Goal: Task Accomplishment & Management: Manage account settings

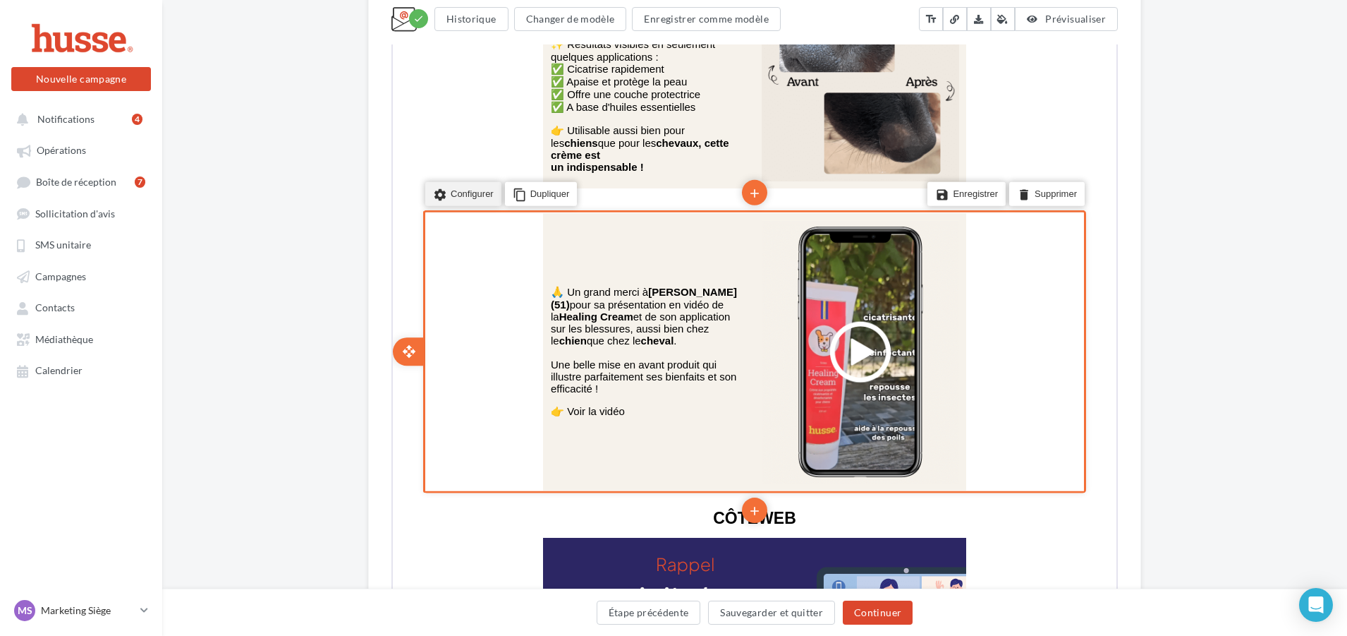
click at [452, 190] on li "settings Configurer" at bounding box center [462, 193] width 76 height 24
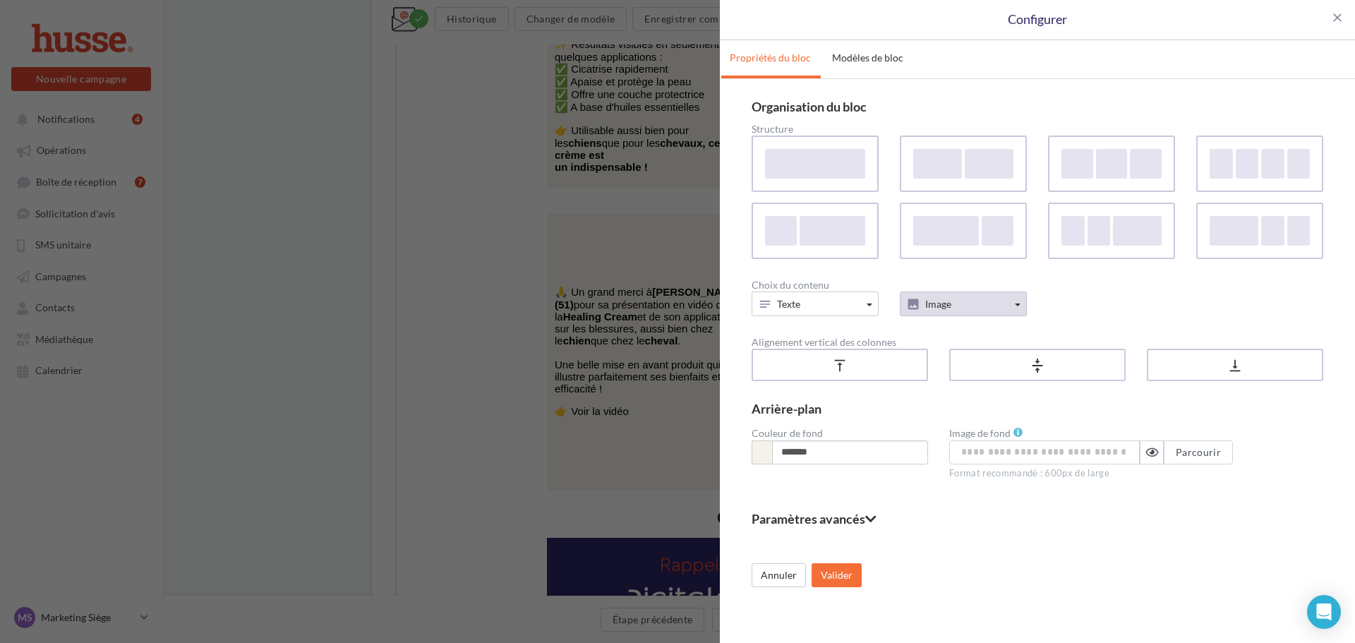
click at [969, 303] on button "Image" at bounding box center [962, 303] width 127 height 25
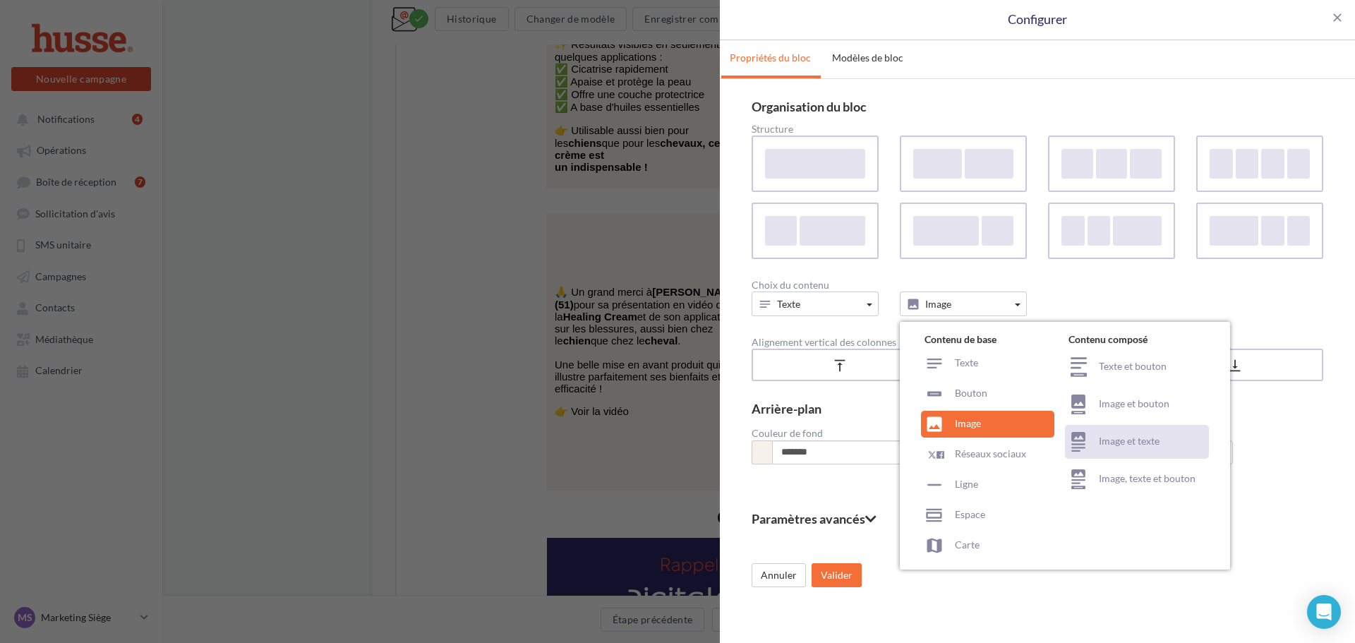
click at [1151, 441] on div "Image et texte" at bounding box center [1137, 442] width 144 height 34
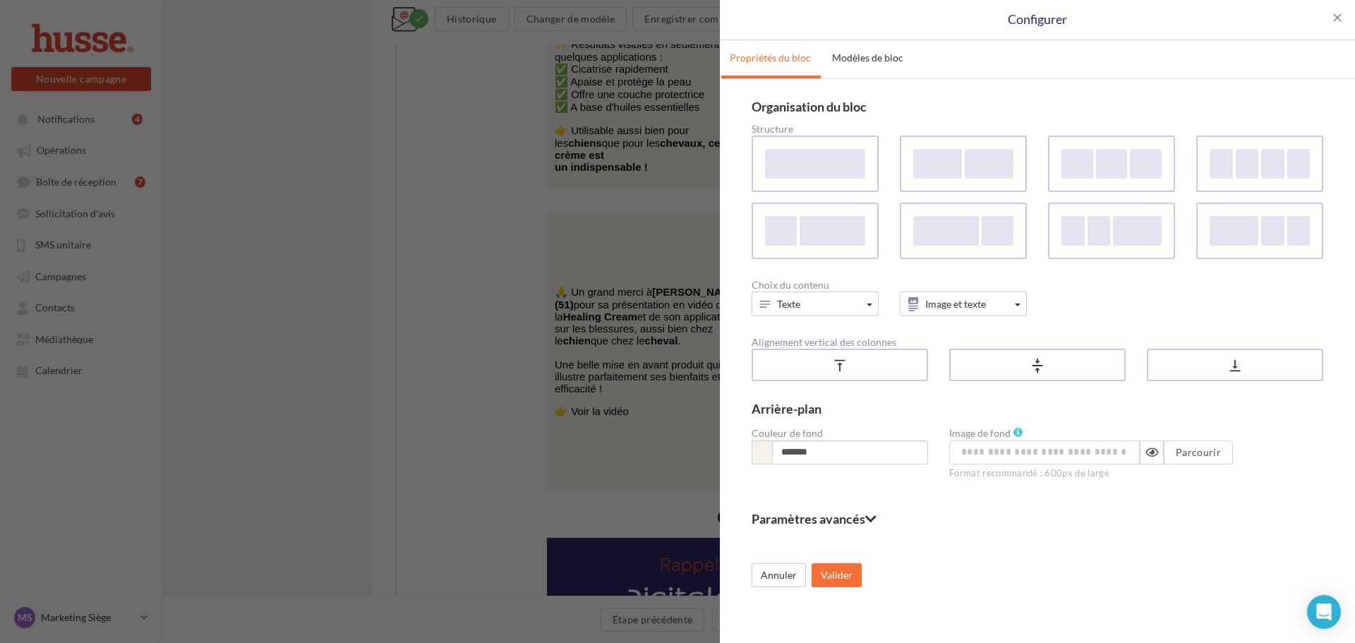
click at [859, 576] on div "Annuler Valider" at bounding box center [1036, 564] width 571 height 45
click at [833, 582] on button "Valider" at bounding box center [836, 575] width 50 height 24
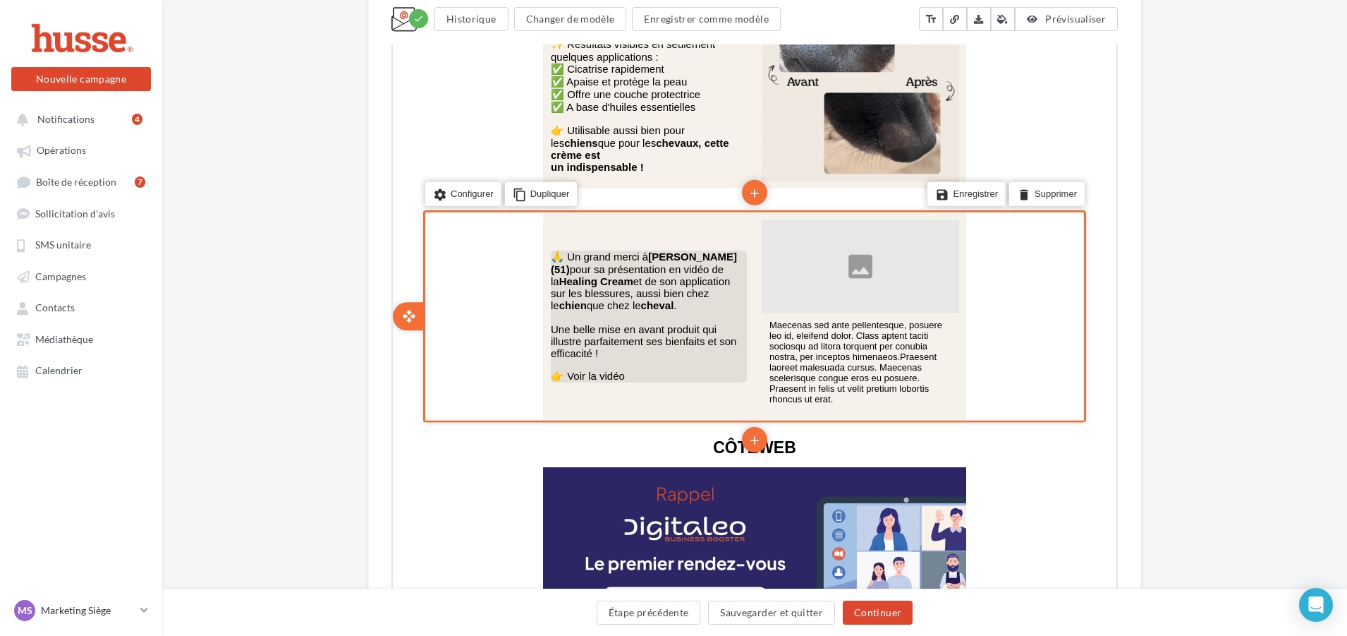
click at [622, 368] on p "👉 Voir la vidéo" at bounding box center [648, 374] width 196 height 13
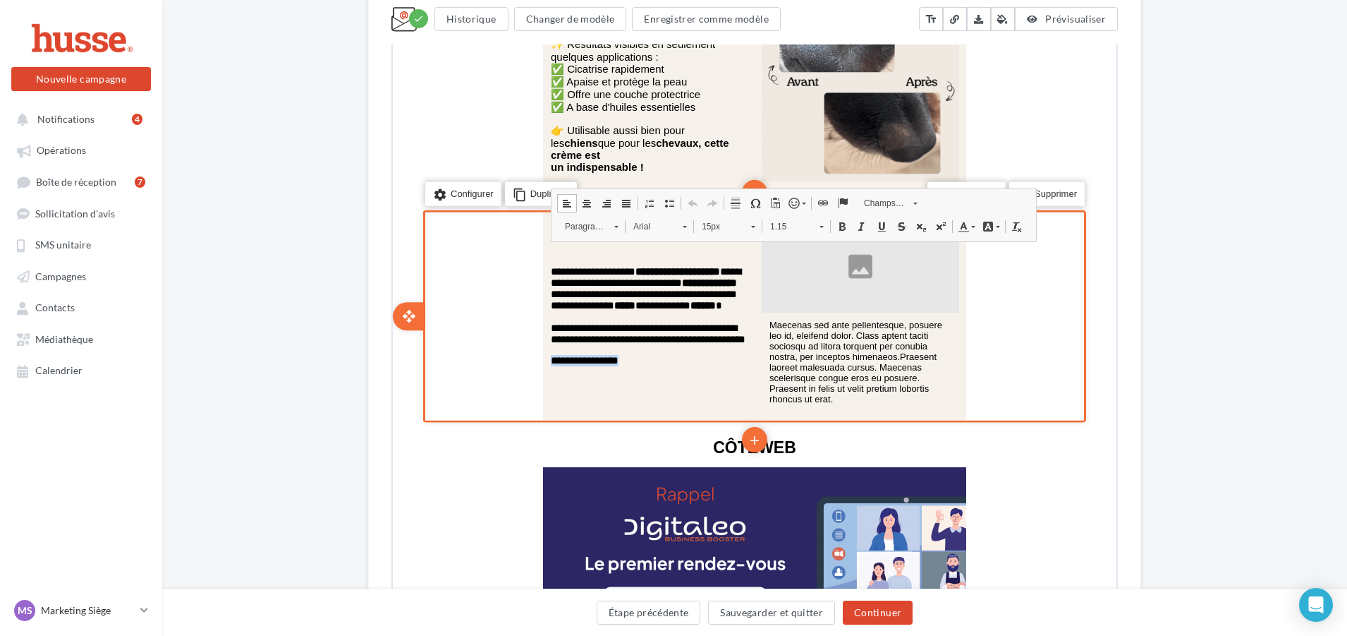
drag, startPoint x: 636, startPoint y: 367, endPoint x: 552, endPoint y: 372, distance: 84.8
click at [552, 365] on table "**********" at bounding box center [648, 315] width 196 height 100
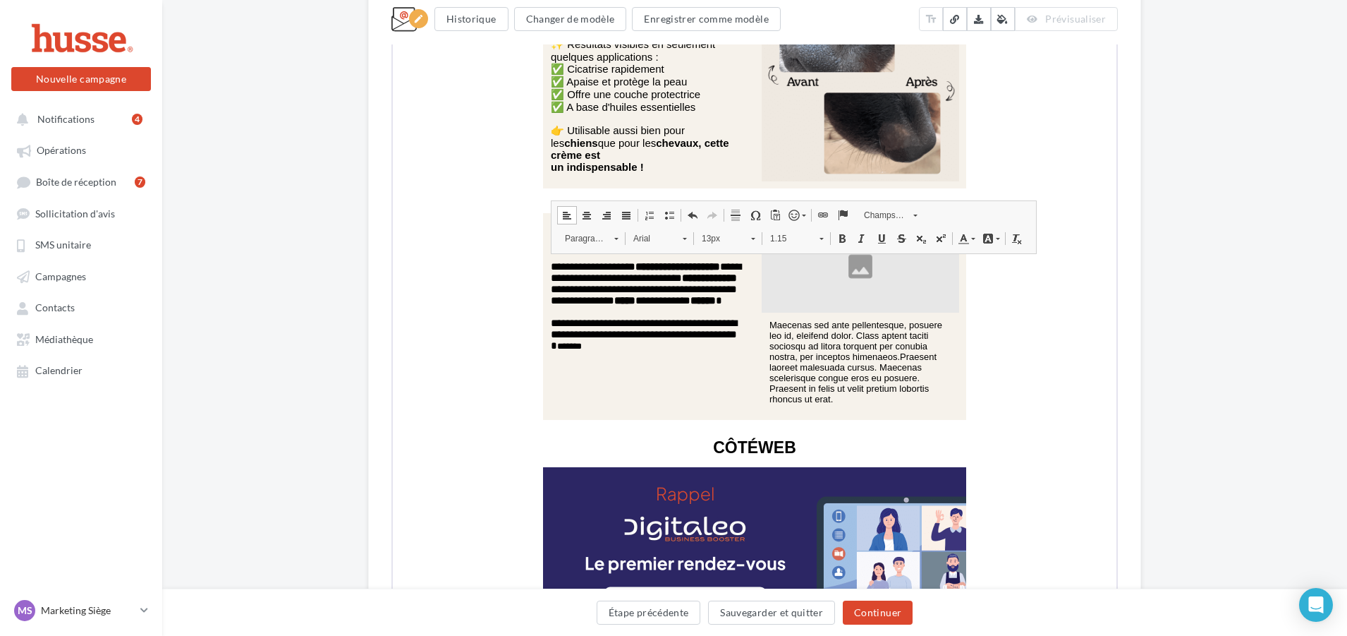
click at [1198, 346] on div "**********" at bounding box center [754, 182] width 1185 height 4730
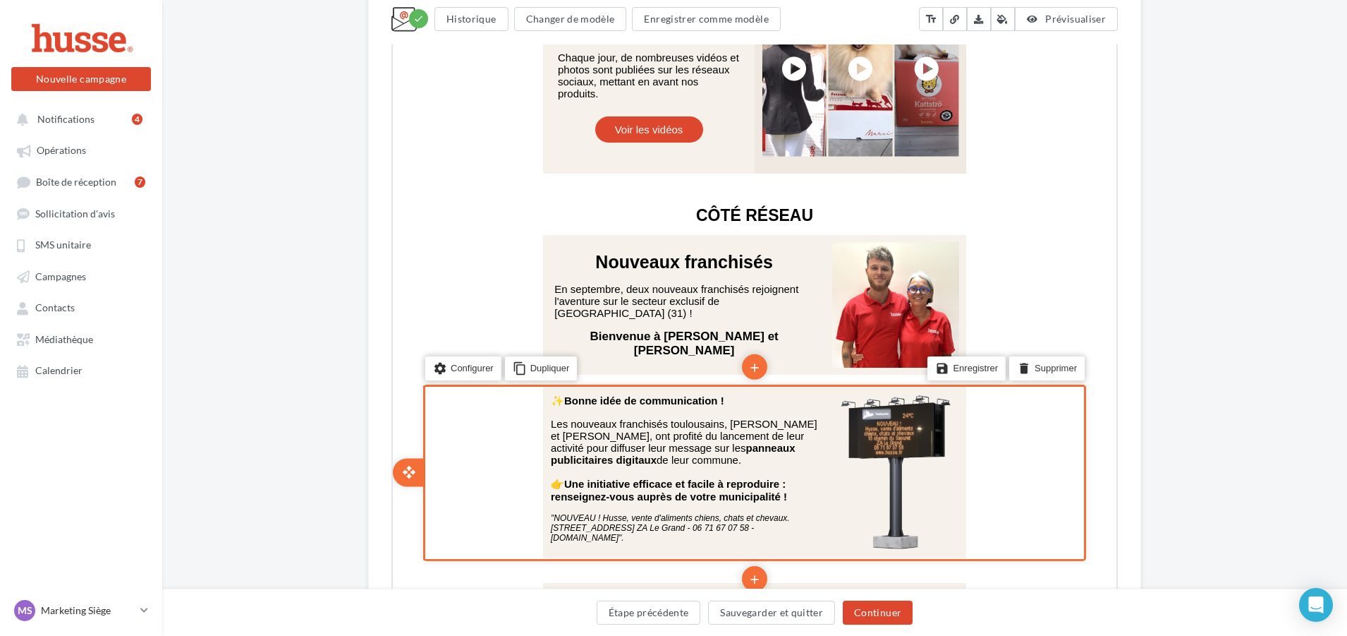
scroll to position [3431, 0]
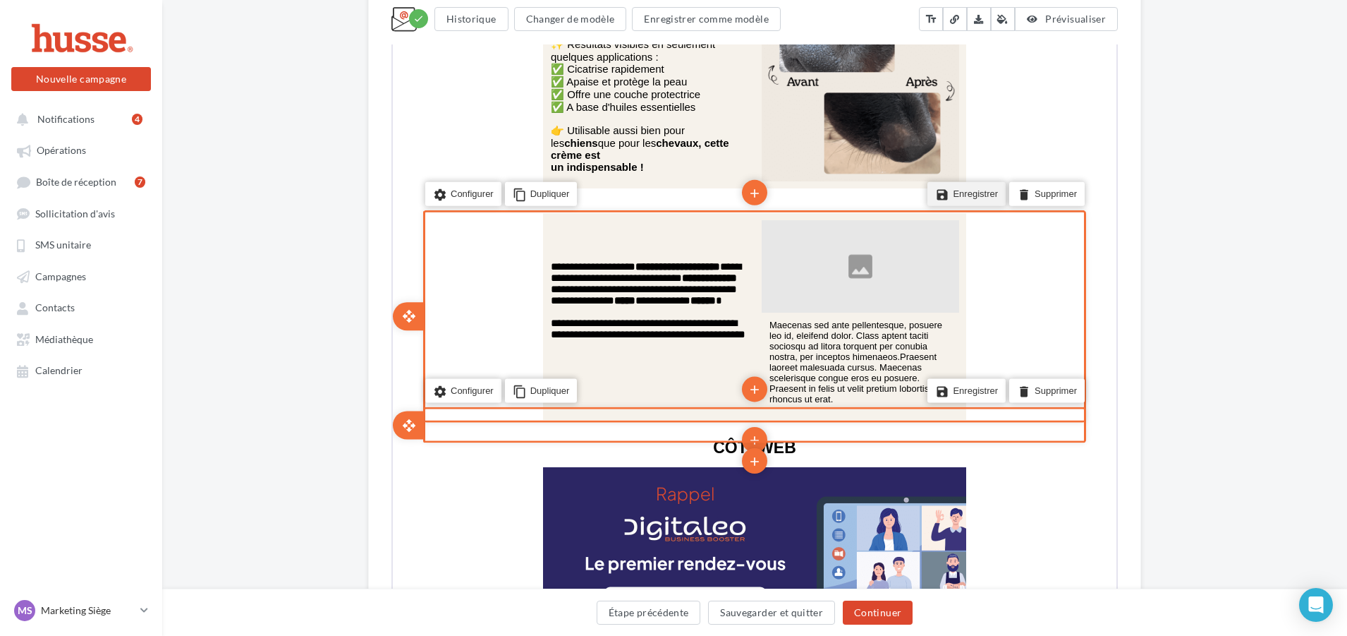
scroll to position [2161, 0]
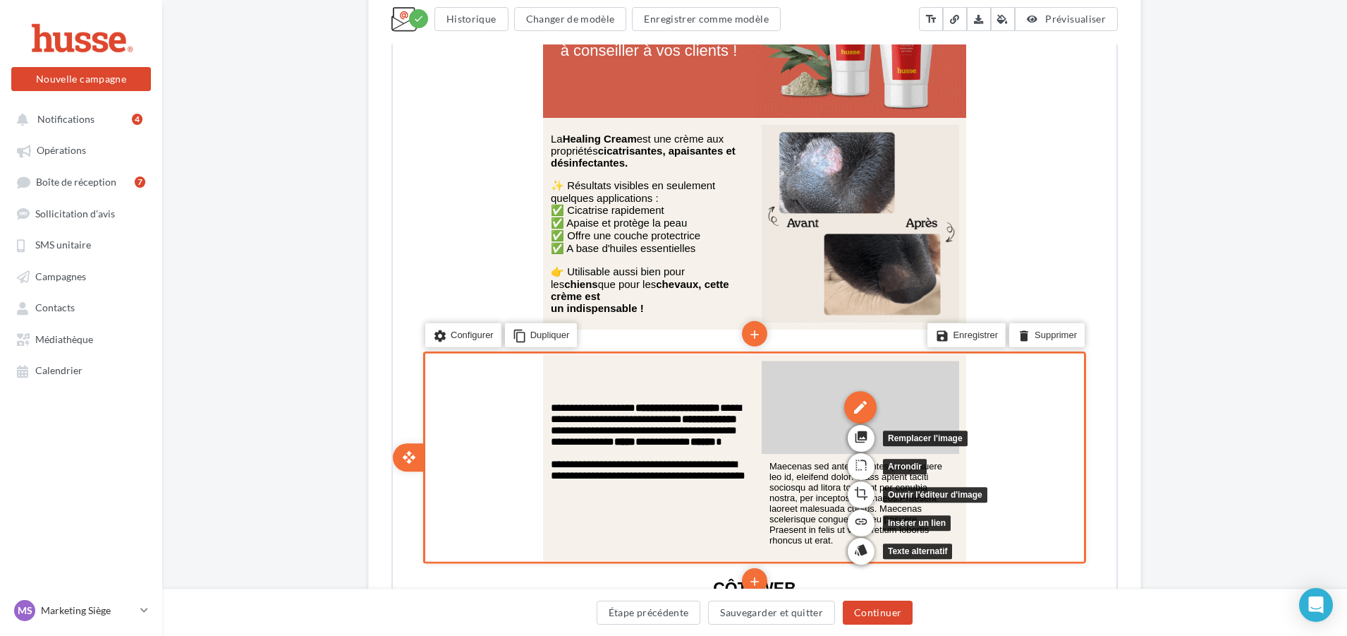
click at [843, 396] on div "edit" at bounding box center [859, 405] width 32 height 32
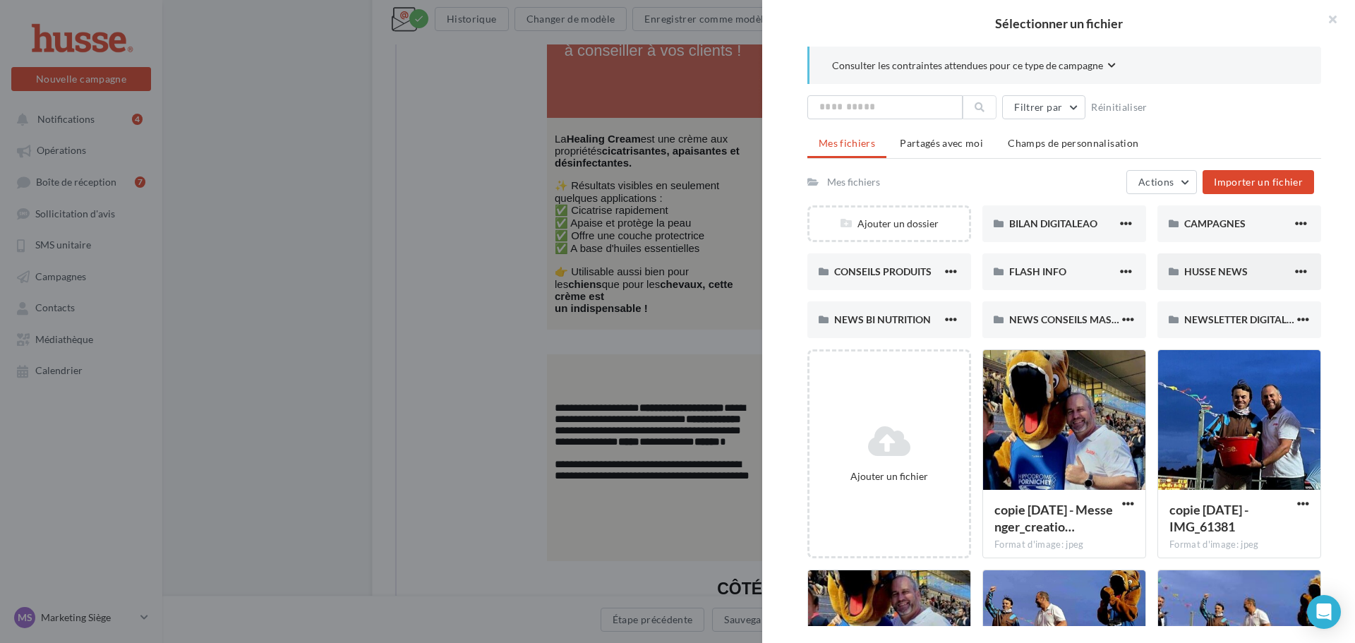
click at [1229, 273] on span "HUSSE NEWS" at bounding box center [1215, 271] width 63 height 12
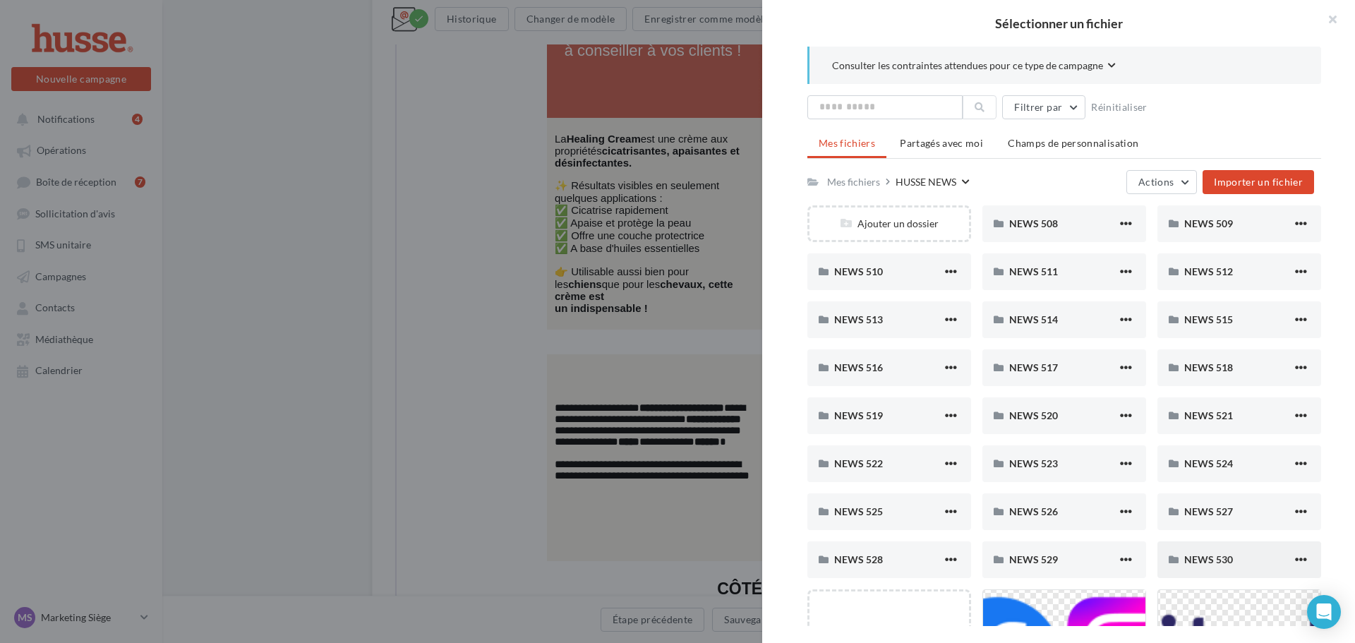
click at [1223, 560] on span "NEWS 530" at bounding box center [1208, 559] width 49 height 12
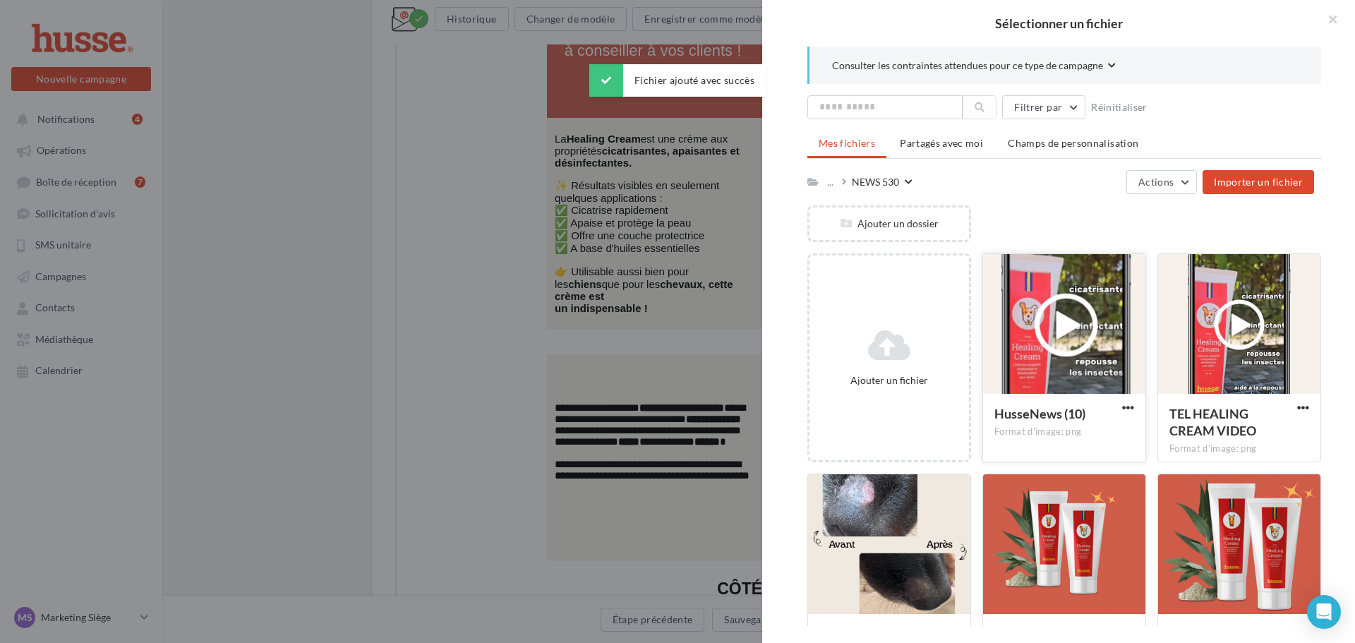
click at [1072, 360] on div at bounding box center [1064, 324] width 162 height 141
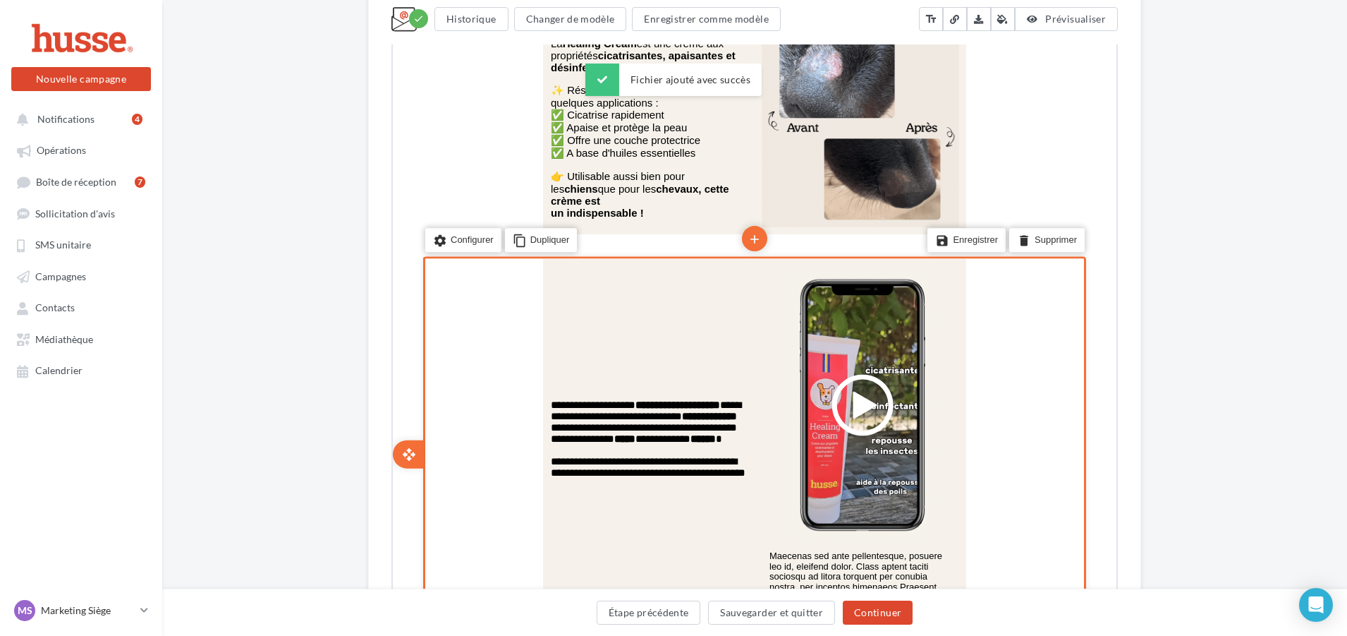
scroll to position [2373, 0]
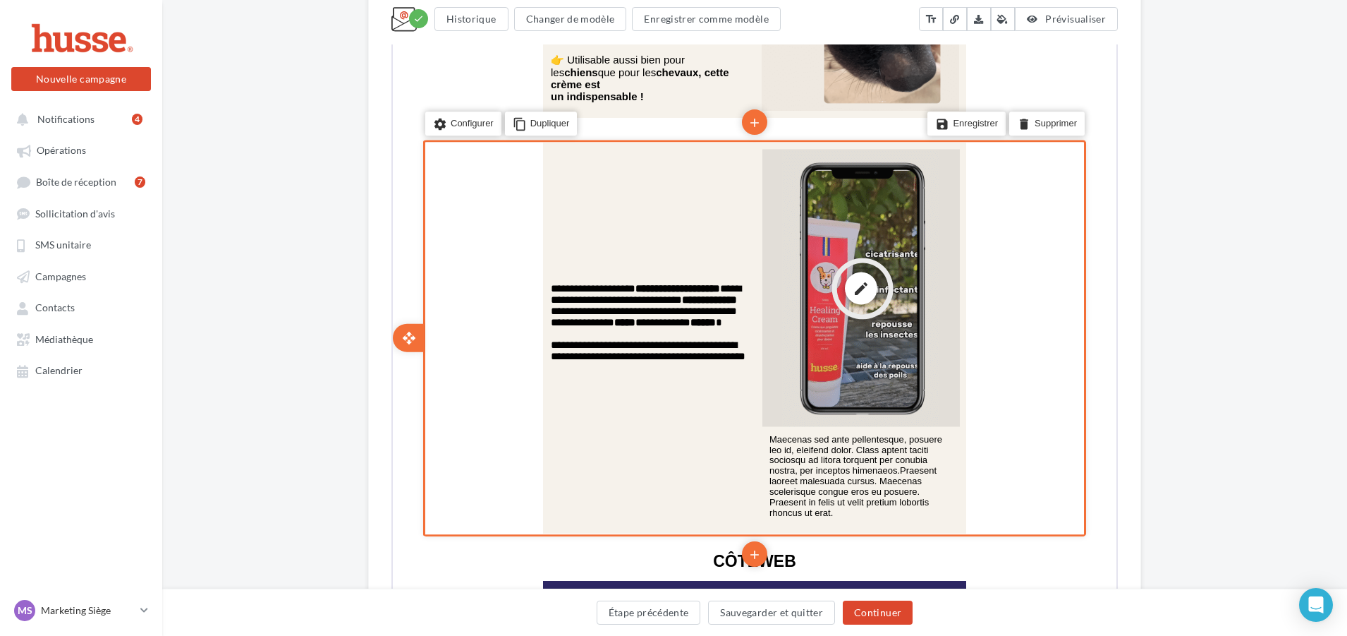
click at [887, 353] on div "edit photo_library rounded_corner crop link style" at bounding box center [860, 286] width 198 height 277
click at [864, 308] on icon "photo_library" at bounding box center [861, 316] width 14 height 24
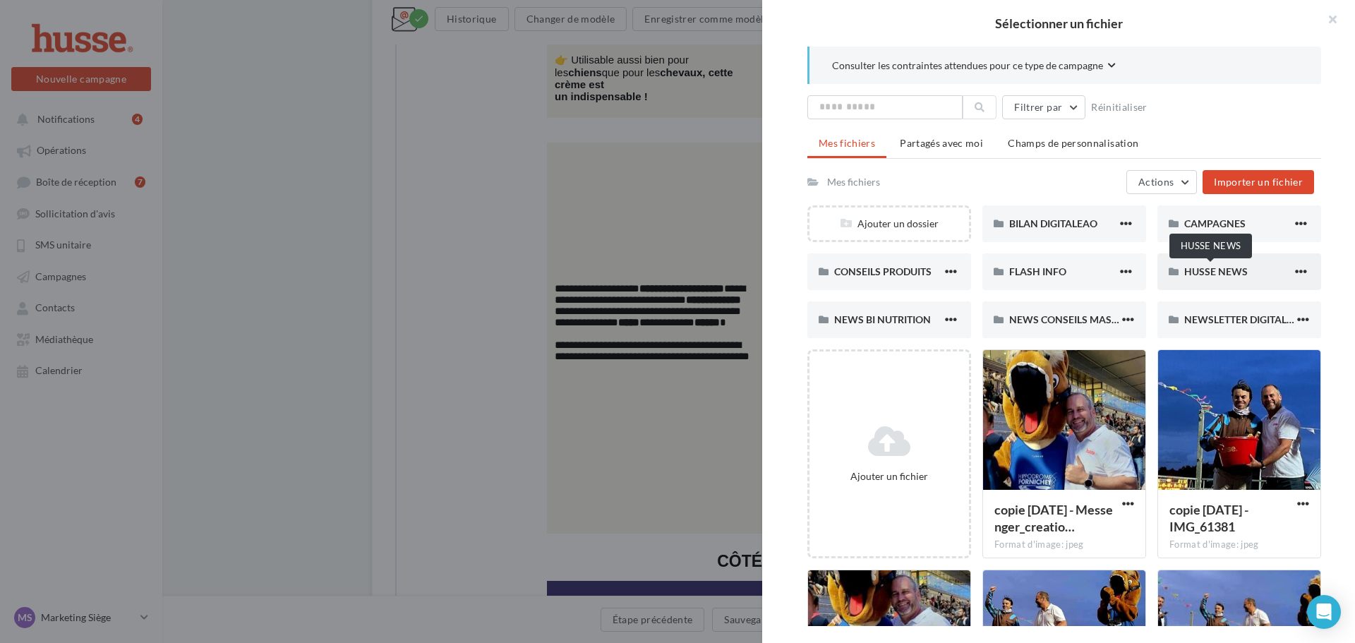
click at [1234, 274] on span "HUSSE NEWS" at bounding box center [1215, 271] width 63 height 12
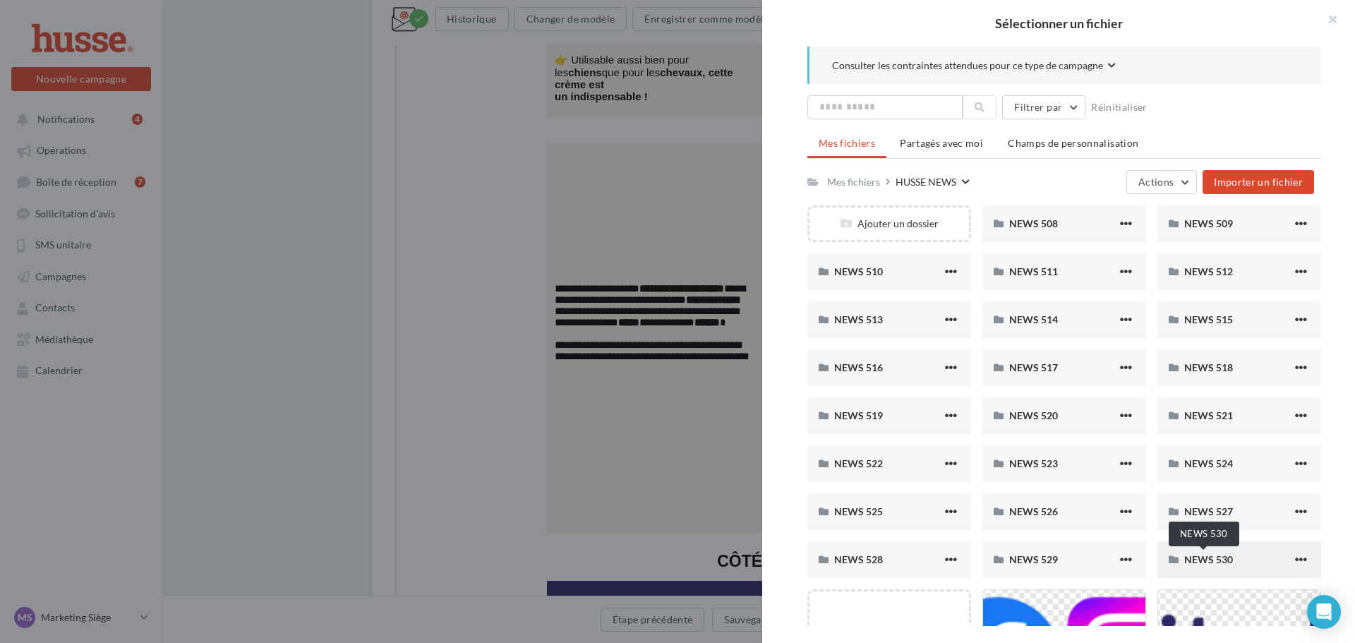
click at [1223, 555] on span "NEWS 530" at bounding box center [1208, 559] width 49 height 12
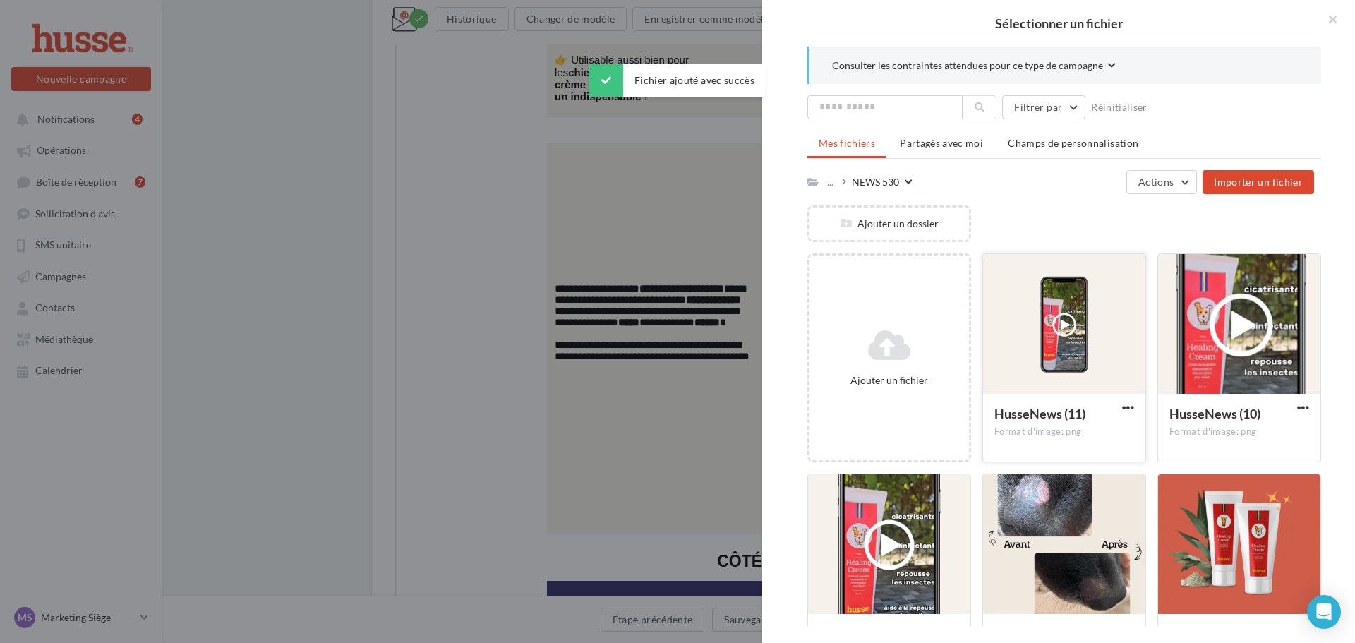
click at [1072, 361] on div at bounding box center [1064, 324] width 162 height 141
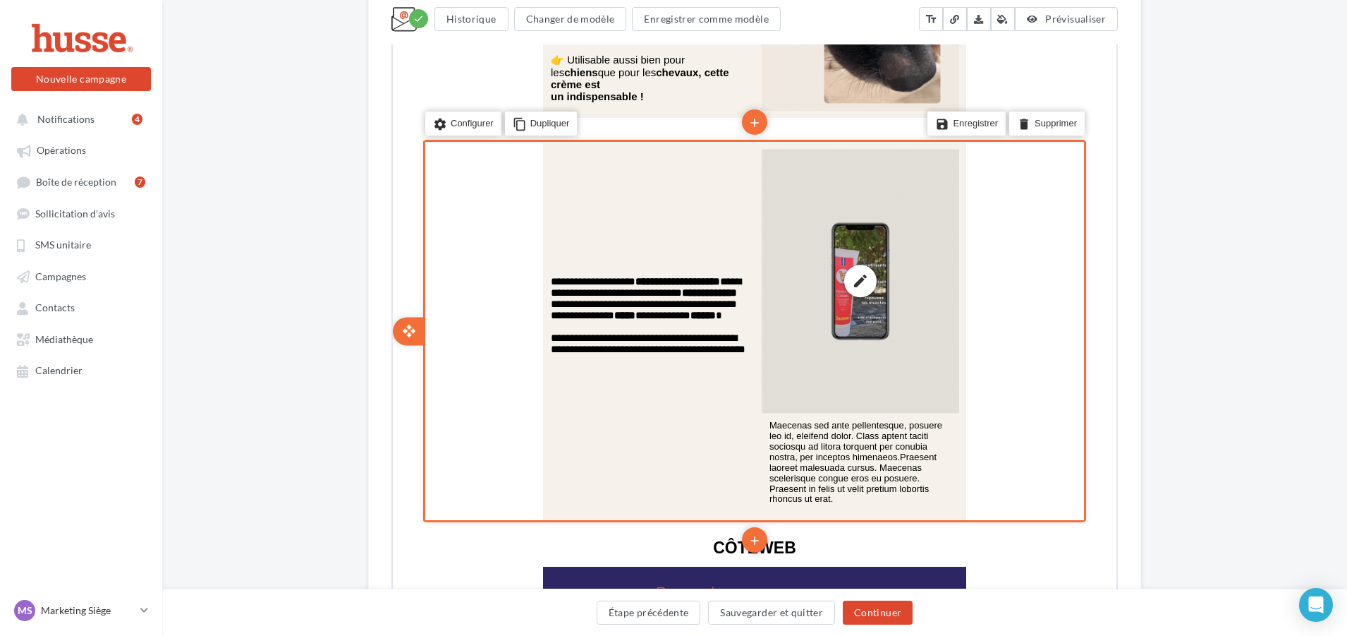
click at [875, 240] on div "edit photo_library rounded_corner crop link style" at bounding box center [860, 279] width 198 height 263
click at [859, 358] on icon "crop" at bounding box center [860, 365] width 14 height 24
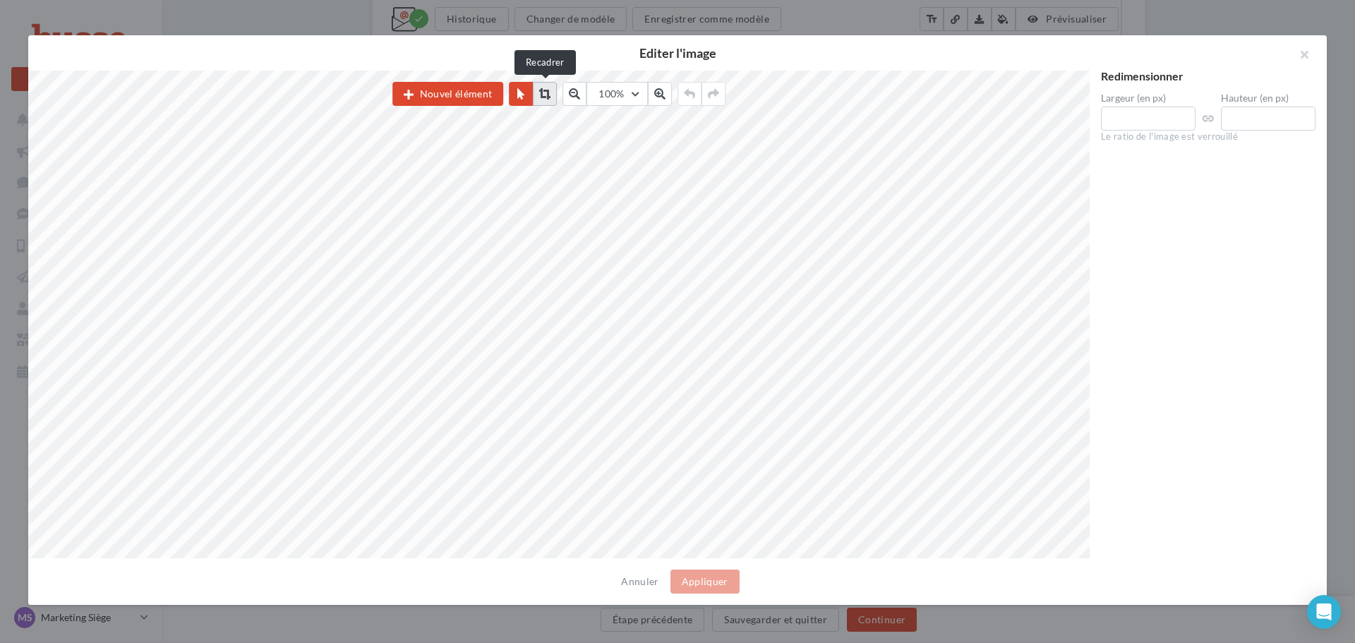
click at [543, 97] on icon at bounding box center [544, 93] width 11 height 11
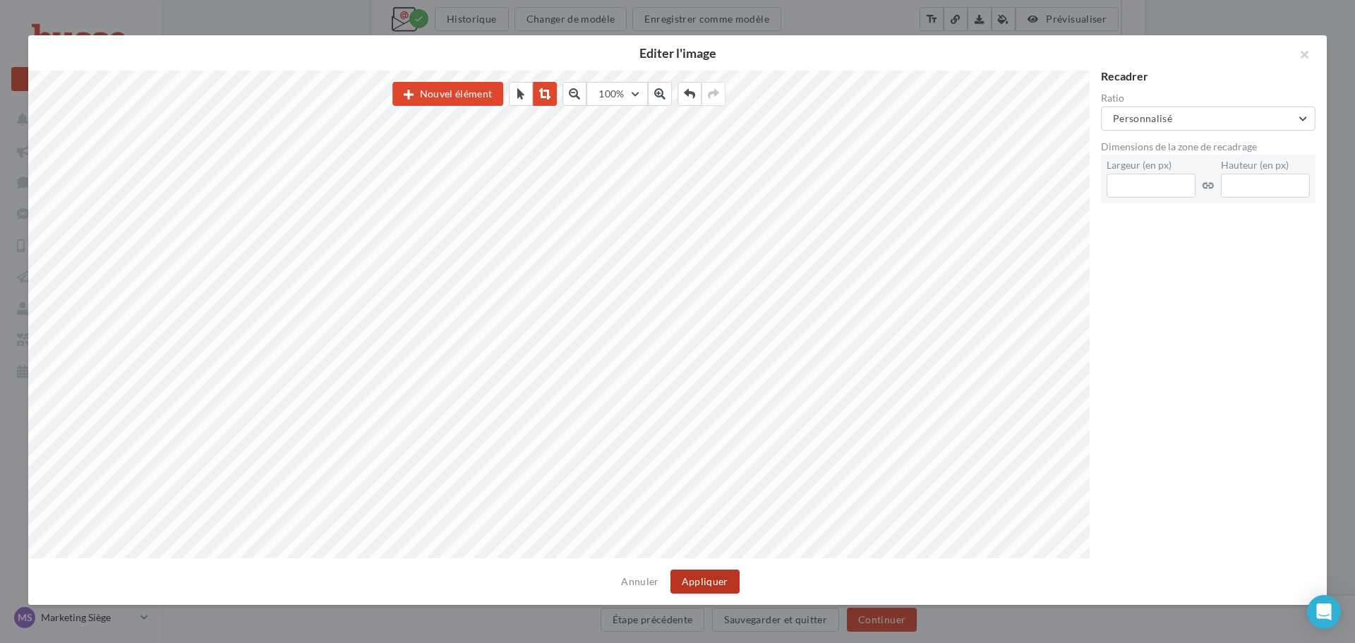
click at [705, 581] on button "Appliquer" at bounding box center [704, 581] width 69 height 24
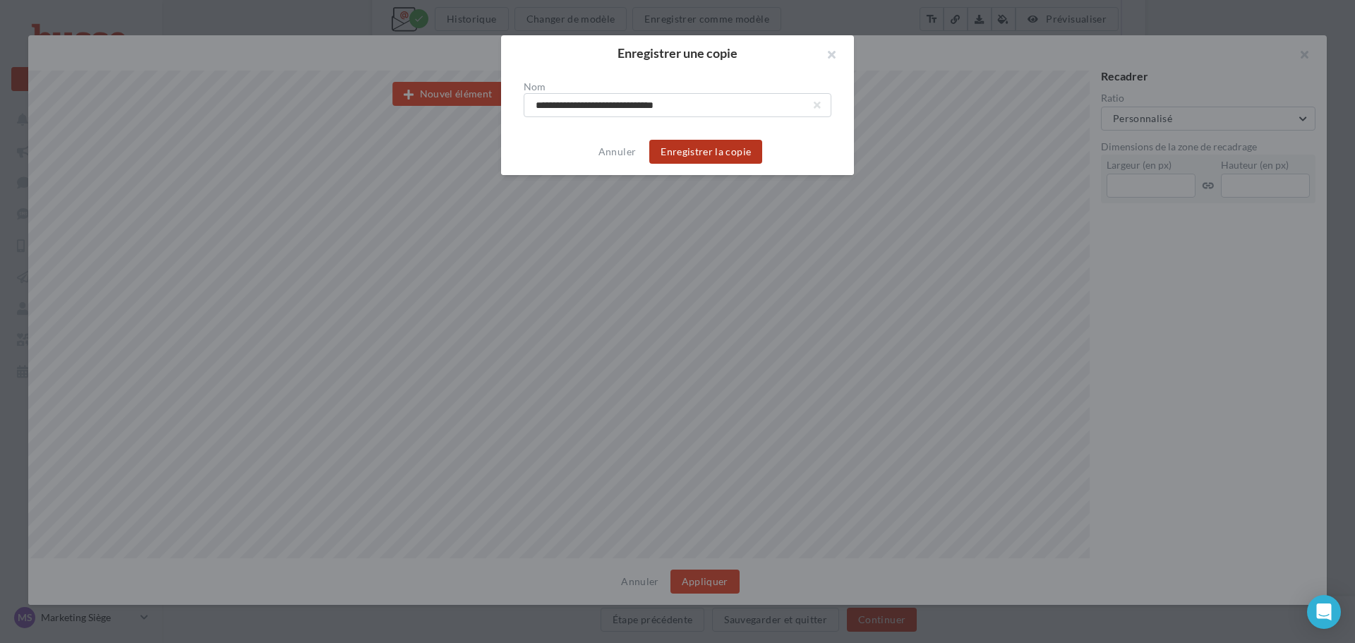
click at [692, 152] on button "Enregistrer la copie" at bounding box center [705, 152] width 113 height 24
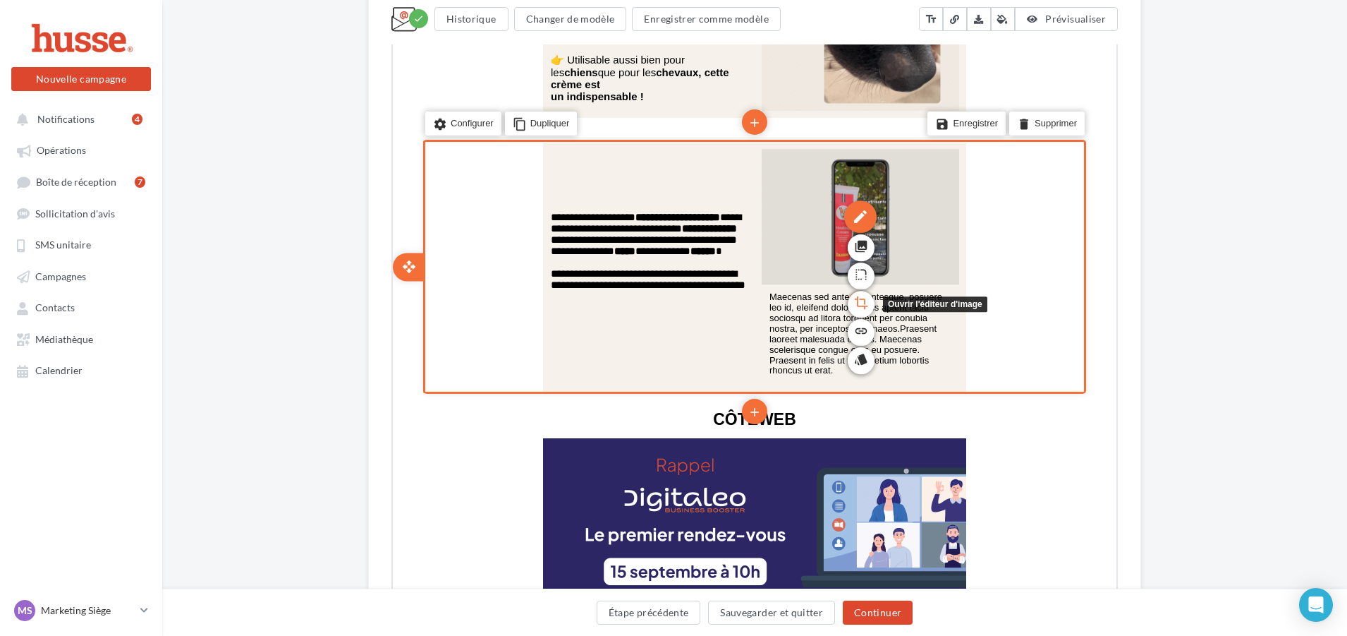
click at [859, 289] on icon "crop" at bounding box center [860, 301] width 14 height 24
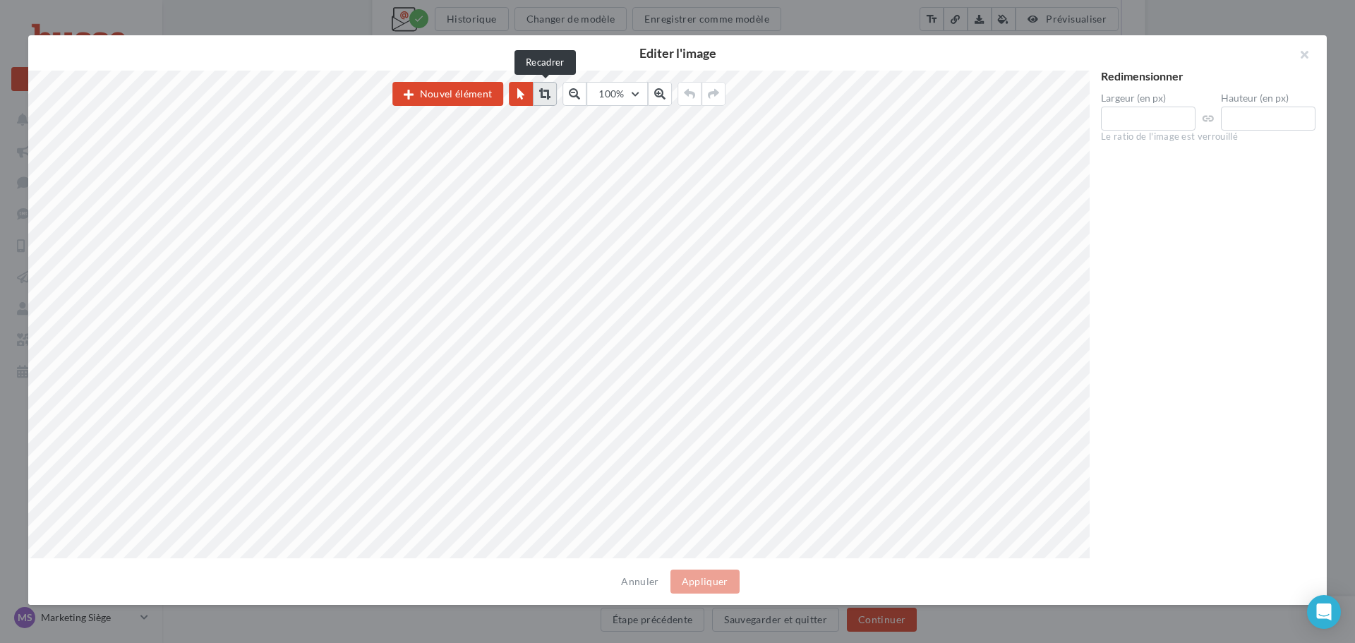
click at [545, 88] on icon at bounding box center [544, 93] width 11 height 11
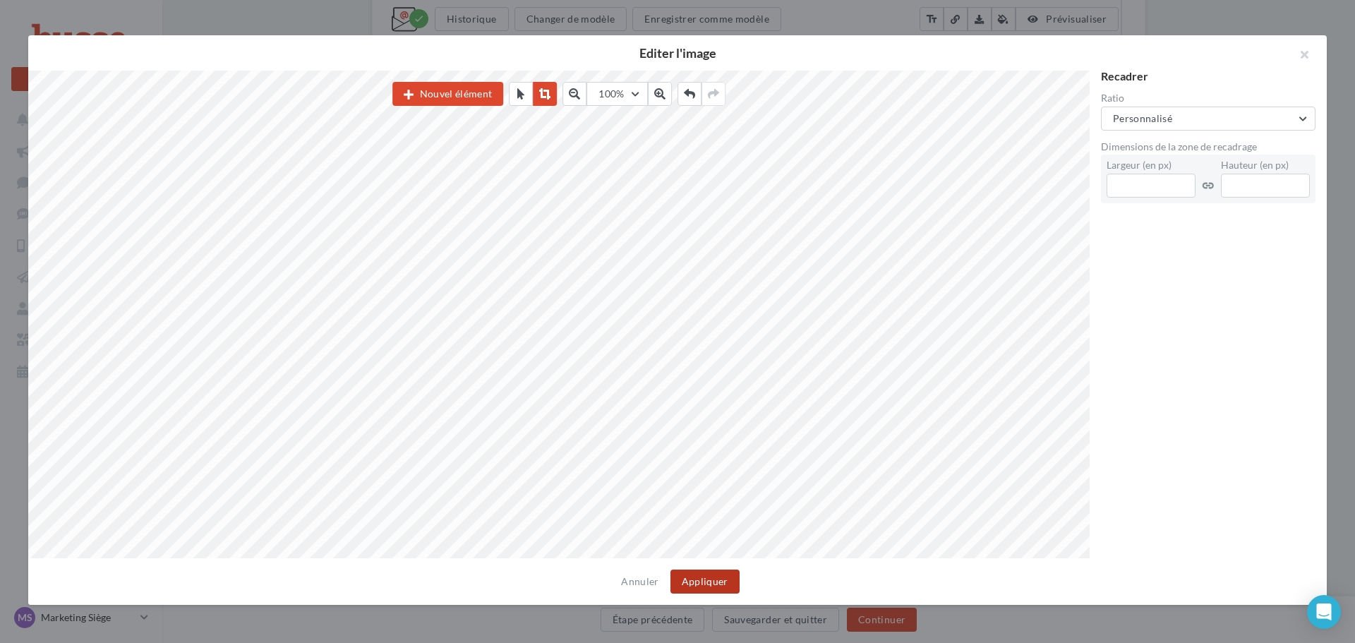
click at [707, 579] on button "Appliquer" at bounding box center [704, 581] width 69 height 24
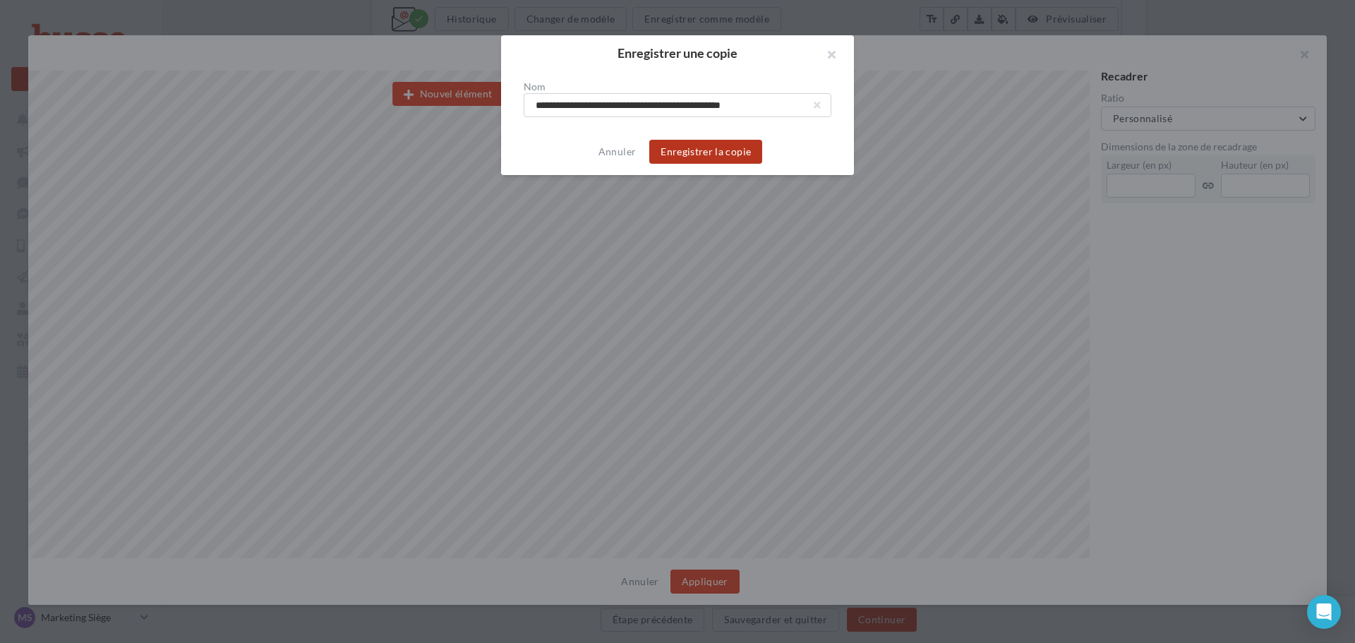
click at [732, 155] on button "Enregistrer la copie" at bounding box center [705, 152] width 113 height 24
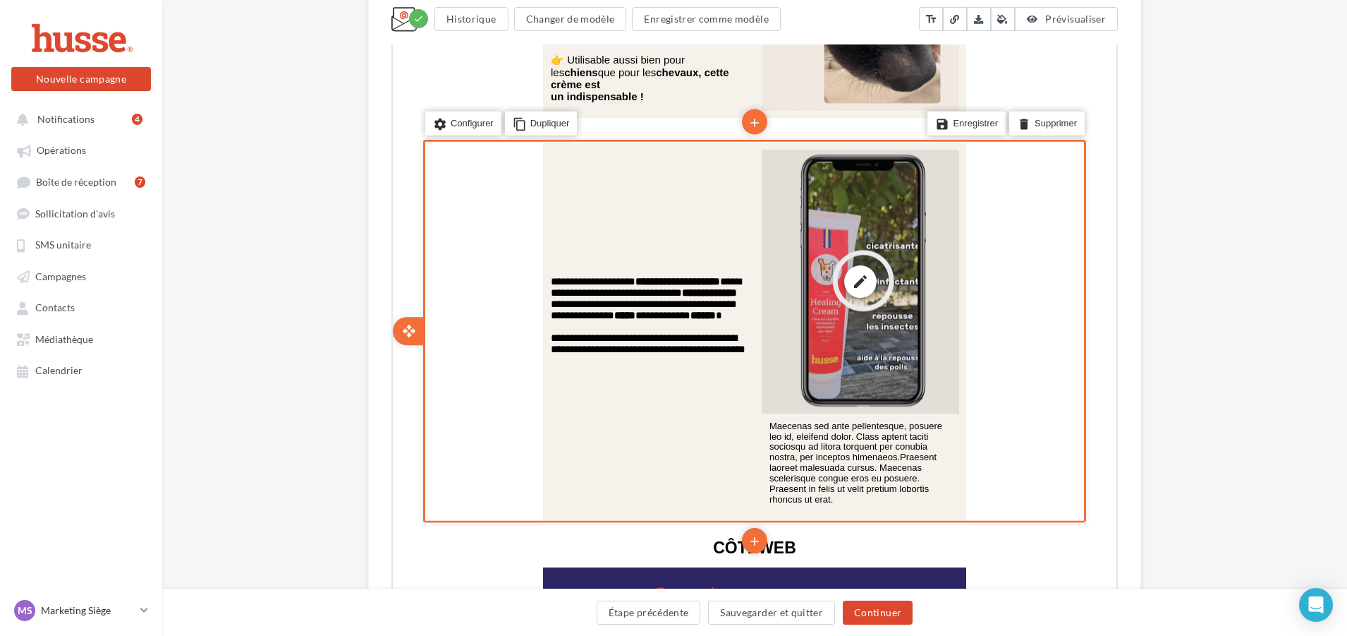
click at [865, 234] on div "edit photo_library rounded_corner crop link style" at bounding box center [860, 280] width 198 height 264
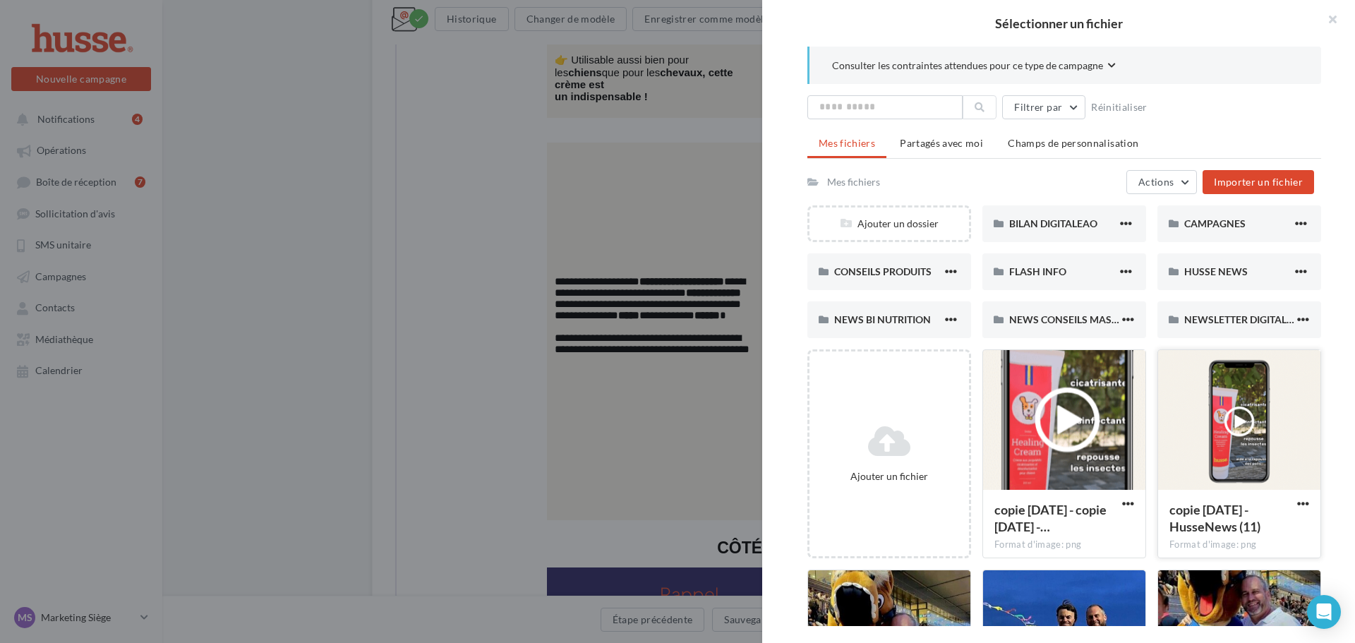
click at [1199, 429] on div at bounding box center [1239, 420] width 162 height 141
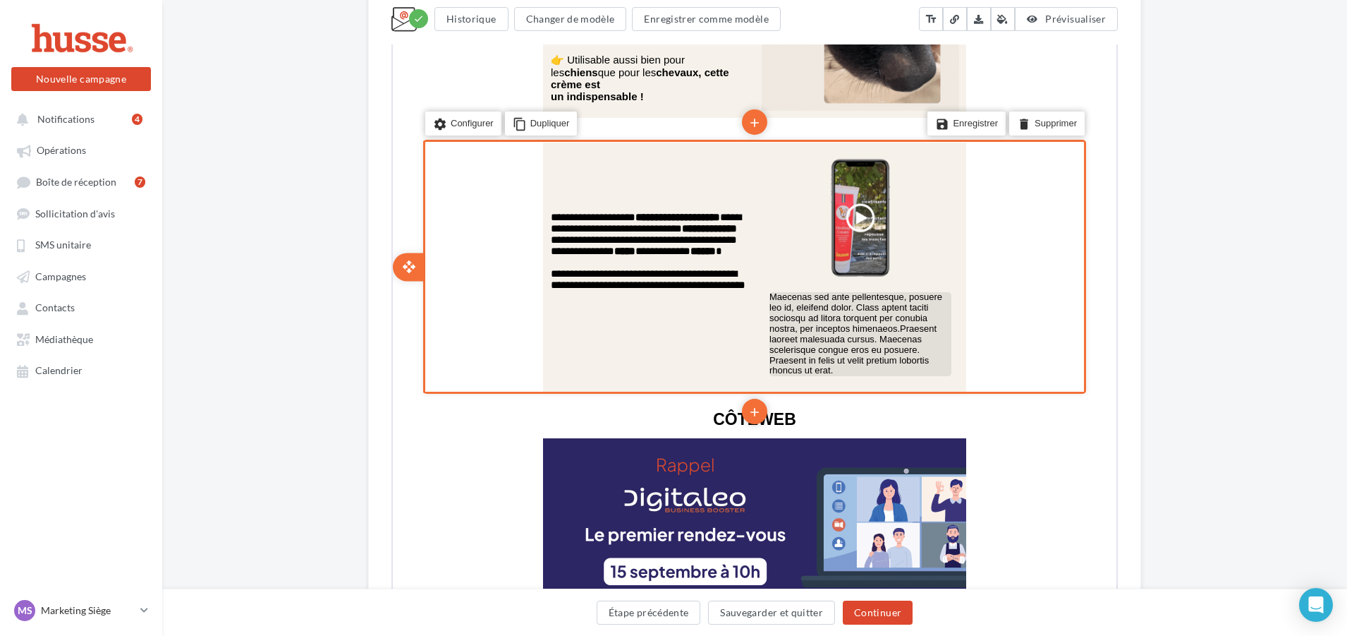
click at [872, 313] on p "Maecenas sed ante pellentesque, posuere leo id, eleifend dolor. Class aptent ta…" at bounding box center [859, 333] width 182 height 85
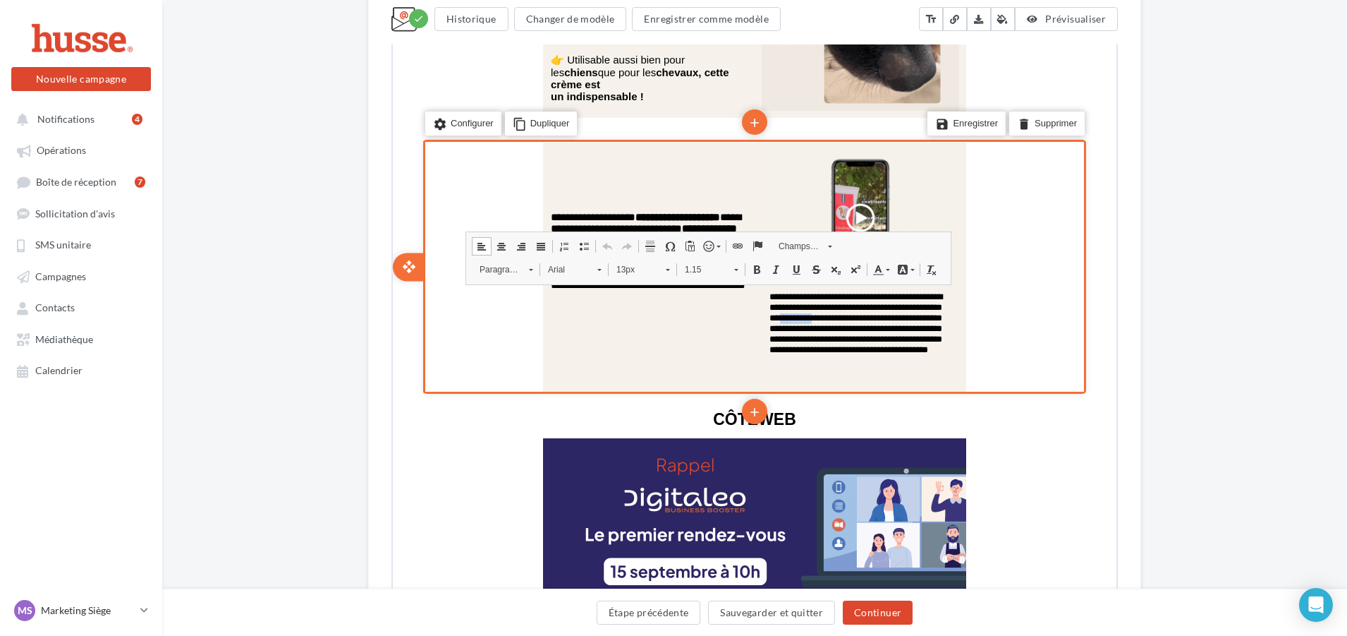
click at [872, 313] on p "**********" at bounding box center [859, 333] width 182 height 85
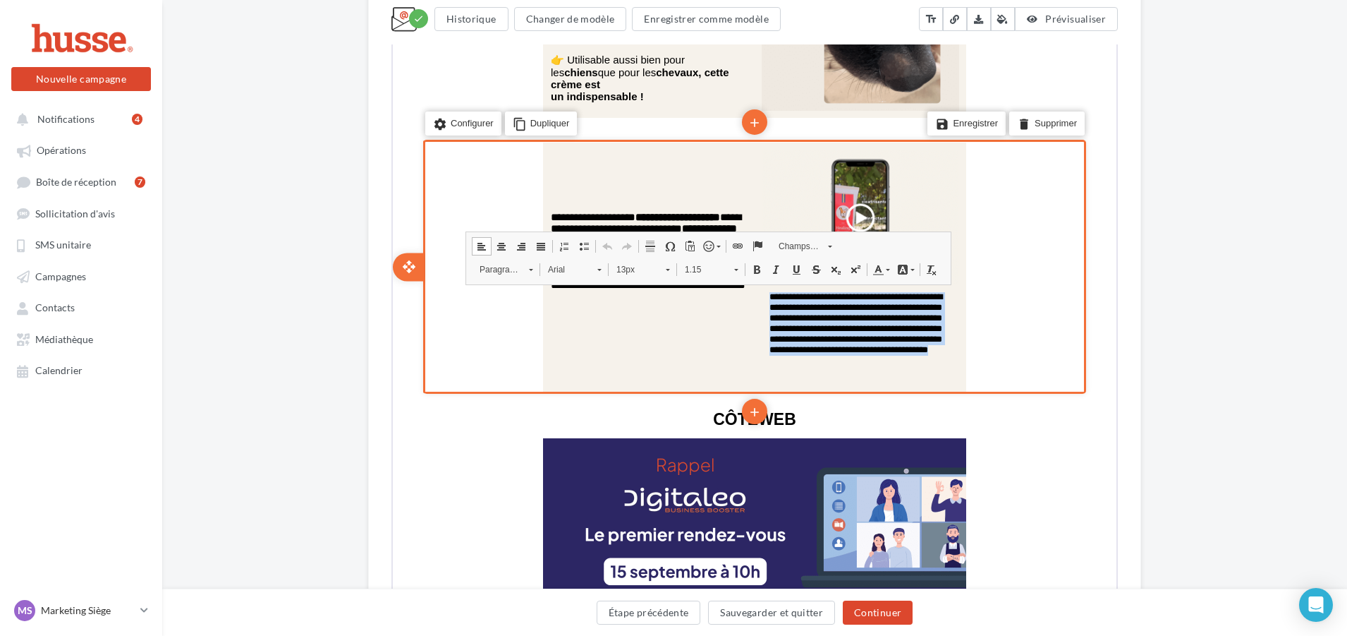
click at [872, 313] on p "**********" at bounding box center [859, 333] width 182 height 85
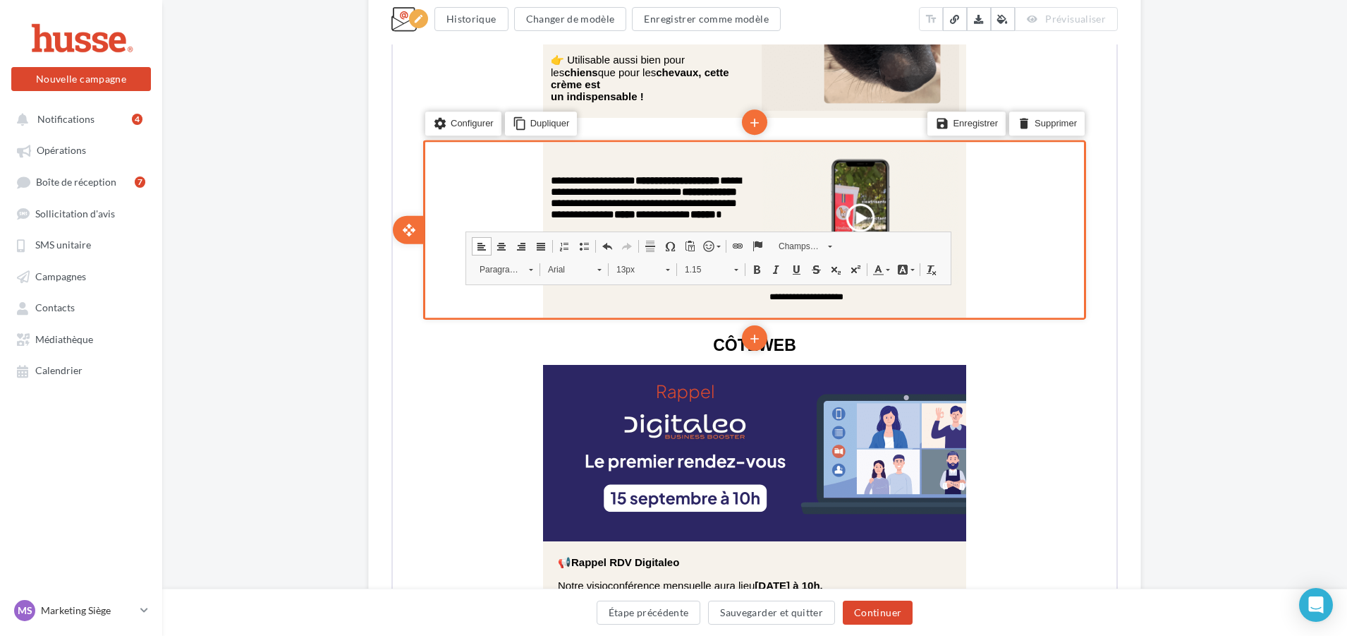
click at [1144, 387] on div "**********" at bounding box center [754, 132] width 1185 height 4772
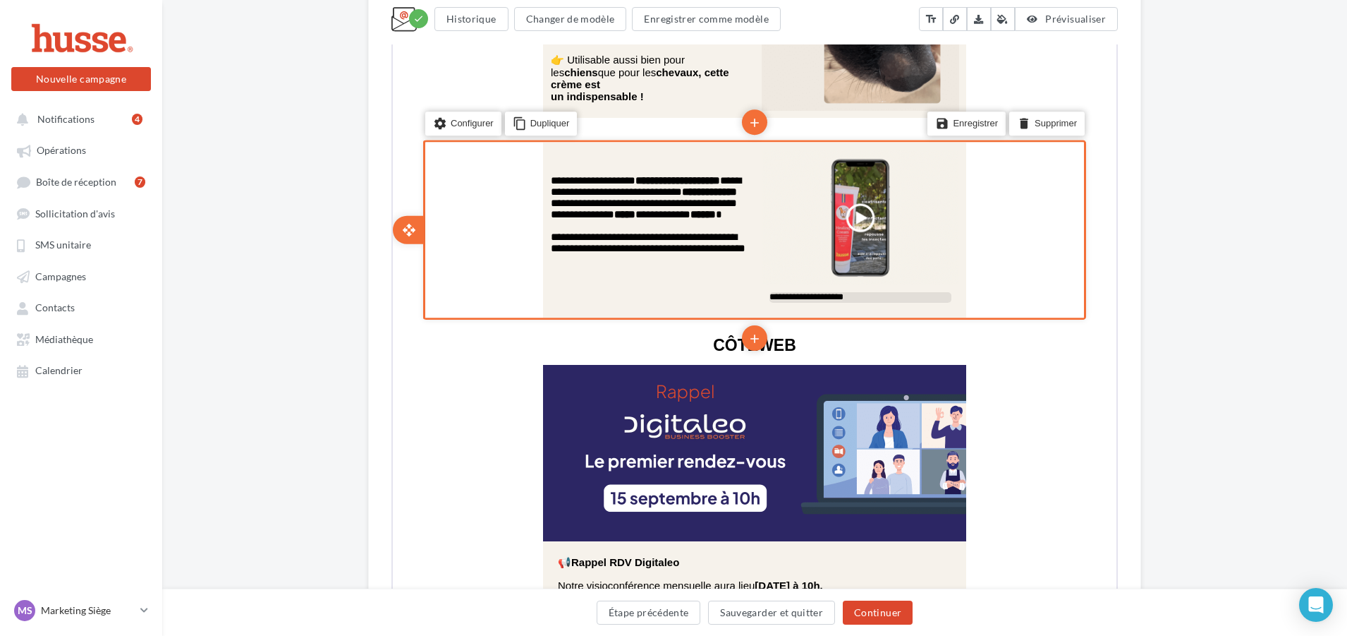
click at [859, 291] on p "**********" at bounding box center [859, 296] width 182 height 11
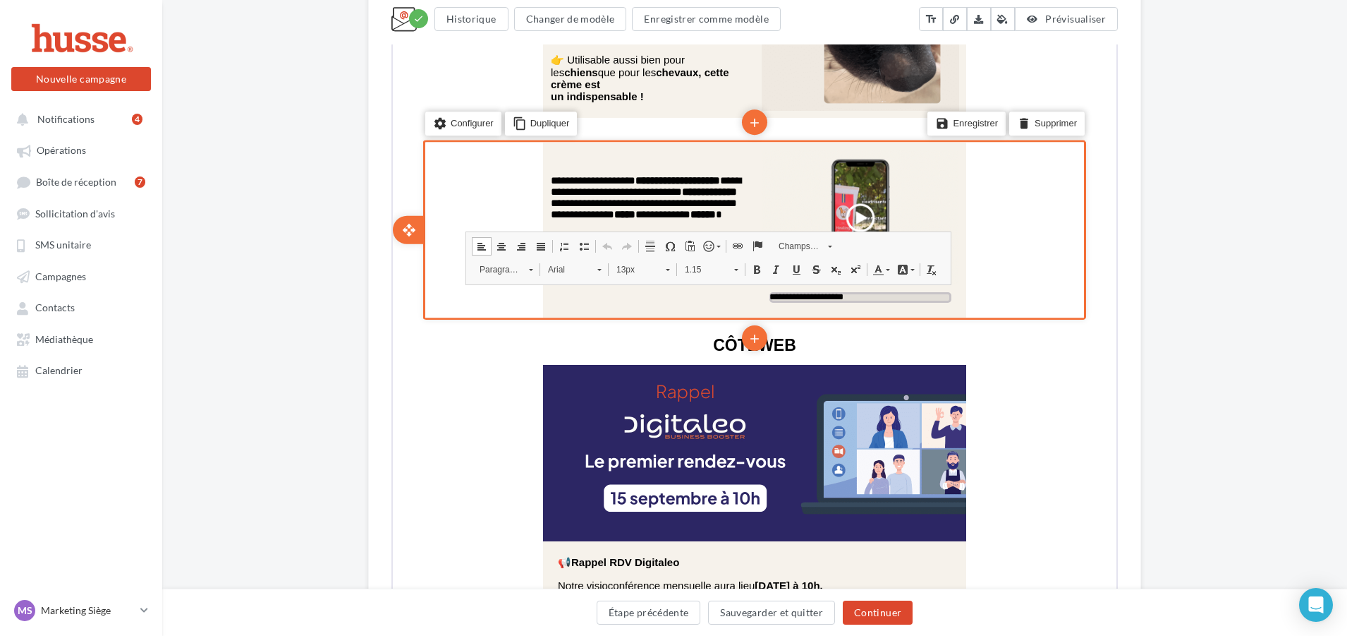
click at [844, 291] on p "**********" at bounding box center [859, 296] width 182 height 11
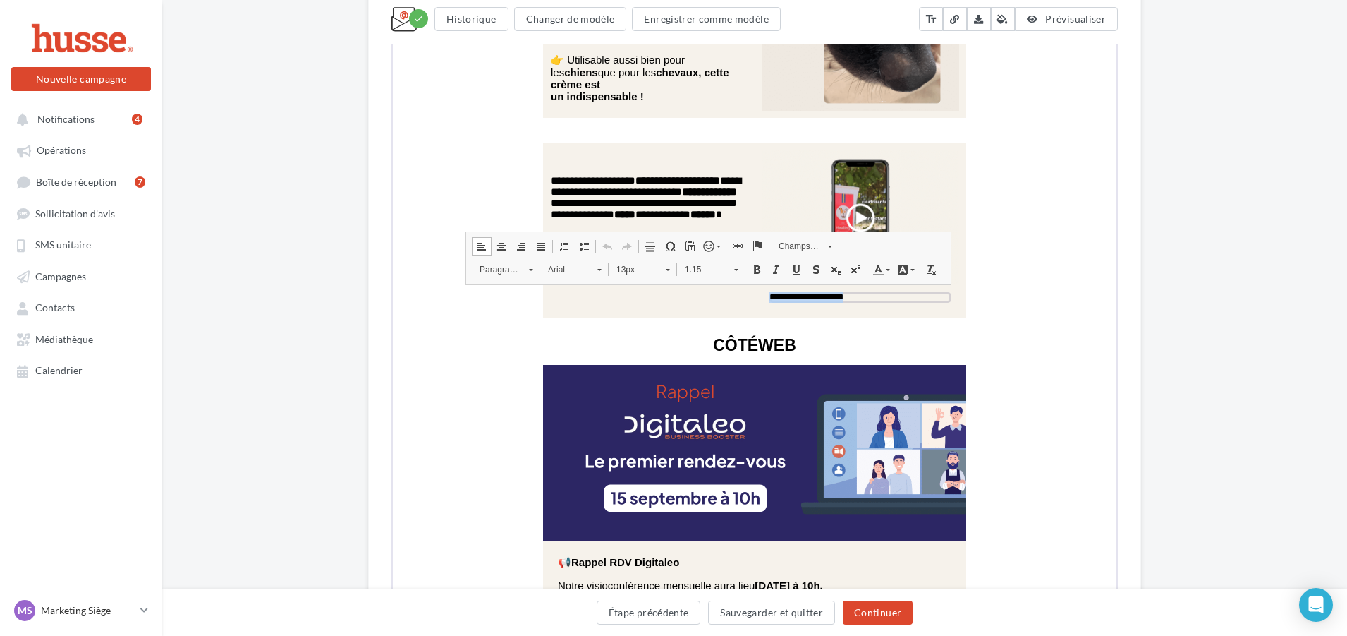
click at [672, 268] on link "13px" at bounding box center [641, 268] width 69 height 20
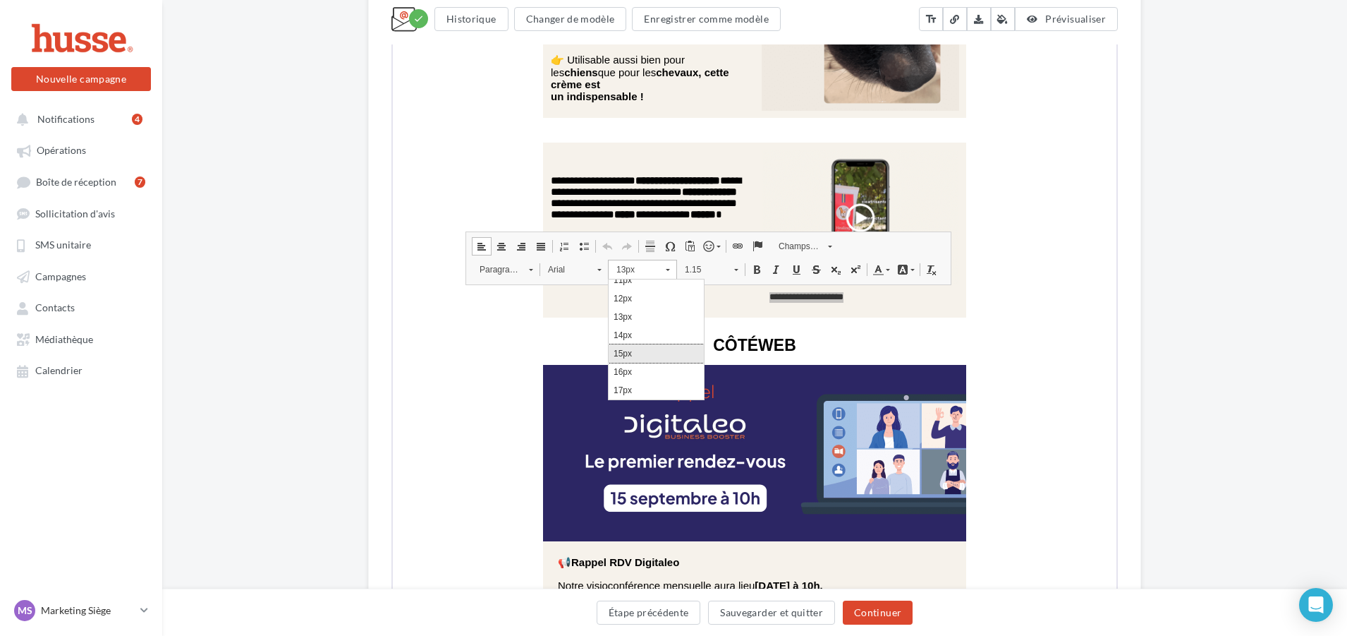
click at [631, 354] on link "15px" at bounding box center [656, 353] width 95 height 18
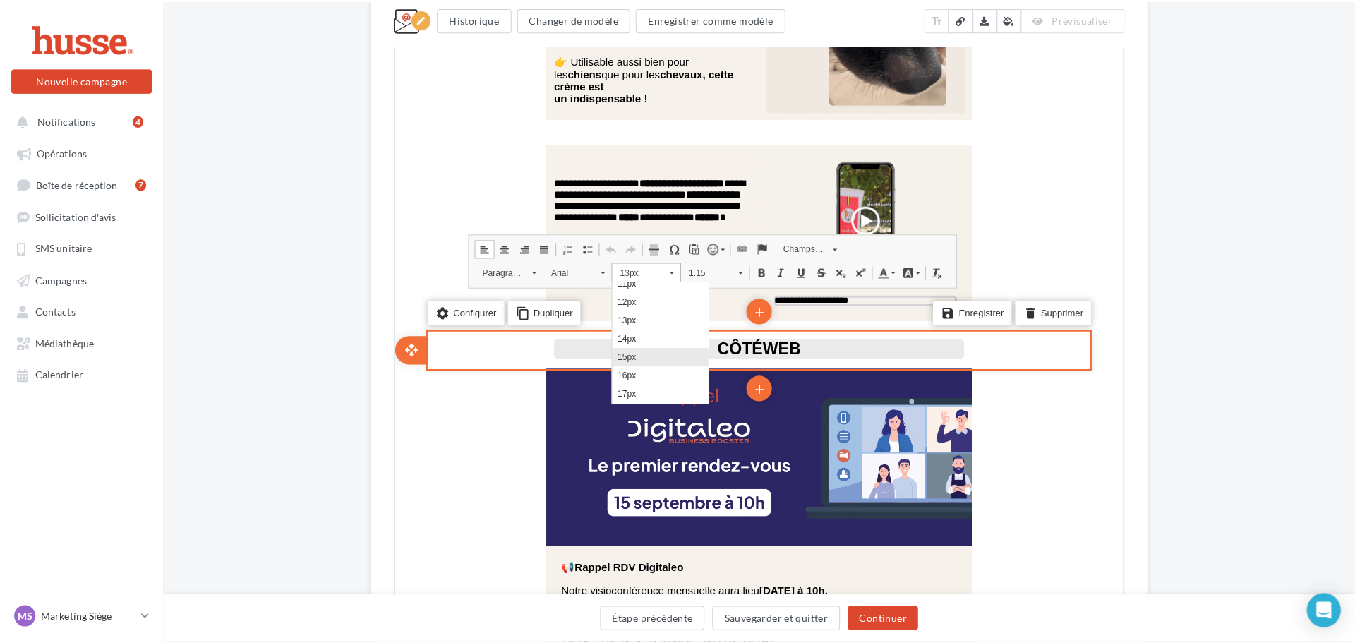
scroll to position [0, 0]
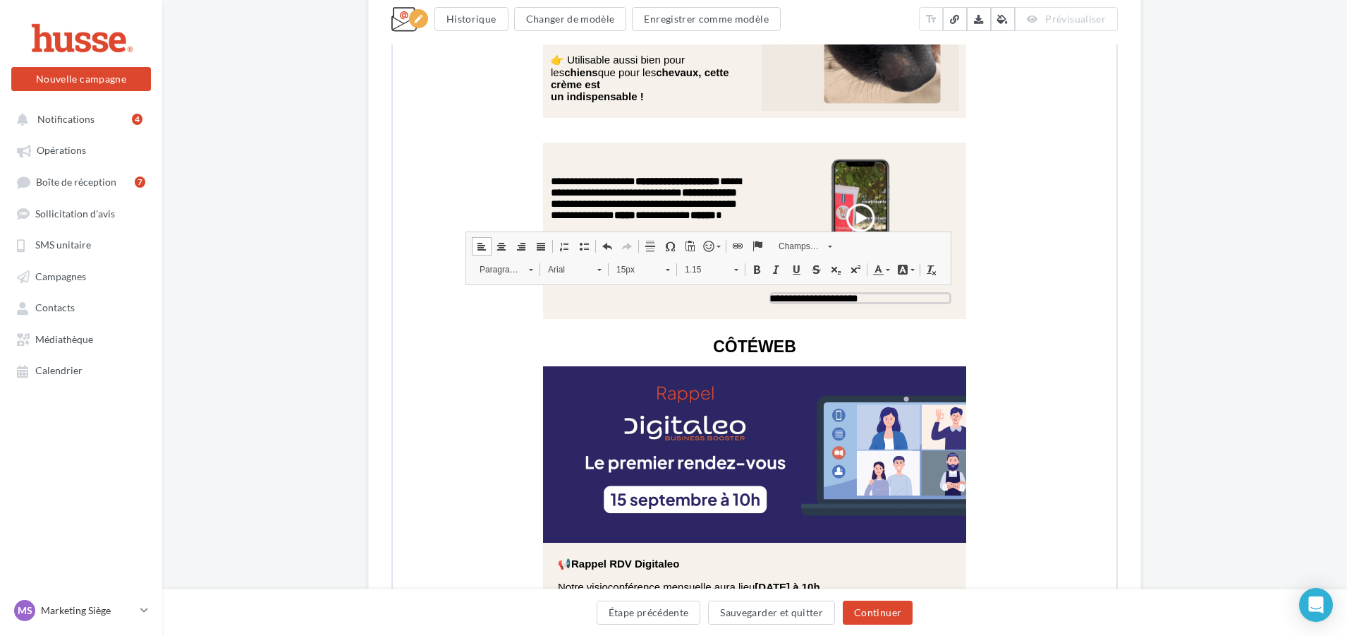
click at [507, 244] on link "Centrer" at bounding box center [500, 245] width 20 height 18
click at [1171, 317] on div "**********" at bounding box center [754, 95] width 1185 height 4698
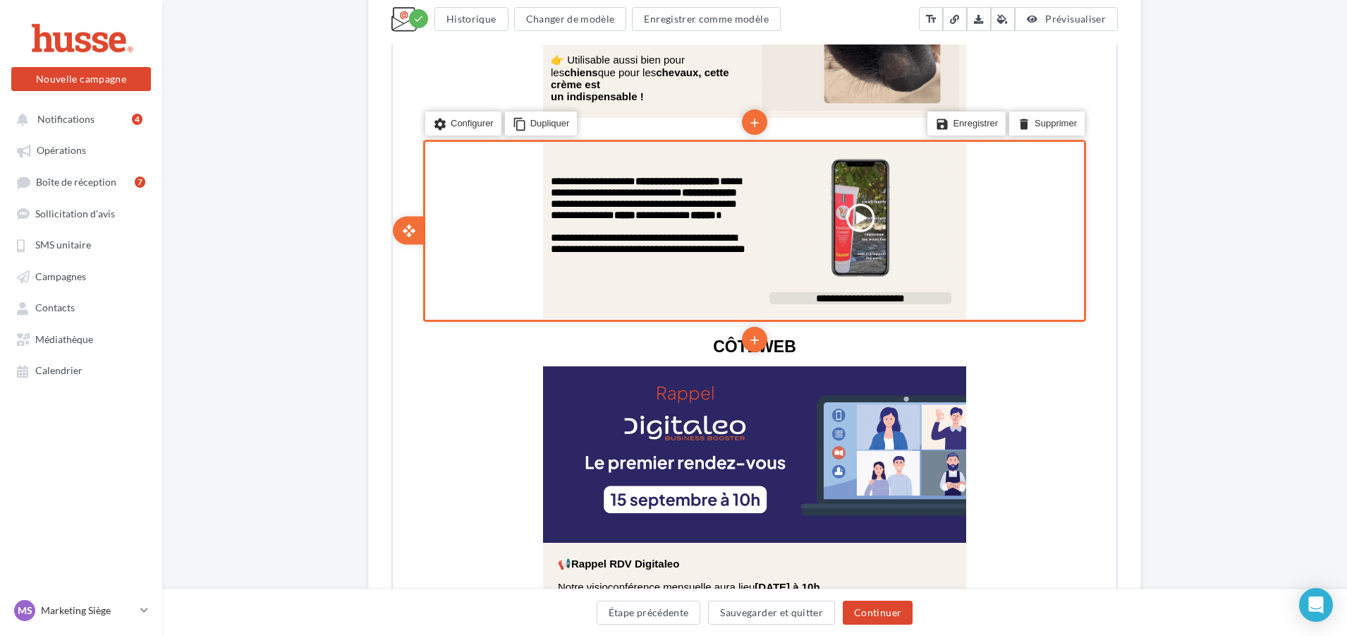
click at [844, 291] on span "**********" at bounding box center [859, 296] width 89 height 11
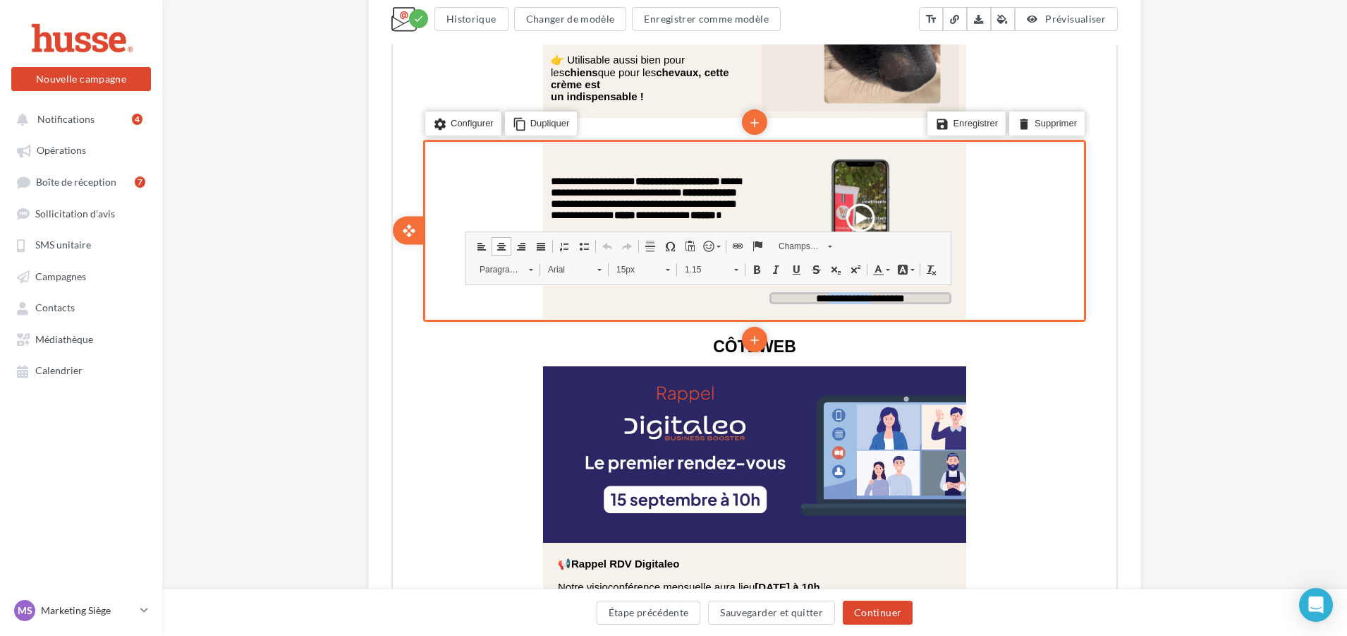
click at [844, 291] on span "**********" at bounding box center [859, 296] width 89 height 11
click at [857, 291] on span "**********" at bounding box center [859, 296] width 89 height 11
drag, startPoint x: 923, startPoint y: 291, endPoint x: 827, endPoint y: 295, distance: 96.0
click at [827, 295] on p "**********" at bounding box center [859, 297] width 182 height 12
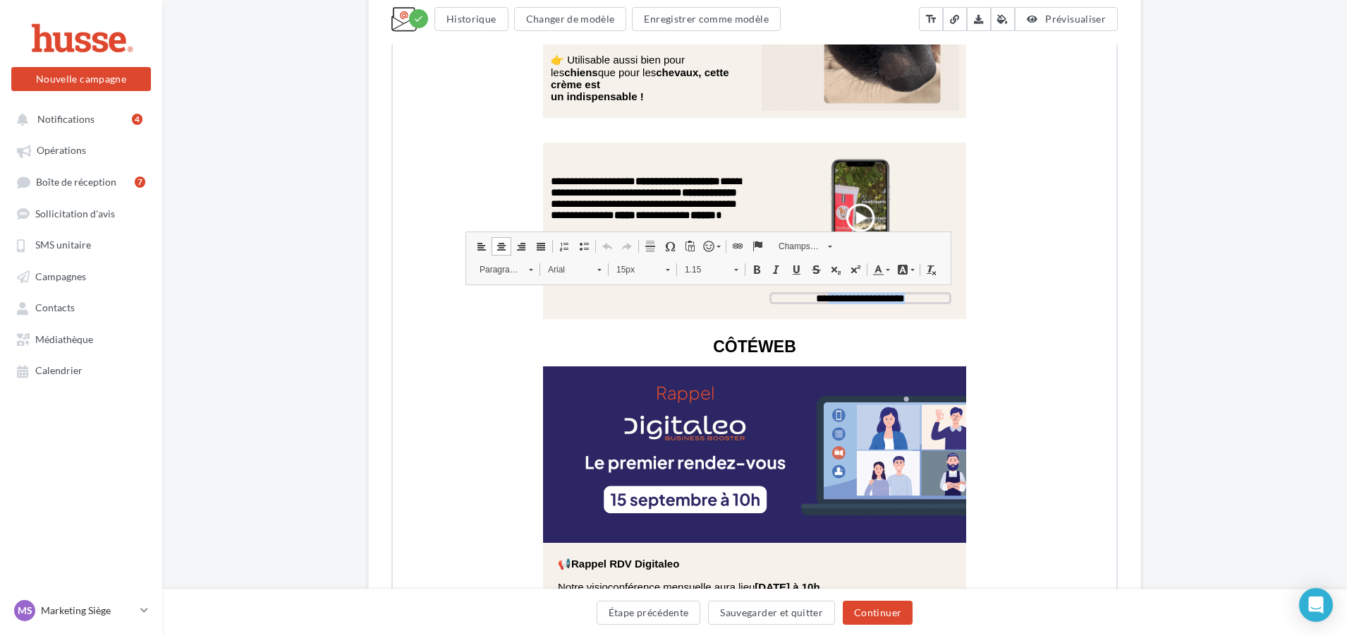
click at [729, 245] on link "Lien" at bounding box center [737, 245] width 20 height 18
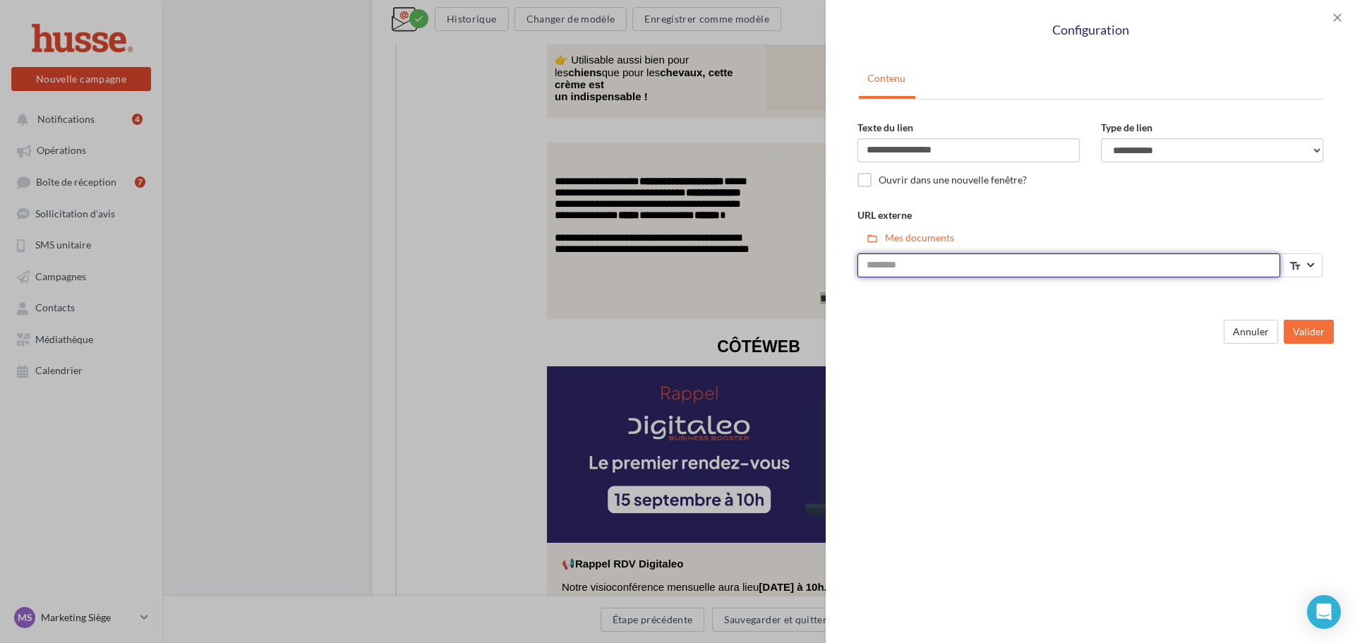
click at [1127, 265] on input "URL externe" at bounding box center [1068, 265] width 423 height 24
click at [922, 272] on input "URL externe" at bounding box center [1068, 265] width 423 height 24
paste input "**********"
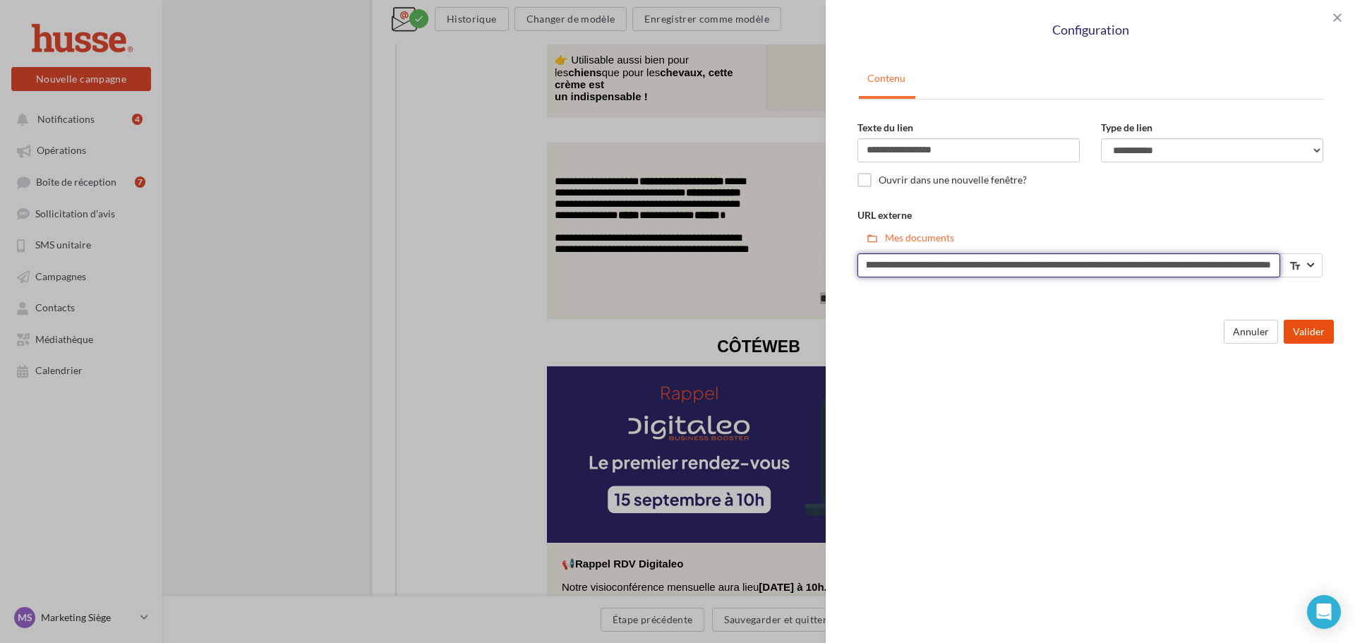
type input "**********"
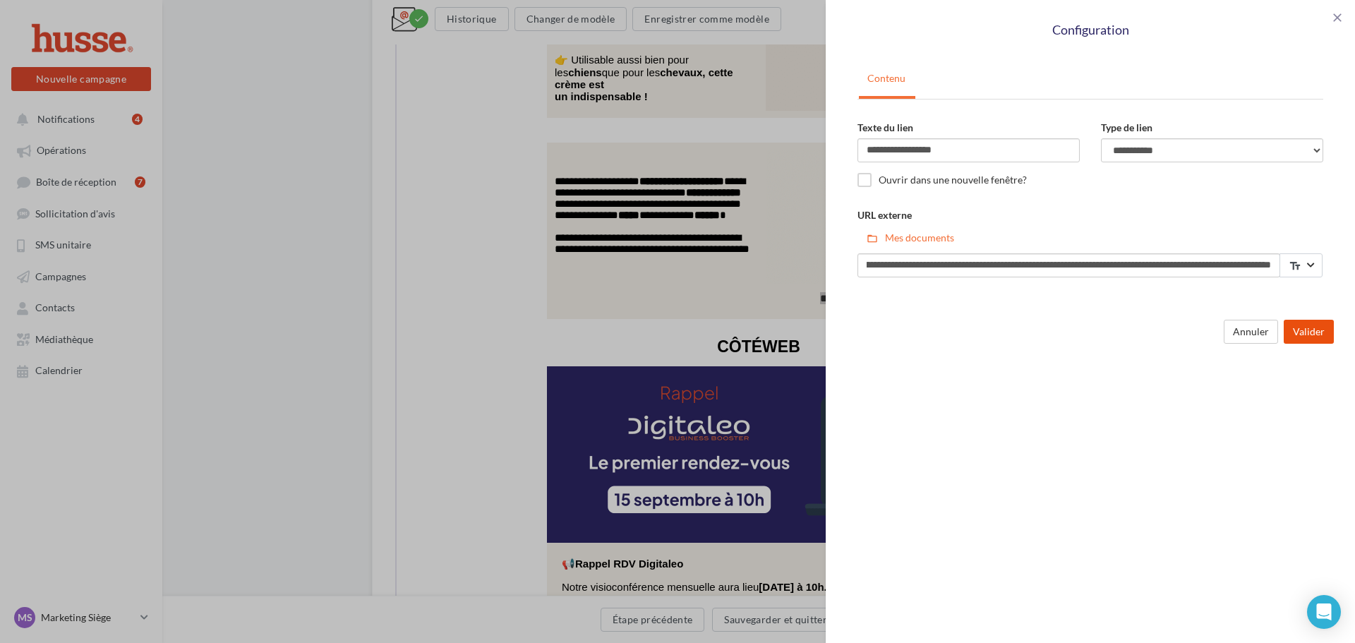
click at [1318, 338] on button "Valider" at bounding box center [1308, 332] width 50 height 24
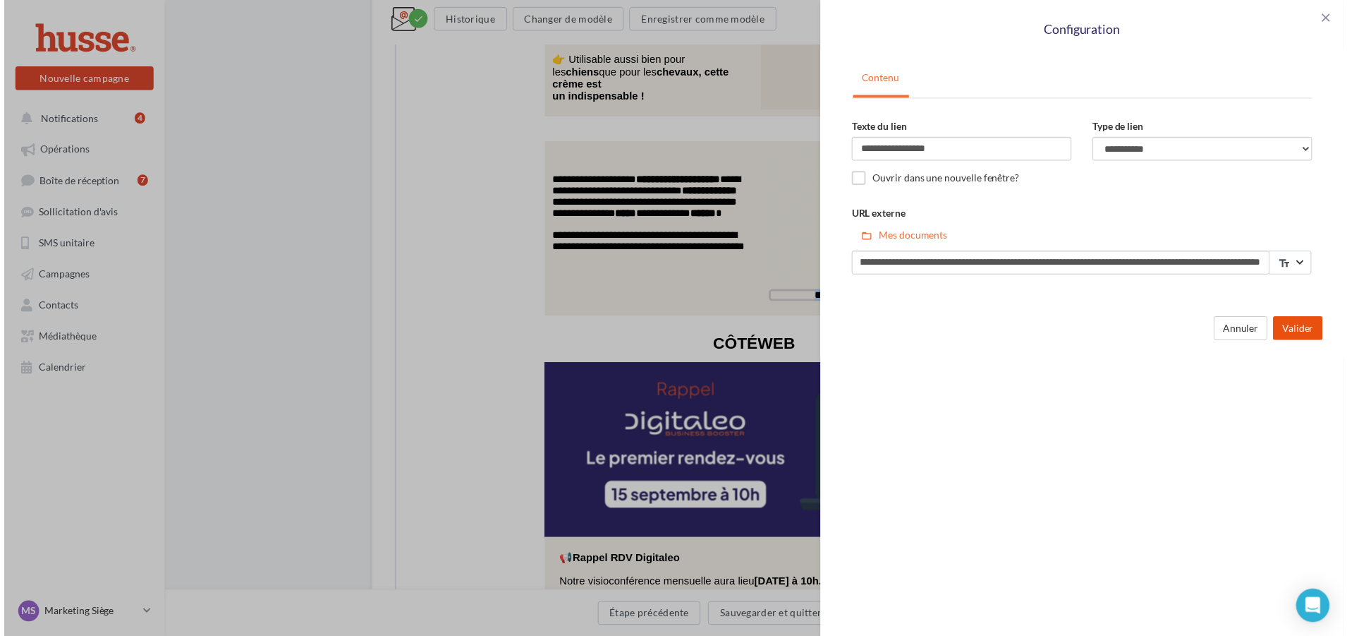
scroll to position [0, 0]
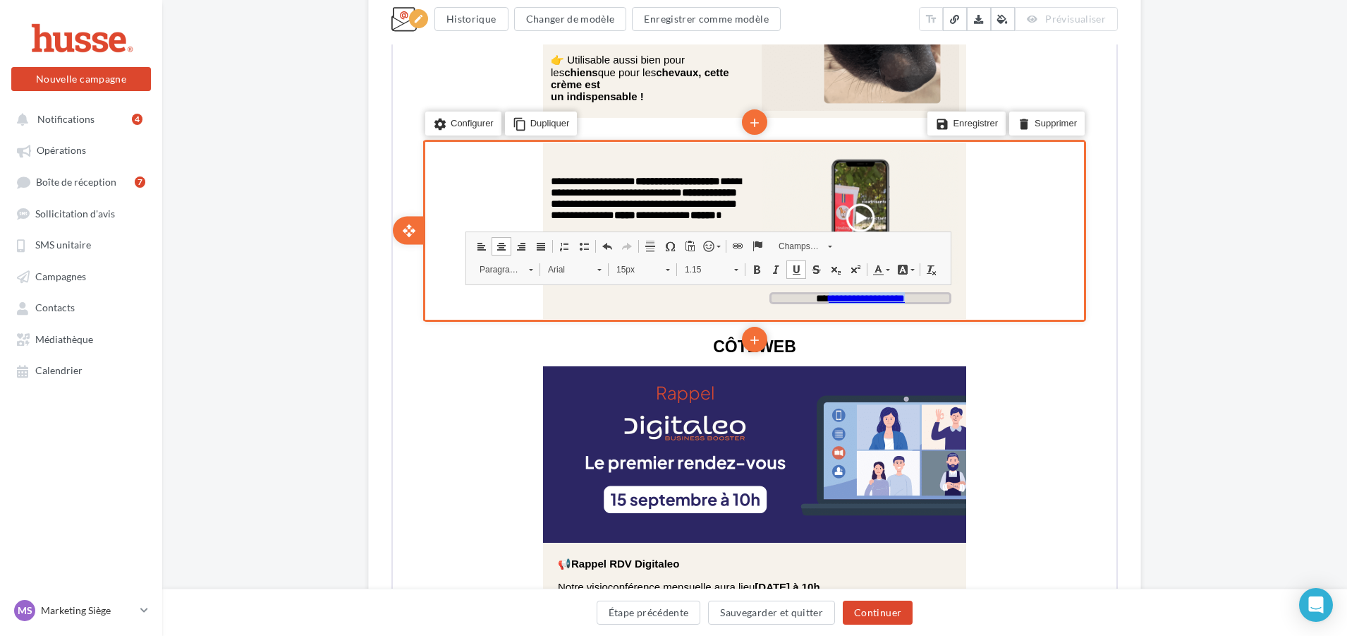
drag, startPoint x: 910, startPoint y: 290, endPoint x: 828, endPoint y: 292, distance: 82.6
click at [828, 292] on div "L'email ne s'affiche pas correctement ? Cliquez-ici settings Configurer content…" at bounding box center [753, 143] width 423 height 4313
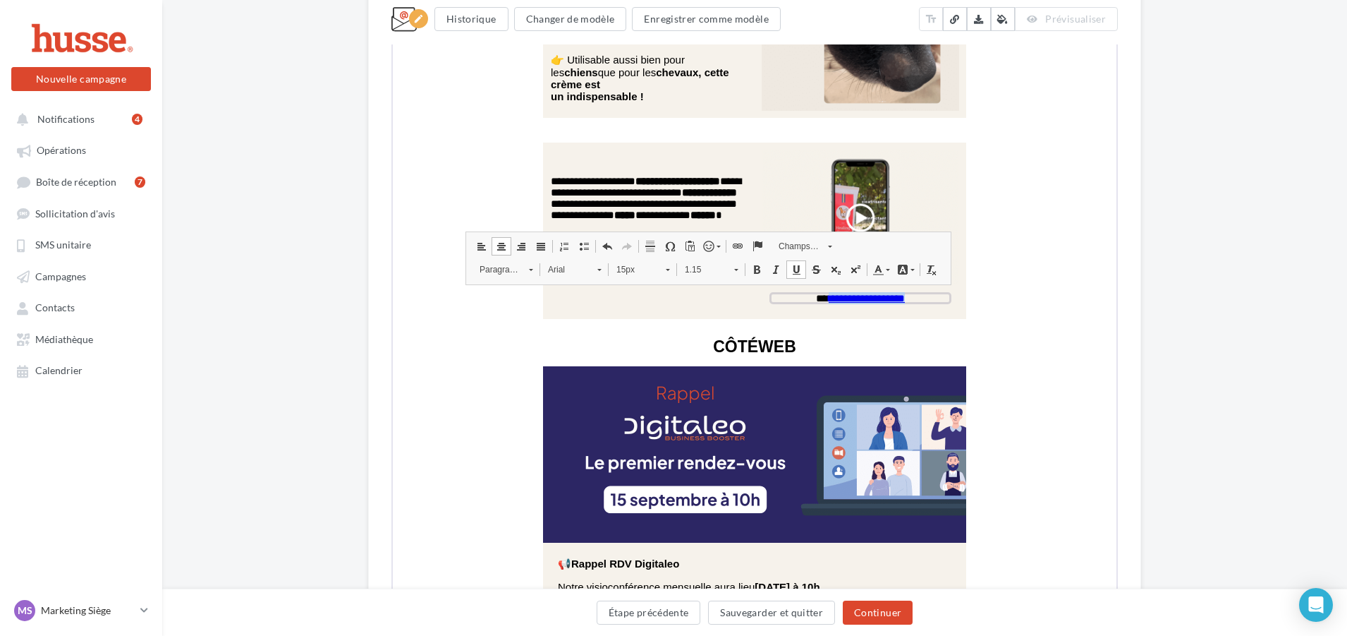
click at [753, 267] on span at bounding box center [755, 267] width 11 height 11
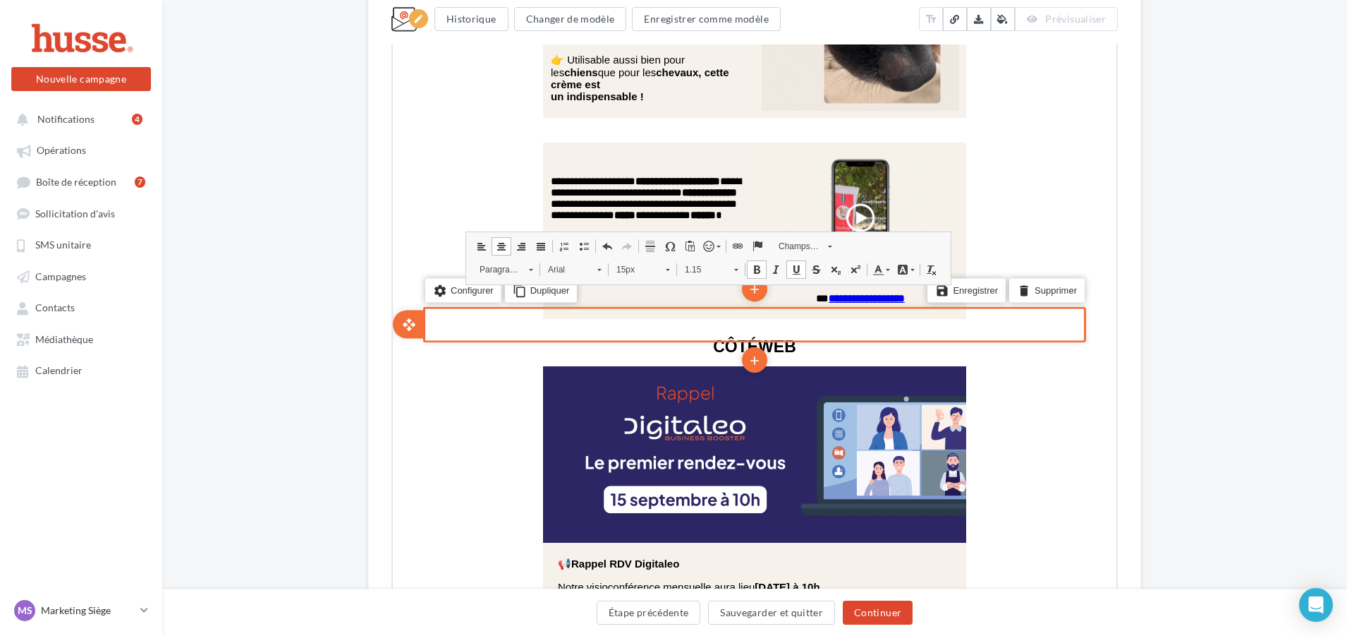
click at [1060, 322] on div "settings Configurer content_copy Dupliquer add add save Enregistrer delete Supp…" at bounding box center [753, 323] width 663 height 36
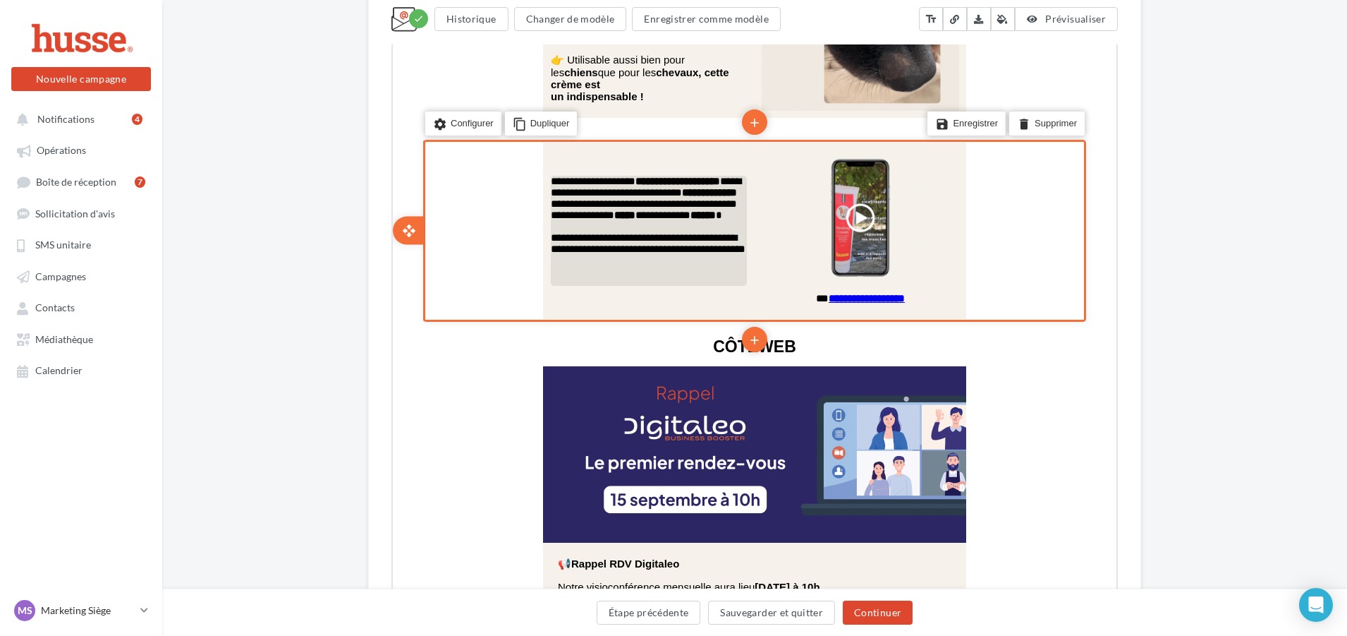
click at [672, 253] on span "**********" at bounding box center [647, 213] width 195 height 78
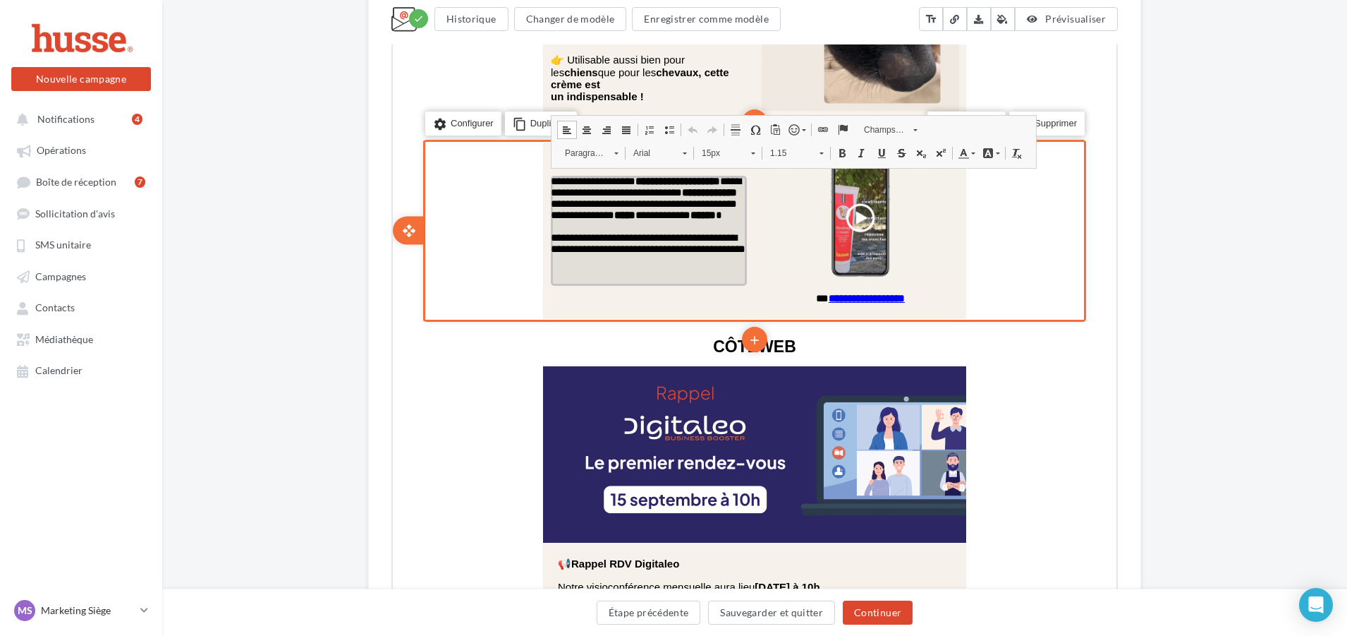
click at [664, 245] on span "**********" at bounding box center [647, 213] width 195 height 78
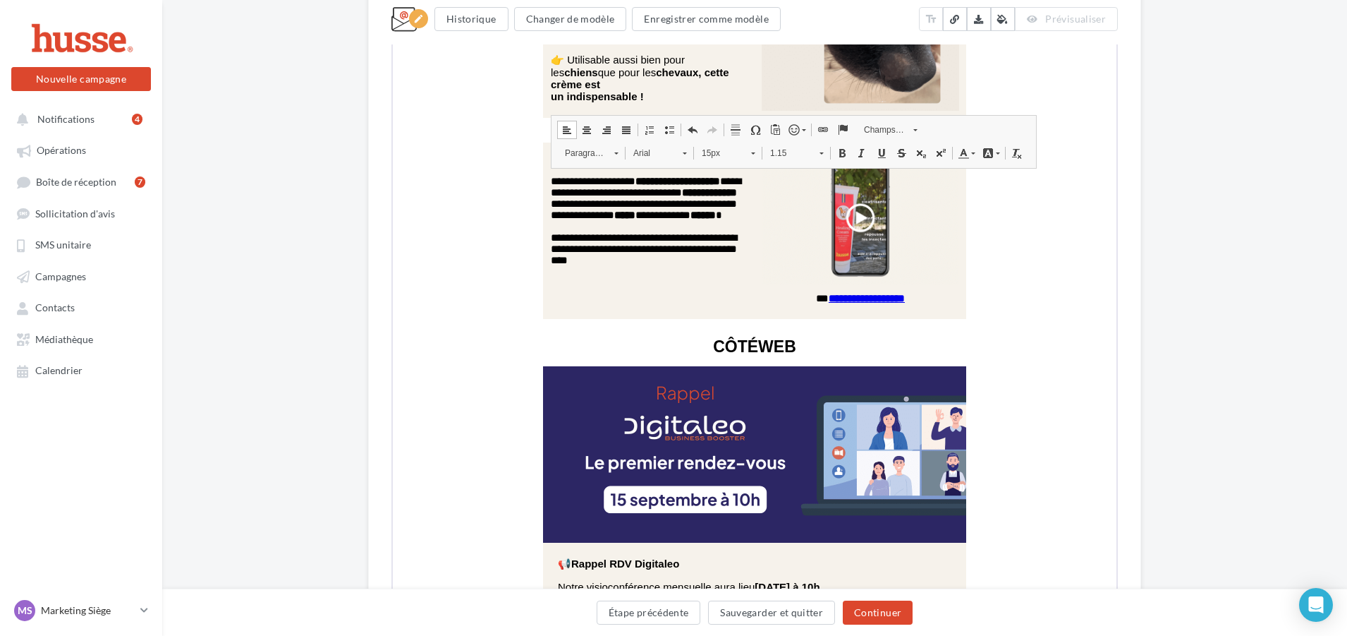
click at [1177, 272] on div "**********" at bounding box center [754, 96] width 1185 height 4700
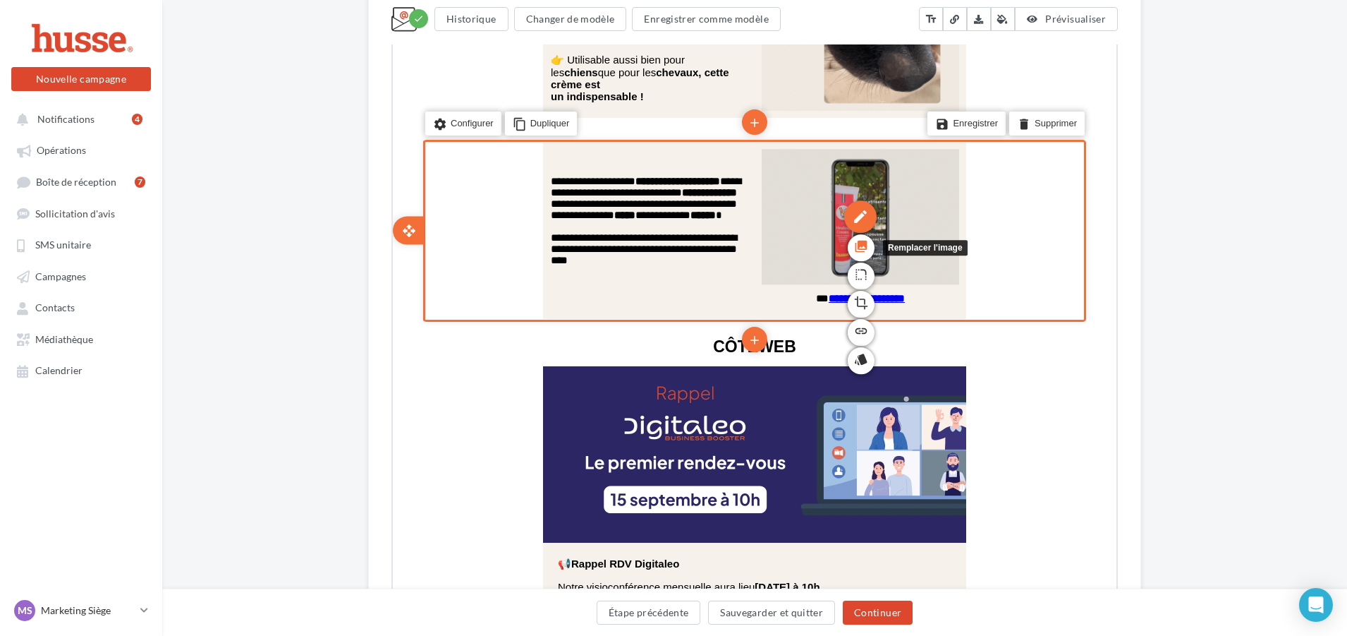
click at [856, 234] on icon "photo_library" at bounding box center [860, 245] width 14 height 24
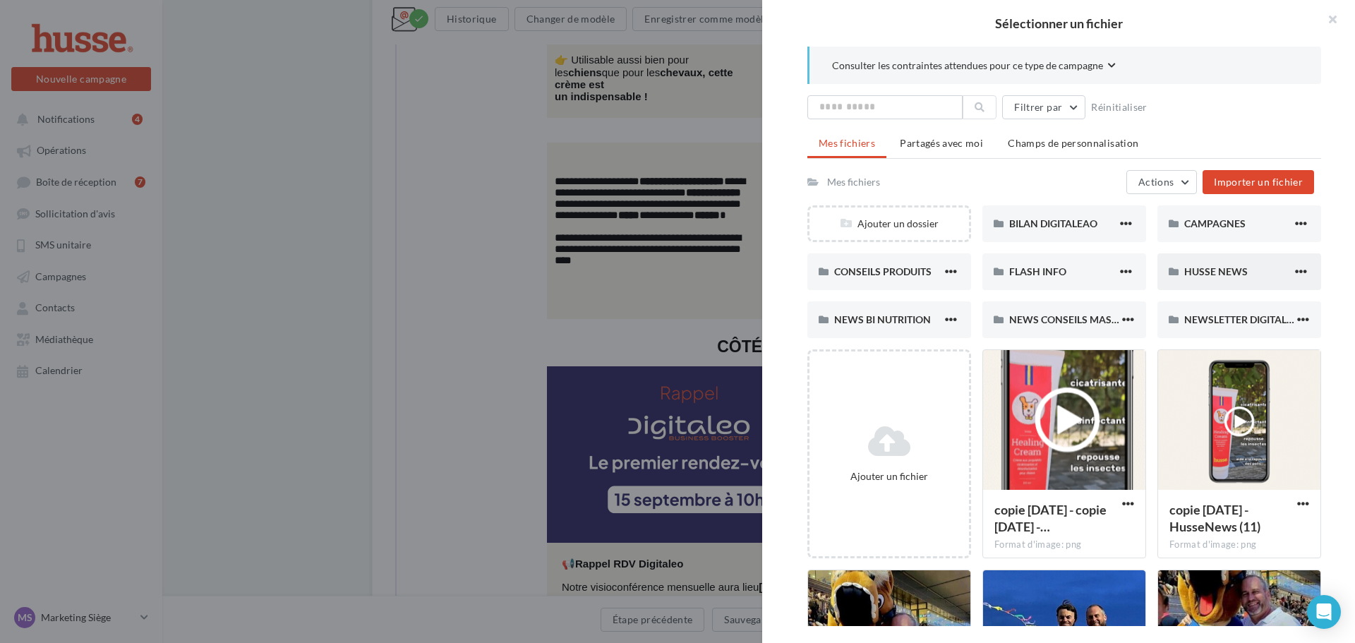
click at [1224, 280] on div "HUSSE NEWS" at bounding box center [1239, 271] width 164 height 37
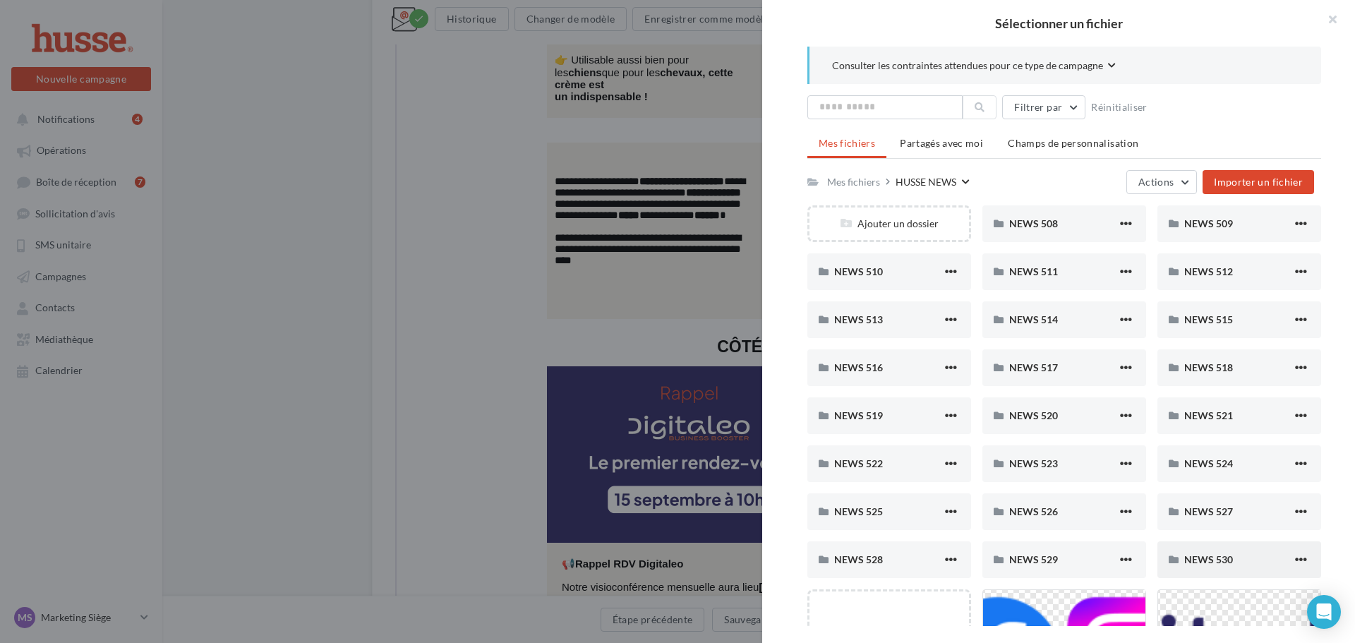
click at [1237, 562] on div "NEWS 530" at bounding box center [1238, 559] width 108 height 14
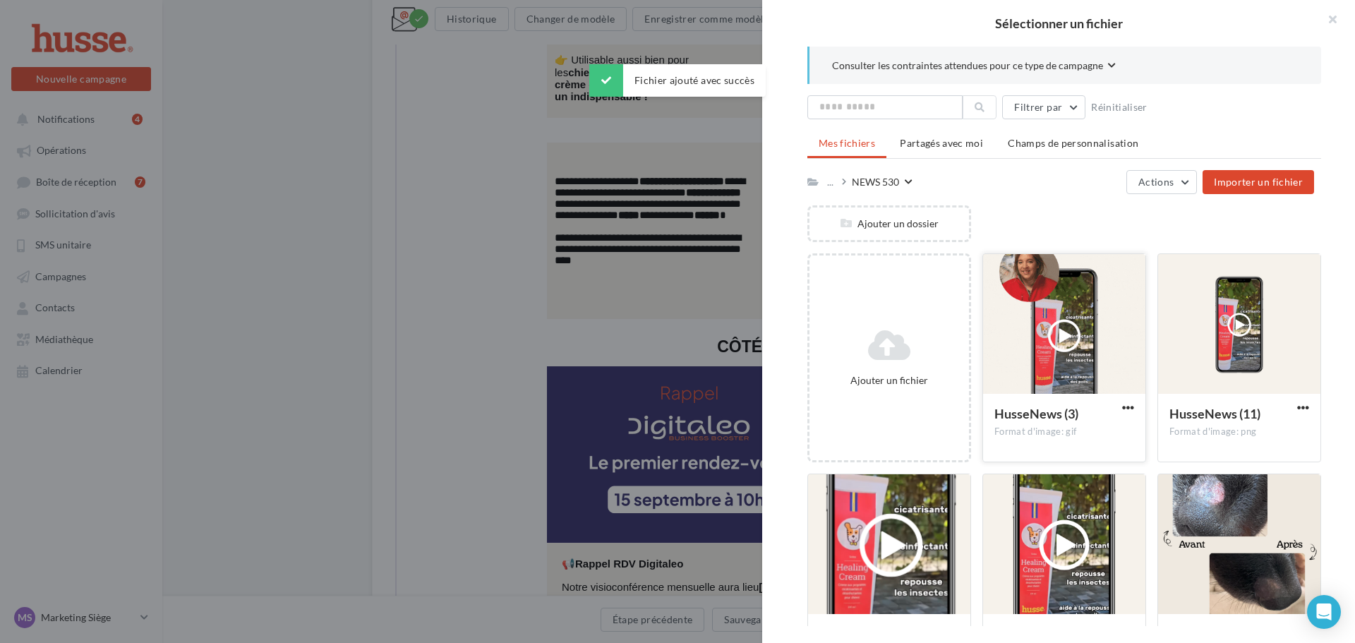
click at [1052, 370] on div at bounding box center [1064, 324] width 162 height 141
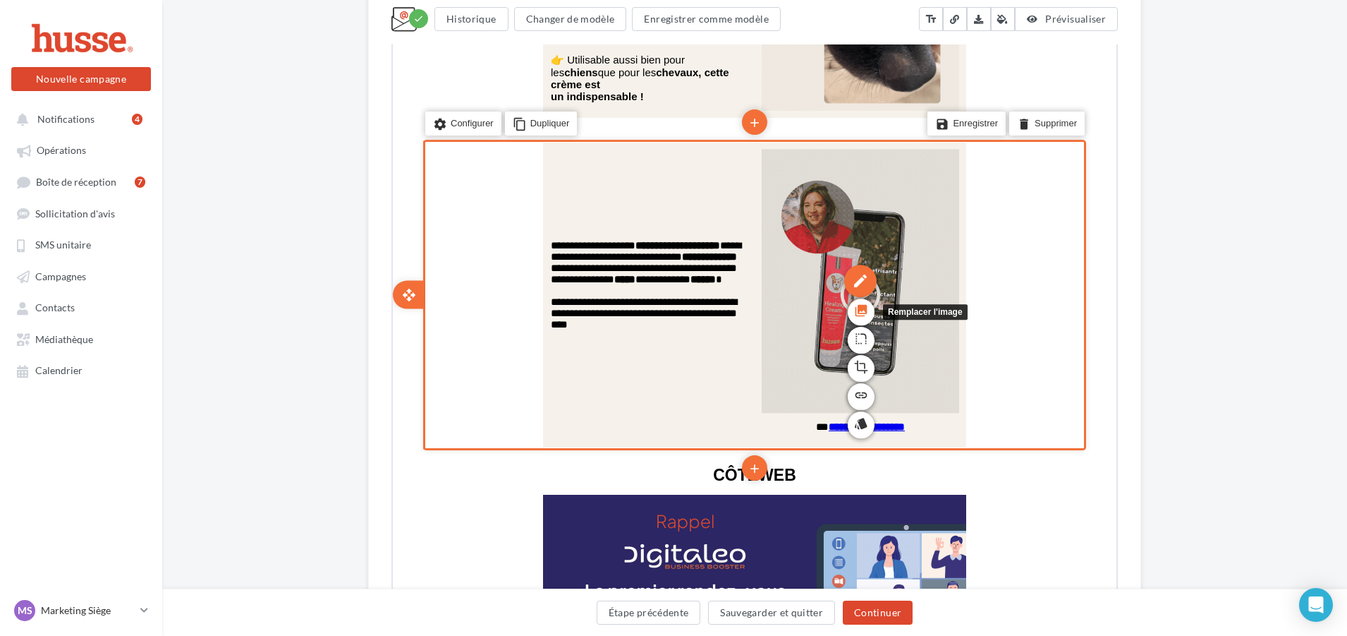
click at [865, 303] on icon "photo_library" at bounding box center [860, 309] width 14 height 24
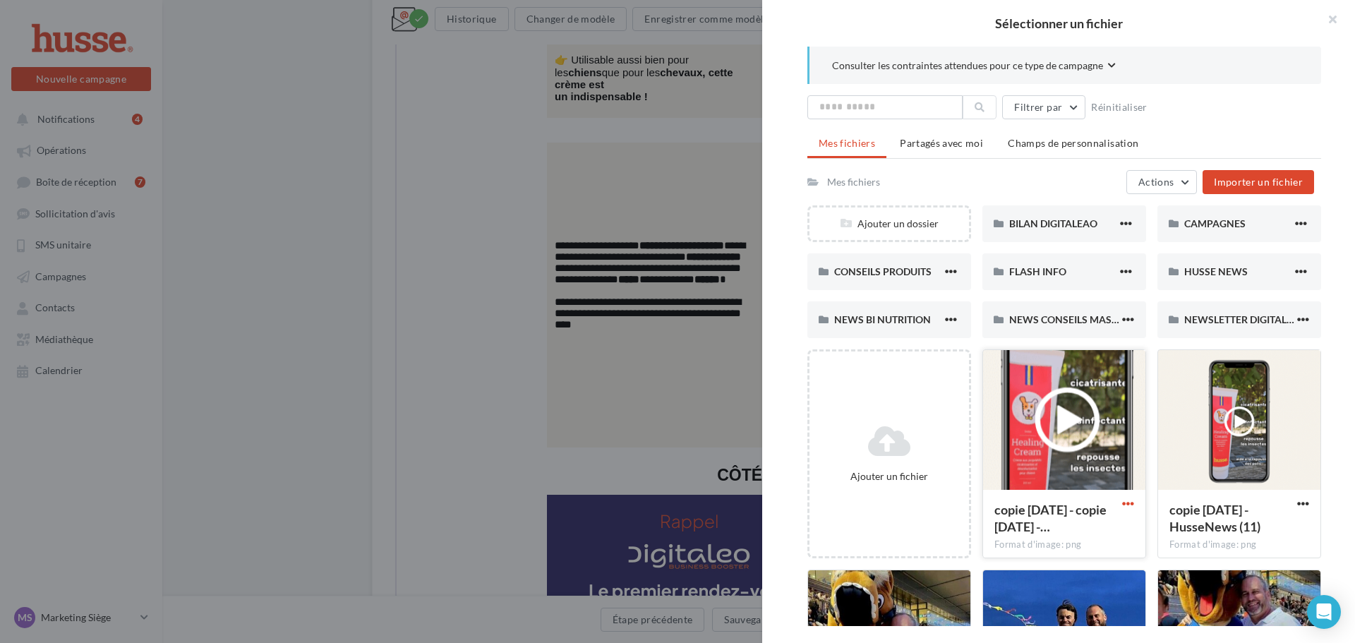
click at [1122, 504] on span "button" at bounding box center [1128, 503] width 12 height 12
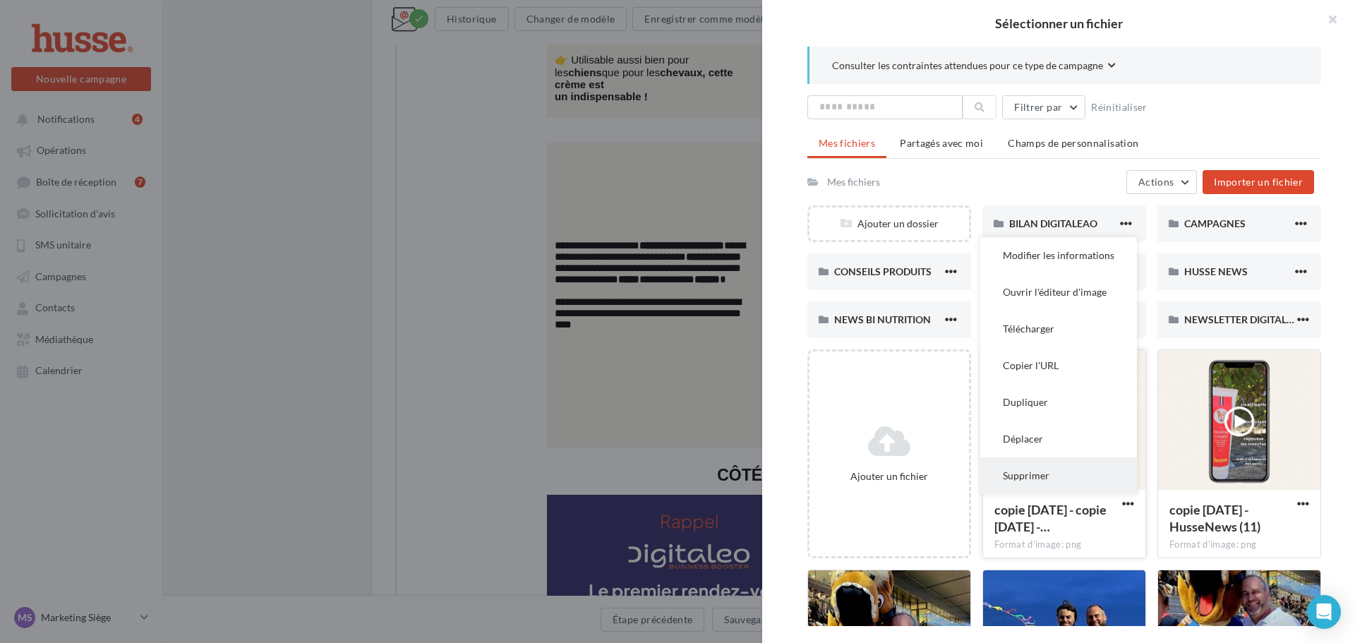
click at [1055, 472] on button "Supprimer" at bounding box center [1058, 475] width 157 height 37
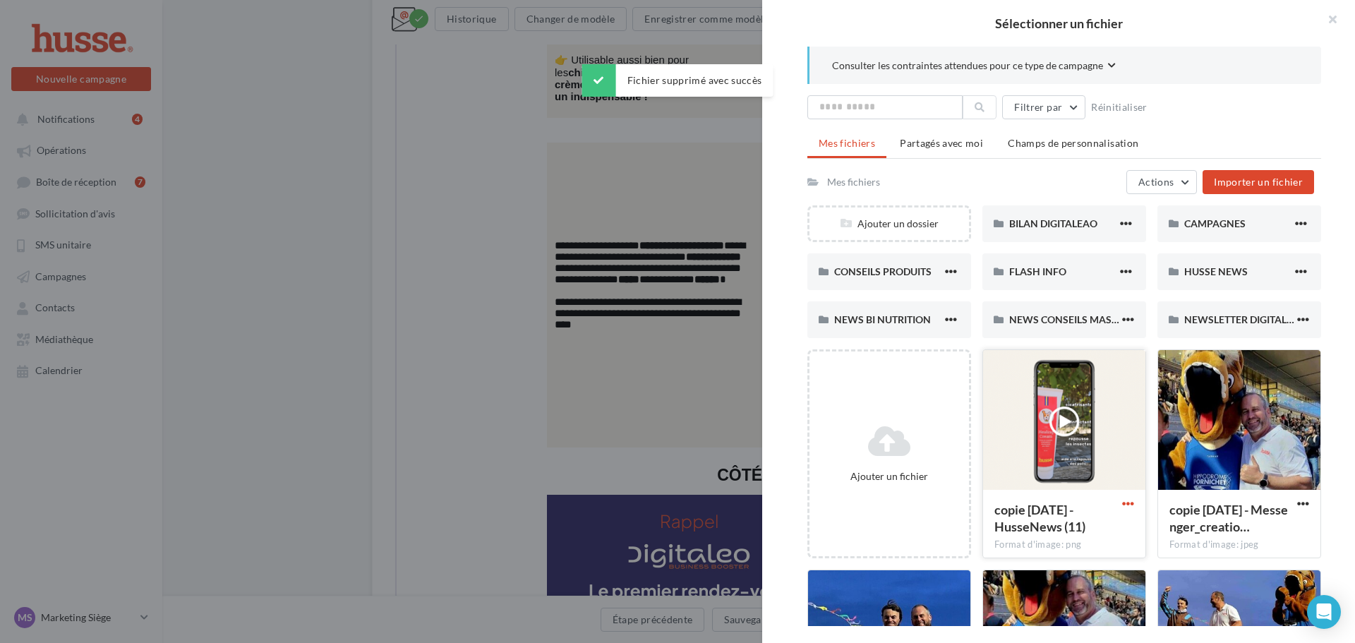
click at [1122, 502] on span "button" at bounding box center [1128, 503] width 12 height 12
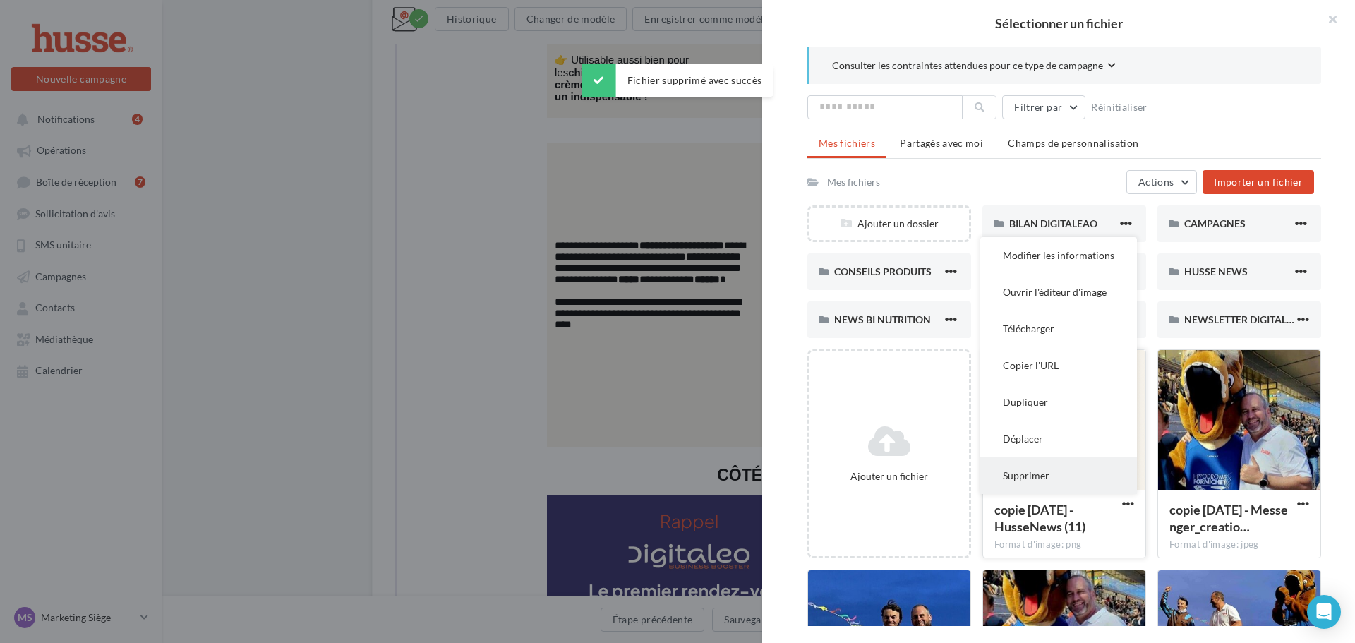
click at [1064, 473] on button "Supprimer" at bounding box center [1058, 475] width 157 height 37
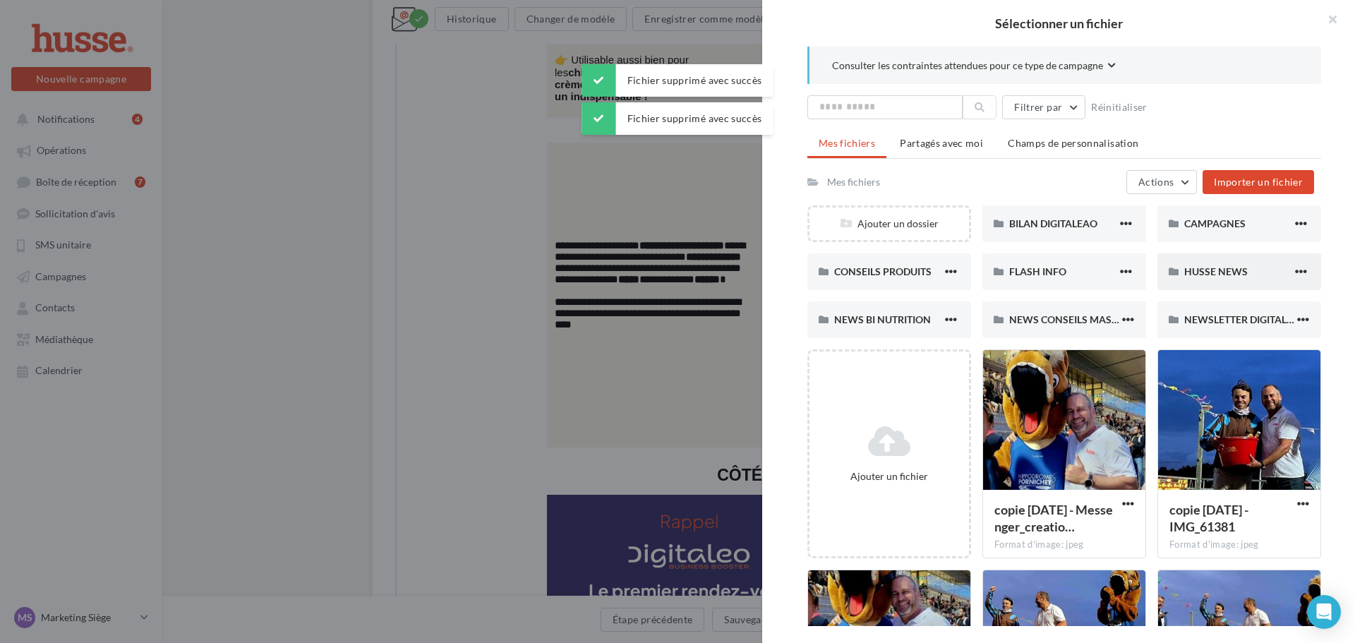
click at [1240, 277] on div "HUSSE NEWS" at bounding box center [1238, 272] width 108 height 14
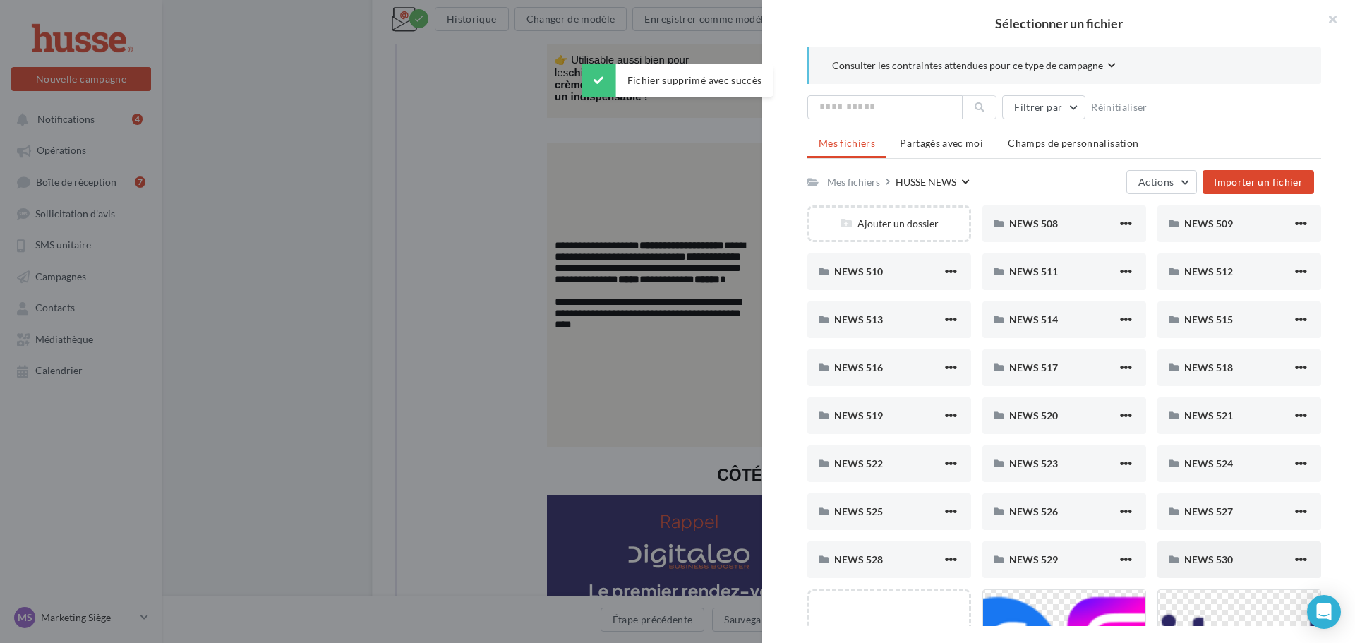
click at [1225, 565] on div "NEWS 530" at bounding box center [1238, 559] width 108 height 14
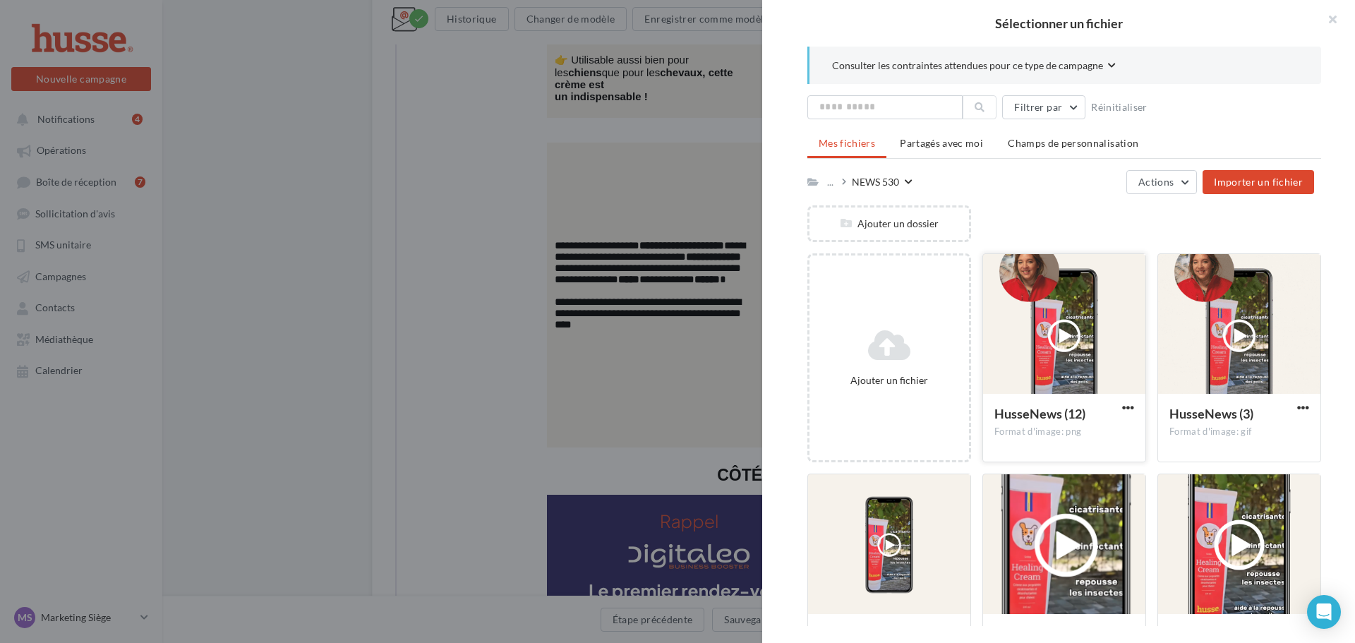
click at [1029, 367] on div at bounding box center [1064, 324] width 162 height 141
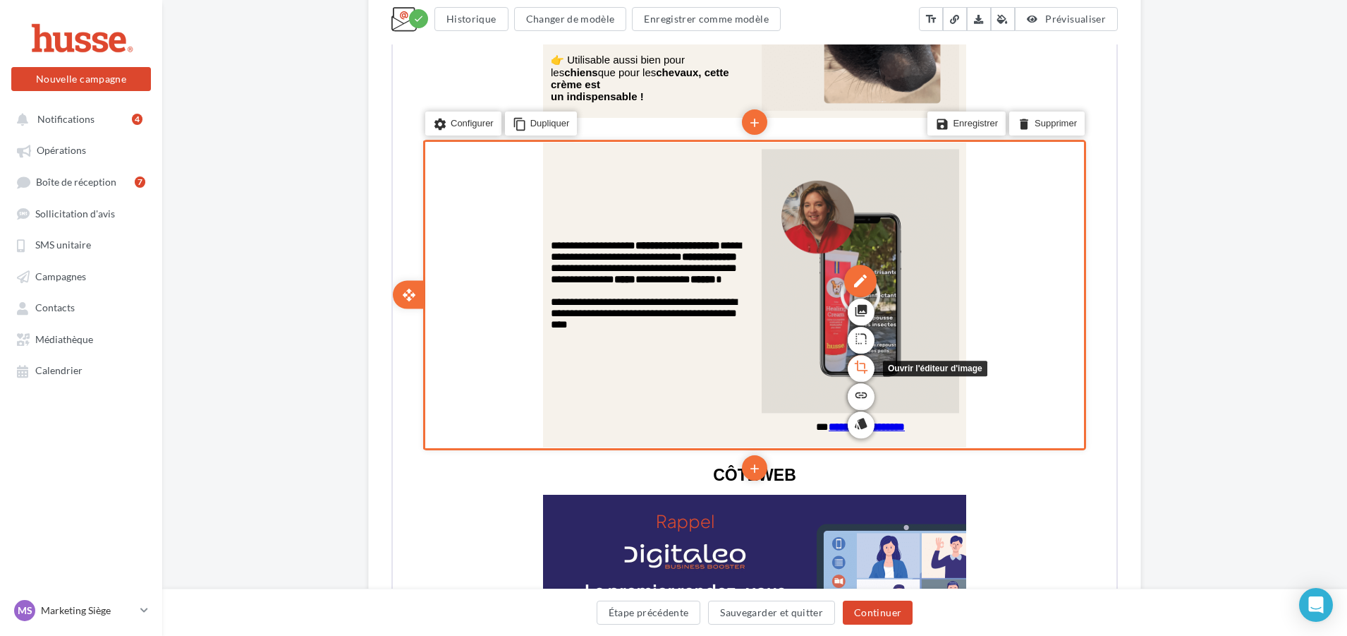
click at [859, 360] on icon "crop" at bounding box center [860, 365] width 14 height 24
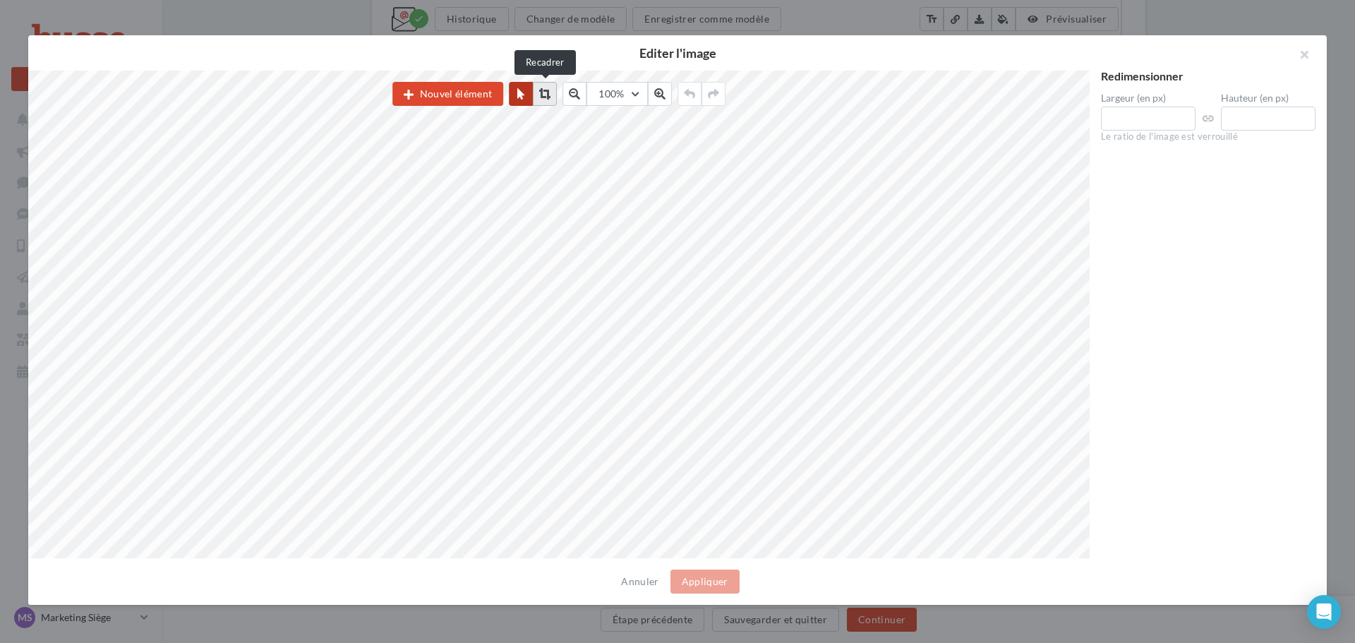
drag, startPoint x: 544, startPoint y: 93, endPoint x: 525, endPoint y: 105, distance: 22.5
click at [545, 93] on icon at bounding box center [544, 93] width 11 height 11
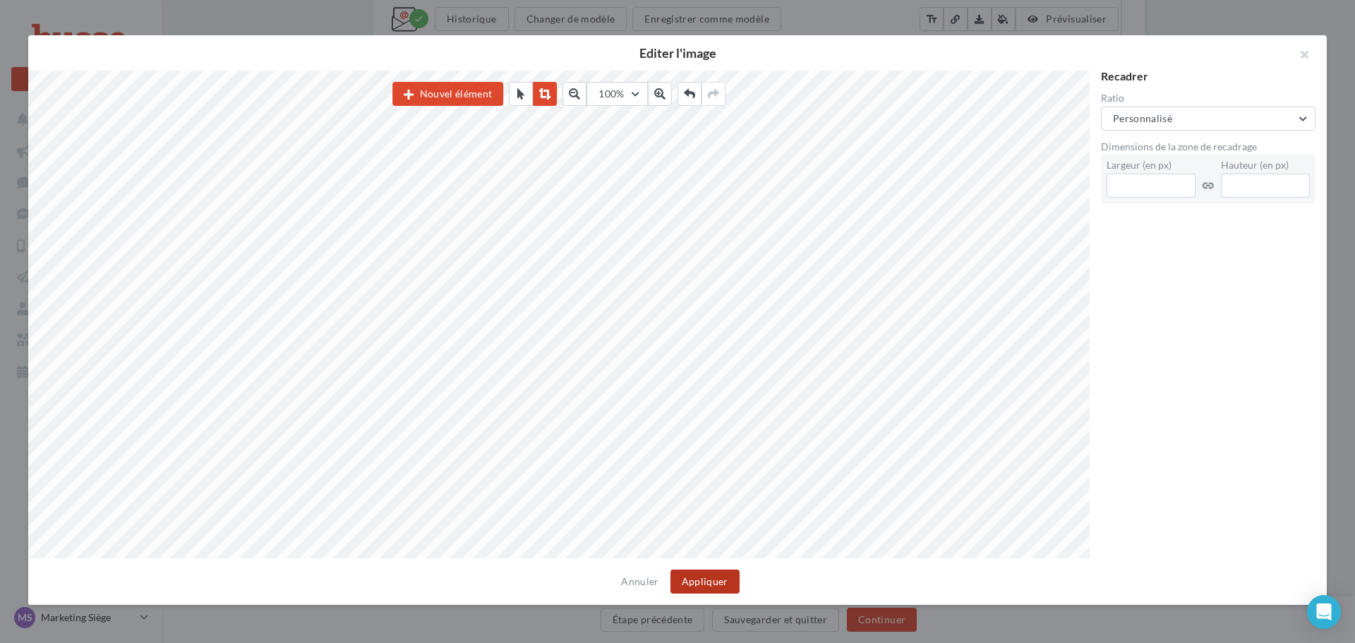
click at [726, 585] on button "Appliquer" at bounding box center [704, 581] width 69 height 24
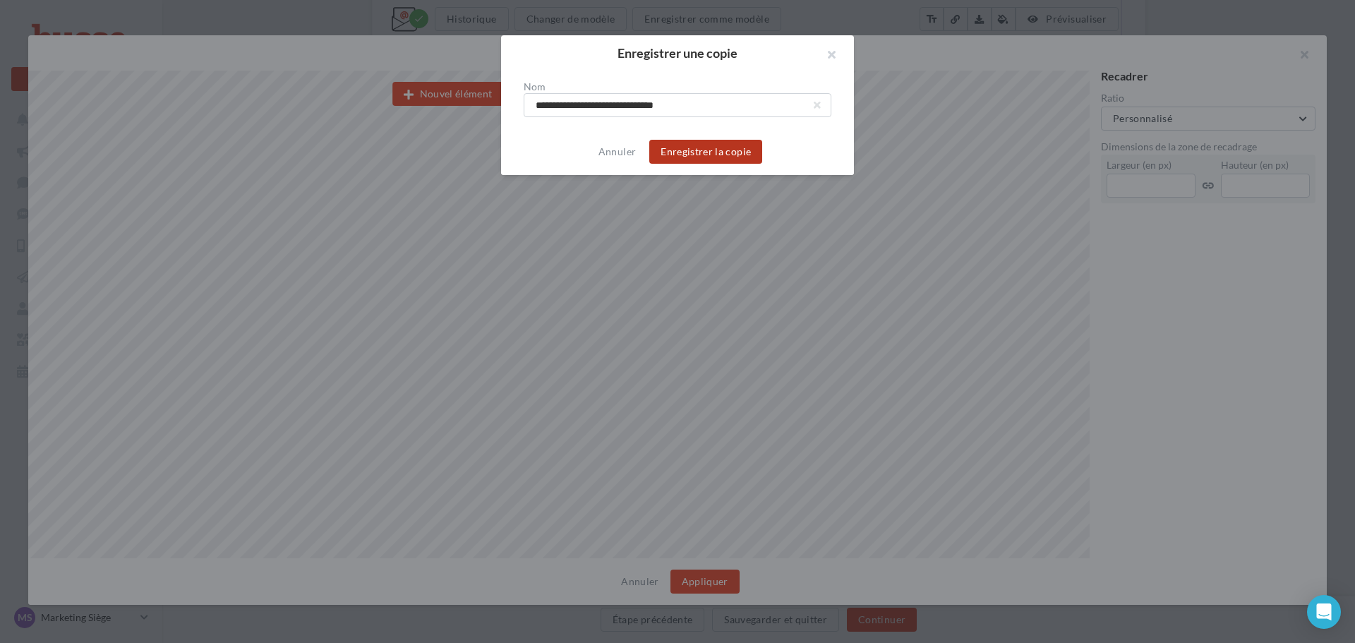
click at [701, 153] on button "Enregistrer la copie" at bounding box center [705, 152] width 113 height 24
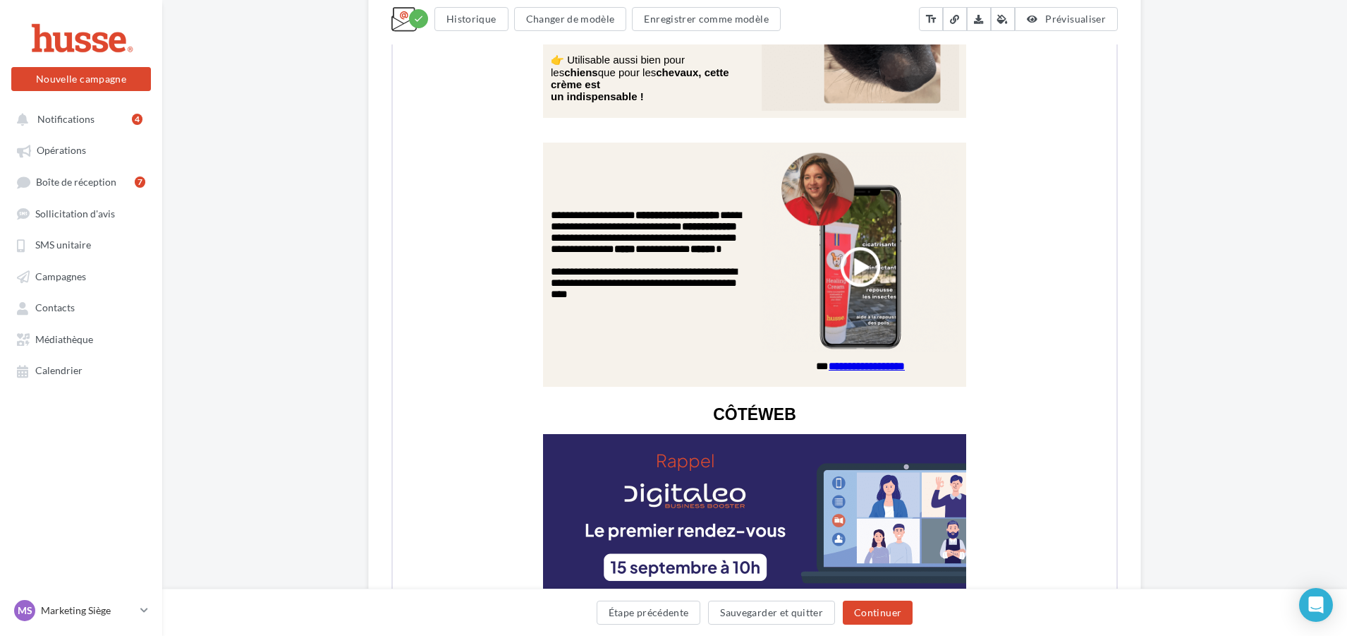
click at [1191, 290] on div "**********" at bounding box center [754, 130] width 1185 height 4768
click at [1182, 303] on div "**********" at bounding box center [754, 130] width 1185 height 4768
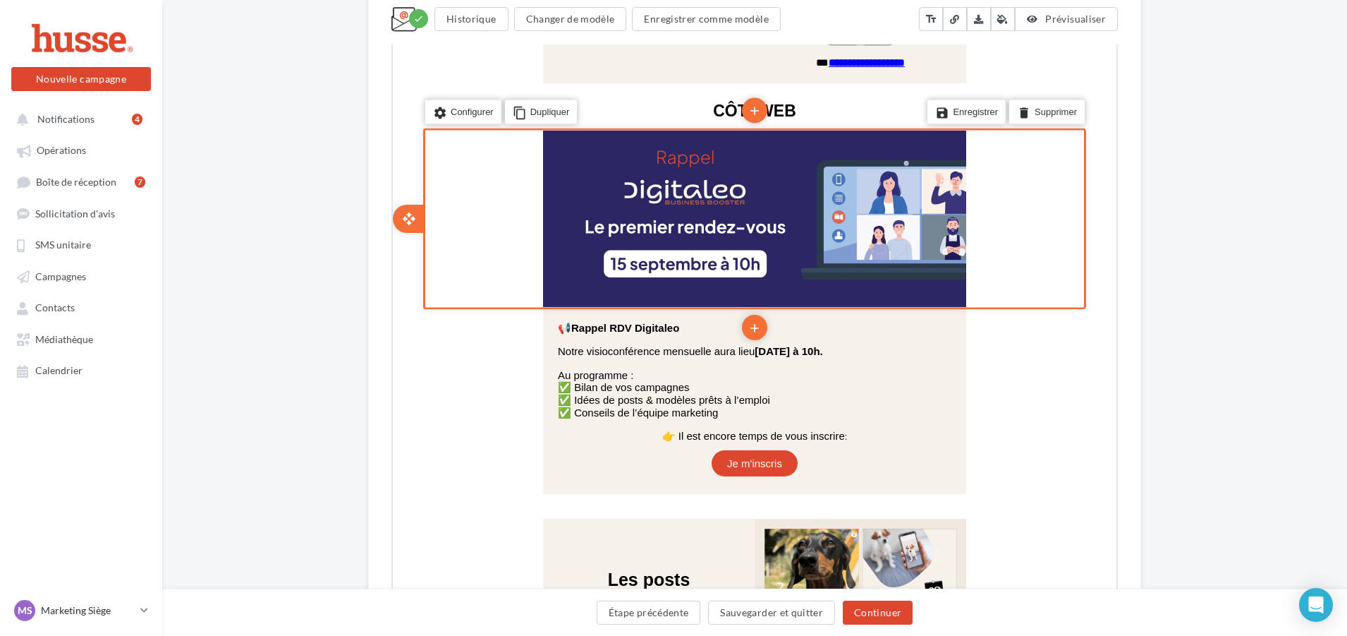
scroll to position [2796, 0]
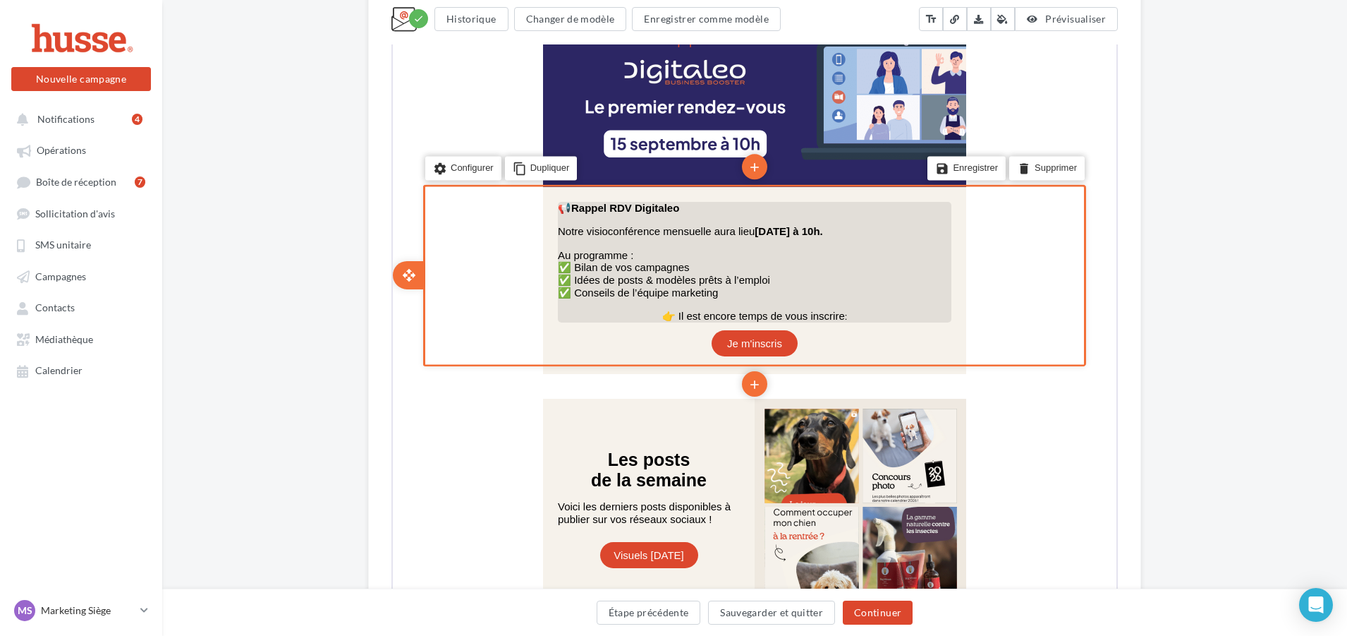
click at [812, 312] on span "👉 Il est encore temps de vous inscrire" at bounding box center [752, 314] width 183 height 12
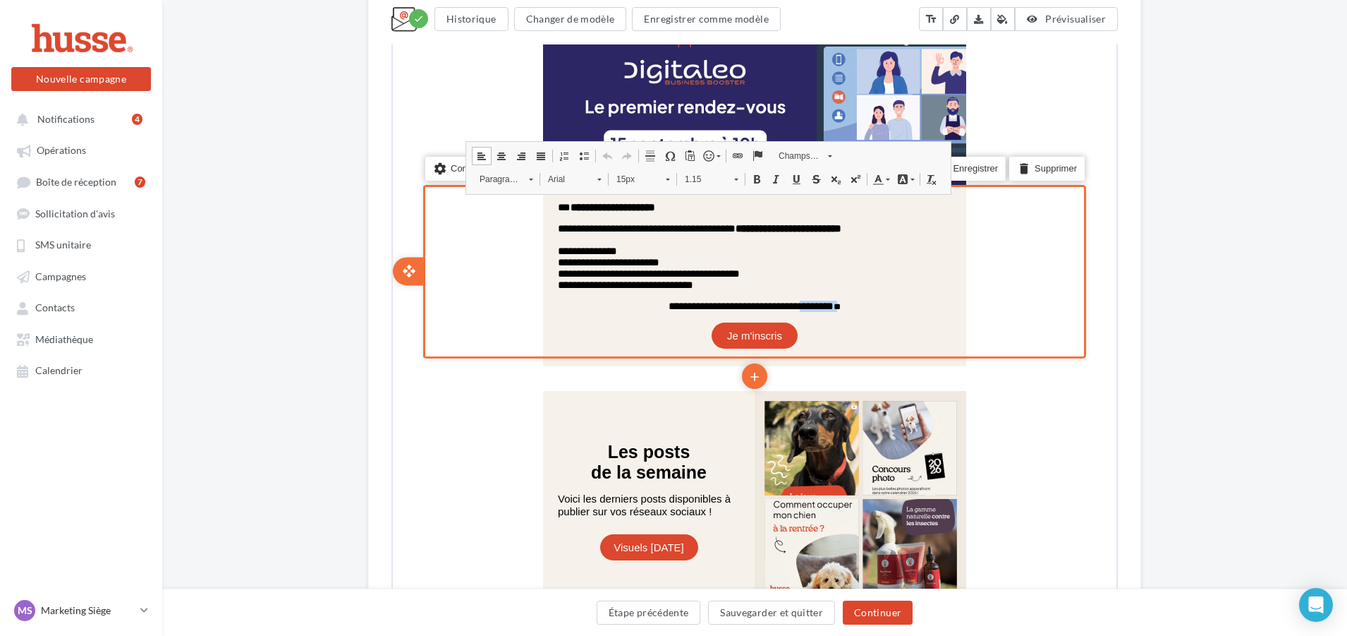
click at [812, 310] on span "**********" at bounding box center [749, 304] width 165 height 11
click at [753, 178] on span at bounding box center [755, 177] width 11 height 11
click at [1011, 303] on div "settings Configurer content_copy Dupliquer add add save Enregistrer delete Supp…" at bounding box center [753, 270] width 663 height 174
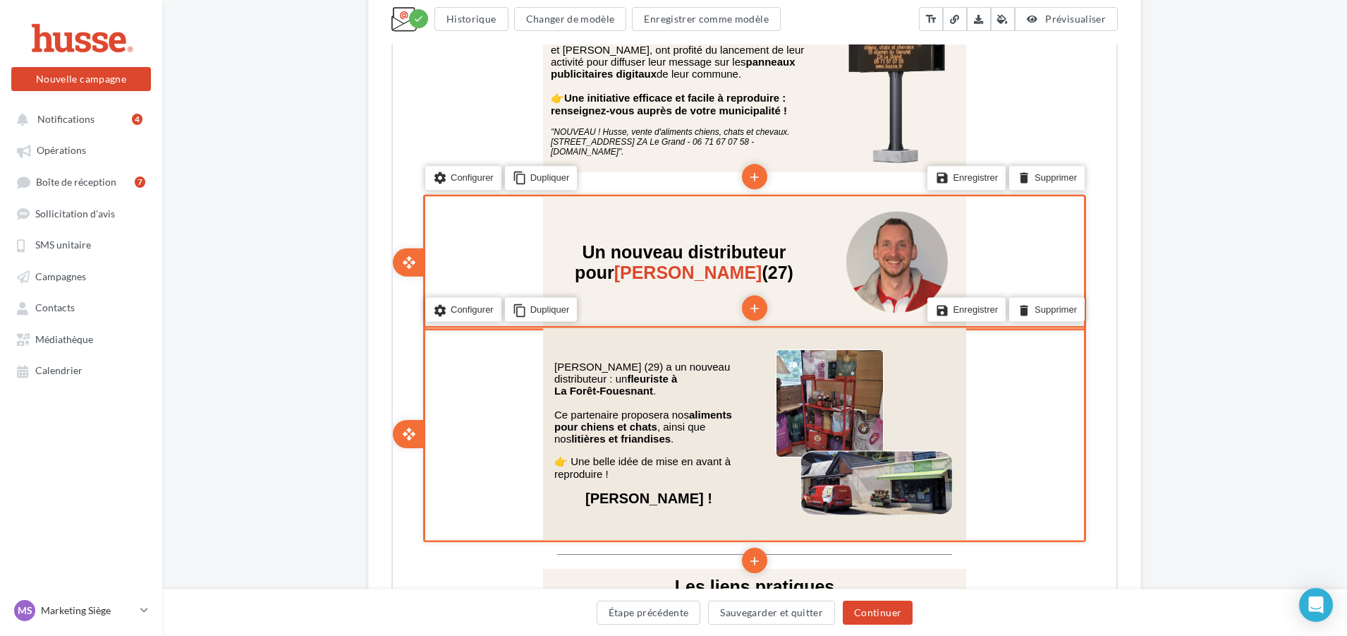
scroll to position [3854, 0]
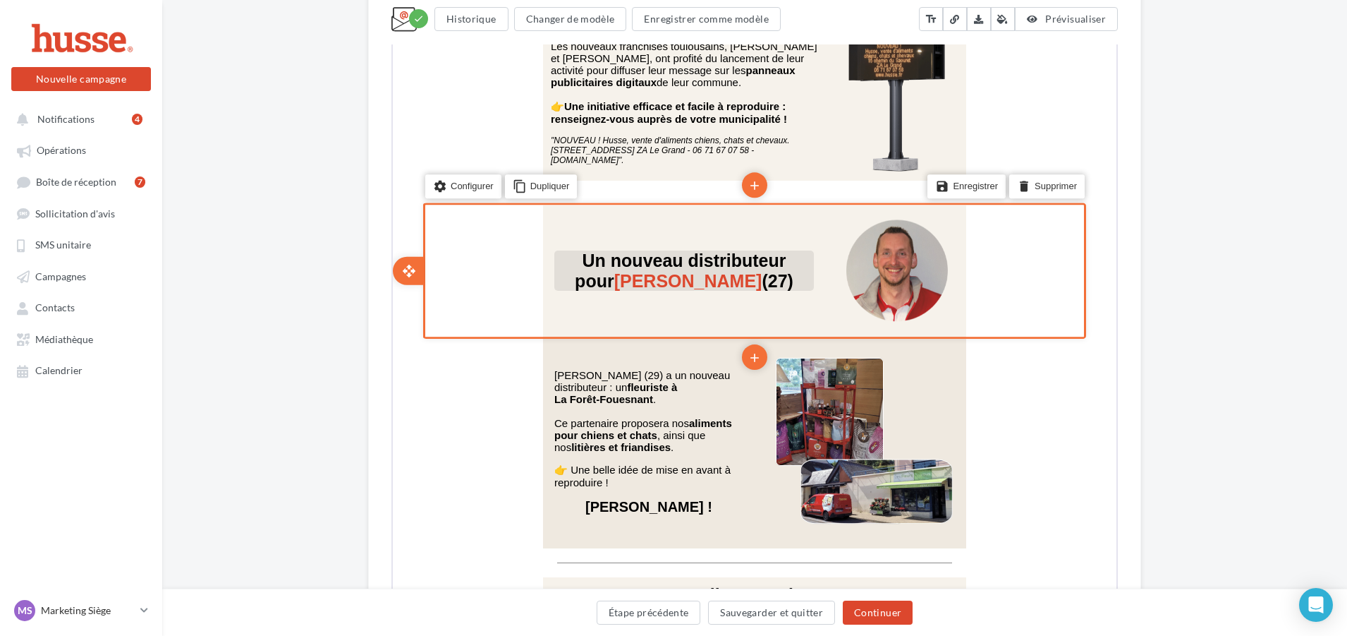
click at [703, 282] on p "Un nouveau distributeur pour Arnaud Van Hemelrijck (27)" at bounding box center [683, 269] width 260 height 41
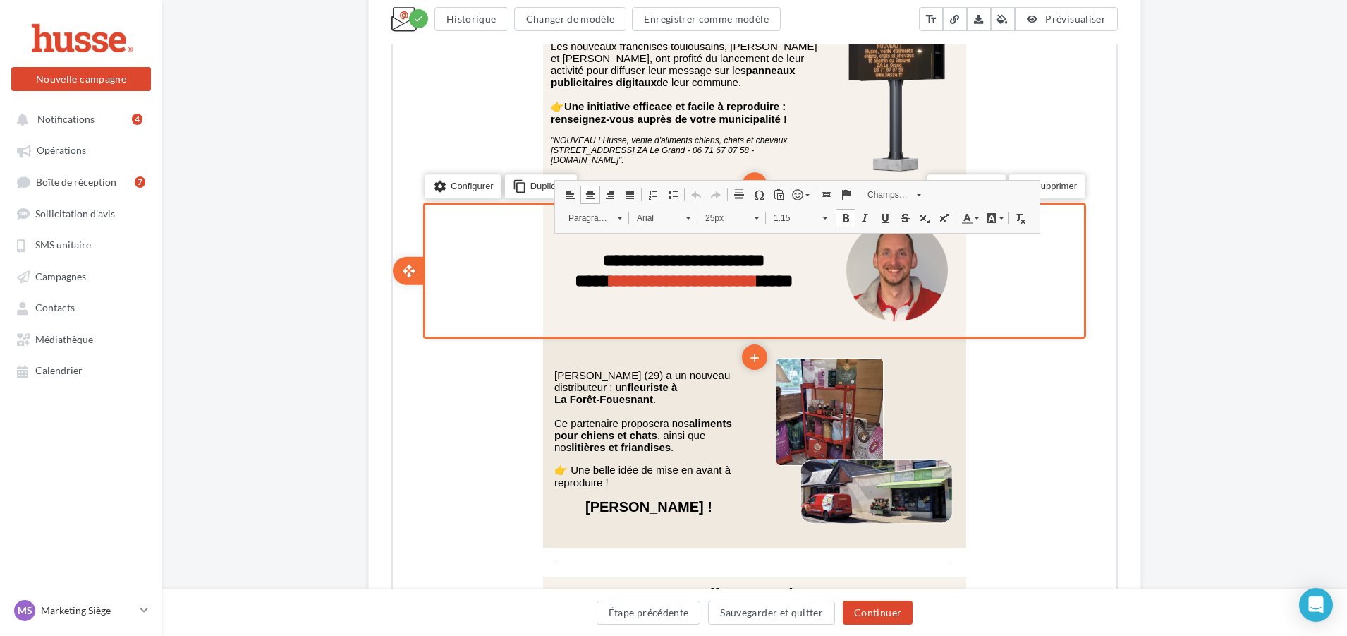
click at [703, 282] on p "**********" at bounding box center [683, 269] width 260 height 41
drag, startPoint x: 705, startPoint y: 281, endPoint x: 541, endPoint y: 226, distance: 172.4
click at [541, 226] on div "**********" at bounding box center [754, 269] width 720 height 131
drag, startPoint x: 581, startPoint y: 241, endPoint x: 725, endPoint y: 293, distance: 152.2
click at [725, 290] on table "**********" at bounding box center [683, 269] width 260 height 41
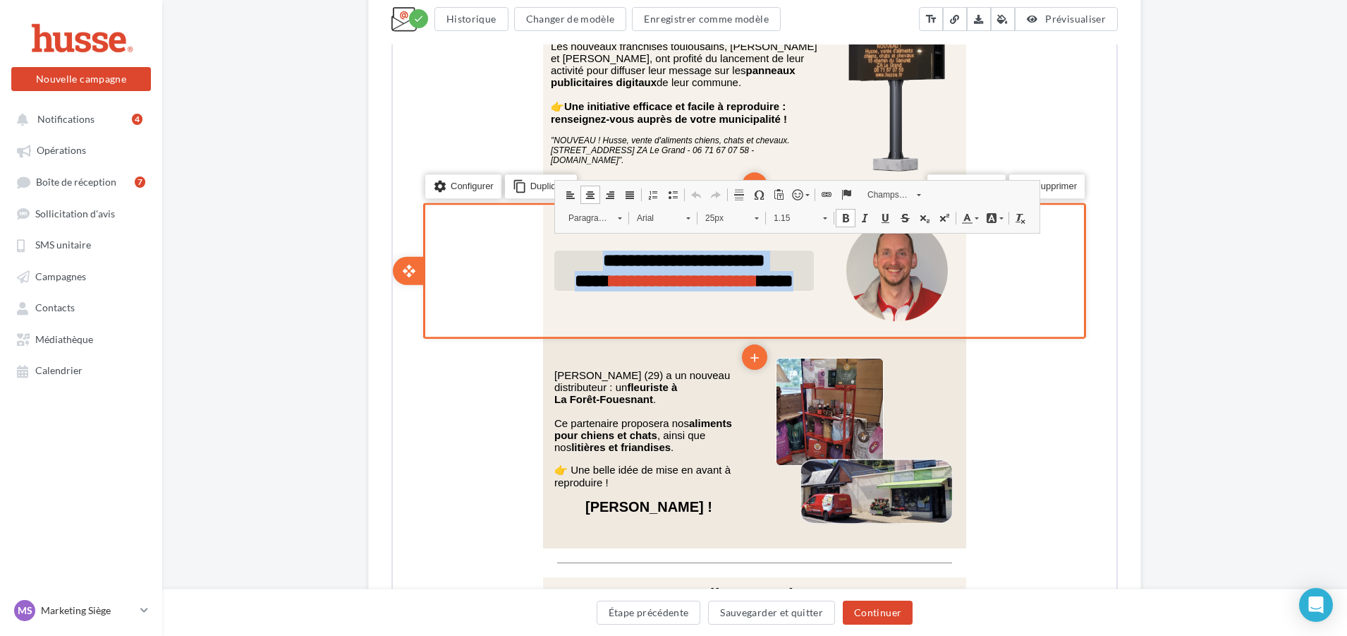
click at [619, 270] on span "**********" at bounding box center [683, 279] width 148 height 18
click at [574, 265] on b "**********" at bounding box center [683, 269] width 219 height 38
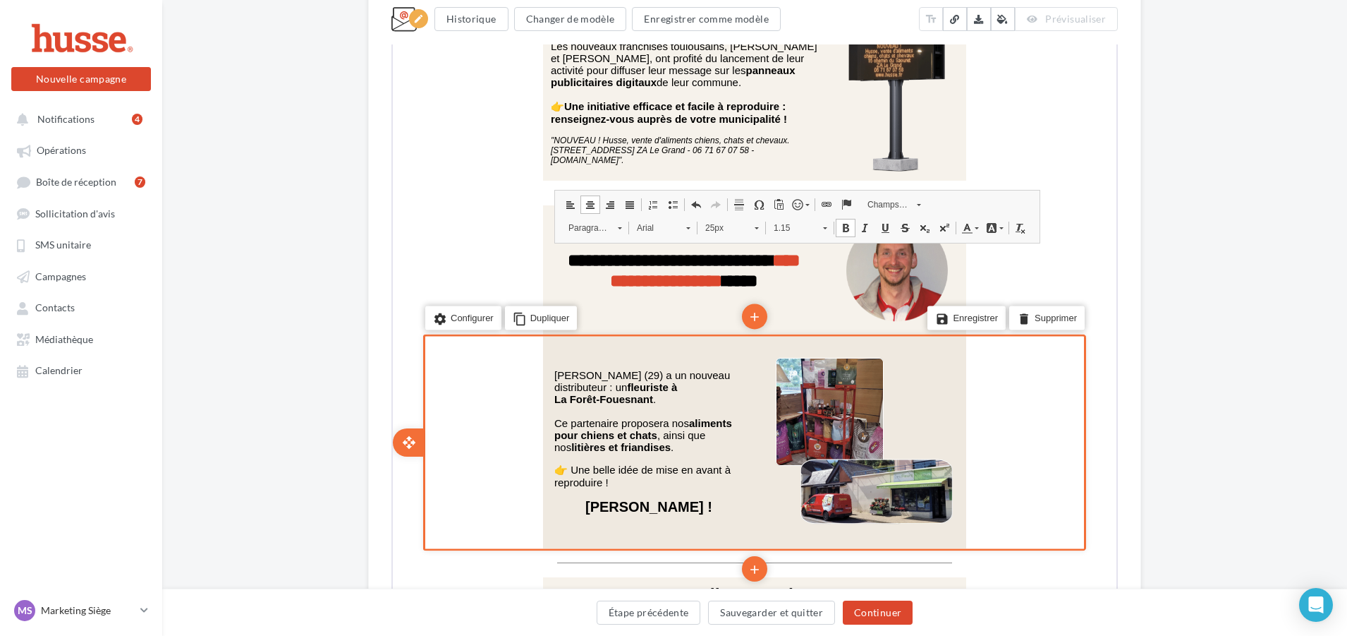
click at [474, 343] on div "settings Configurer content_copy Dupliquer add add save Enregistrer delete Supp…" at bounding box center [753, 441] width 663 height 217
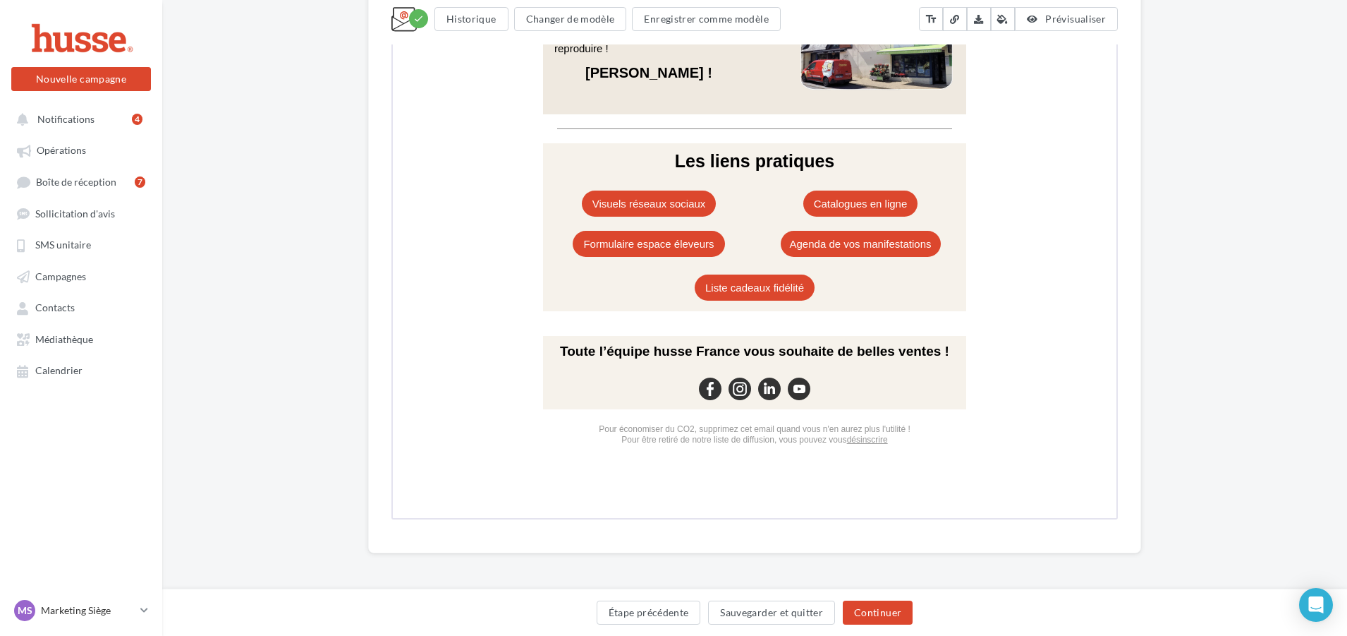
scroll to position [4289, 0]
click at [770, 610] on button "Sauvegarder et quitter" at bounding box center [771, 612] width 127 height 24
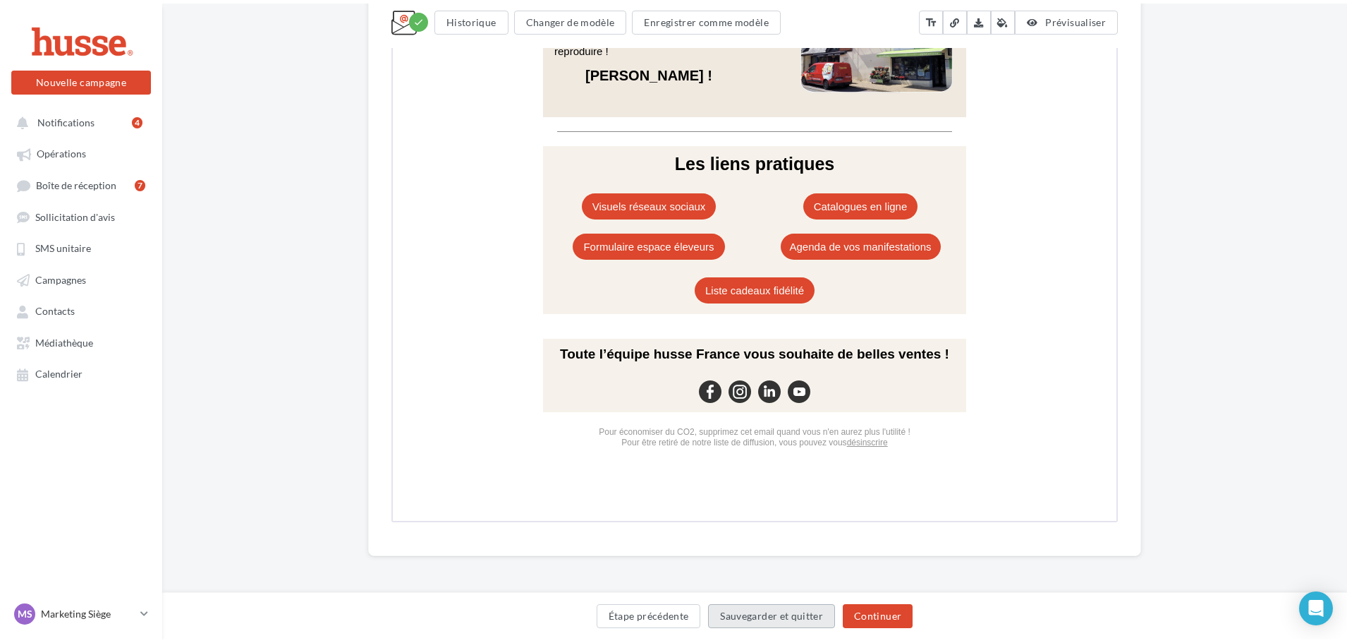
scroll to position [23, 0]
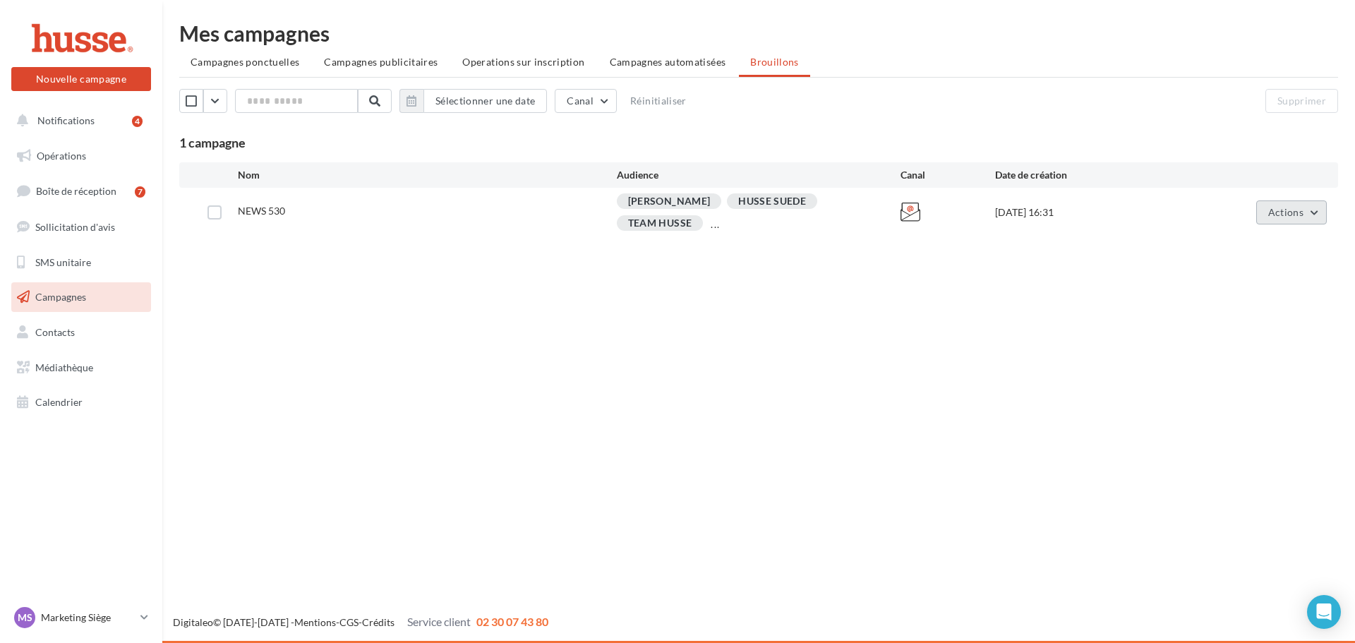
click at [1278, 208] on span "Actions" at bounding box center [1285, 212] width 35 height 12
click at [1225, 251] on button "Editer" at bounding box center [1255, 245] width 141 height 37
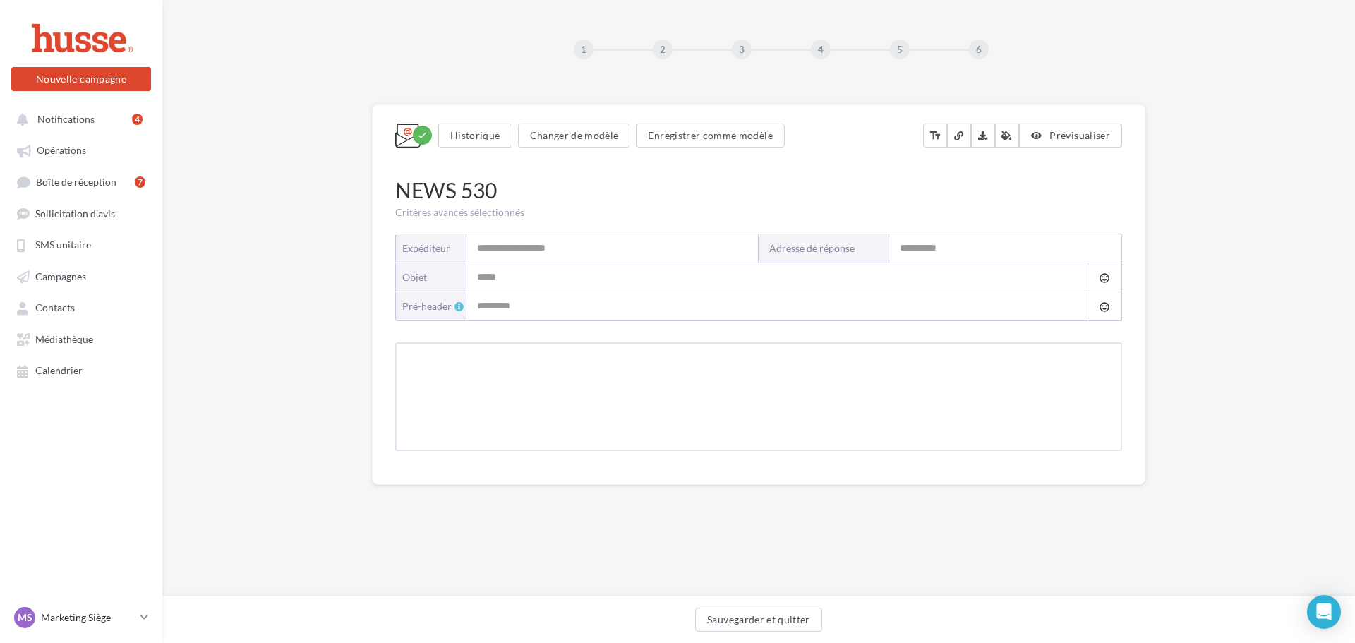
type input "**********"
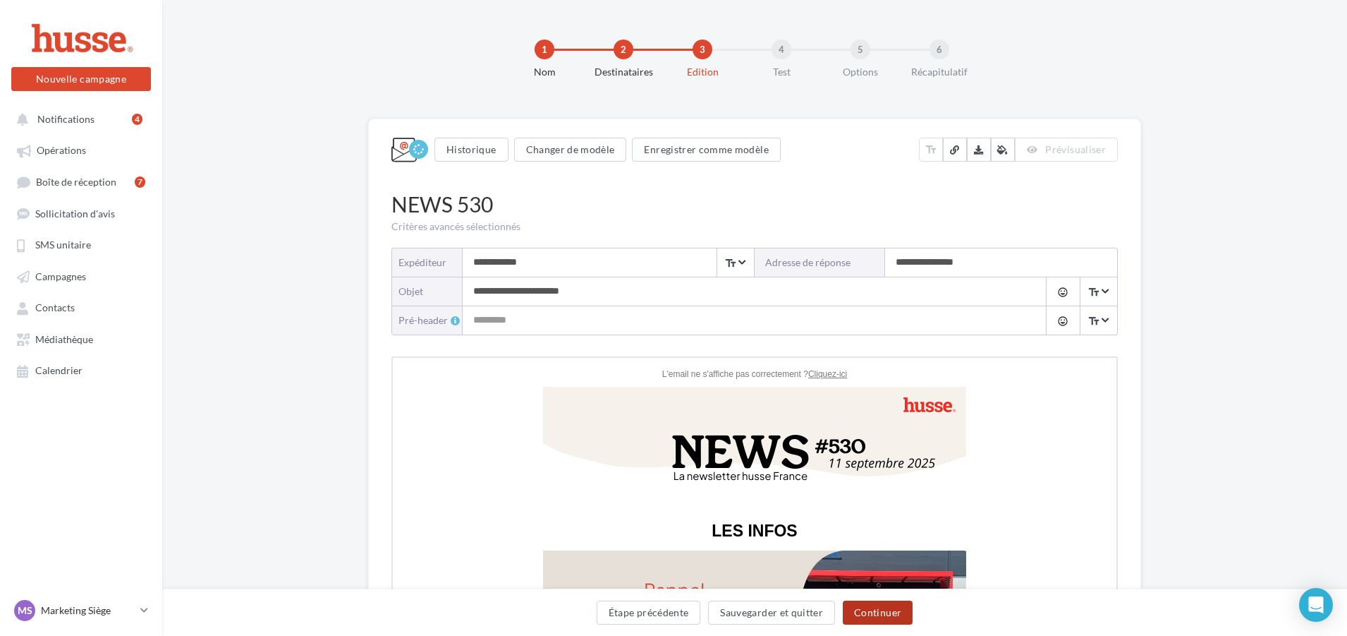
click at [860, 614] on button "Continuer" at bounding box center [878, 612] width 70 height 24
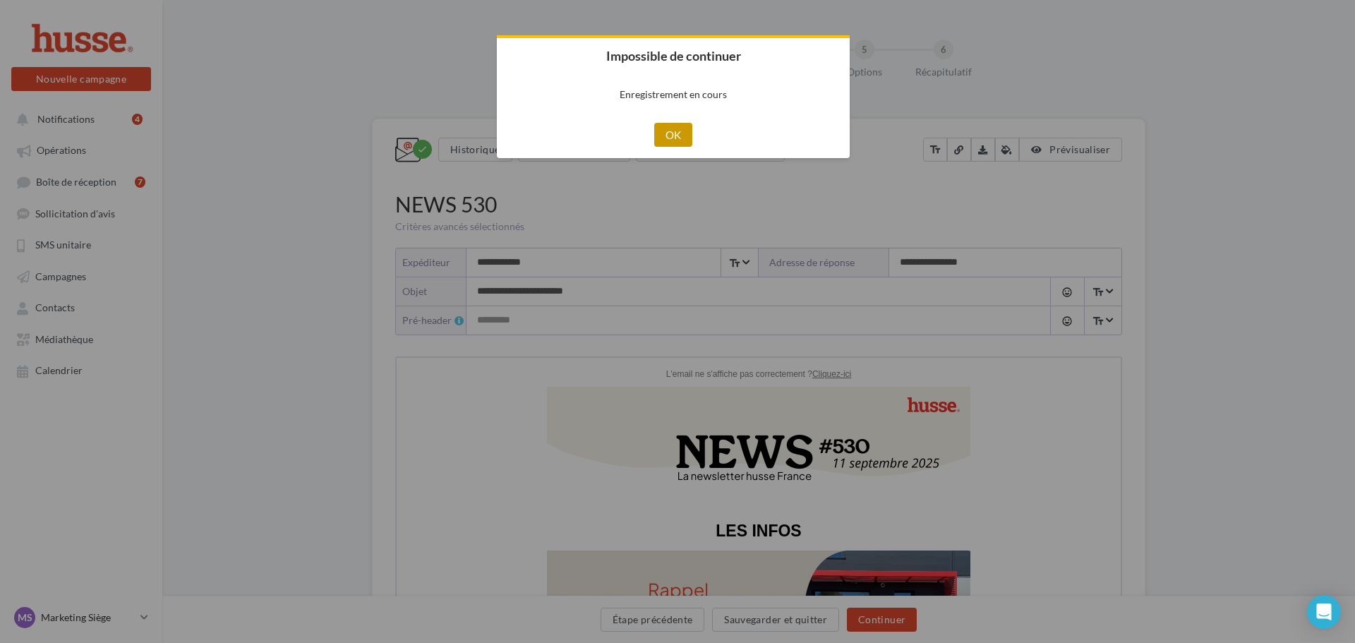
click at [671, 132] on button "OK" at bounding box center [673, 135] width 39 height 24
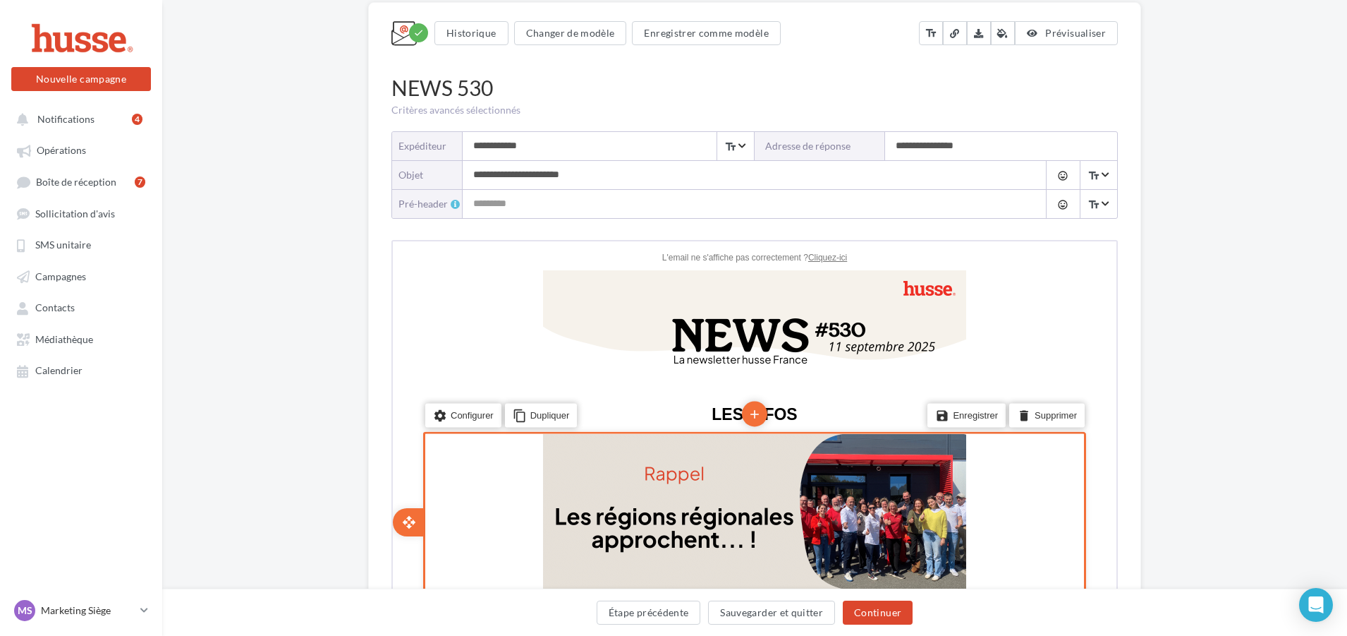
scroll to position [141, 0]
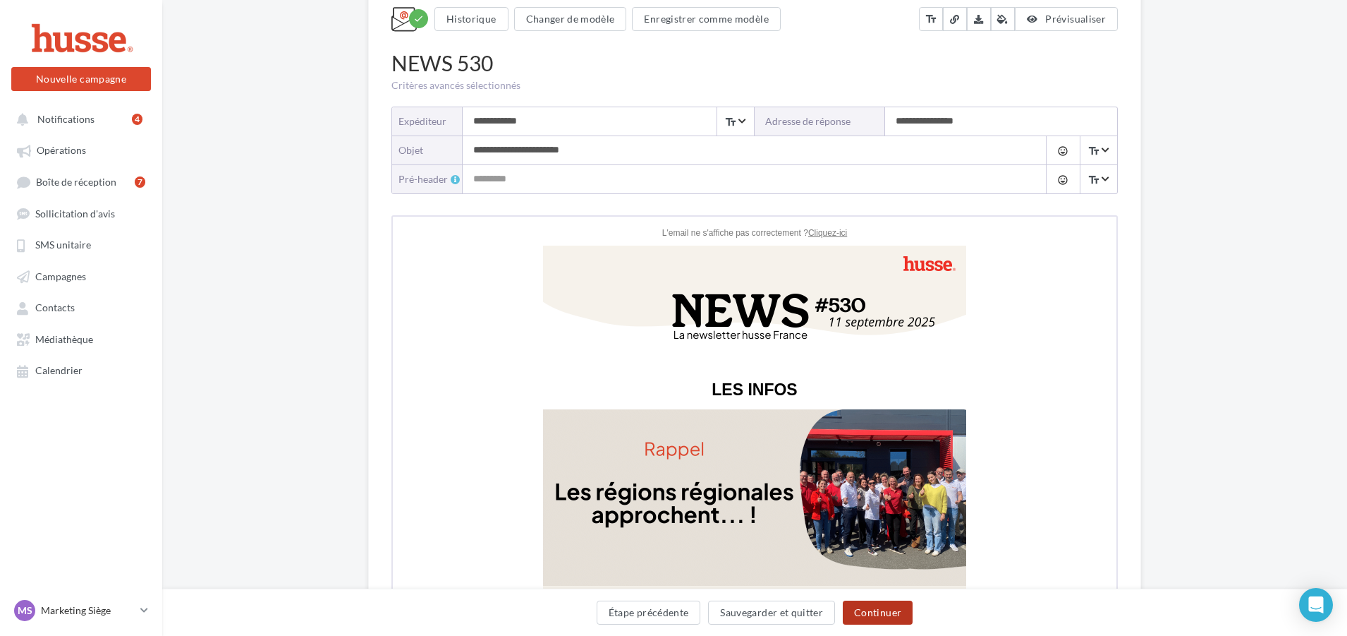
click at [877, 617] on button "Continuer" at bounding box center [878, 612] width 70 height 24
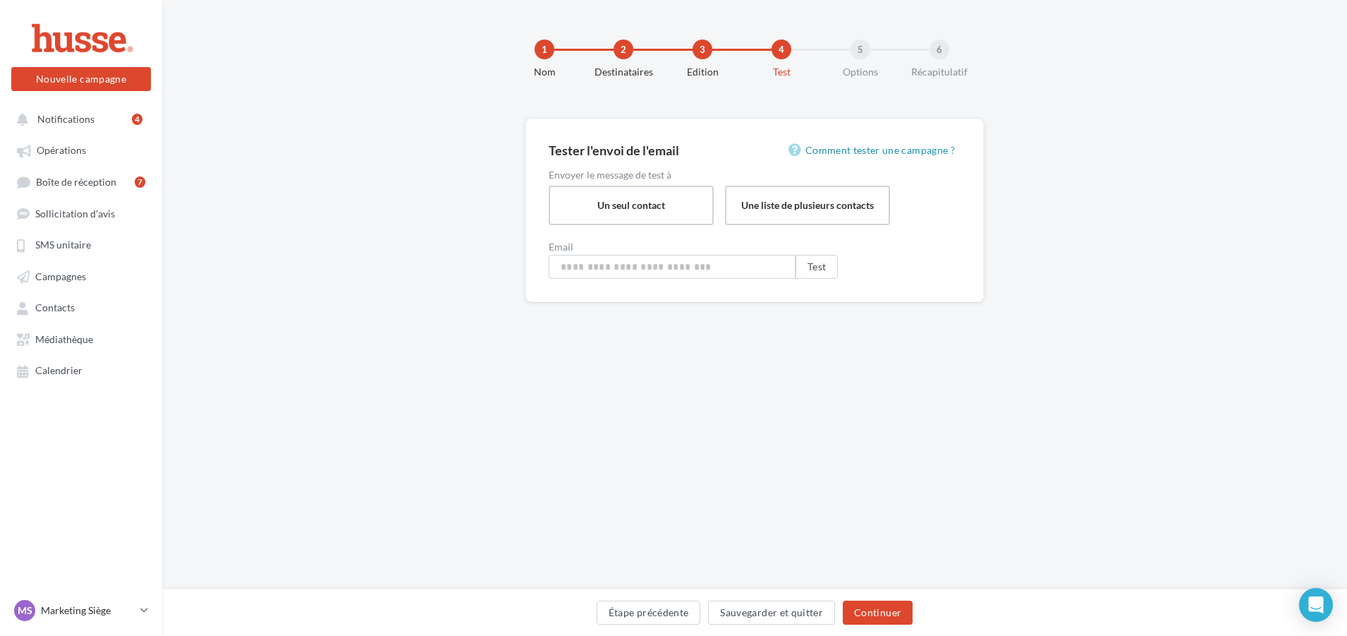
type input "**********"
click at [648, 274] on input "**********" at bounding box center [675, 267] width 247 height 24
click at [816, 271] on button "Test" at bounding box center [820, 267] width 42 height 24
click at [650, 614] on button "Étape précédente" at bounding box center [652, 612] width 104 height 24
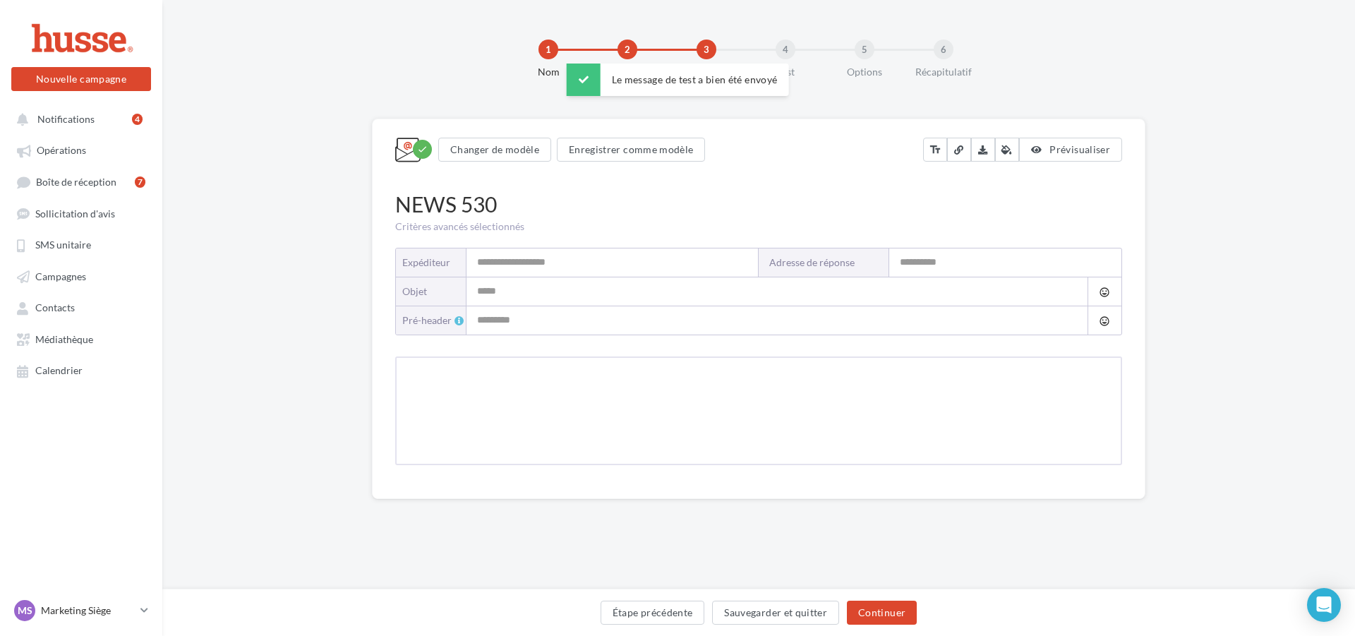
type input "**********"
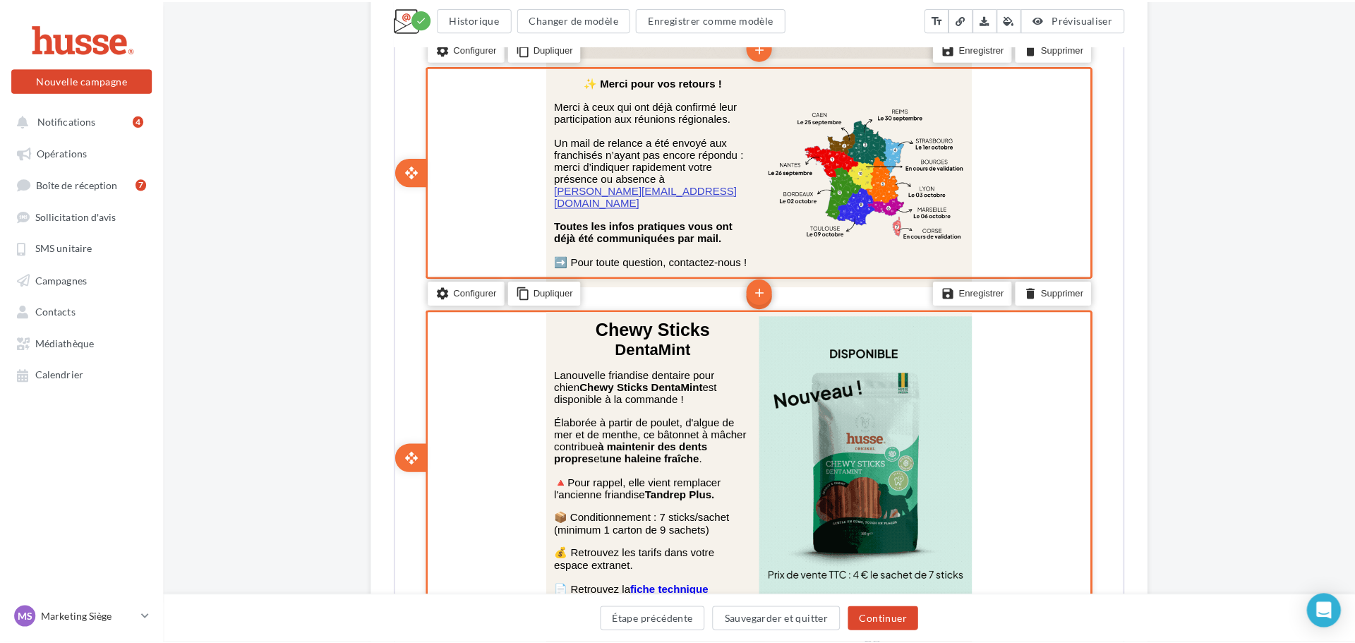
scroll to position [635, 0]
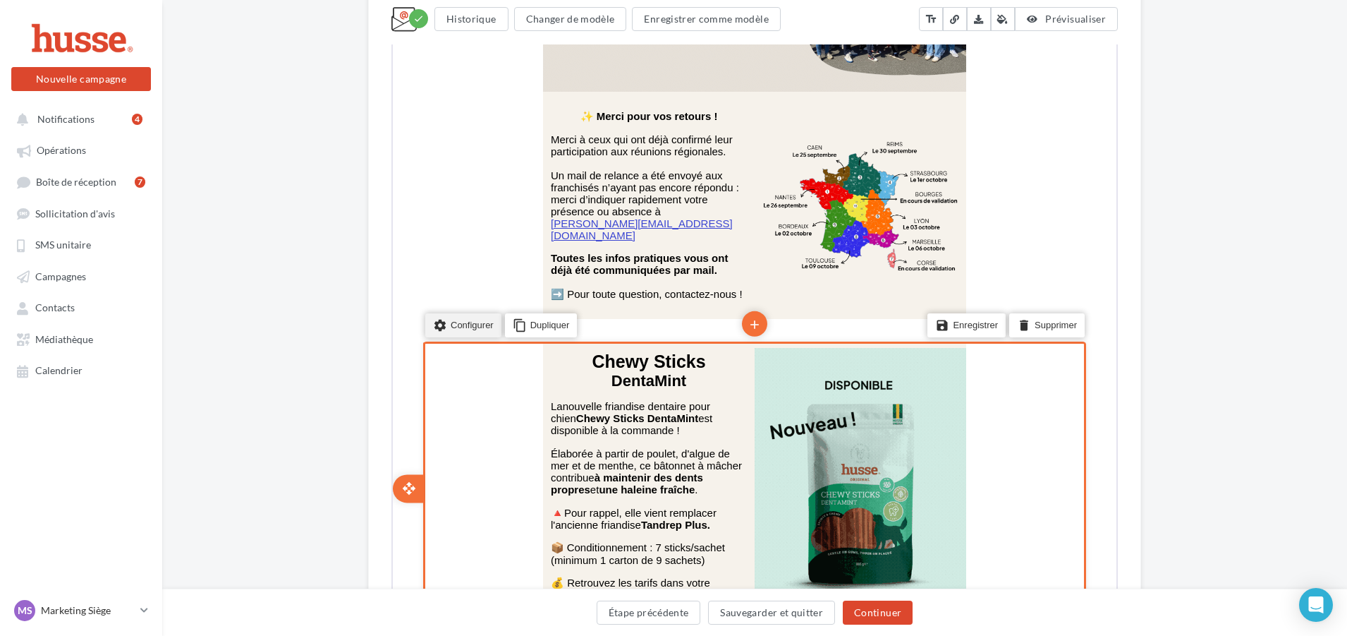
click at [472, 311] on li "settings Configurer" at bounding box center [462, 323] width 76 height 24
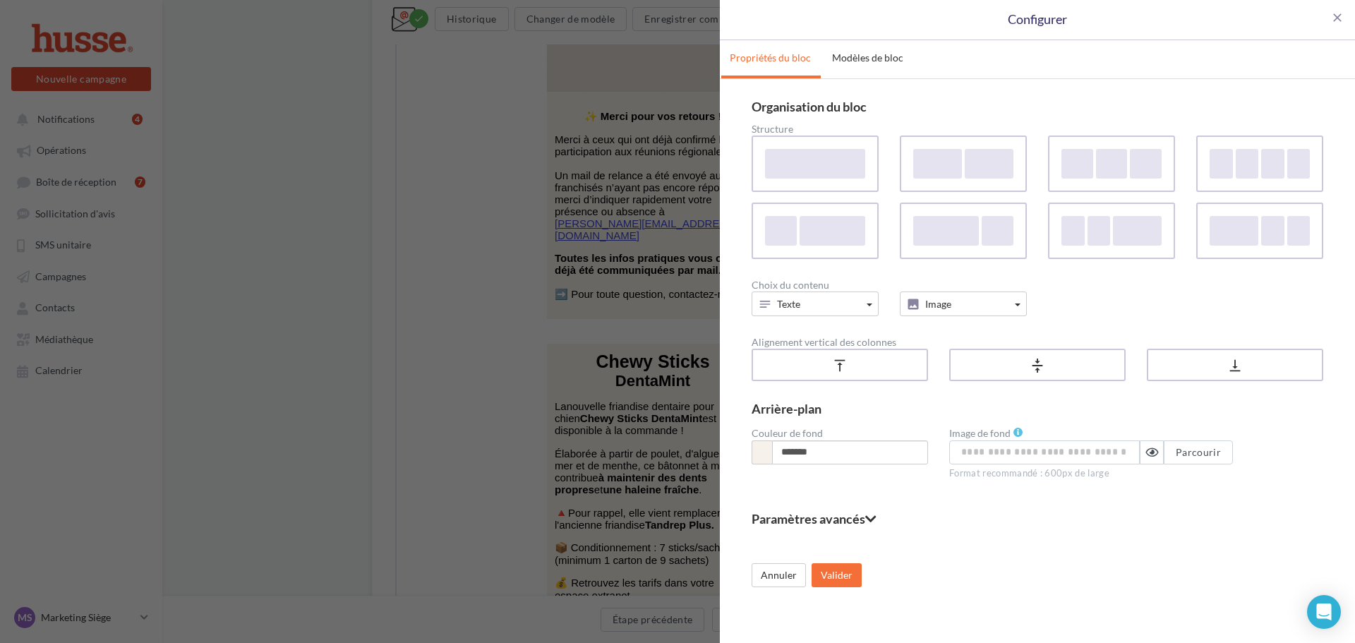
click at [804, 521] on fieldset "Paramètres avancés" at bounding box center [1036, 518] width 571 height 13
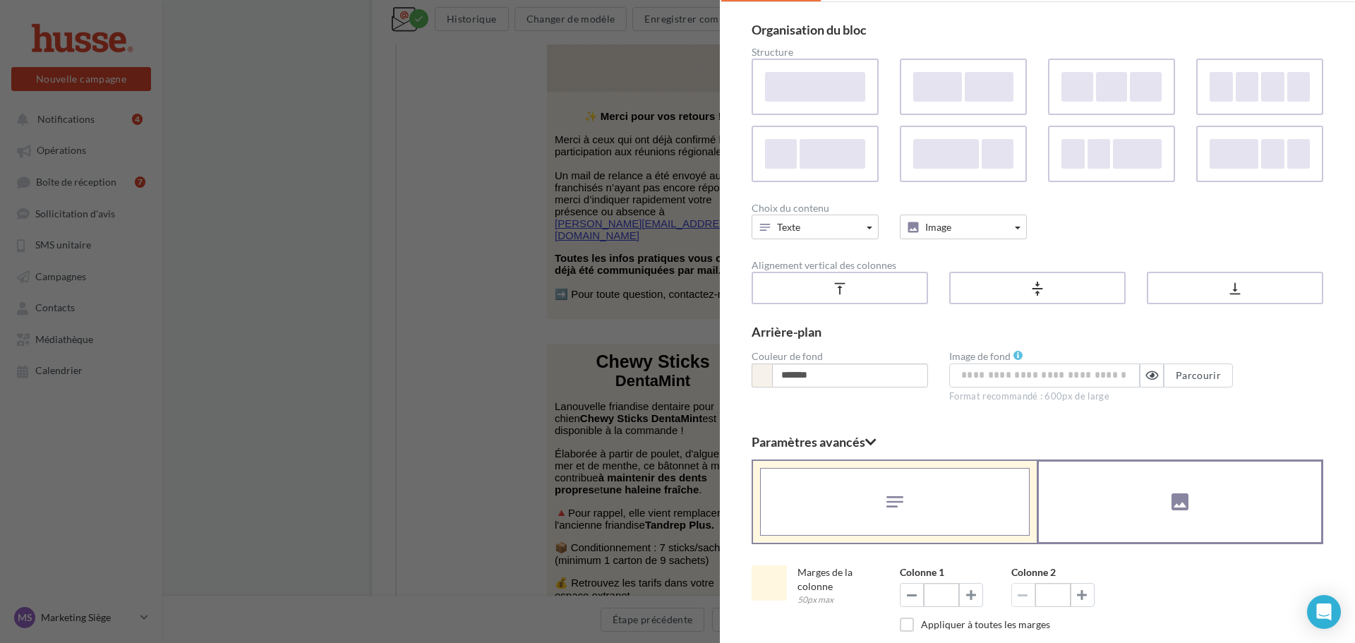
scroll to position [141, 0]
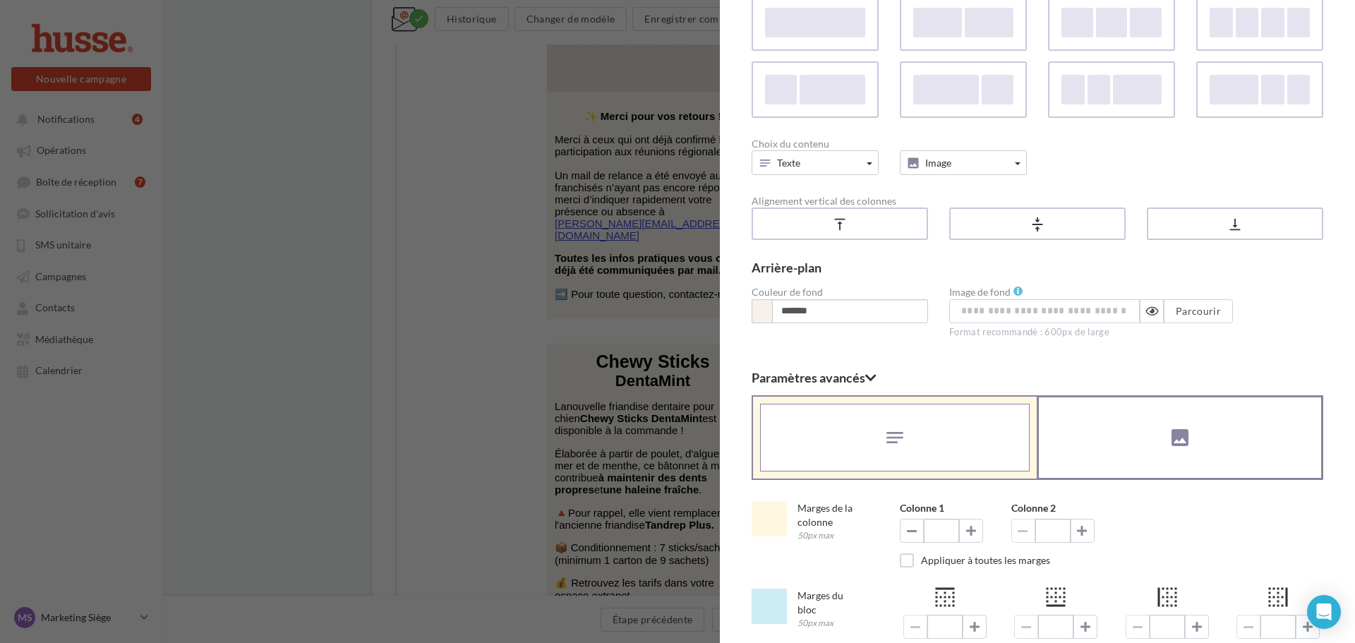
click at [1161, 441] on div at bounding box center [1180, 437] width 284 height 82
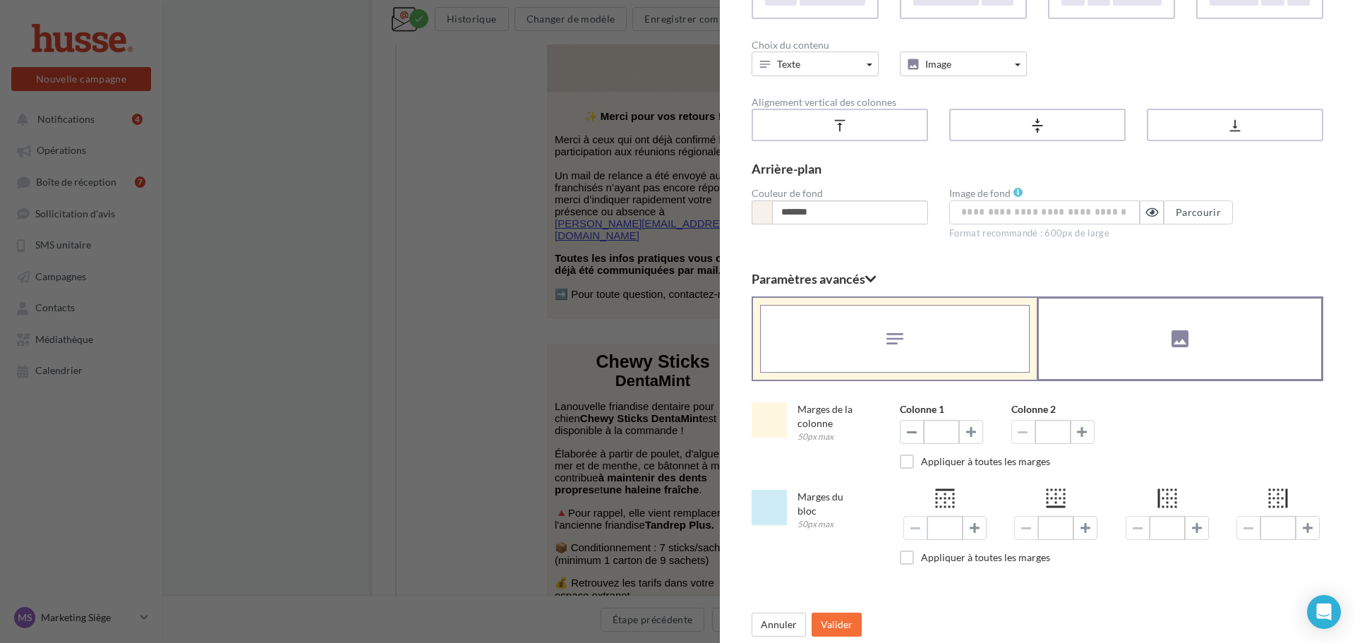
scroll to position [244, 0]
click at [451, 283] on div "close Configurer Propriétés du bloc Modèles de bloc Organisation du bloc Struct…" at bounding box center [677, 321] width 1355 height 643
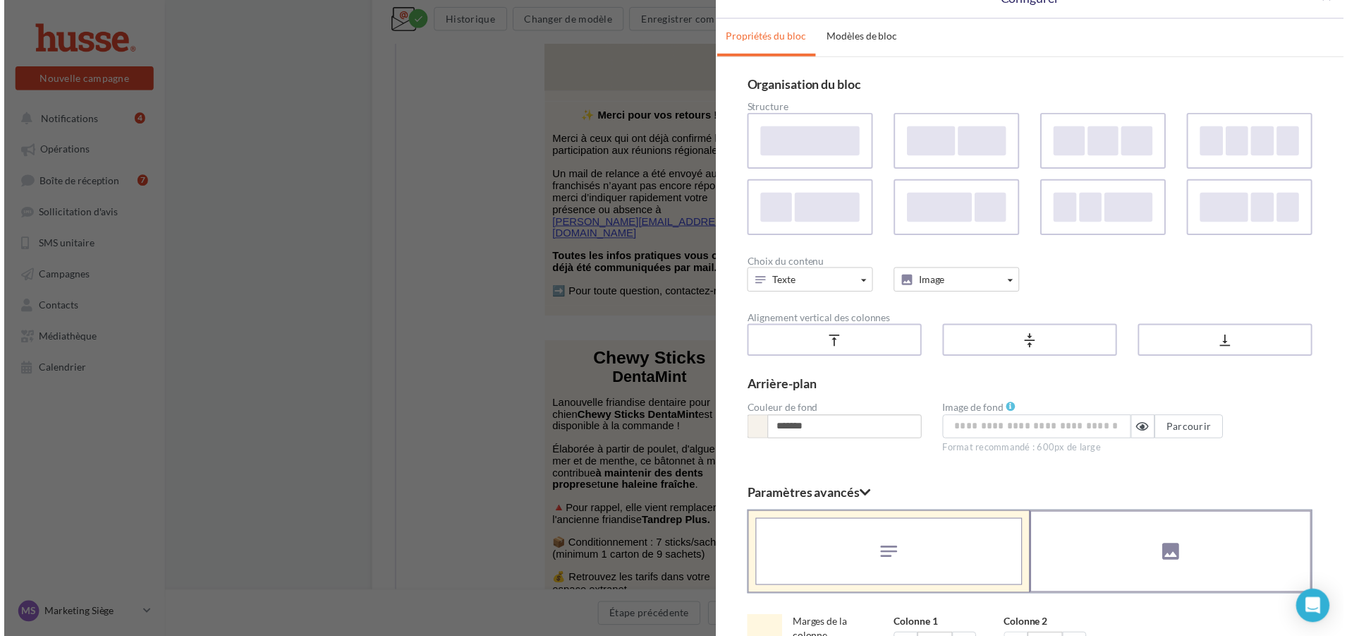
scroll to position [0, 0]
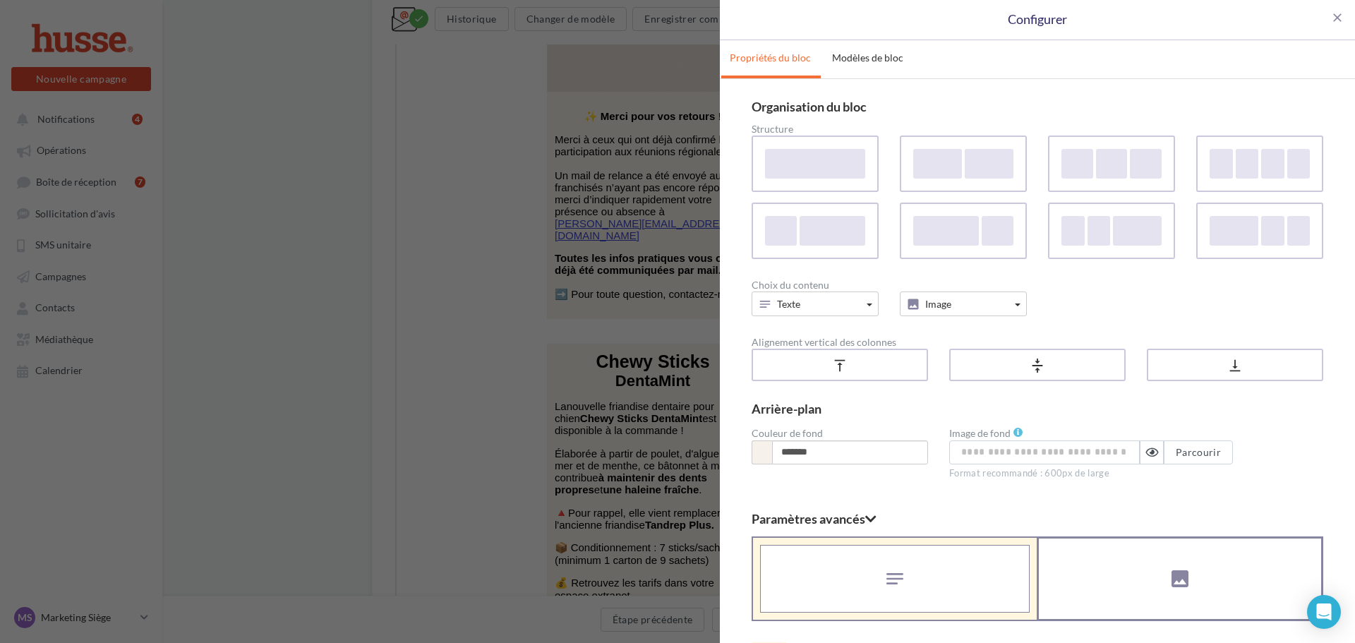
click at [1321, 20] on div "Configurer" at bounding box center [1037, 20] width 593 height 18
click at [1330, 18] on span "close" at bounding box center [1337, 18] width 14 height 14
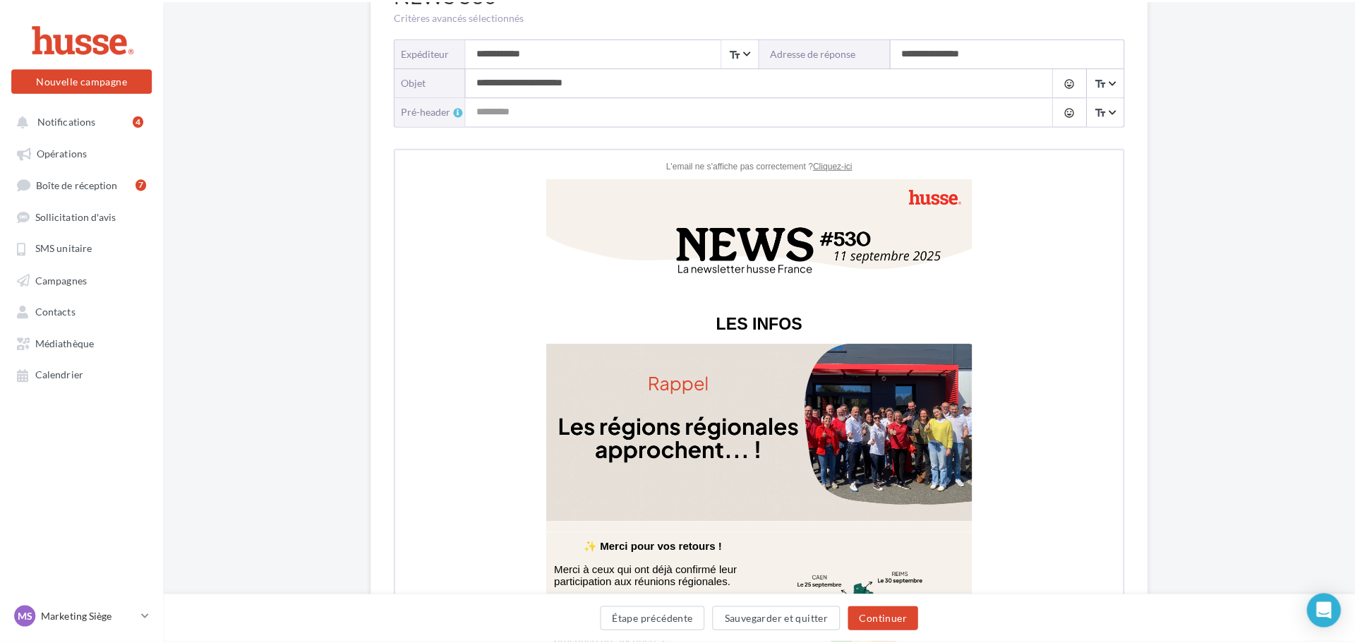
scroll to position [71, 0]
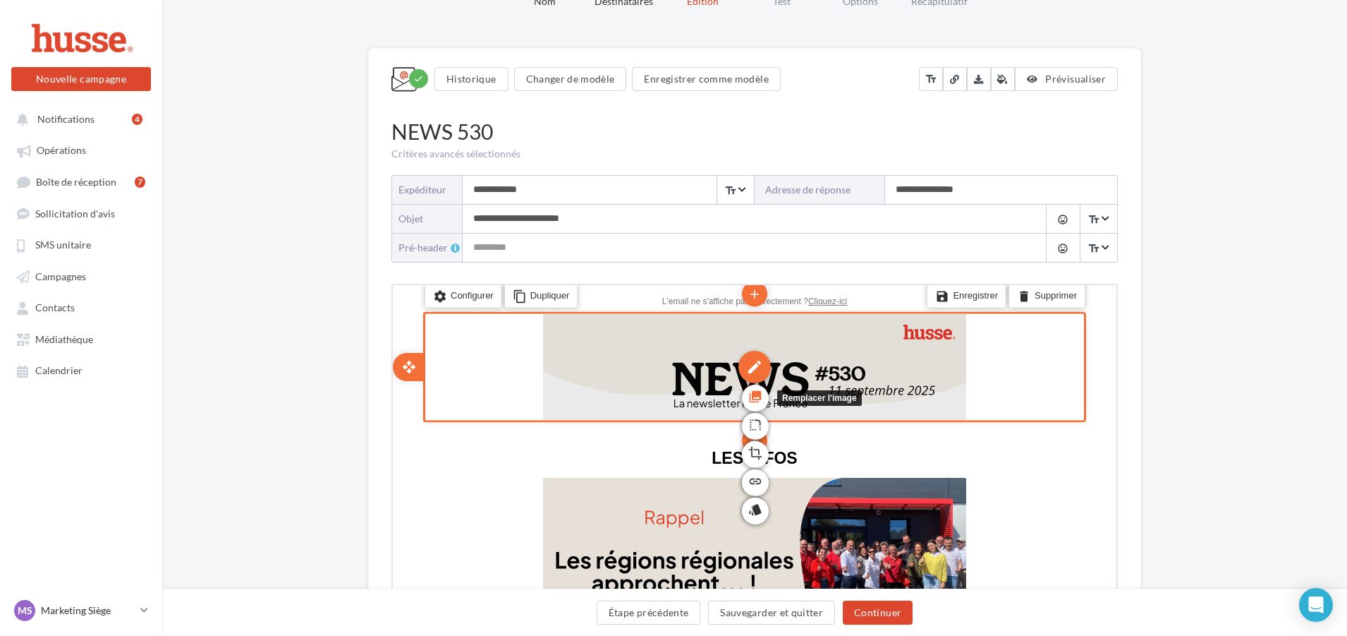
click at [757, 393] on icon "photo_library" at bounding box center [754, 394] width 14 height 24
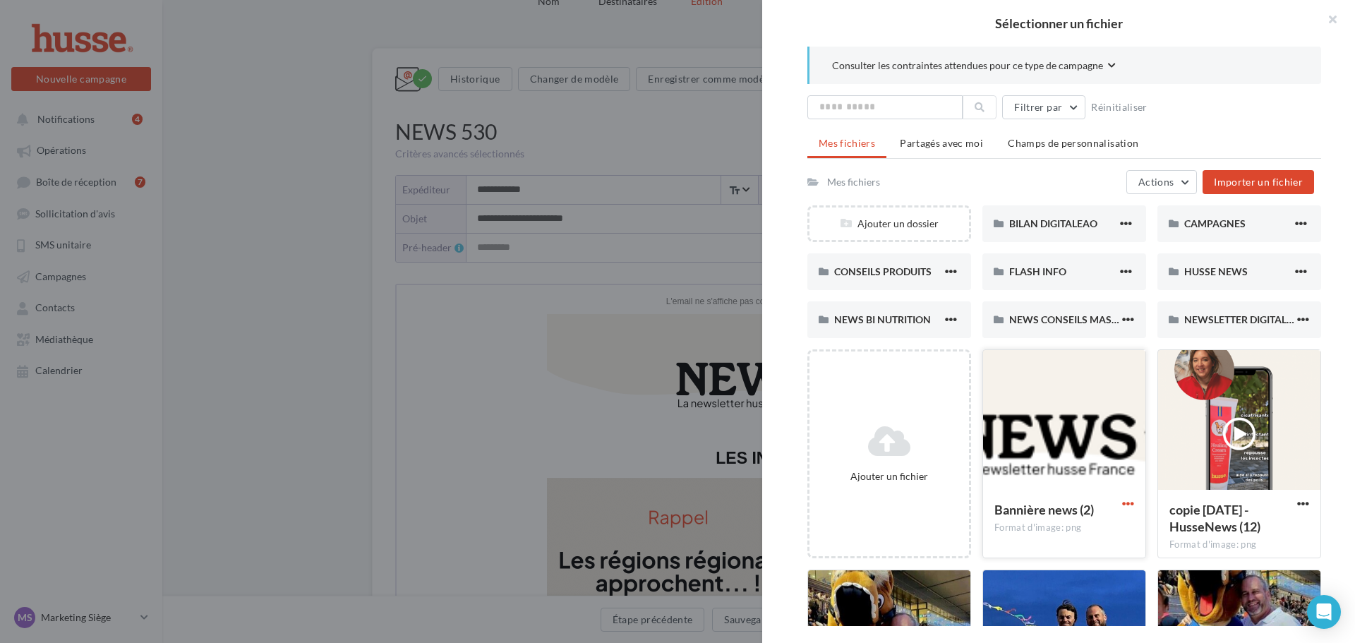
click at [1125, 506] on span "button" at bounding box center [1128, 503] width 12 height 12
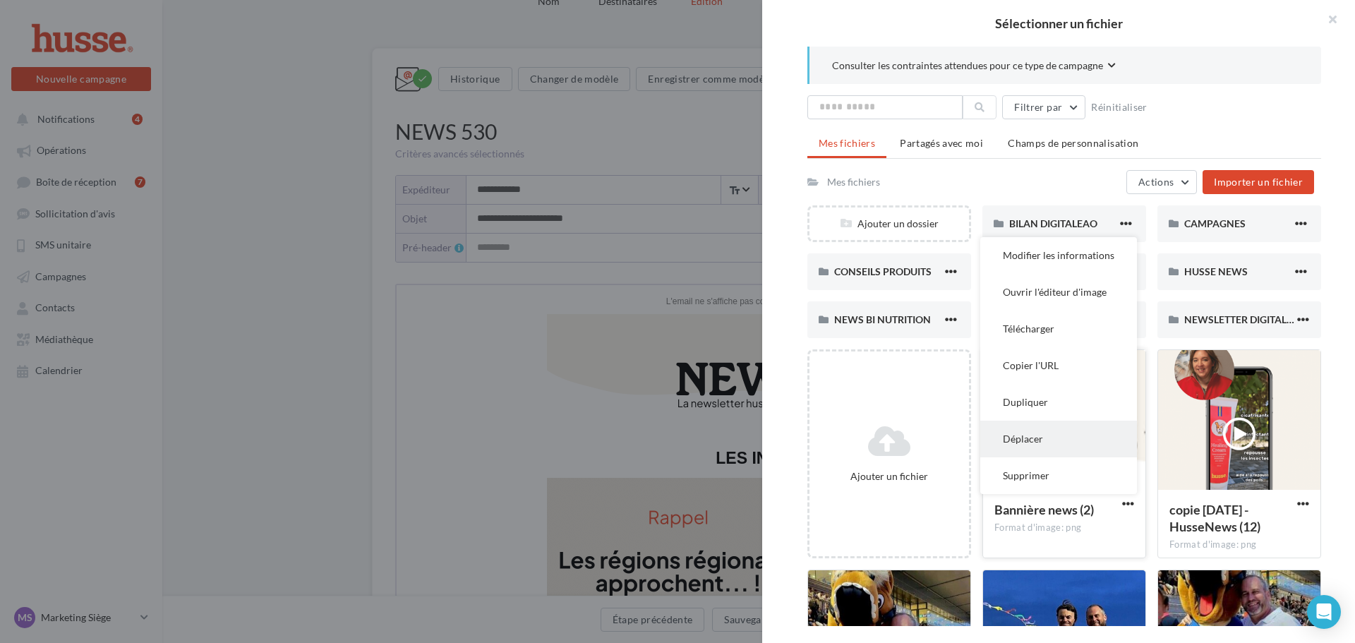
click at [1029, 440] on button "Déplacer" at bounding box center [1058, 438] width 157 height 37
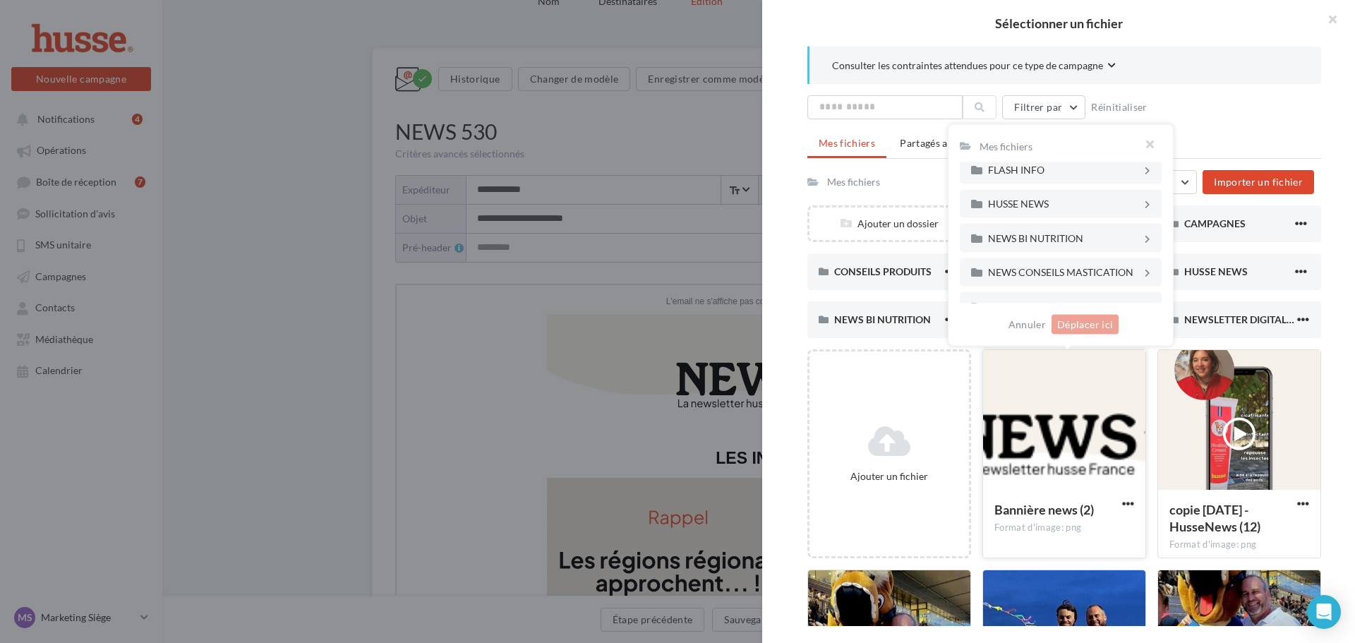
scroll to position [141, 0]
click at [1041, 180] on div "HUSSE NEWS" at bounding box center [1058, 171] width 174 height 17
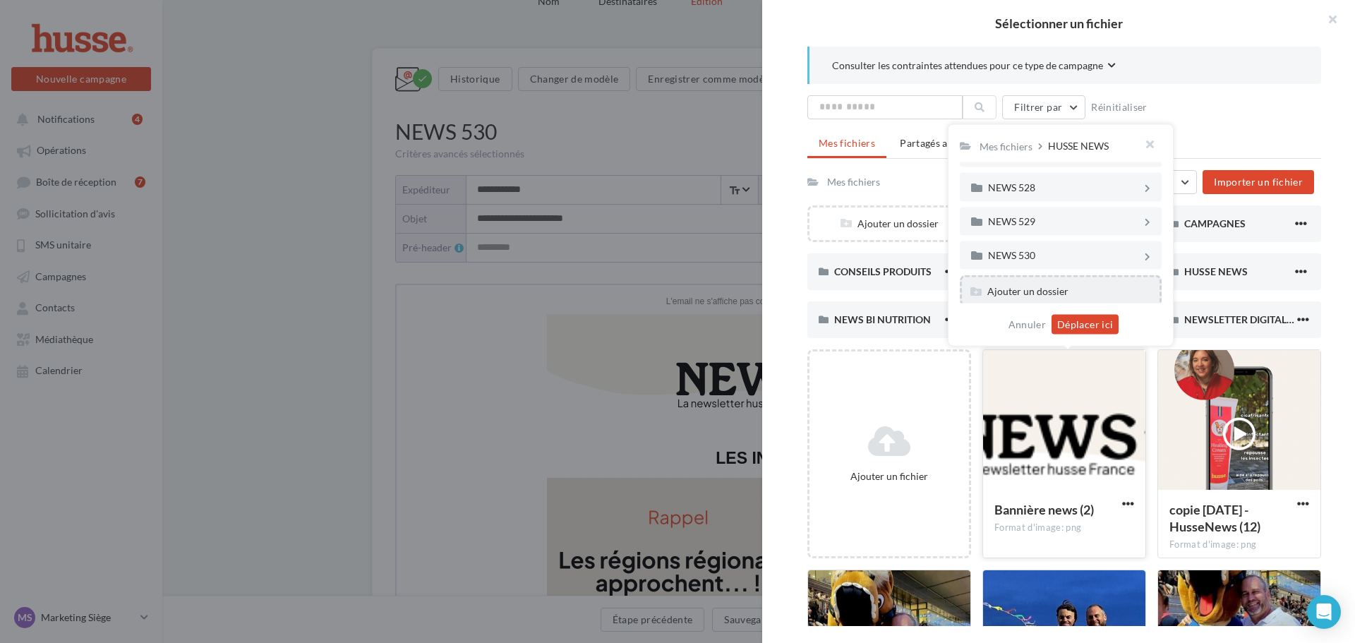
scroll to position [676, 0]
click at [1048, 255] on div "NEWS 530" at bounding box center [1065, 253] width 154 height 10
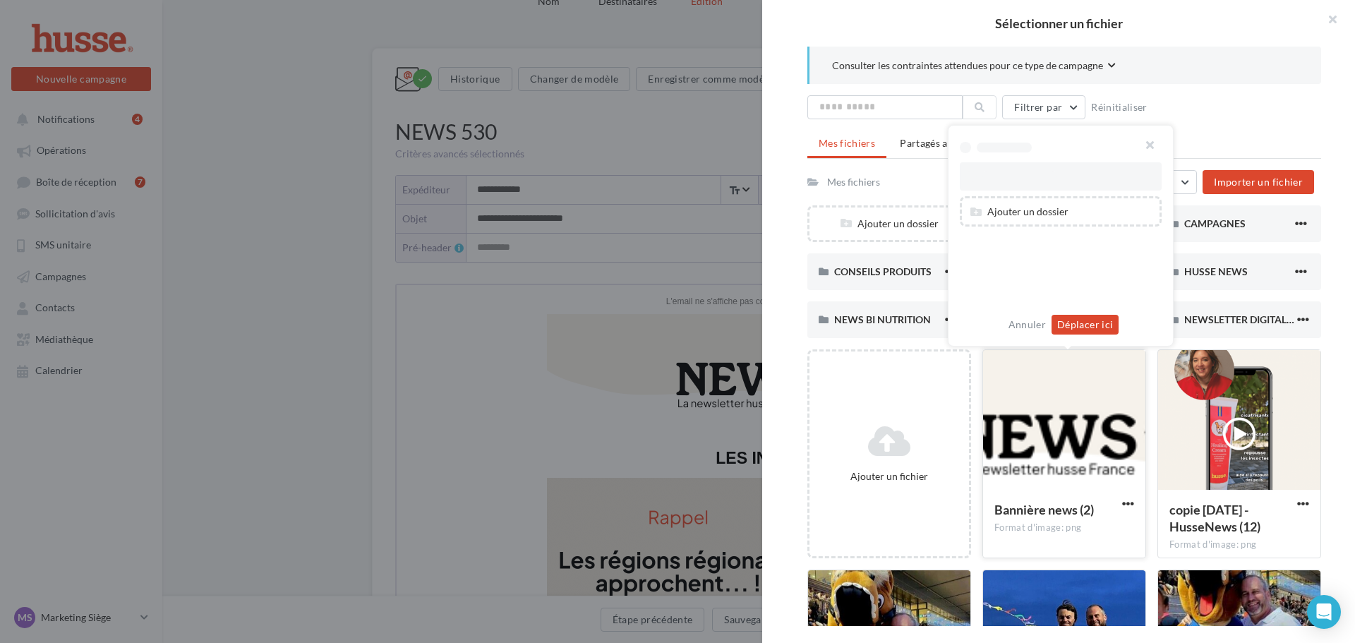
scroll to position [0, 0]
click at [1081, 320] on button "Déplacer ici" at bounding box center [1084, 325] width 67 height 20
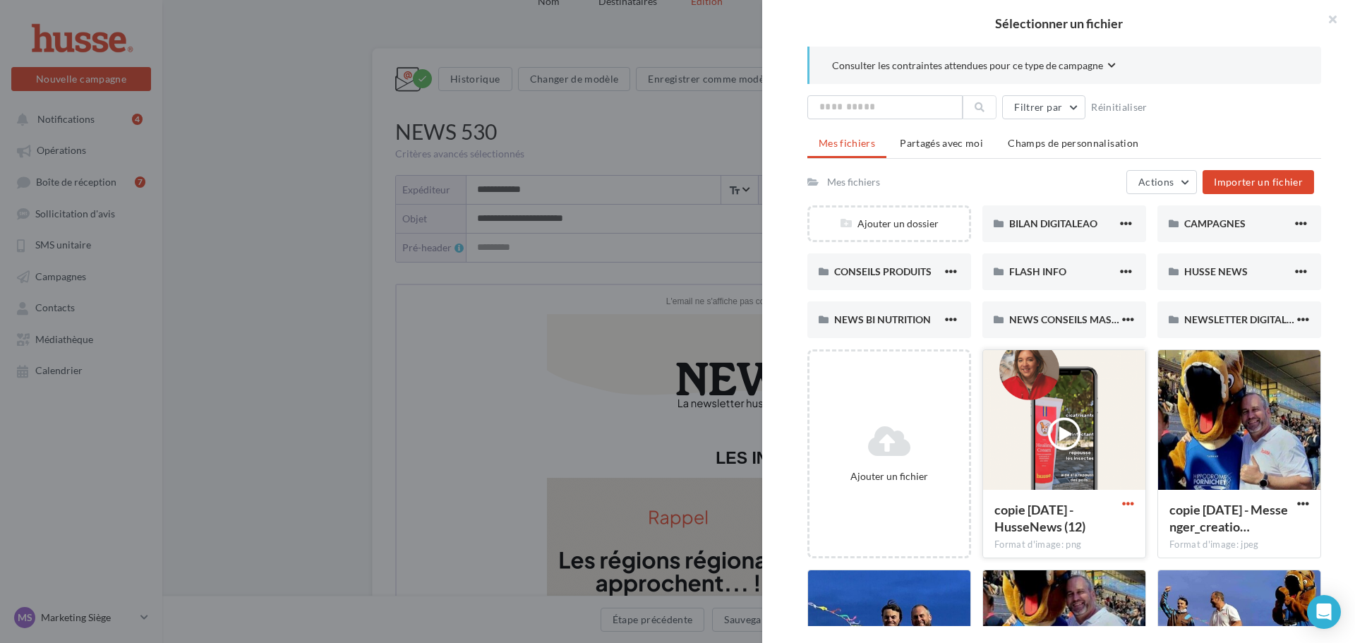
click at [1122, 499] on span "button" at bounding box center [1128, 503] width 12 height 12
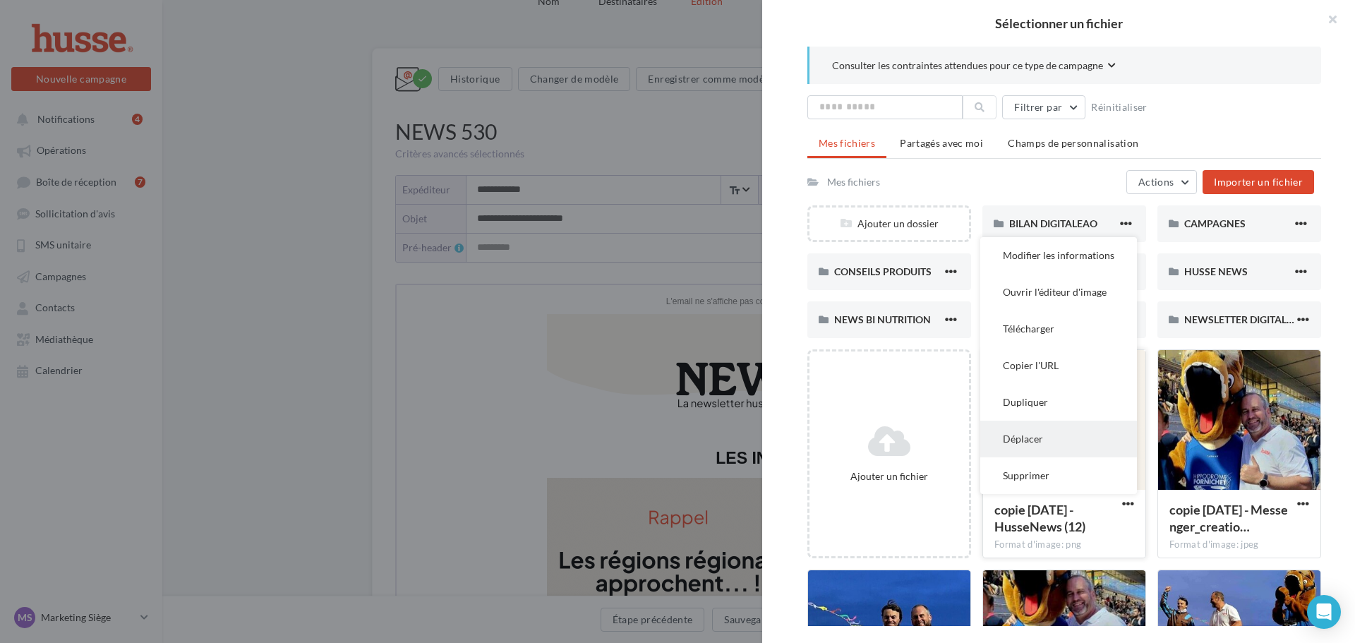
click at [1056, 440] on button "Déplacer" at bounding box center [1058, 438] width 157 height 37
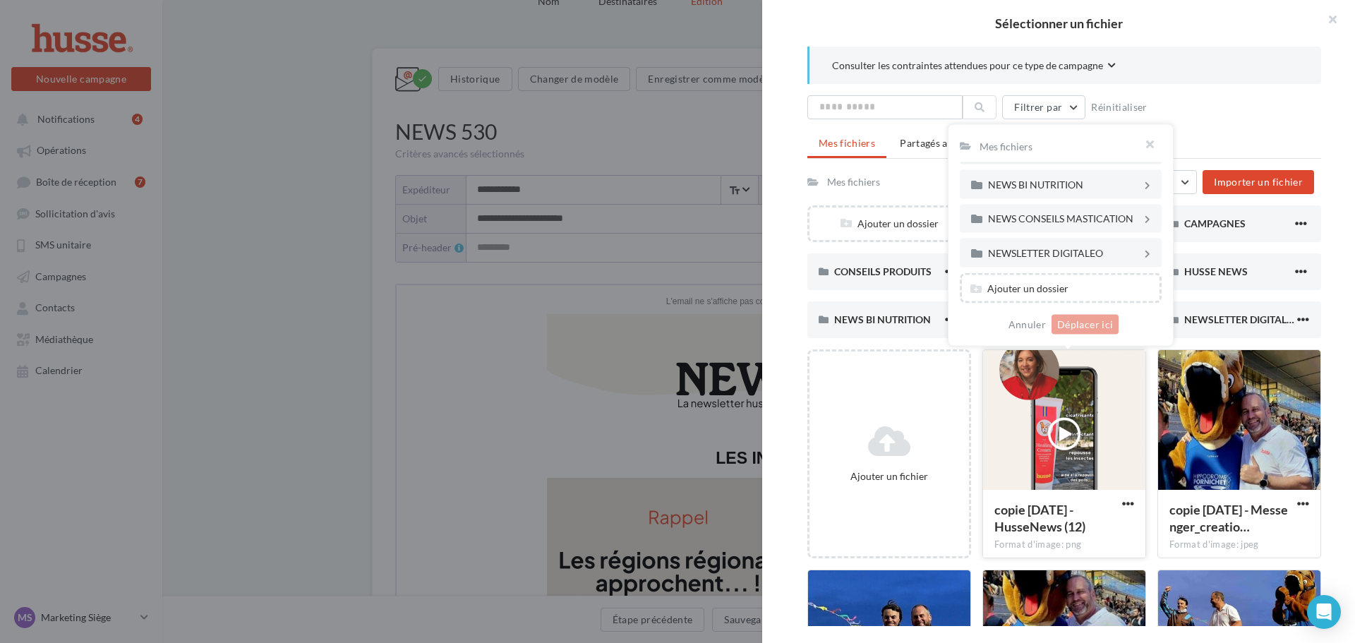
scroll to position [92, 0]
click at [1056, 219] on div "HUSSE NEWS" at bounding box center [1065, 221] width 154 height 10
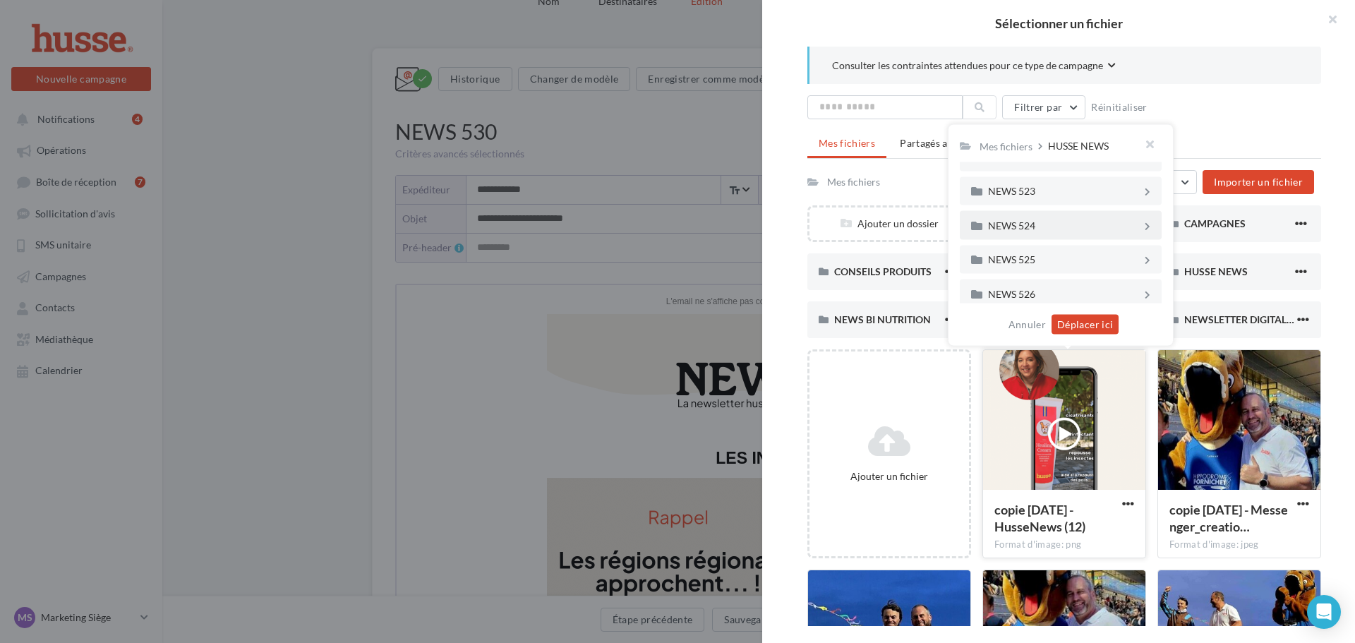
scroll to position [676, 0]
click at [1055, 255] on div "NEWS 530" at bounding box center [1065, 253] width 154 height 10
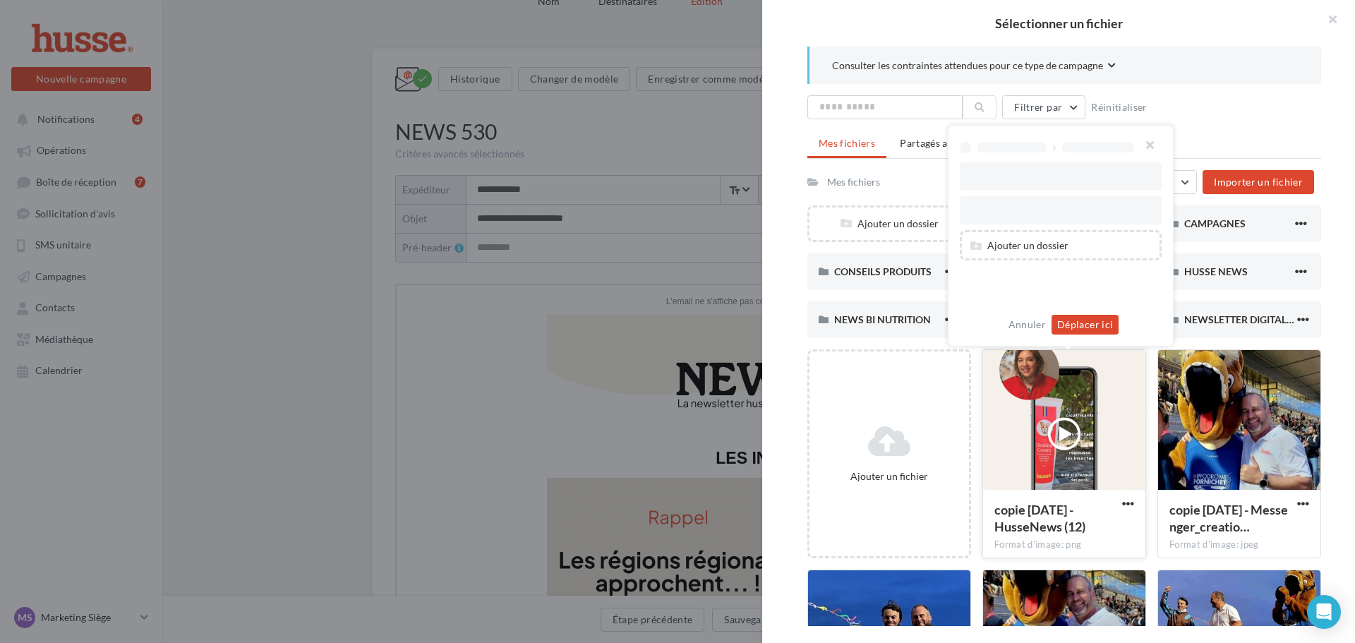
scroll to position [0, 0]
click at [1086, 325] on button "Déplacer ici" at bounding box center [1084, 325] width 67 height 20
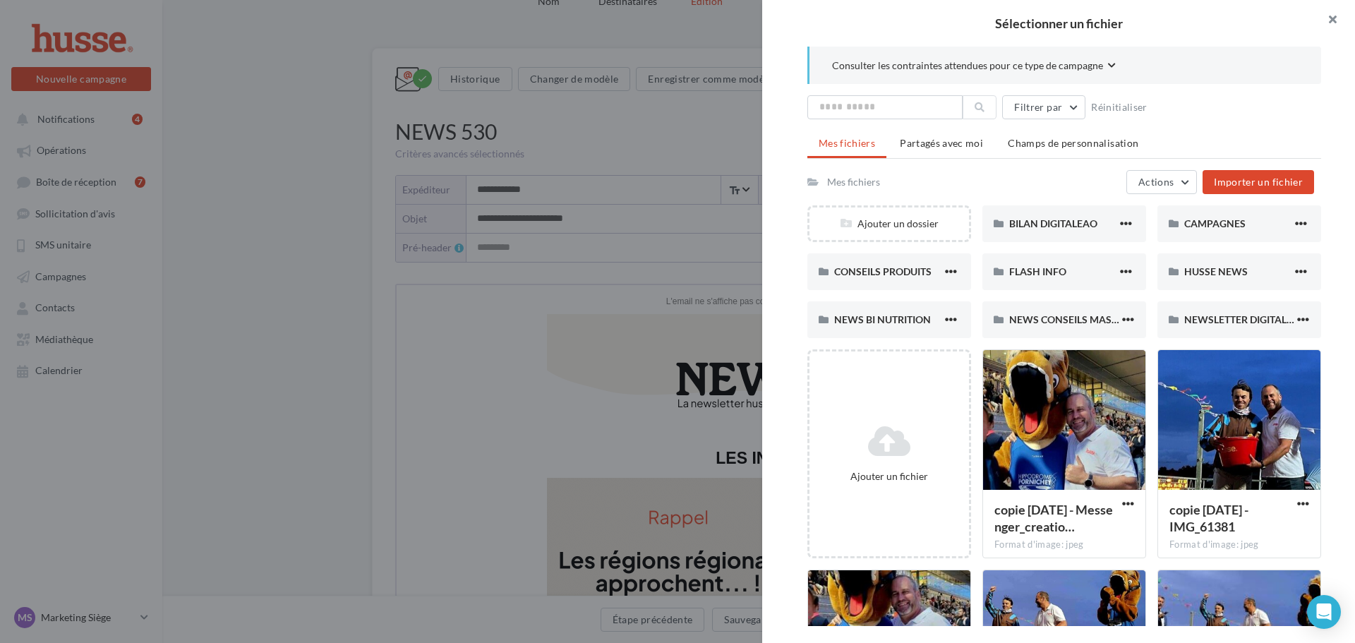
click at [1329, 18] on button "button" at bounding box center [1326, 21] width 56 height 42
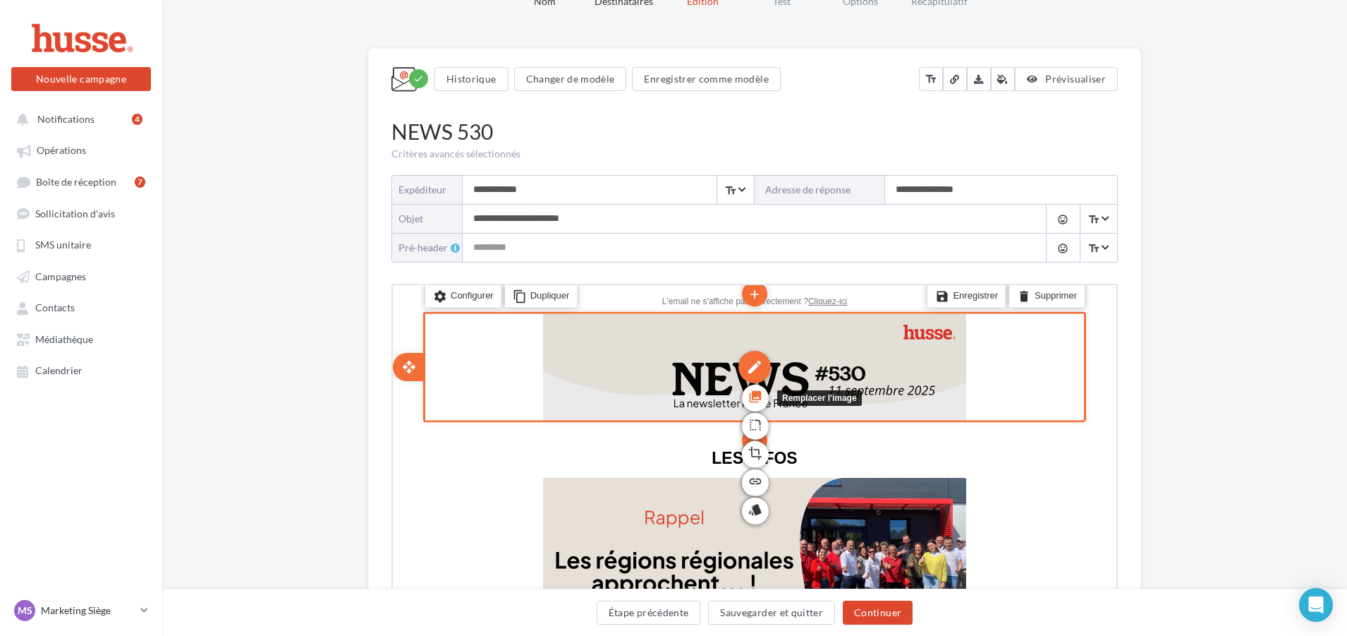
click at [759, 389] on icon "photo_library" at bounding box center [754, 394] width 14 height 24
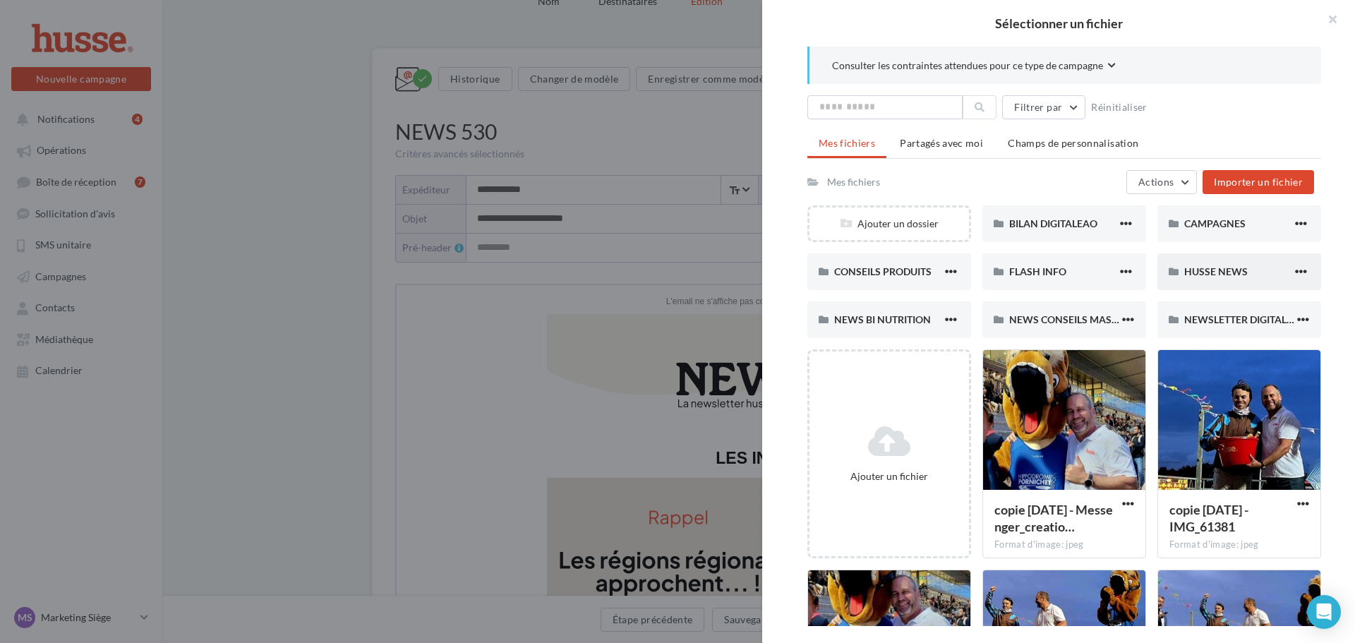
click at [1215, 265] on span "HUSSE NEWS" at bounding box center [1215, 271] width 63 height 12
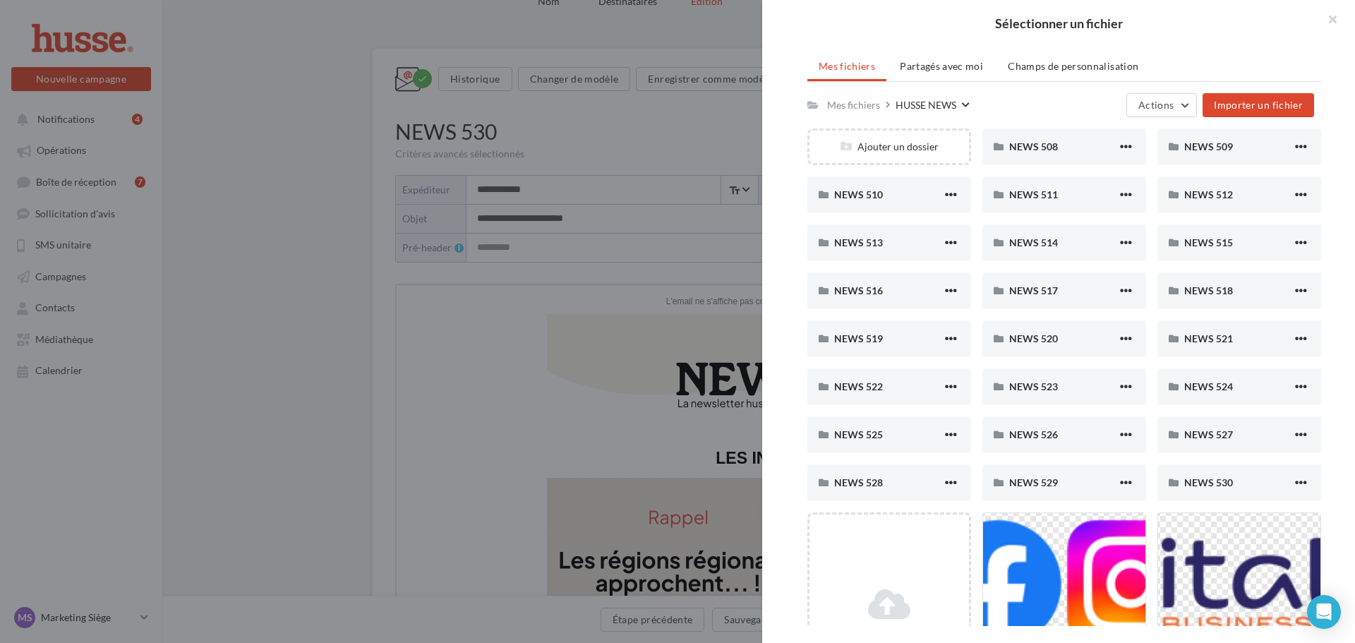
scroll to position [353, 0]
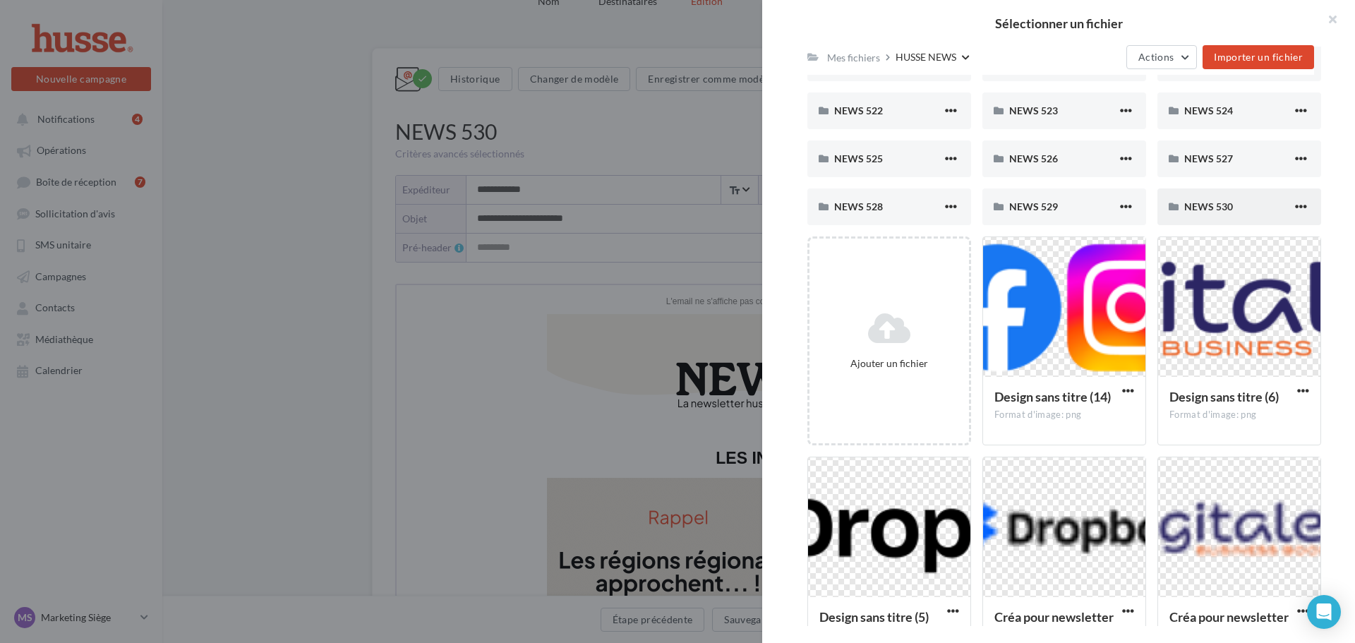
click at [1243, 195] on div "NEWS 530" at bounding box center [1239, 206] width 164 height 37
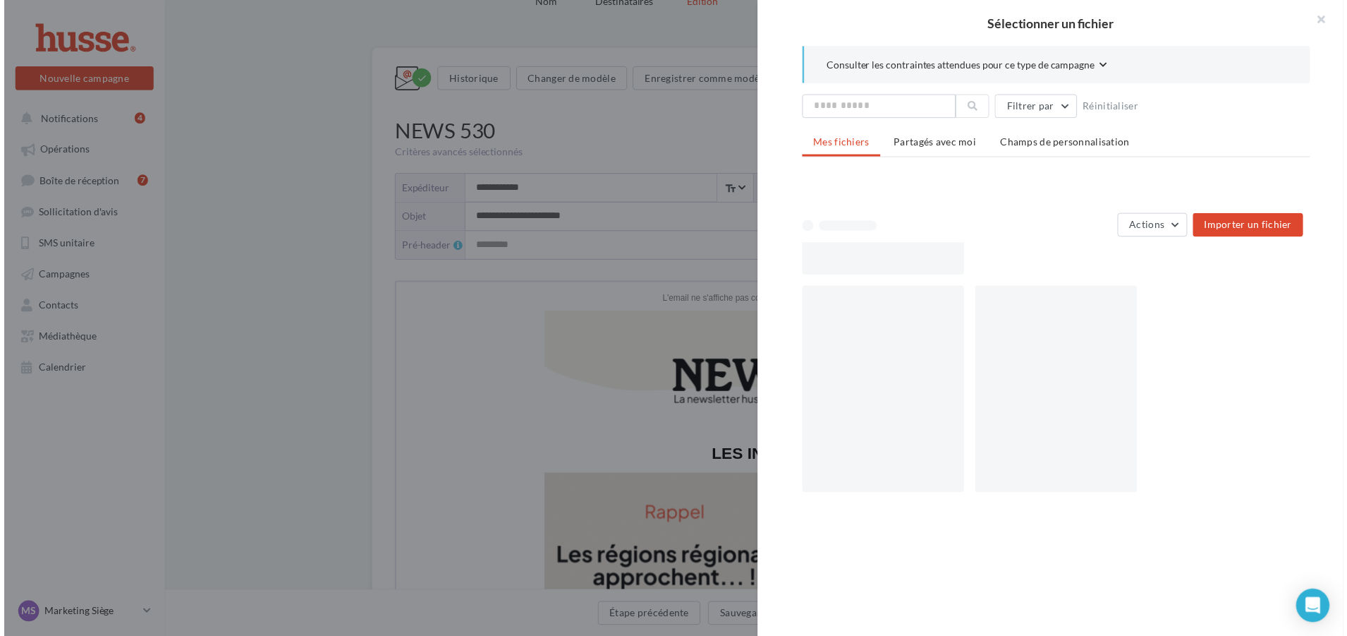
scroll to position [0, 0]
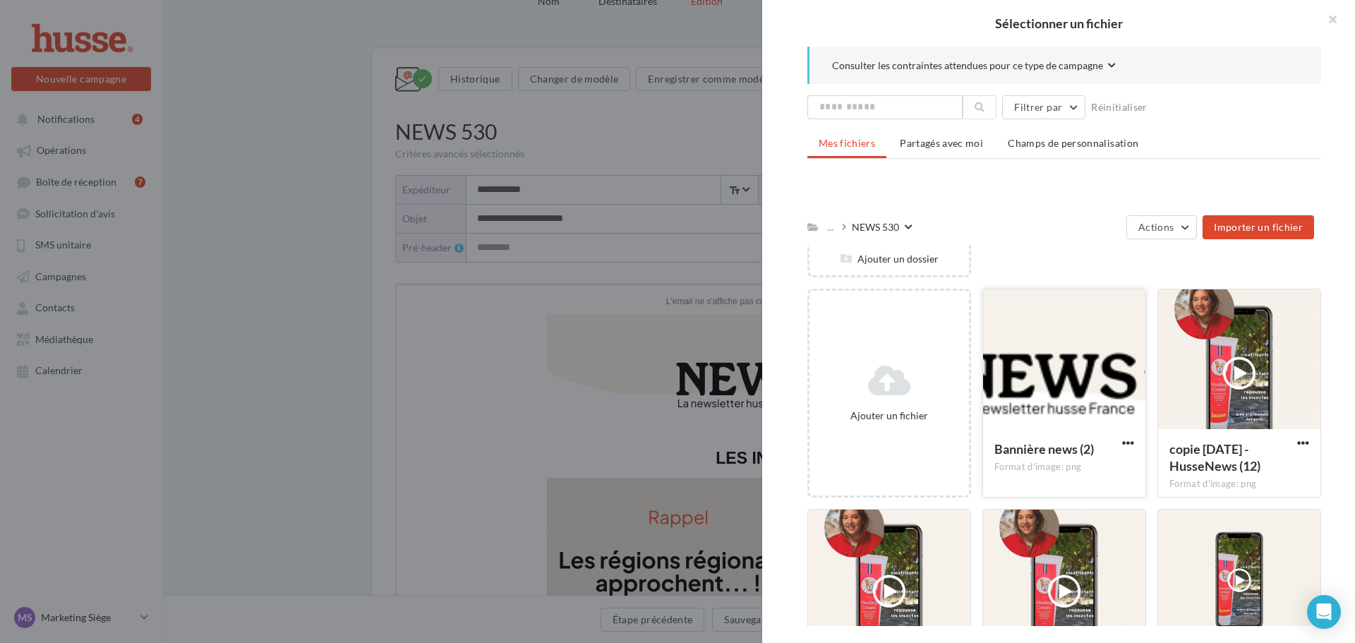
click at [1052, 406] on div at bounding box center [1064, 359] width 162 height 141
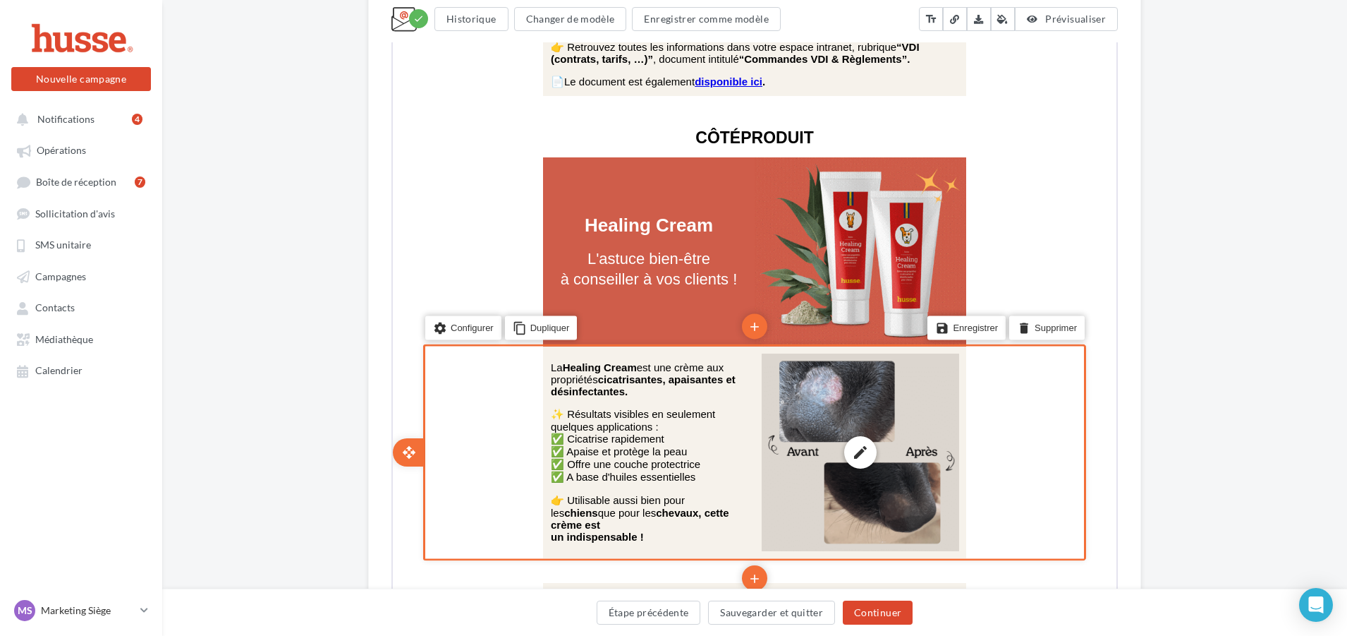
scroll to position [1905, 0]
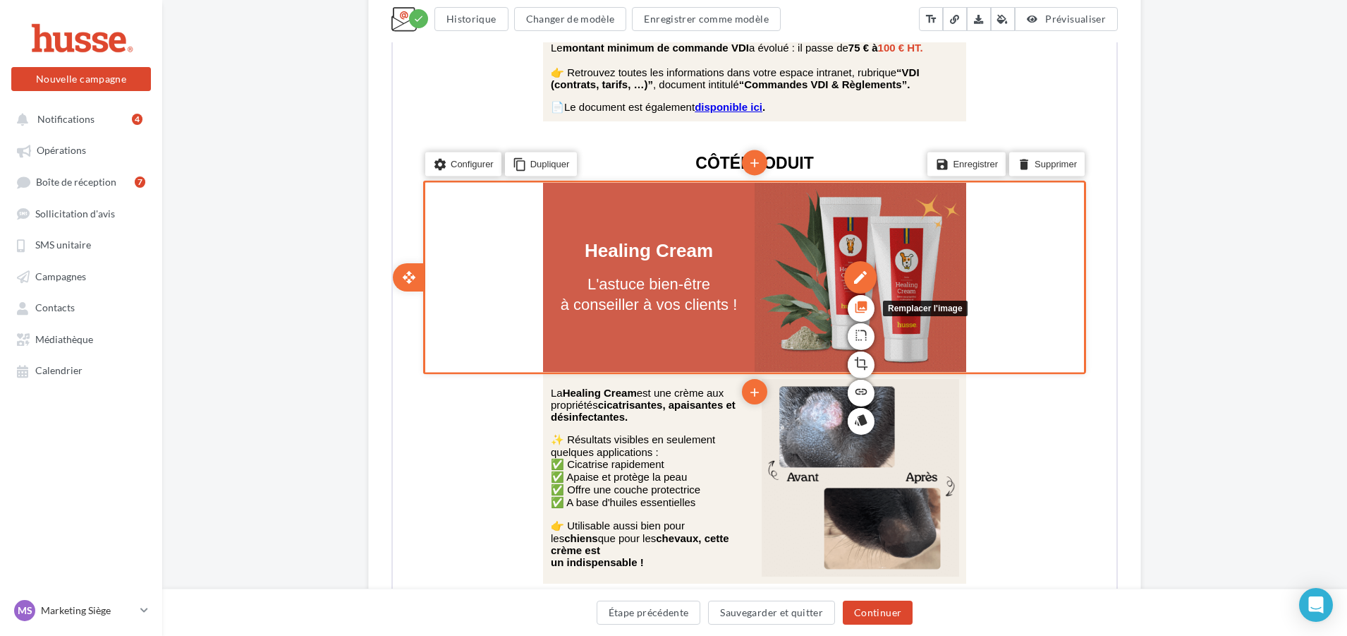
click at [862, 294] on icon "photo_library" at bounding box center [860, 305] width 14 height 24
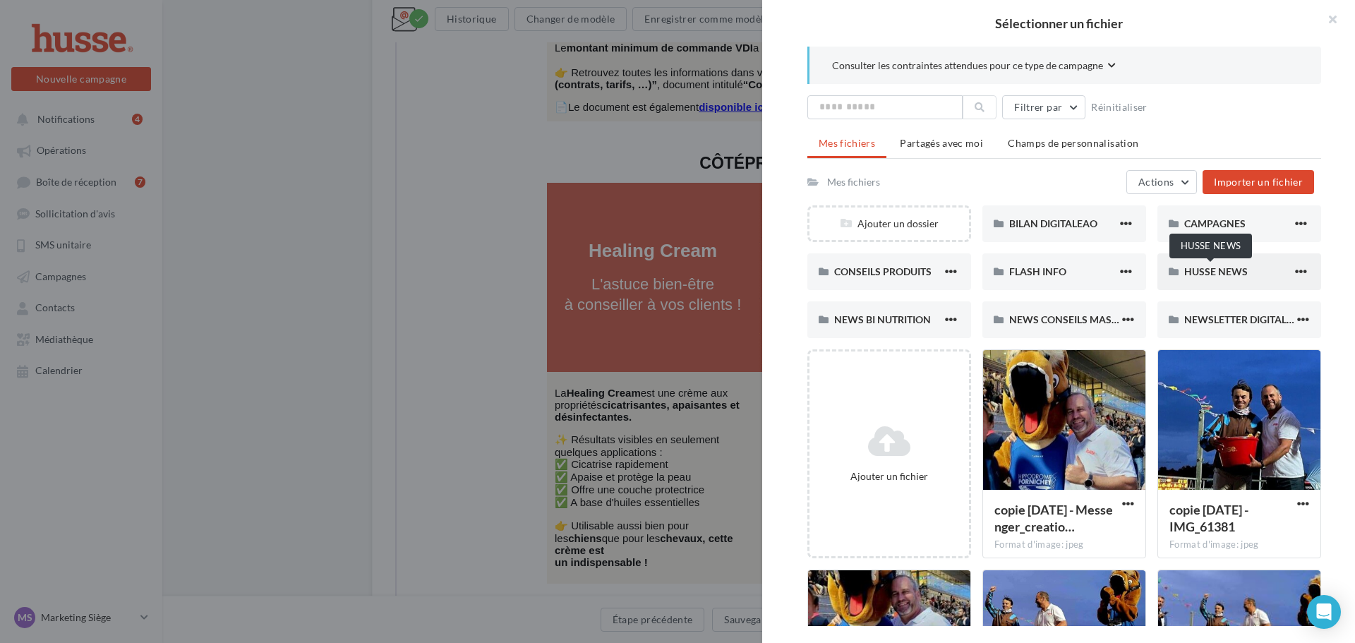
click at [1205, 276] on span "HUSSE NEWS" at bounding box center [1215, 271] width 63 height 12
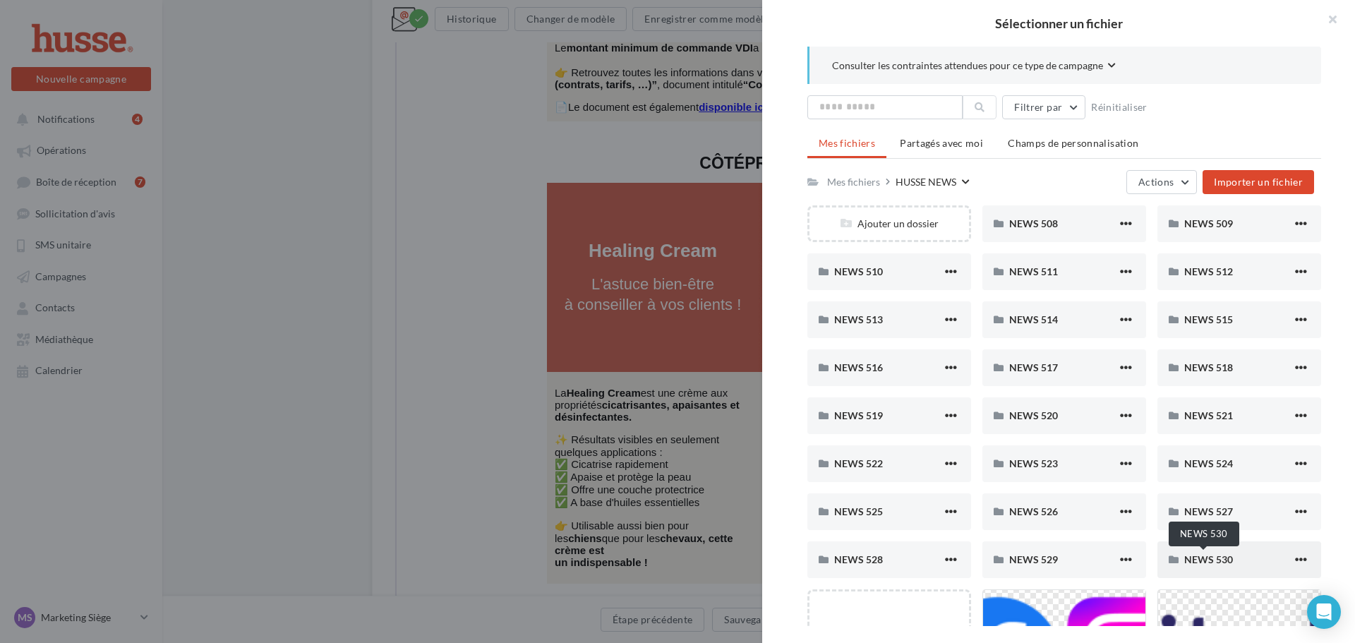
click at [1209, 558] on span "NEWS 530" at bounding box center [1208, 559] width 49 height 12
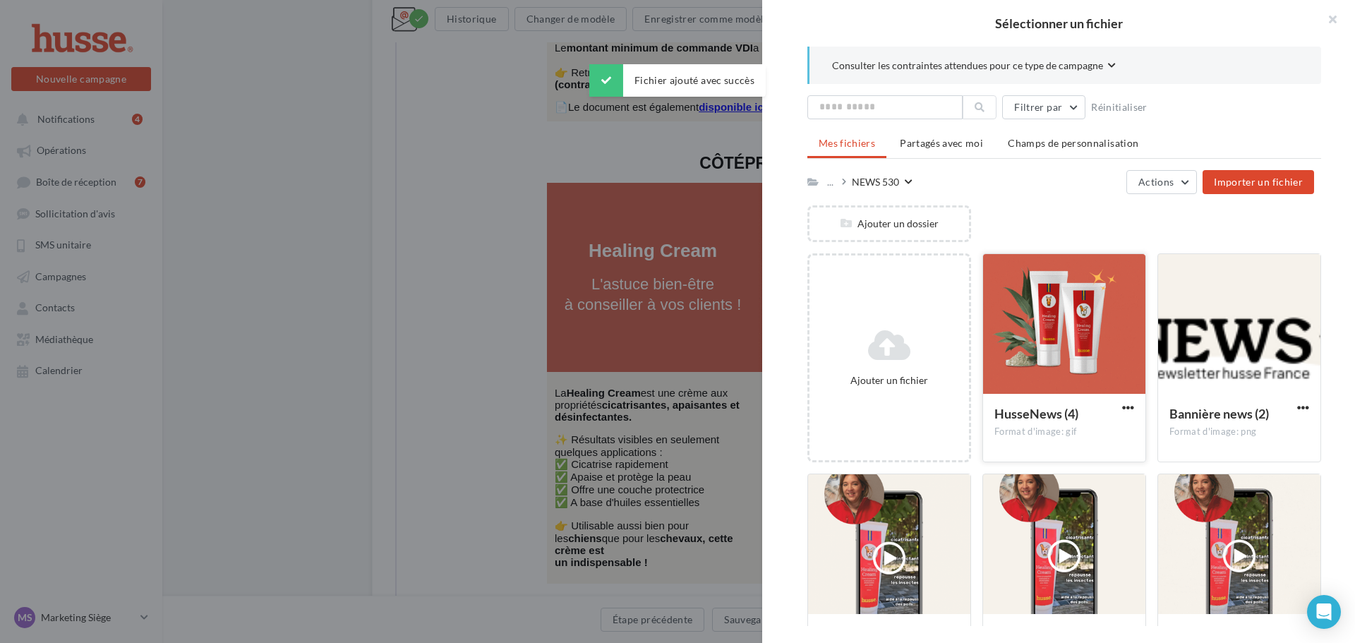
click at [1052, 373] on div at bounding box center [1064, 324] width 162 height 141
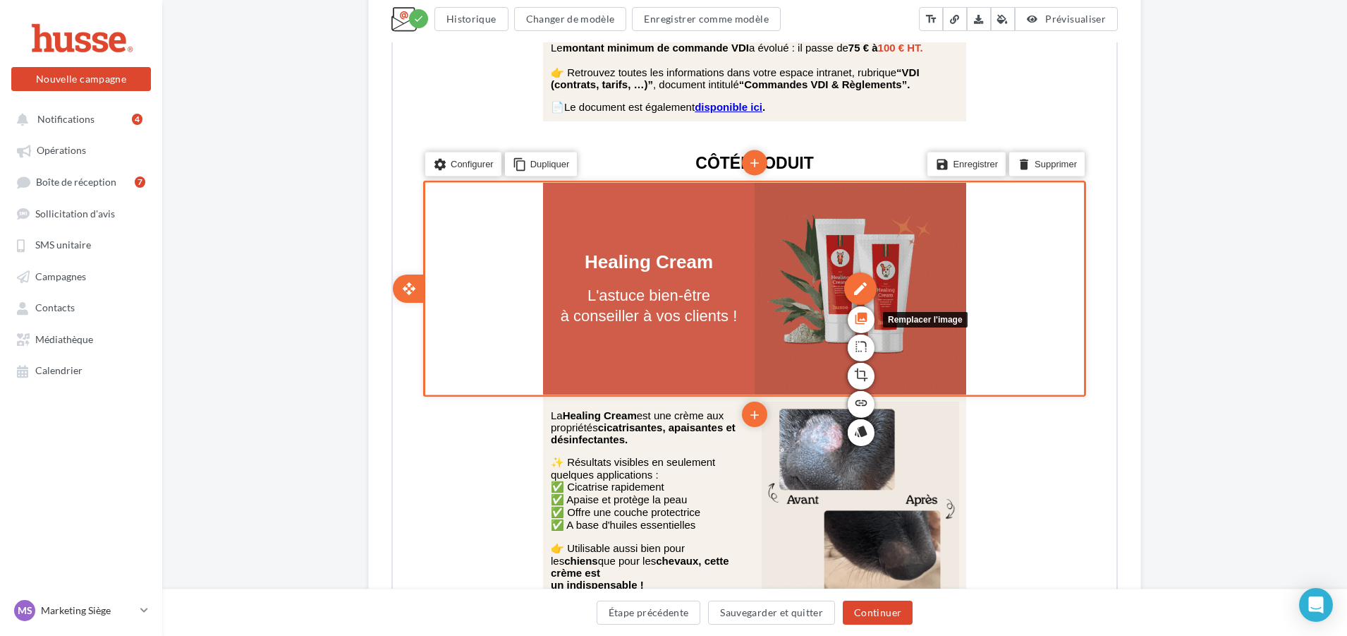
click at [854, 311] on icon "photo_library" at bounding box center [860, 317] width 14 height 24
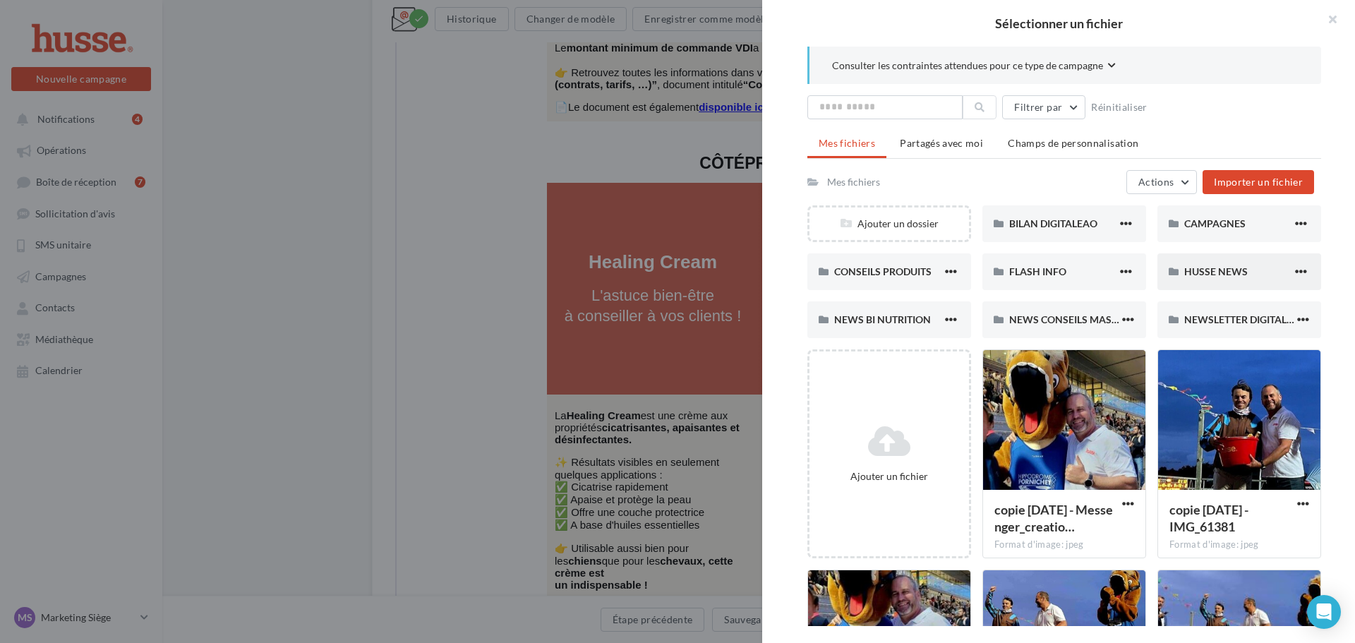
click at [1213, 286] on div "HUSSE NEWS" at bounding box center [1239, 271] width 164 height 37
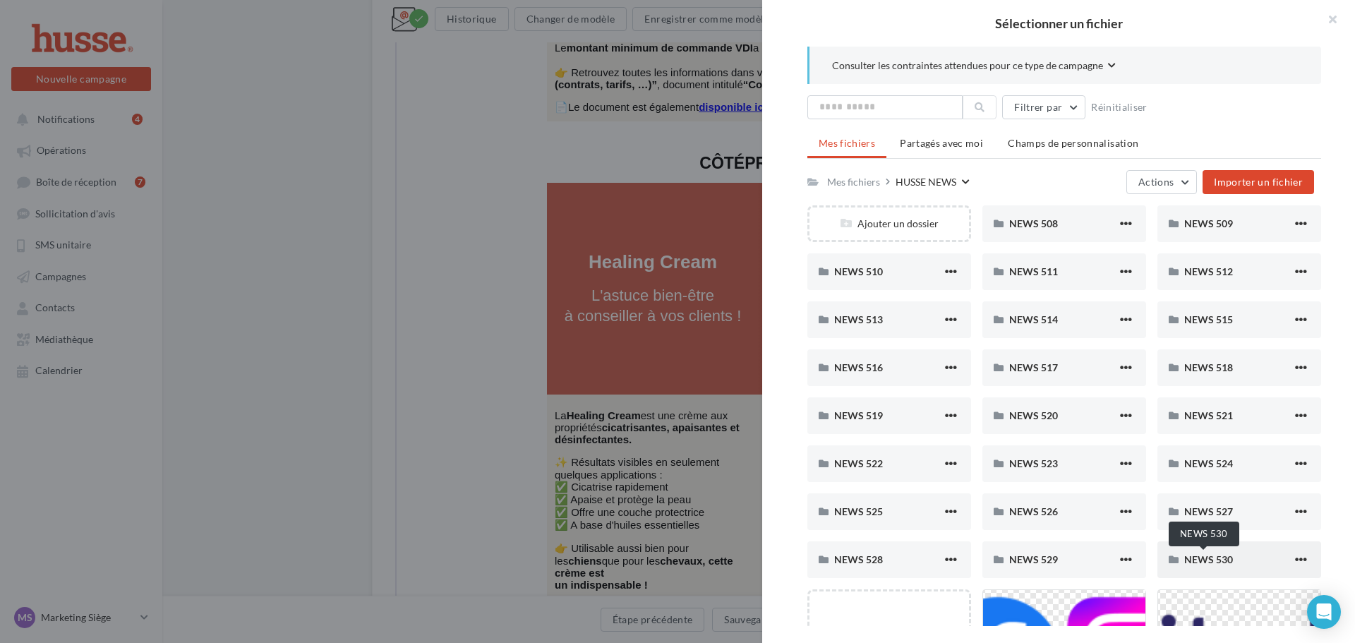
click at [1216, 563] on span "NEWS 530" at bounding box center [1208, 559] width 49 height 12
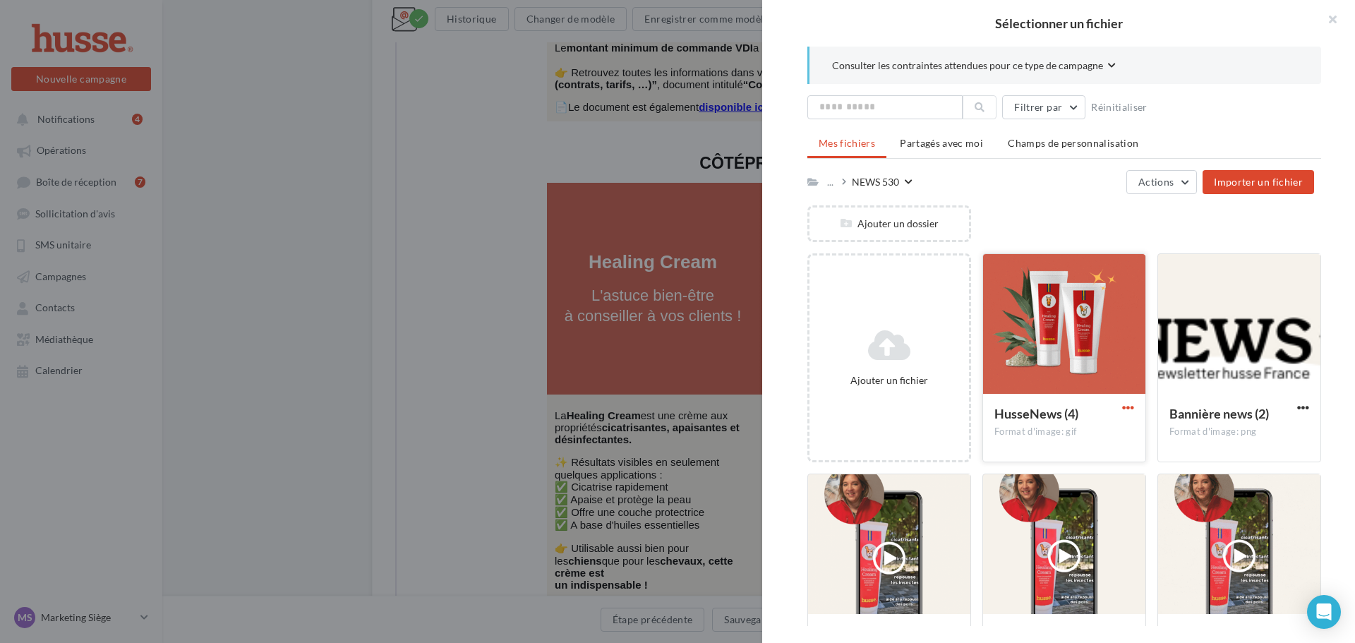
click at [1126, 402] on span "button" at bounding box center [1128, 407] width 12 height 12
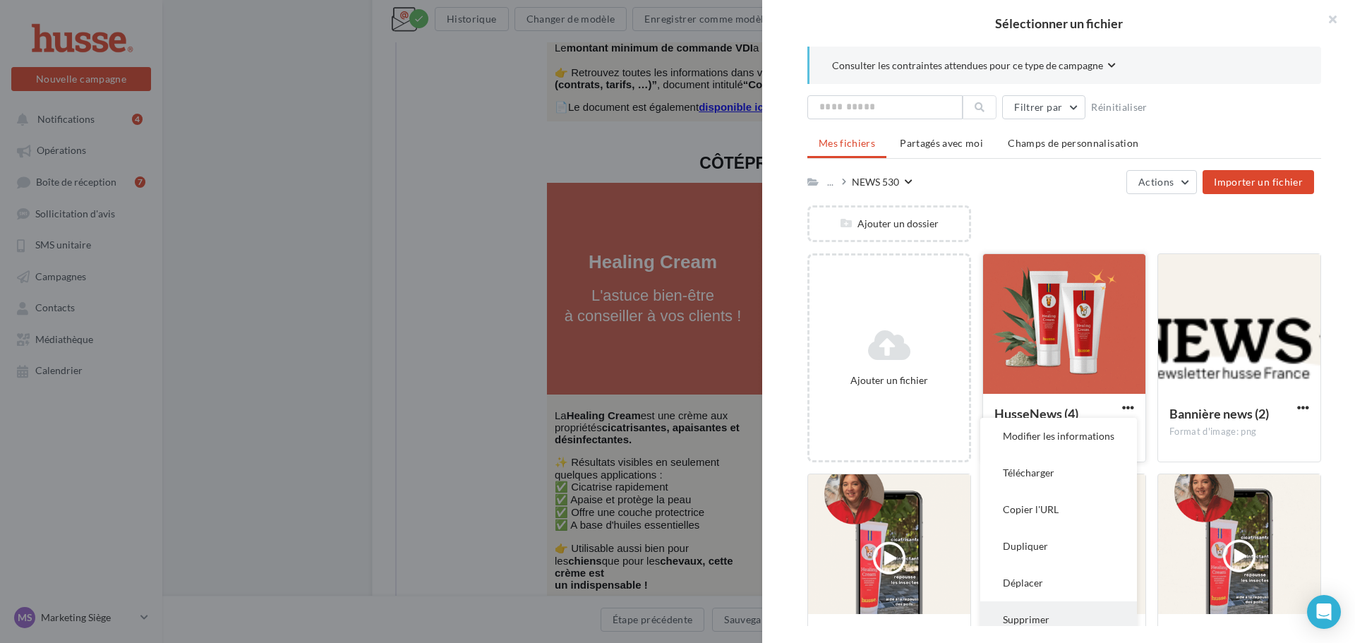
click at [1020, 620] on button "Supprimer" at bounding box center [1058, 619] width 157 height 37
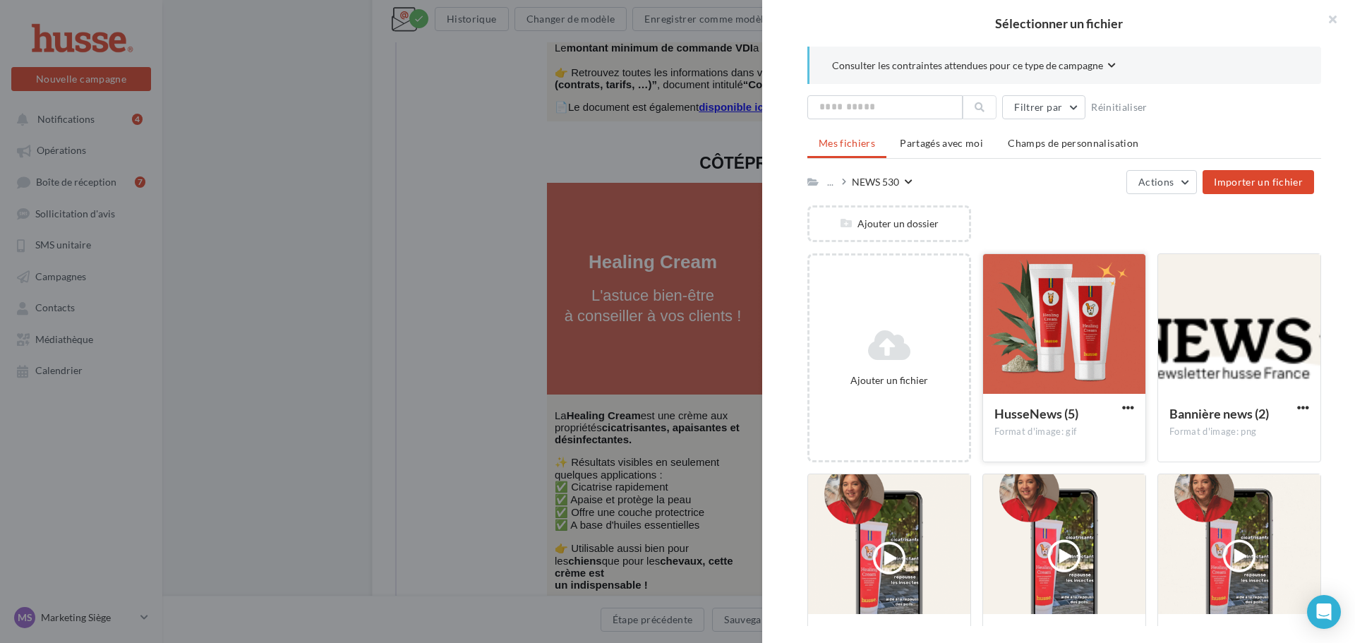
click at [1073, 360] on div at bounding box center [1064, 324] width 162 height 141
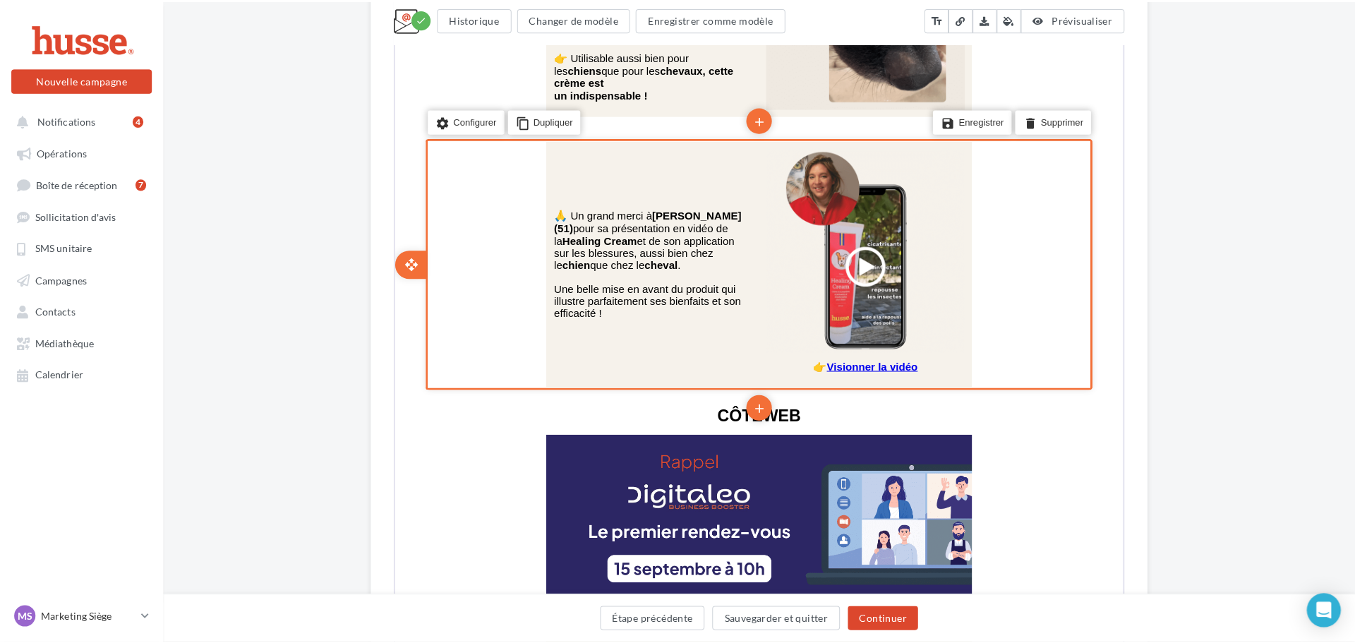
scroll to position [2399, 0]
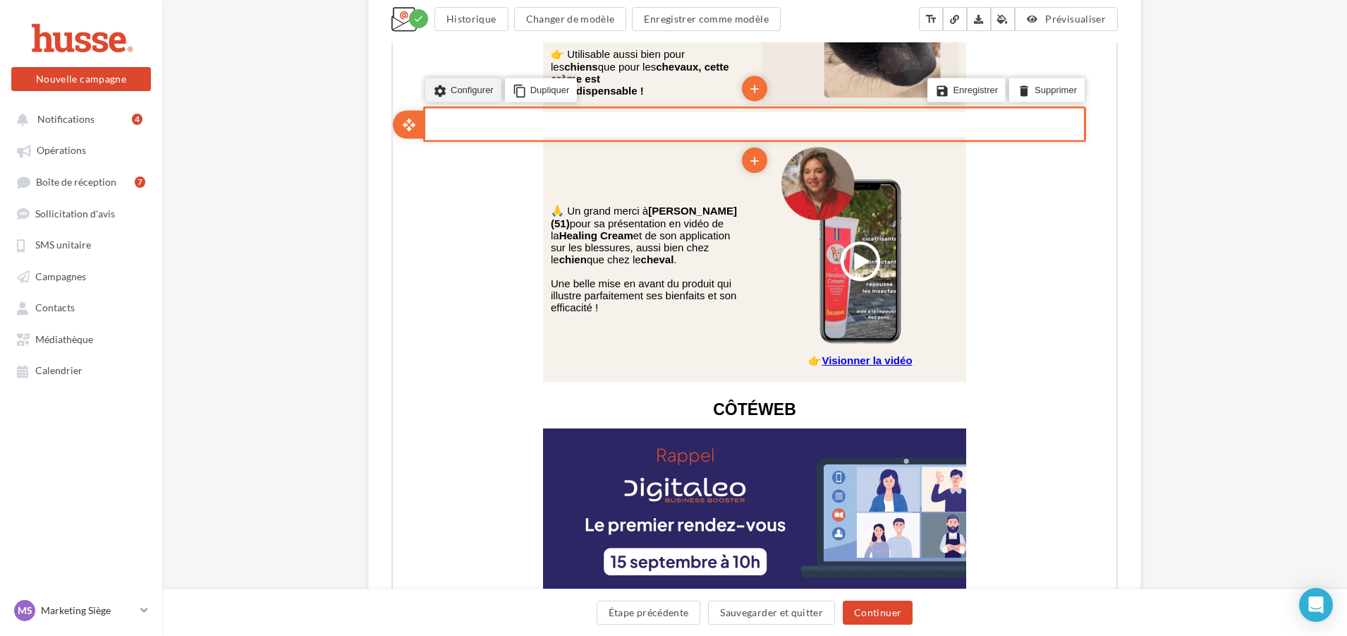
click at [475, 84] on li "settings Configurer" at bounding box center [462, 89] width 76 height 24
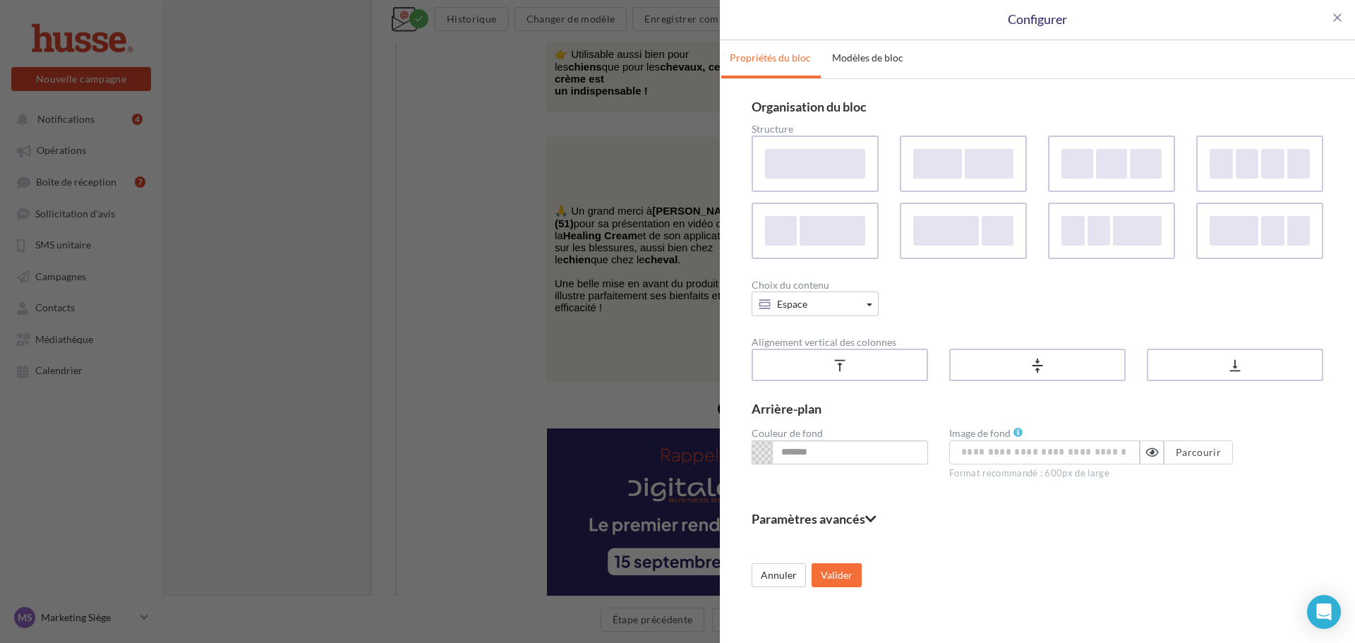
click at [839, 519] on fieldset "Paramètres avancés" at bounding box center [1036, 518] width 571 height 13
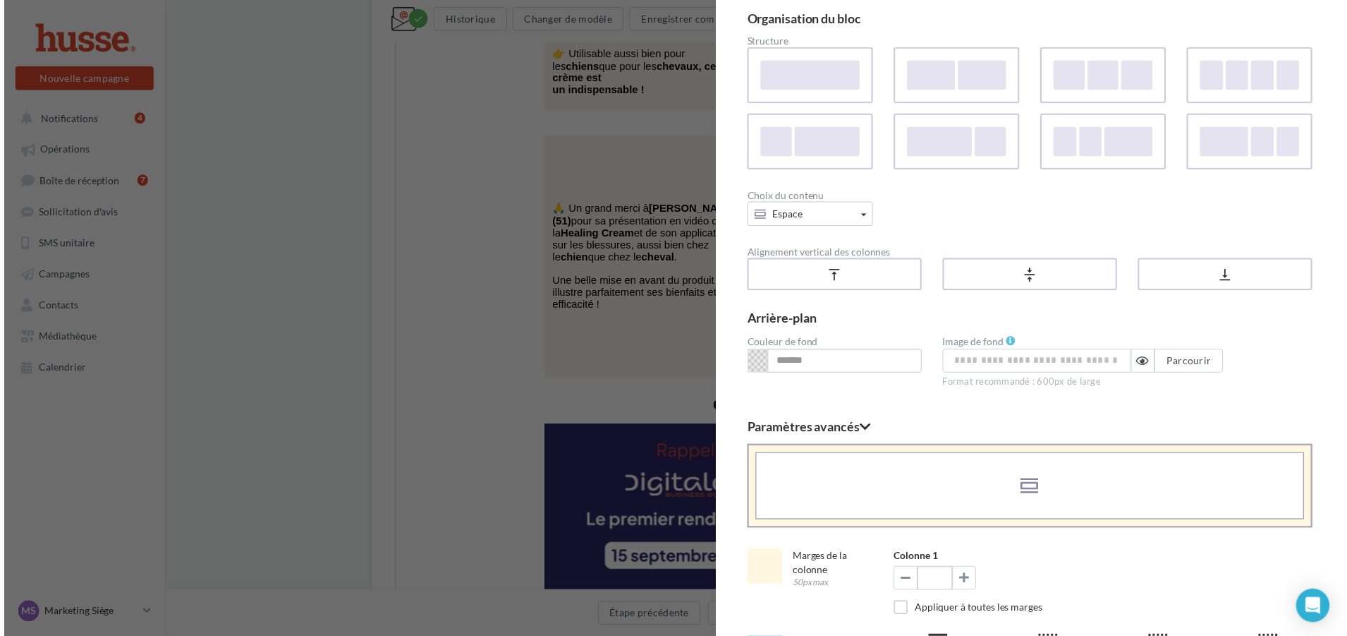
scroll to position [244, 0]
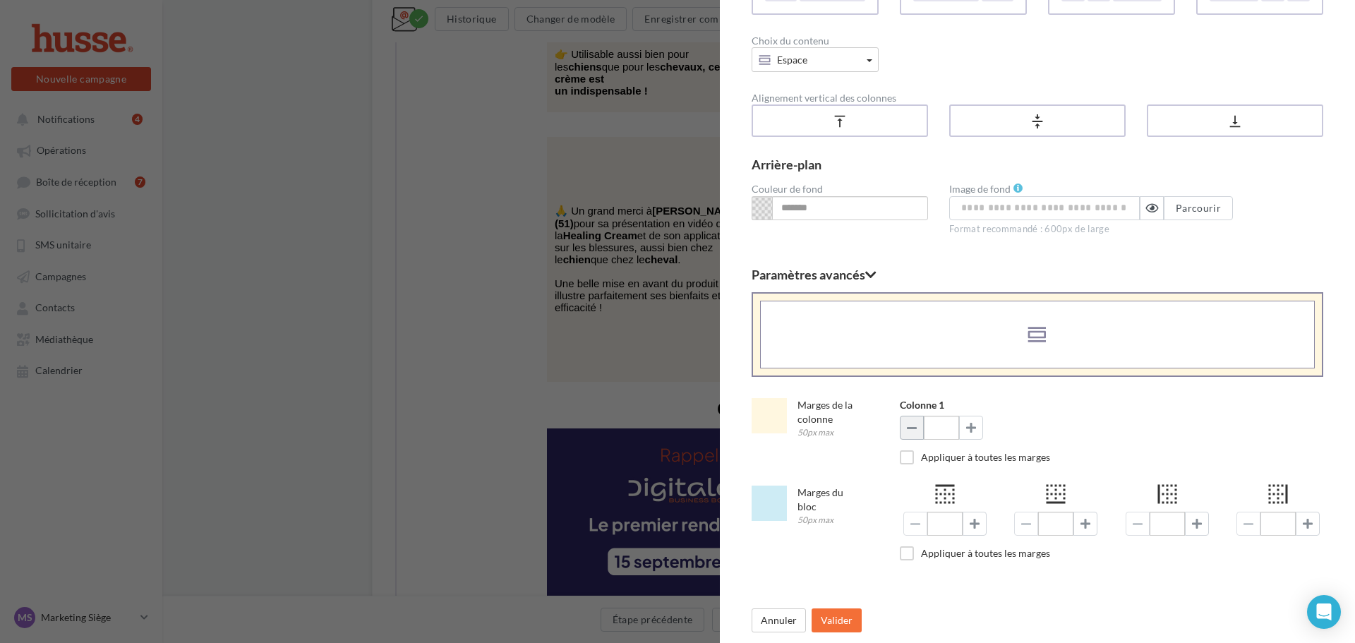
click at [915, 425] on button at bounding box center [911, 428] width 24 height 24
type input "*"
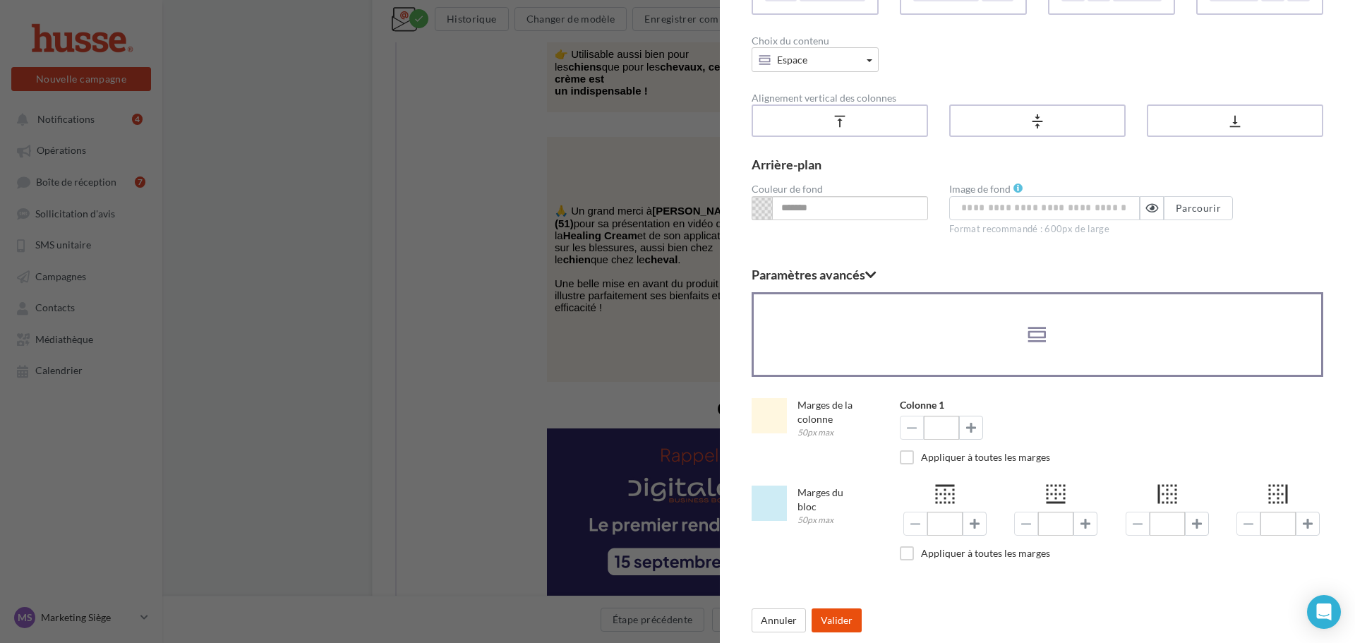
click at [853, 614] on button "Valider" at bounding box center [836, 620] width 50 height 24
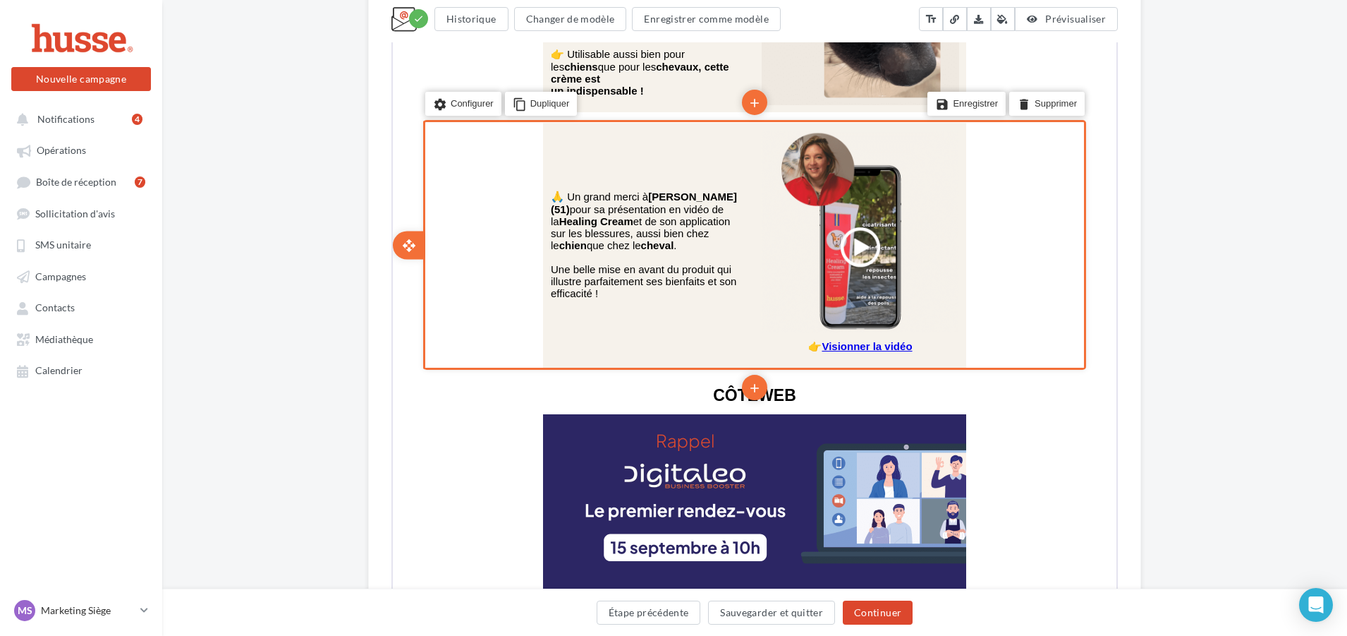
click at [452, 178] on div "settings Configurer content_copy Dupliquer add add save Enregistrer delete Supp…" at bounding box center [753, 244] width 663 height 250
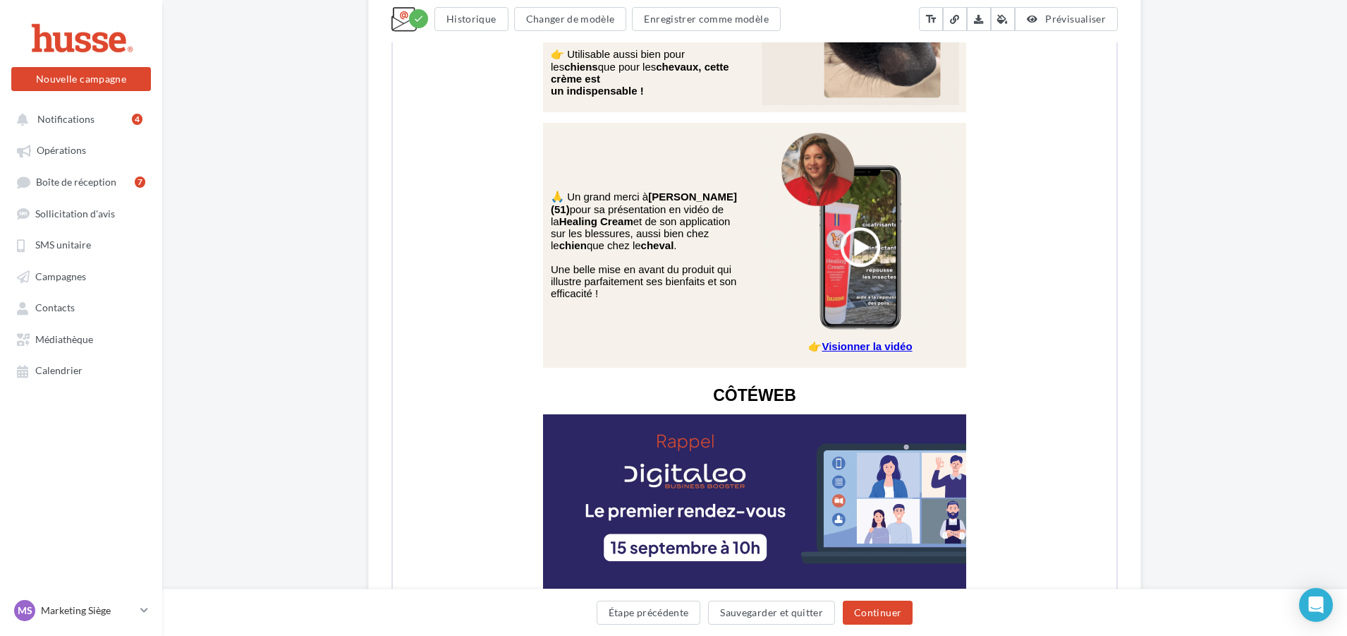
click at [1204, 240] on div "**********" at bounding box center [754, 107] width 1185 height 4774
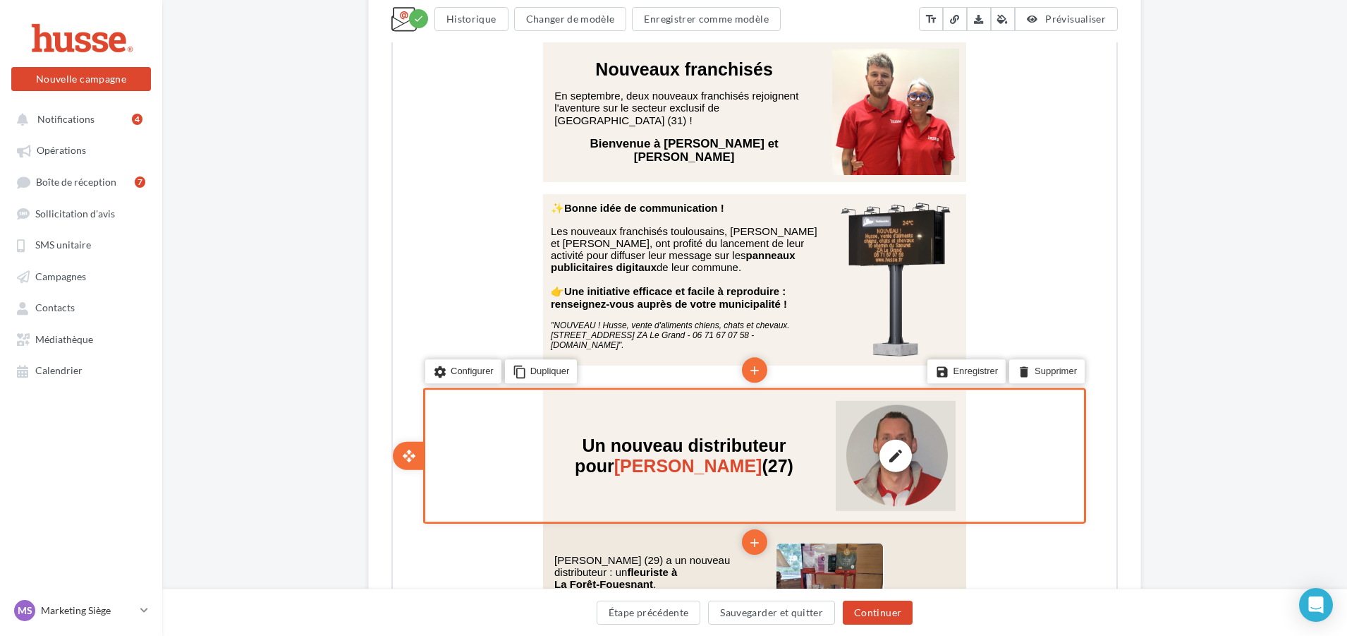
scroll to position [3739, 0]
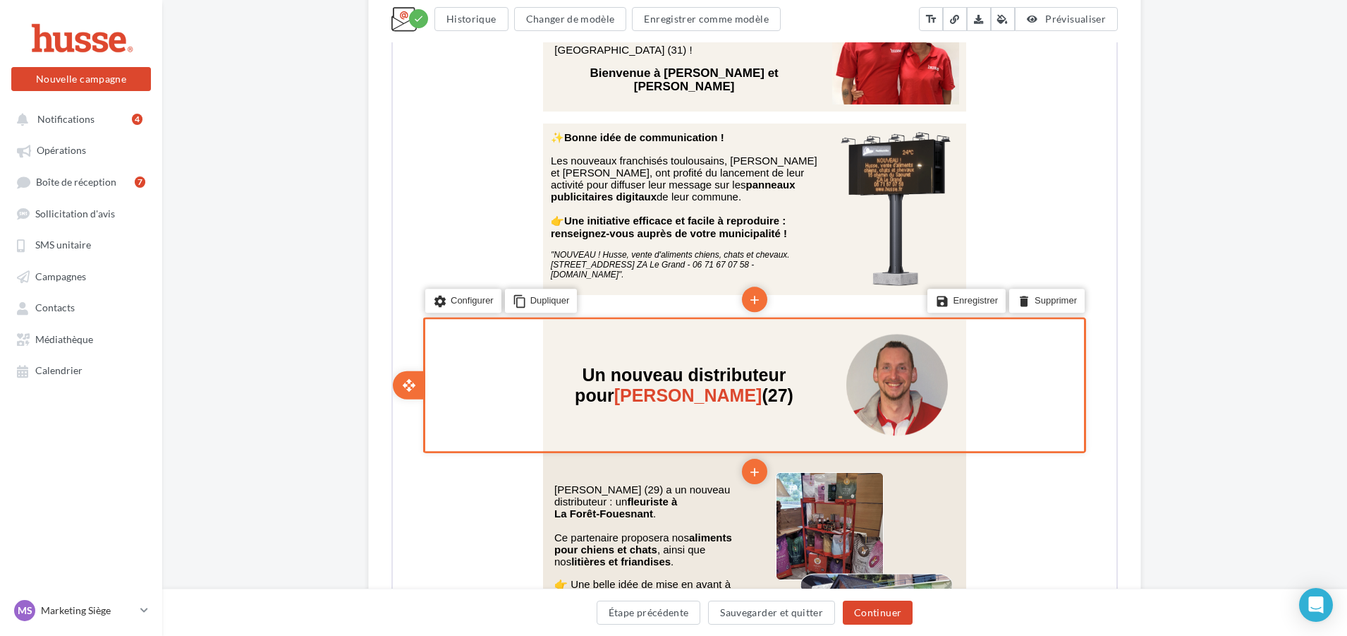
click at [1072, 352] on div "settings Configurer content_copy Dupliquer add add save Enregistrer delete Supp…" at bounding box center [753, 383] width 663 height 136
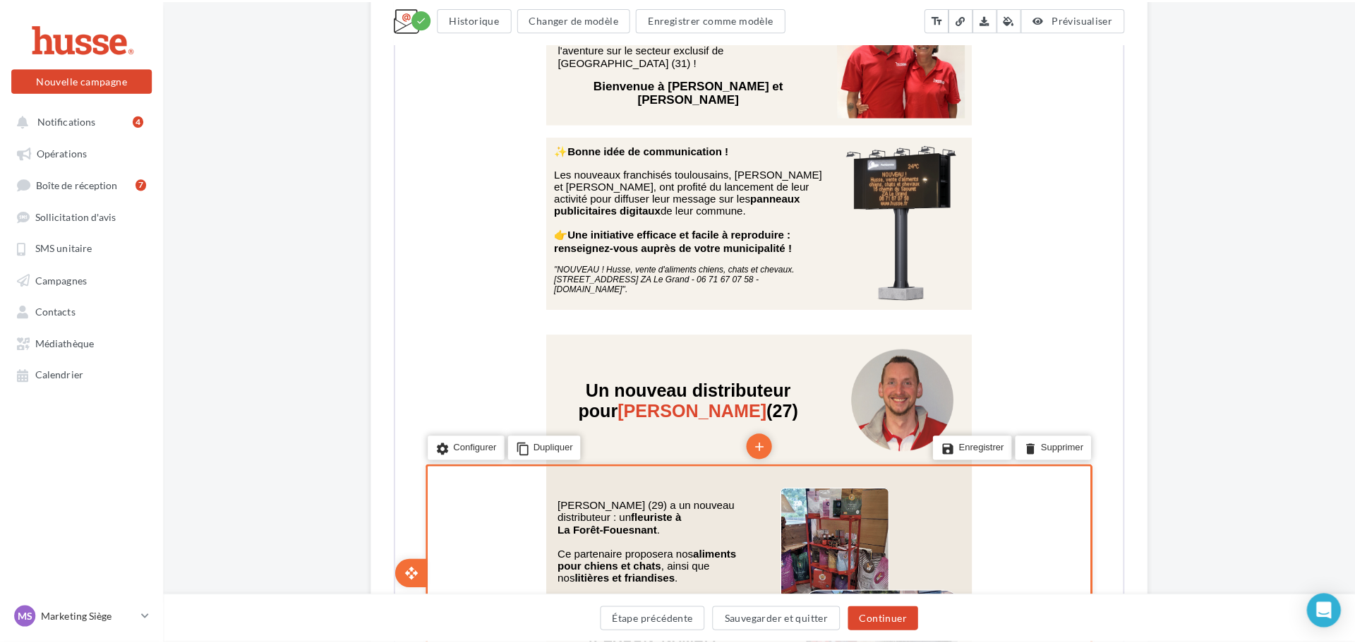
scroll to position [3589, 0]
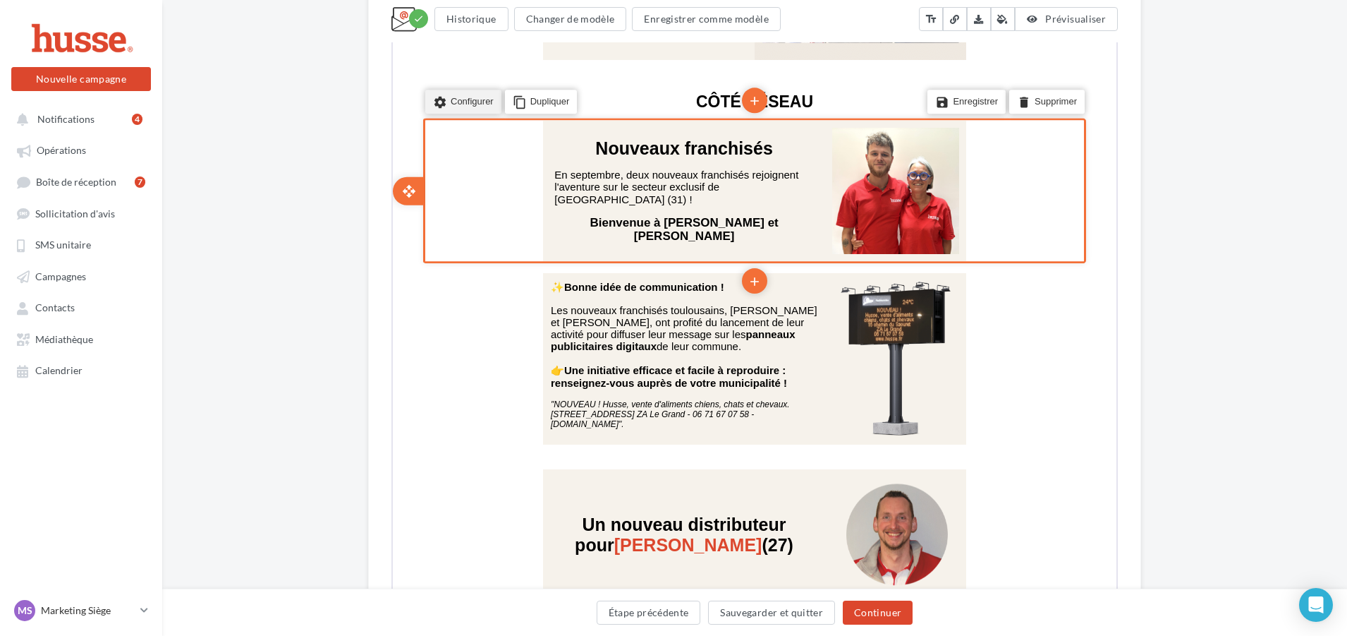
click at [471, 102] on li "settings Configurer" at bounding box center [462, 101] width 76 height 24
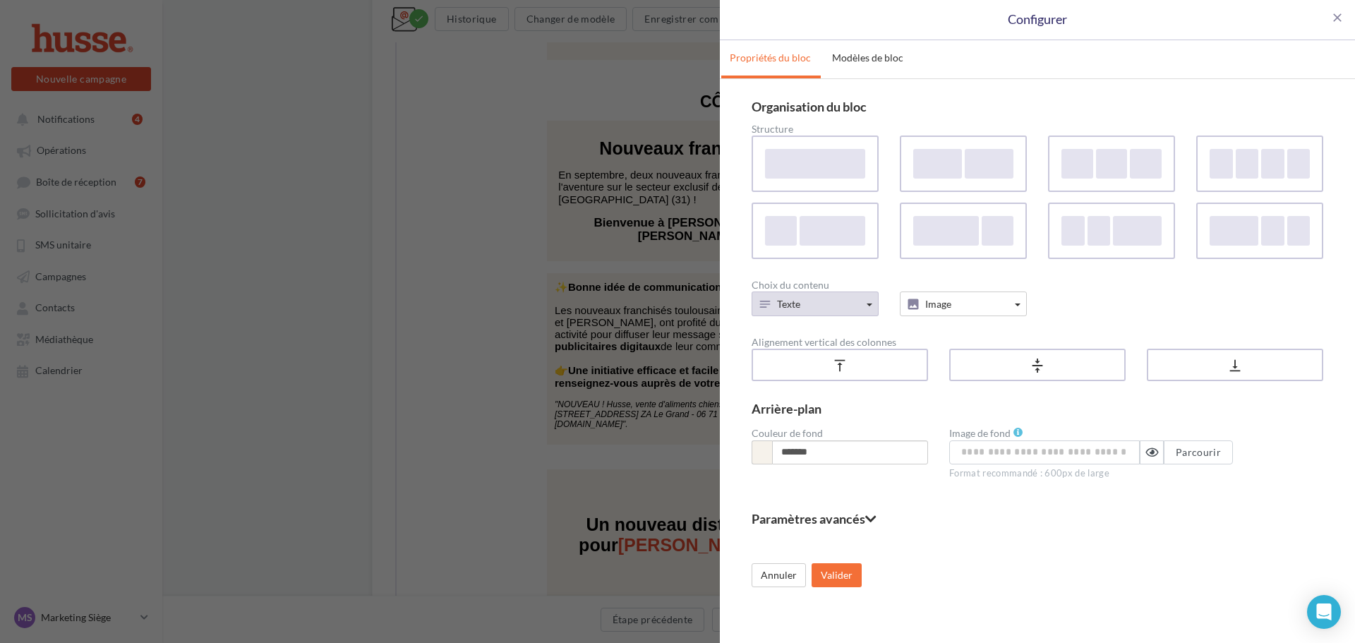
click at [854, 301] on button "Texte" at bounding box center [814, 303] width 127 height 25
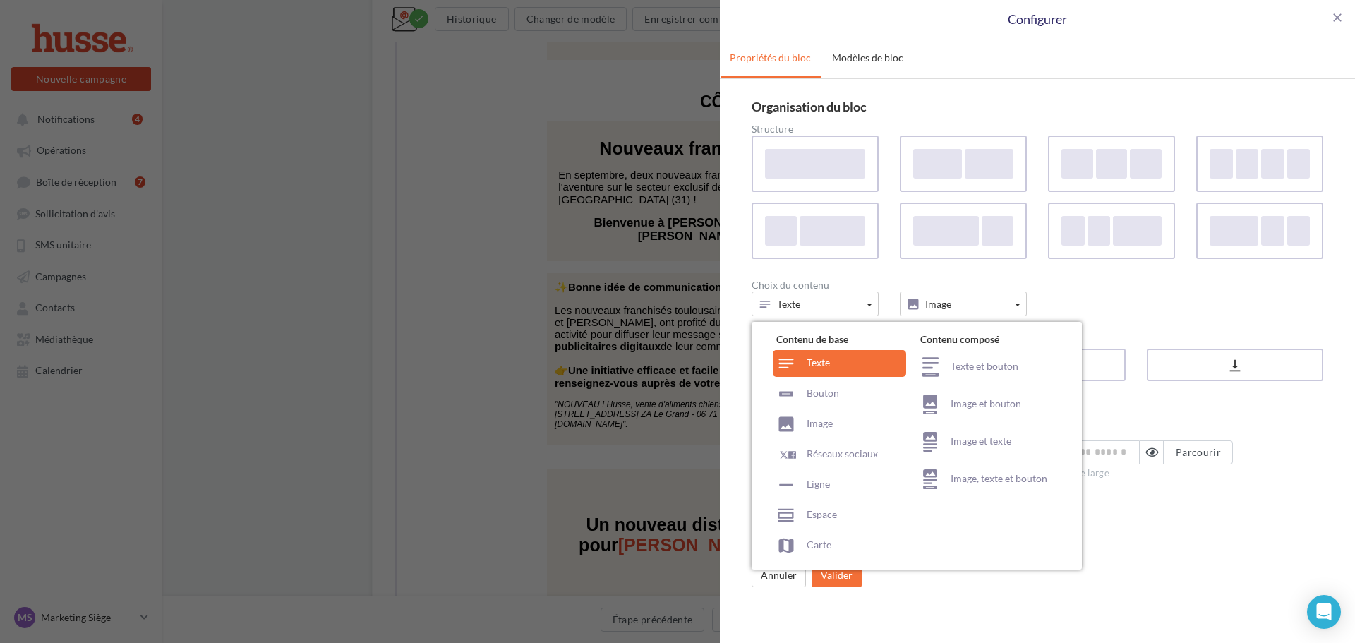
click at [449, 286] on div "close Configurer Propriétés du bloc Modèles de bloc Organisation du bloc Struct…" at bounding box center [677, 321] width 1355 height 643
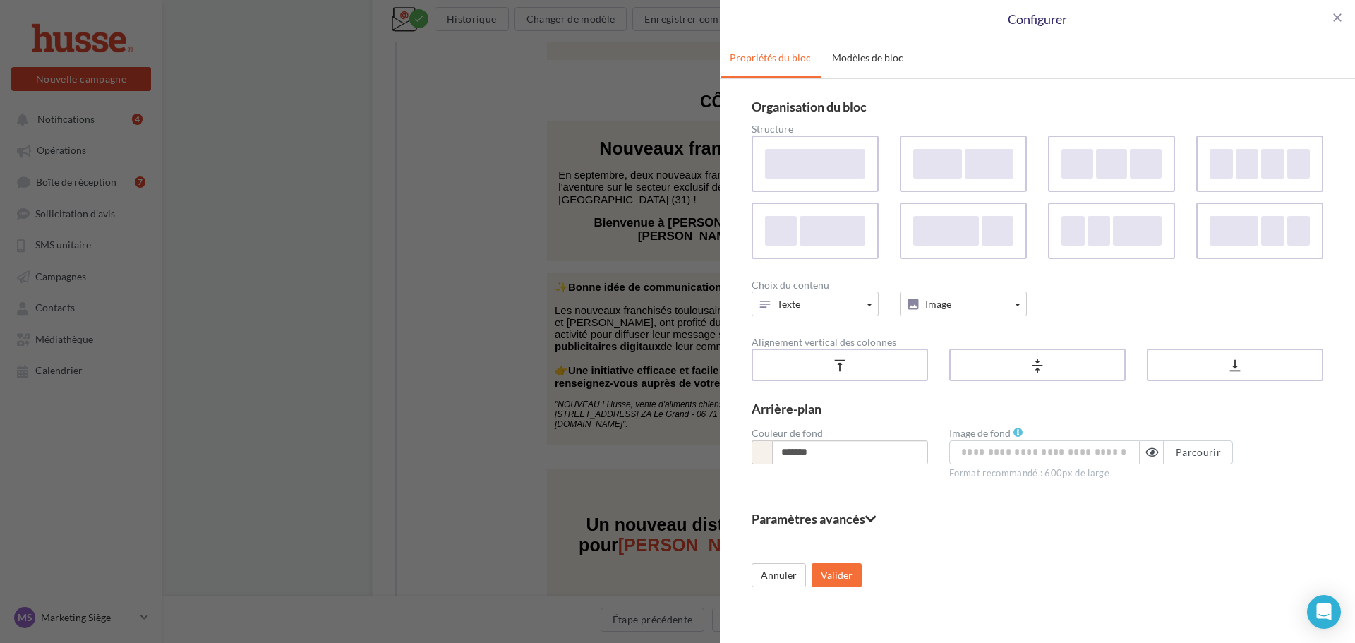
click at [510, 265] on div "close Configurer Propriétés du bloc Modèles de bloc Organisation du bloc Struct…" at bounding box center [677, 321] width 1355 height 643
click at [468, 267] on div "close Configurer Propriétés du bloc Modèles de bloc Organisation du bloc Struct…" at bounding box center [677, 321] width 1355 height 643
click at [606, 224] on div "close Configurer Propriétés du bloc Modèles de bloc Organisation du bloc Struct…" at bounding box center [677, 321] width 1355 height 643
click at [1342, 20] on span "close" at bounding box center [1337, 18] width 14 height 14
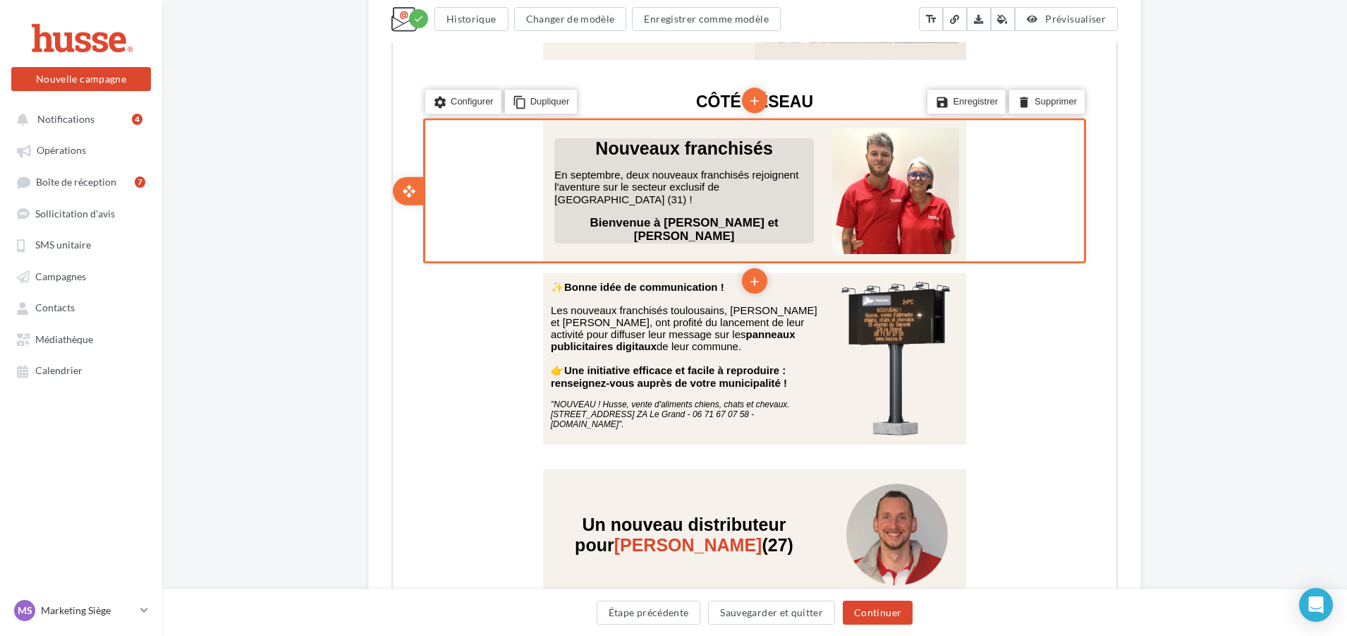
click at [609, 157] on b "Nouveaux franchisés" at bounding box center [683, 147] width 178 height 20
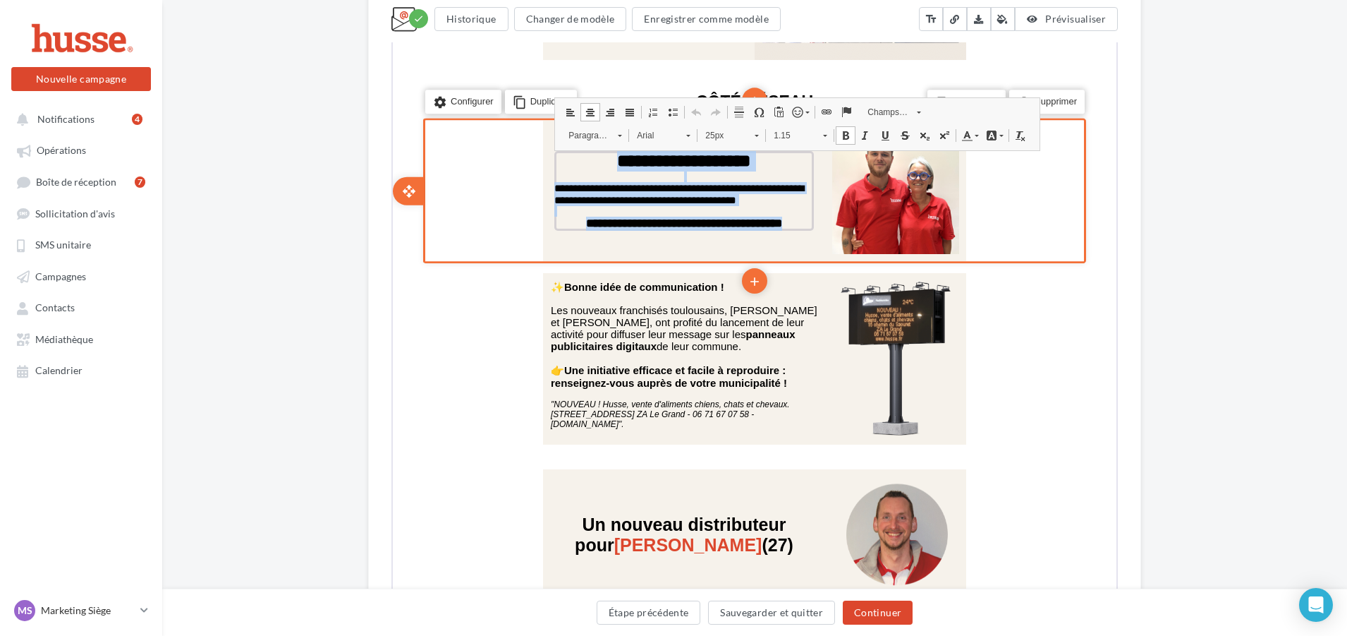
drag, startPoint x: 596, startPoint y: 160, endPoint x: 801, endPoint y: 231, distance: 217.3
click at [801, 231] on td "**********" at bounding box center [683, 189] width 282 height 102
copy div "**********"
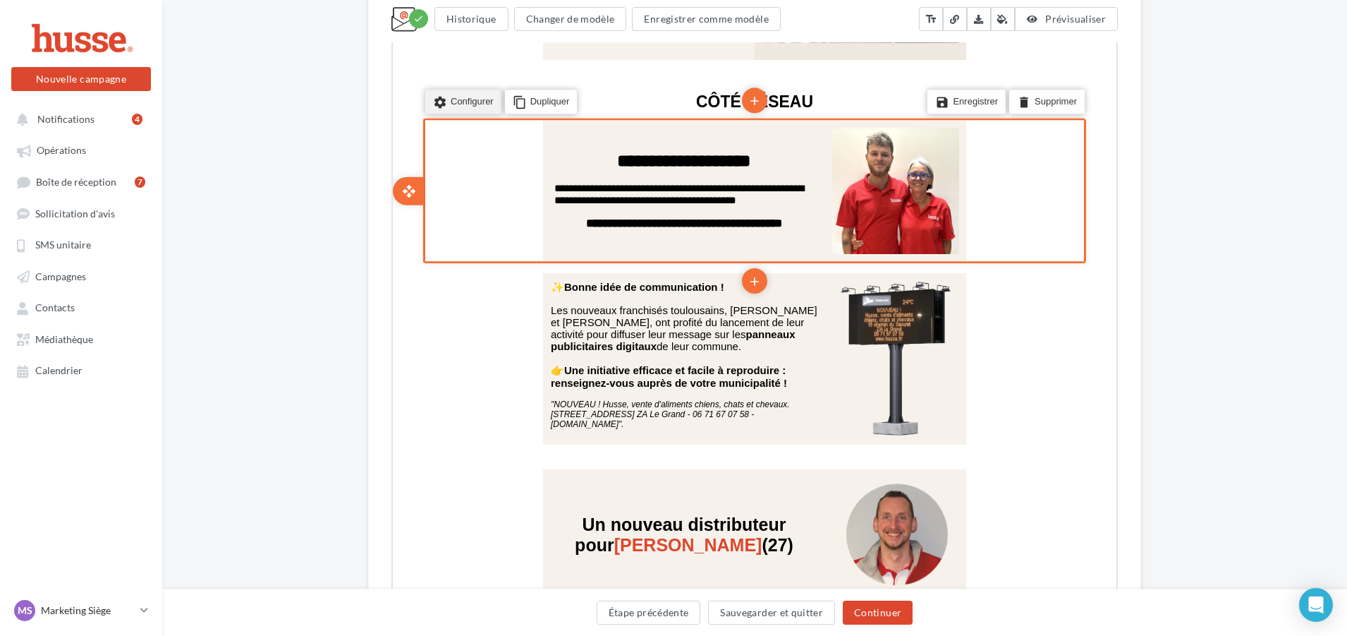
click at [457, 107] on li "settings Configurer" at bounding box center [462, 101] width 76 height 24
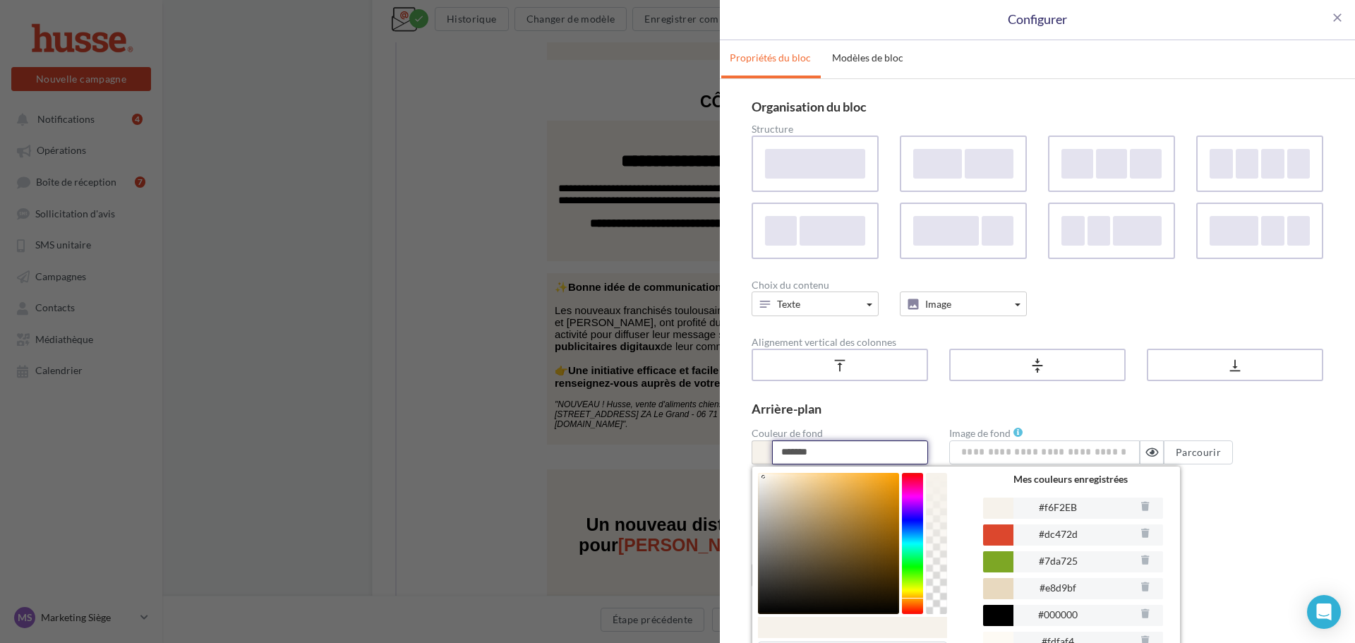
drag, startPoint x: 803, startPoint y: 454, endPoint x: 786, endPoint y: 454, distance: 16.9
click at [786, 454] on input "*******" at bounding box center [850, 452] width 156 height 24
click at [1330, 19] on span "close" at bounding box center [1337, 18] width 14 height 14
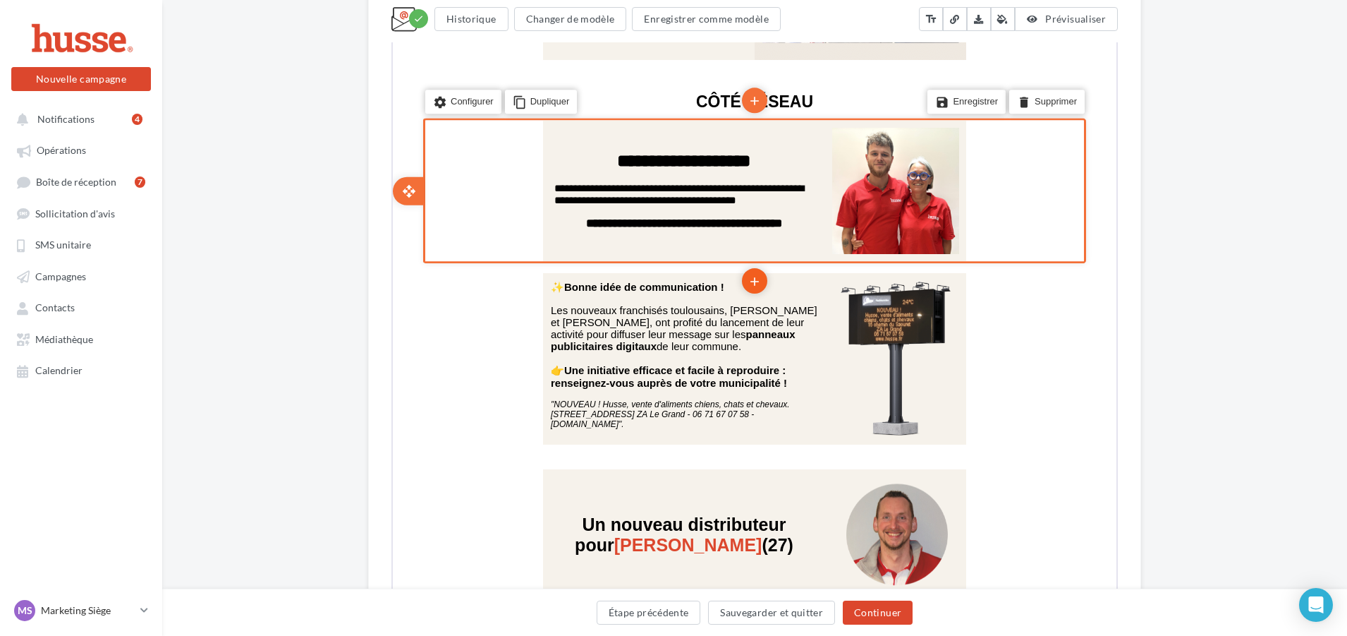
click at [751, 283] on icon "add" at bounding box center [753, 280] width 14 height 24
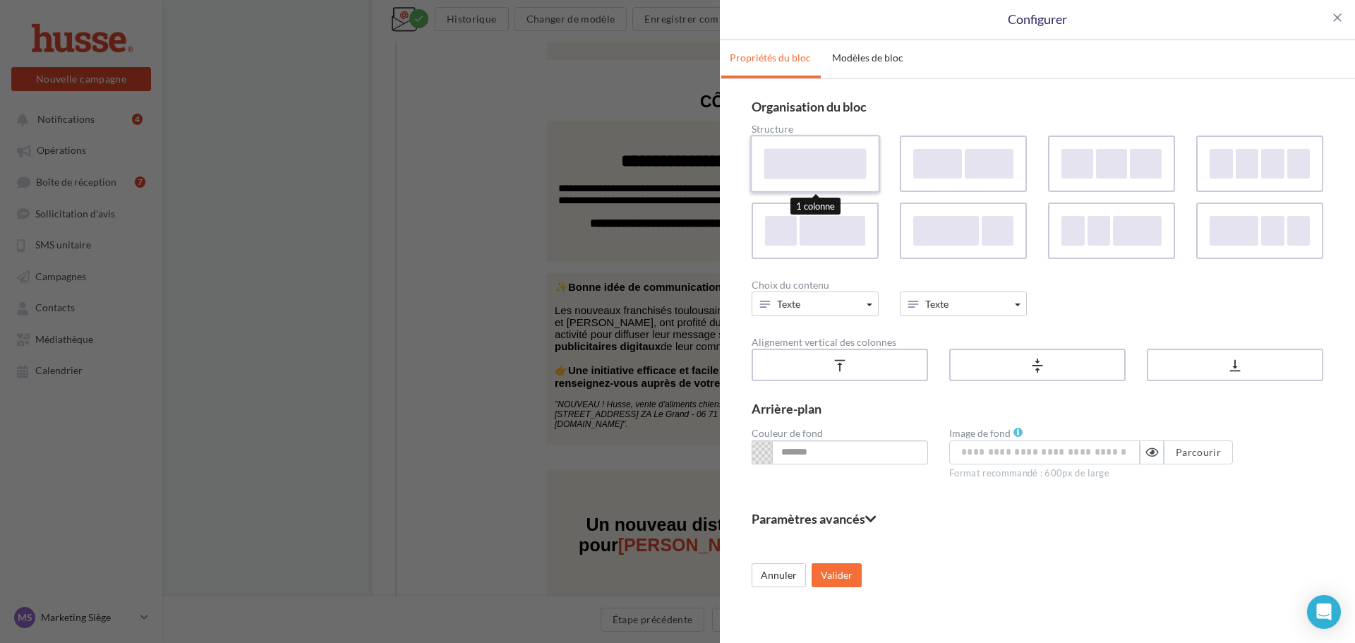
click at [817, 166] on div at bounding box center [815, 163] width 102 height 30
click at [856, 298] on button "Texte" at bounding box center [814, 303] width 127 height 25
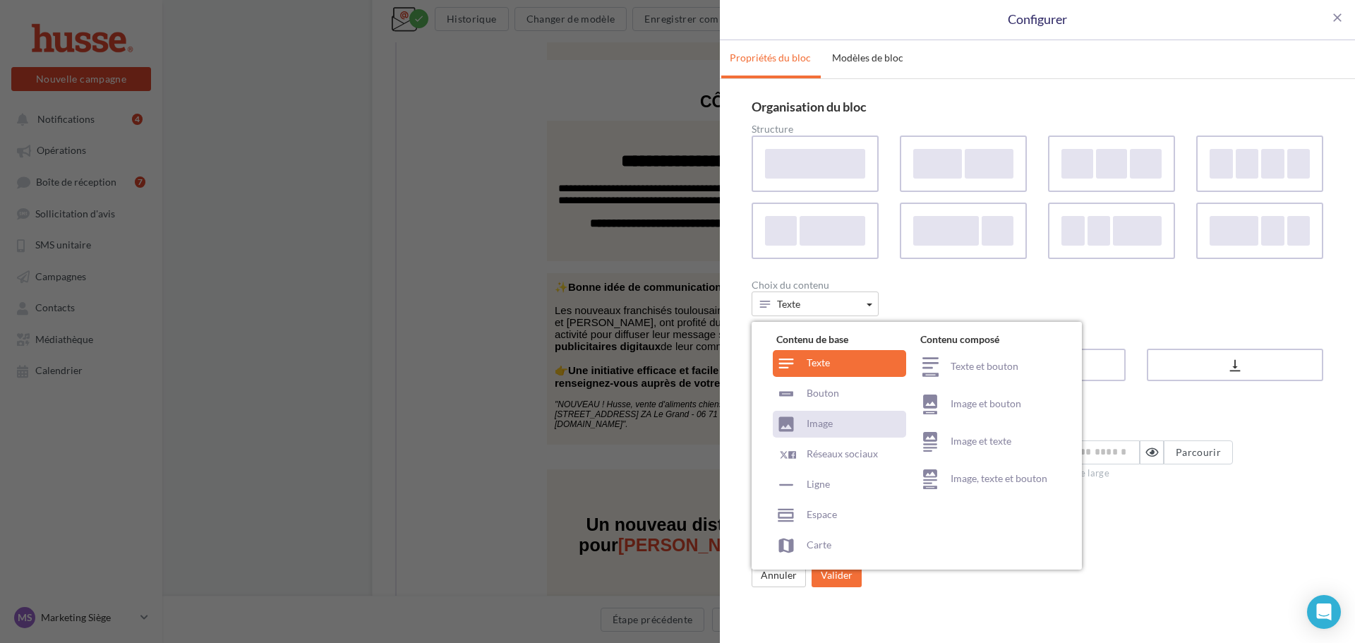
click at [838, 425] on div "Image" at bounding box center [838, 424] width 133 height 27
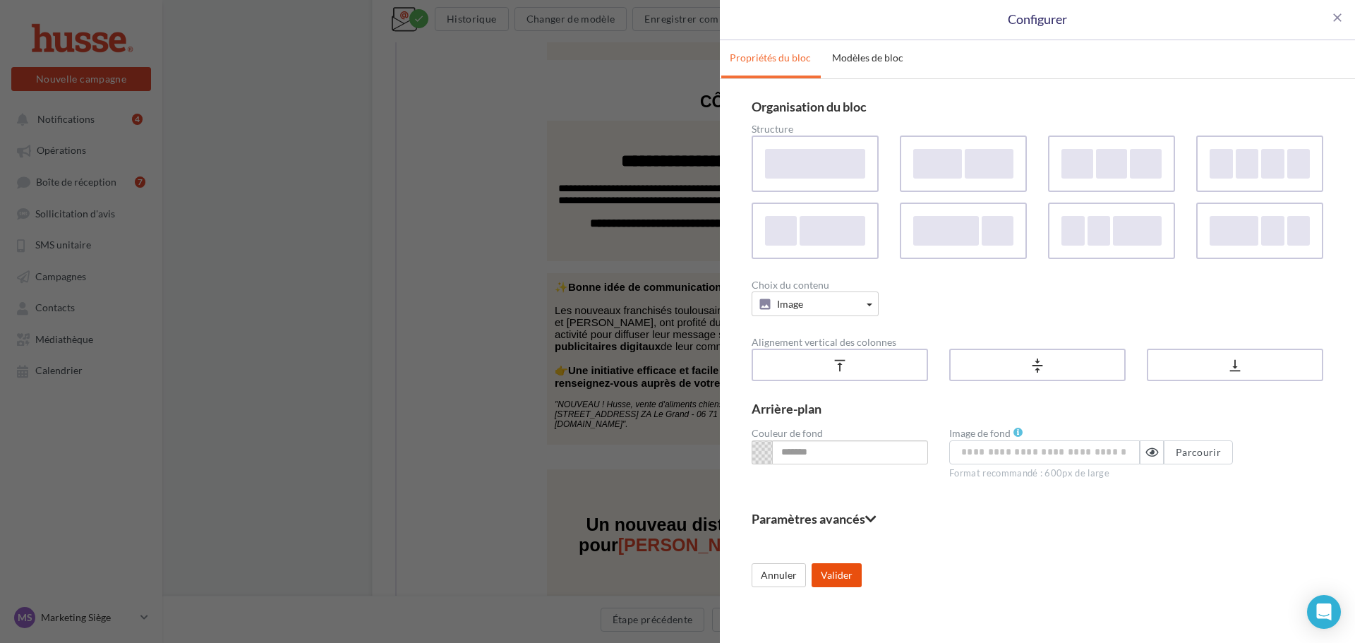
click at [843, 572] on button "Valider" at bounding box center [836, 575] width 50 height 24
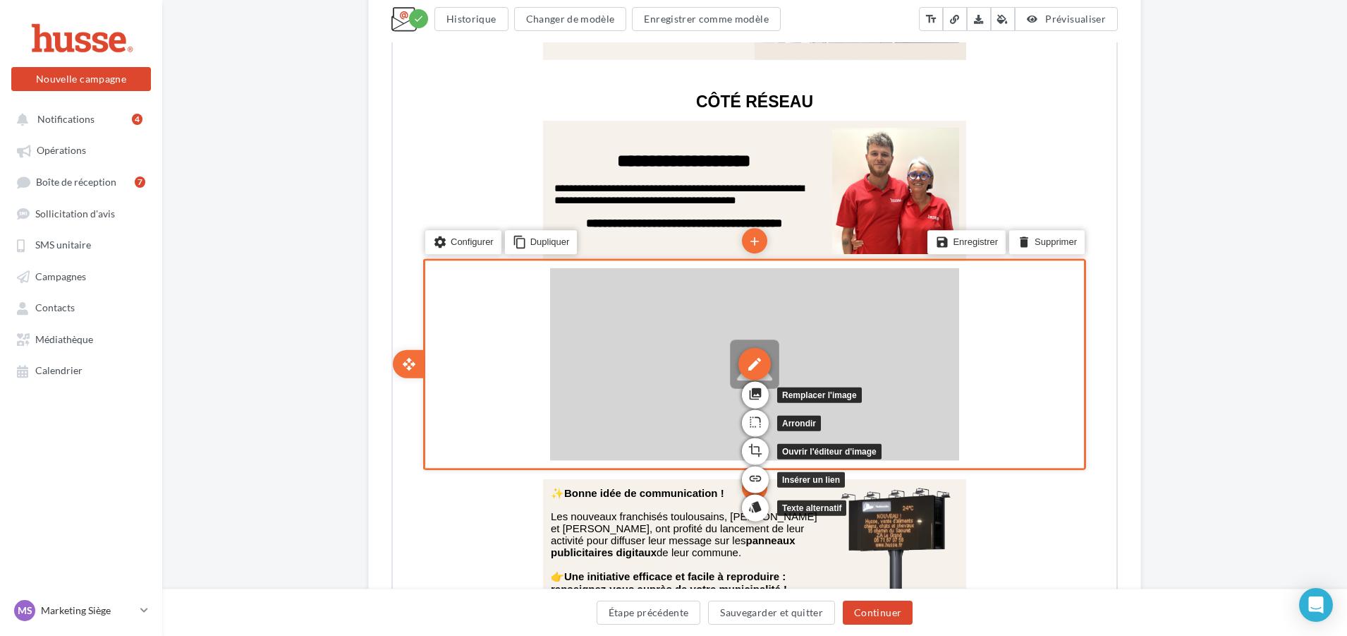
click at [751, 363] on div "edit" at bounding box center [753, 362] width 32 height 32
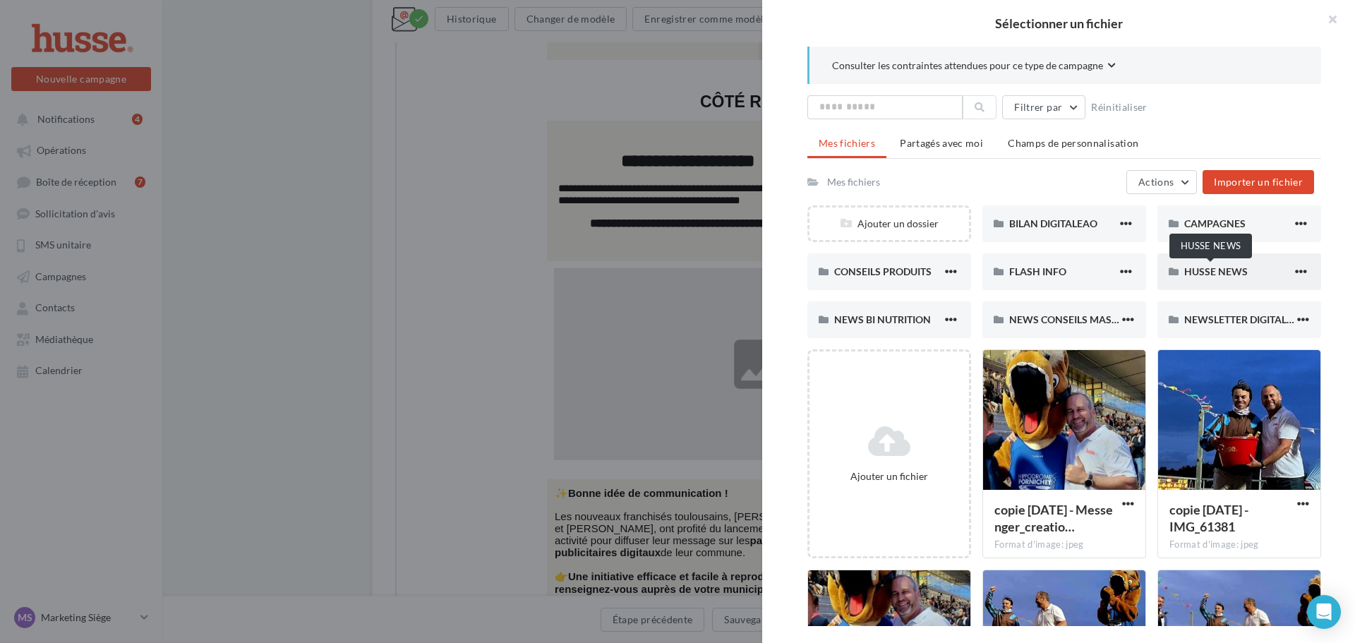
click at [1209, 274] on span "HUSSE NEWS" at bounding box center [1215, 271] width 63 height 12
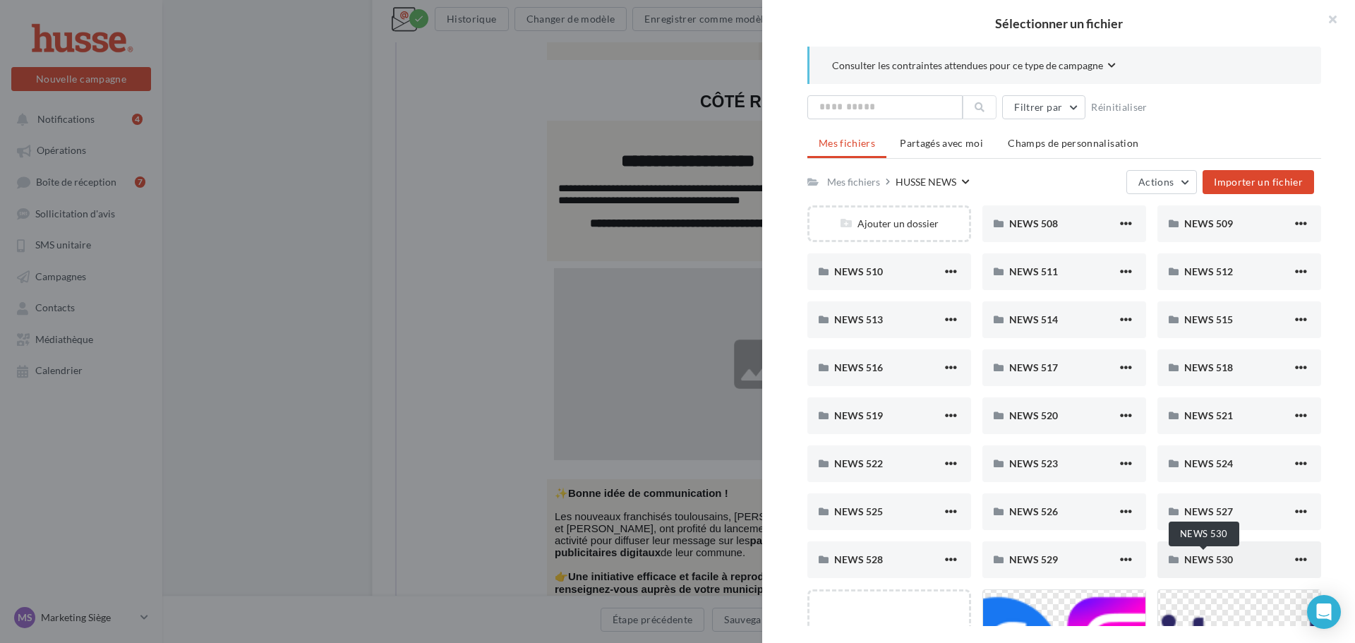
click at [1217, 557] on span "NEWS 530" at bounding box center [1208, 559] width 49 height 12
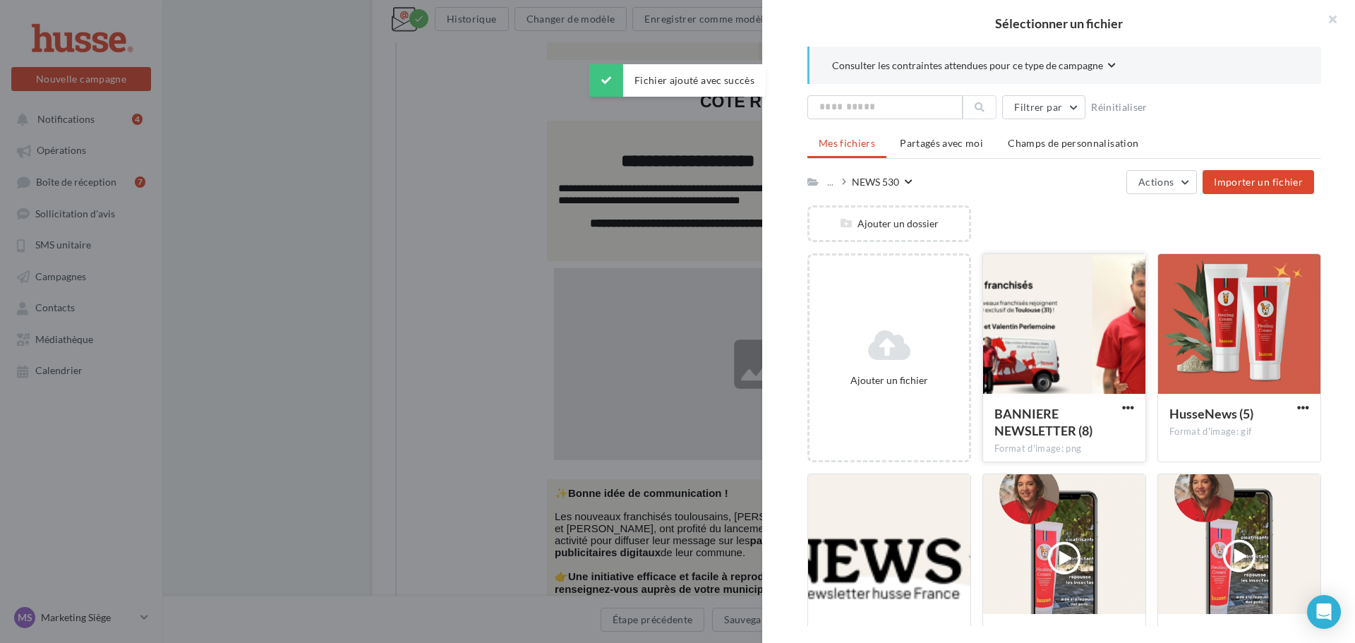
click at [1089, 344] on div at bounding box center [1064, 324] width 162 height 141
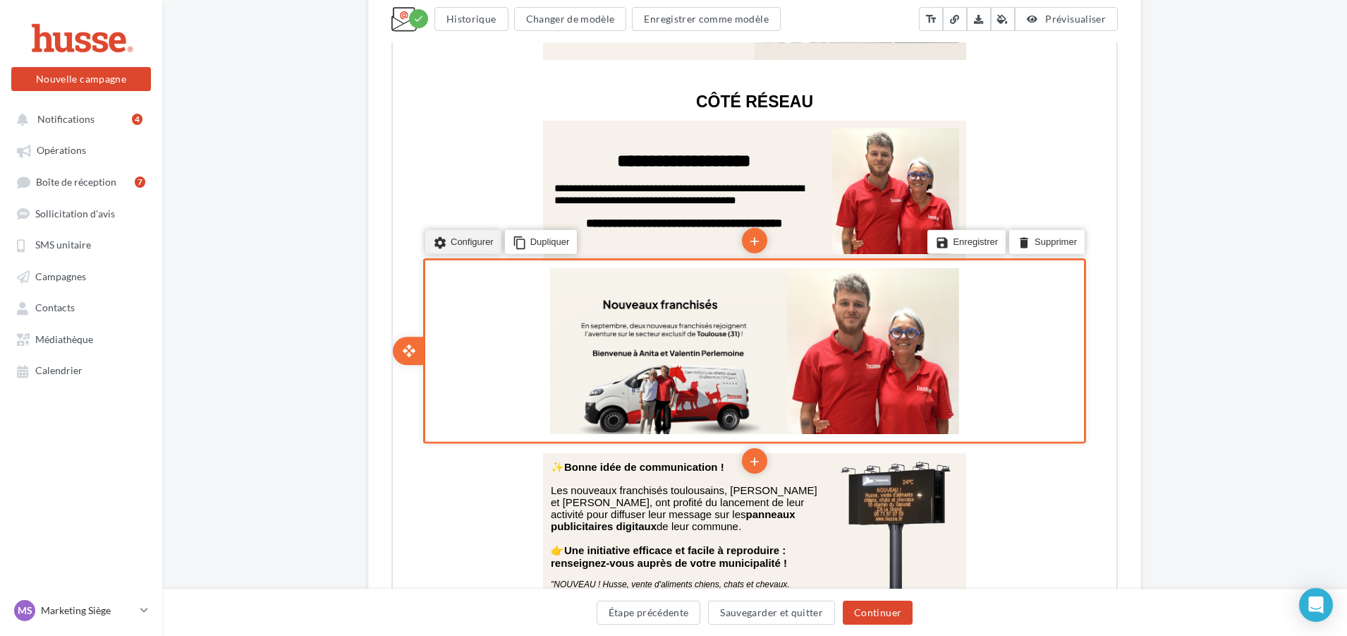
click at [473, 232] on li "settings Configurer" at bounding box center [462, 241] width 76 height 24
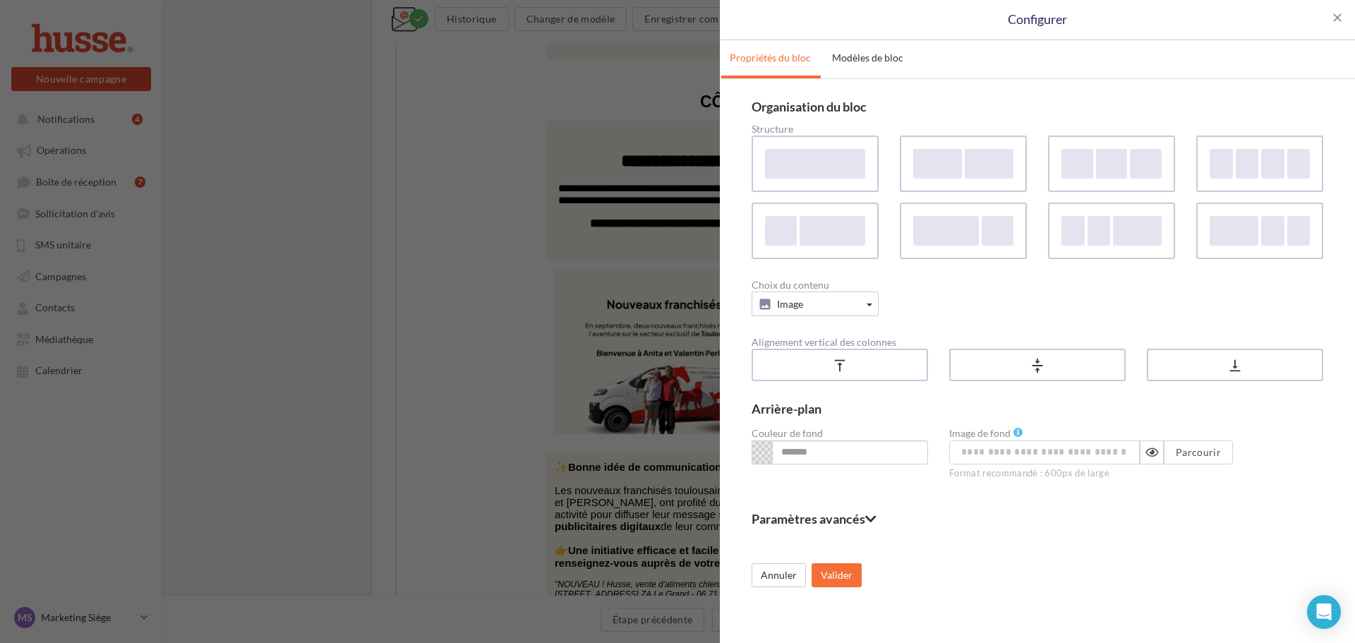
click at [802, 518] on fieldset "Paramètres avancés" at bounding box center [1036, 518] width 571 height 13
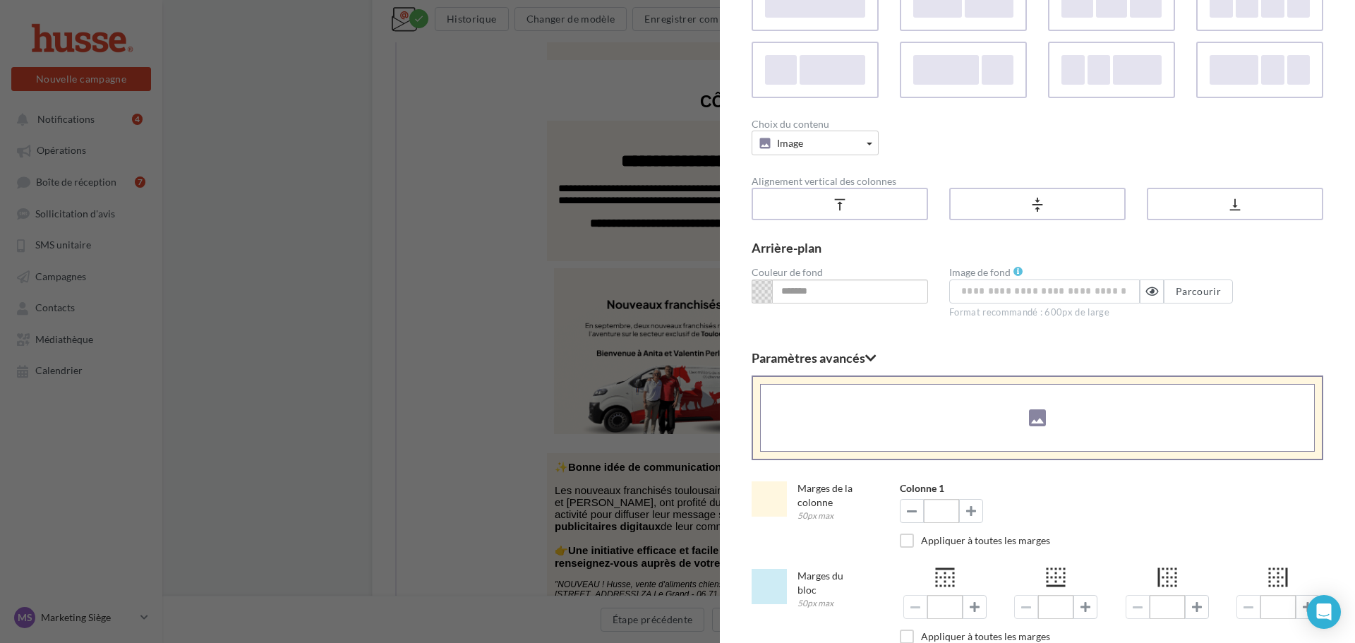
scroll to position [212, 0]
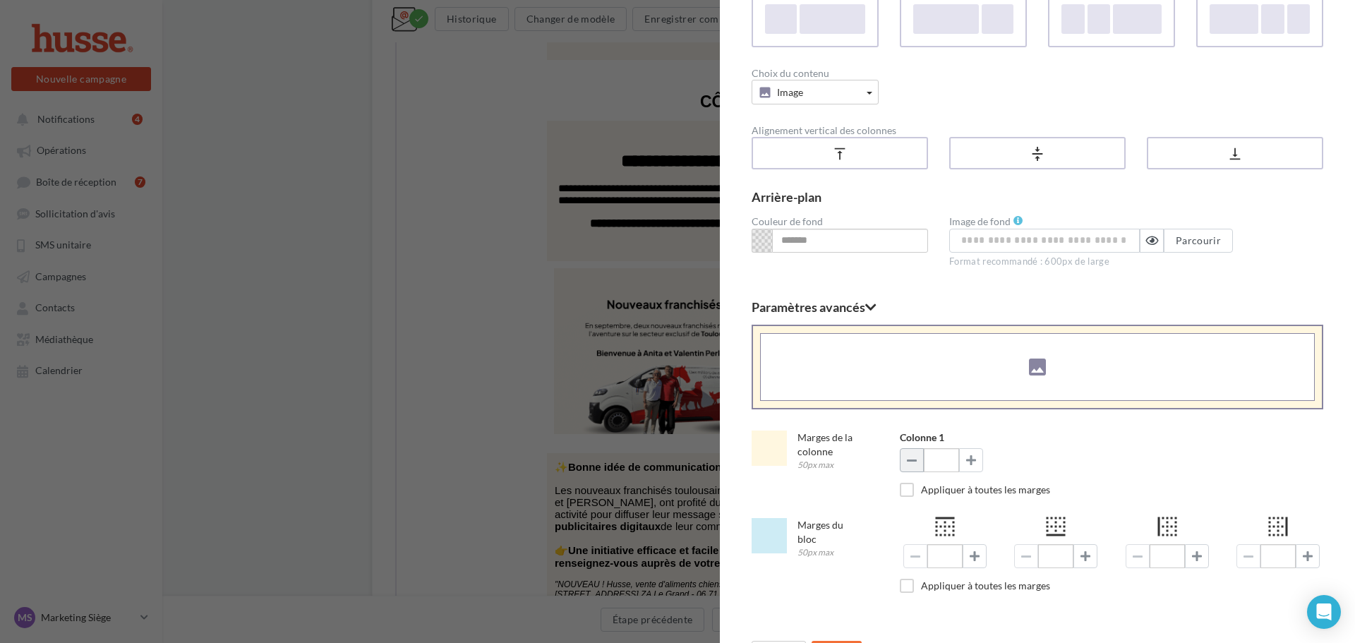
click at [909, 461] on span at bounding box center [912, 459] width 10 height 11
type input "*"
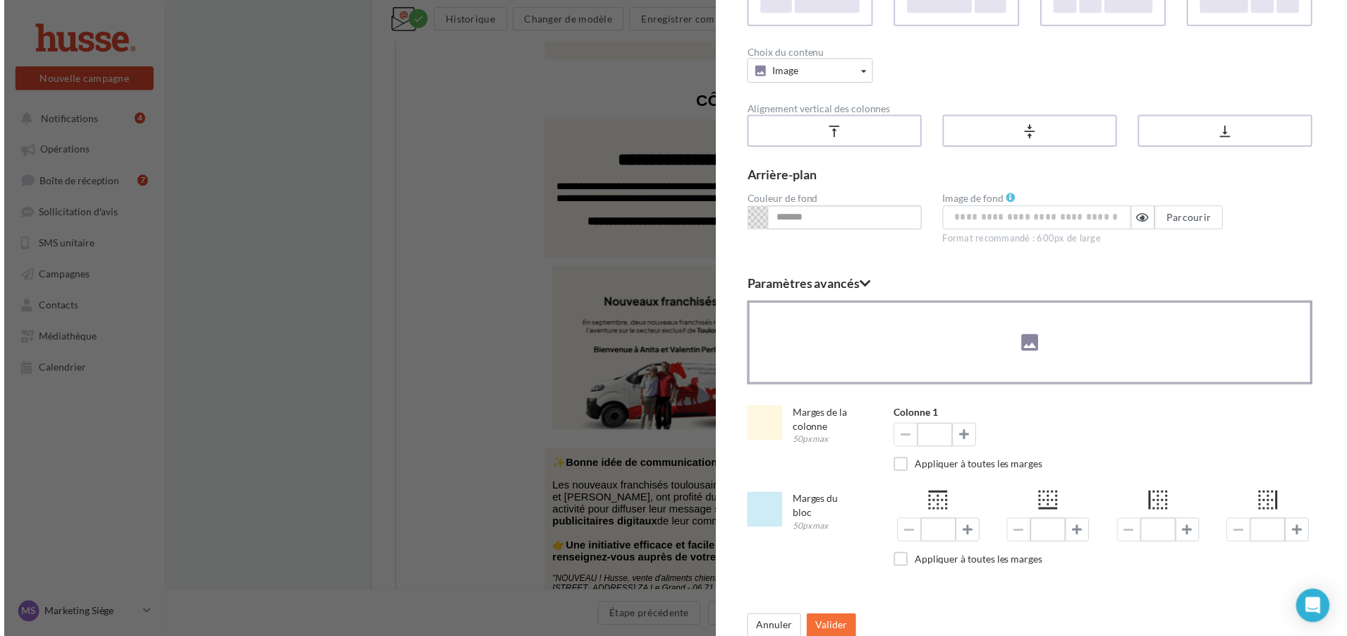
scroll to position [244, 0]
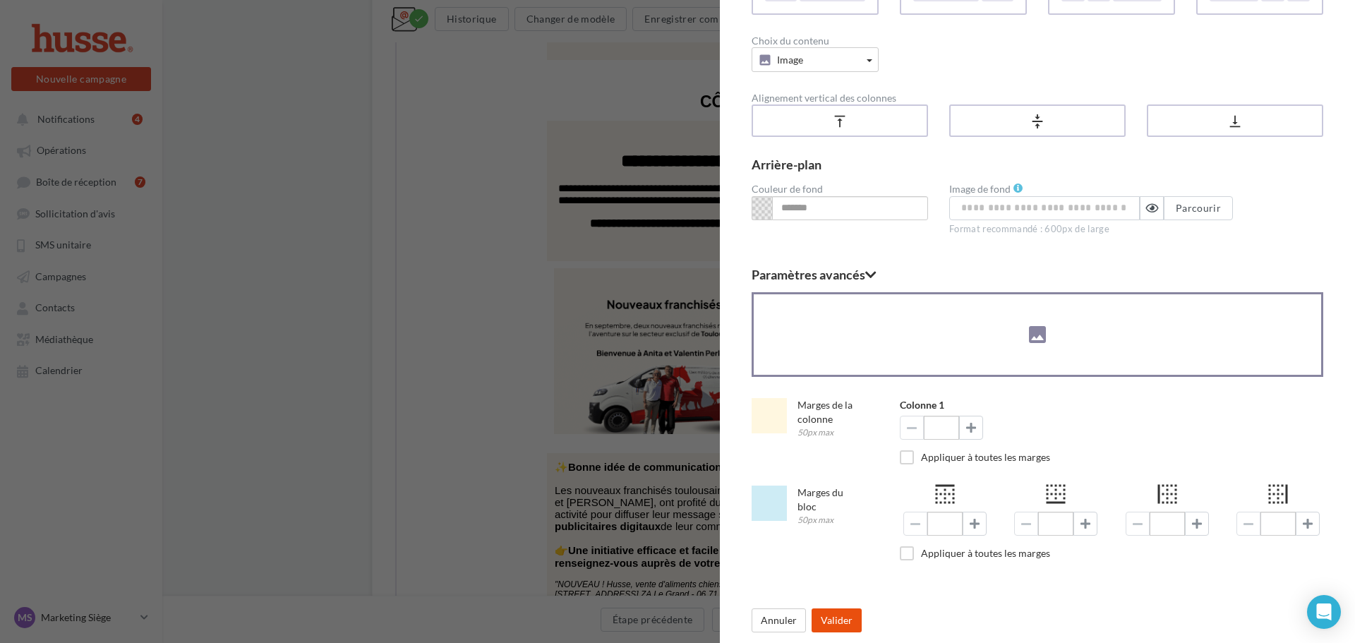
click at [842, 620] on button "Valider" at bounding box center [836, 620] width 50 height 24
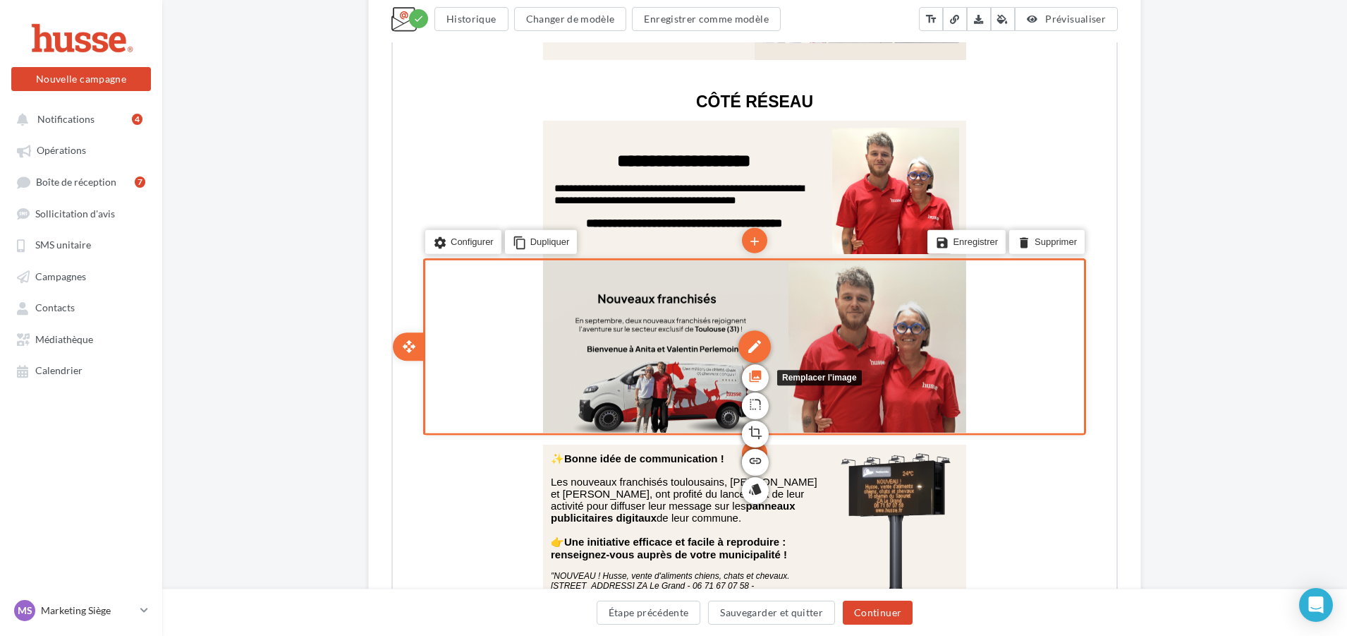
click at [756, 377] on icon "photo_library" at bounding box center [754, 375] width 14 height 24
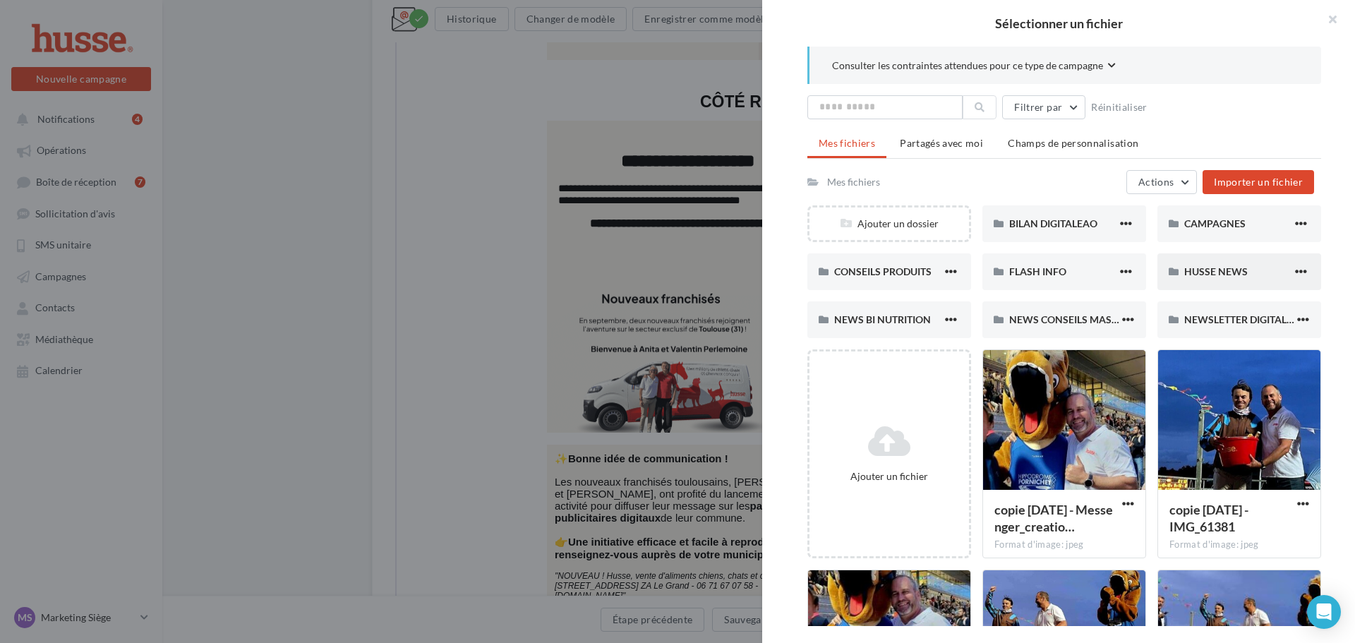
click at [1205, 284] on div "HUSSE NEWS" at bounding box center [1239, 271] width 164 height 37
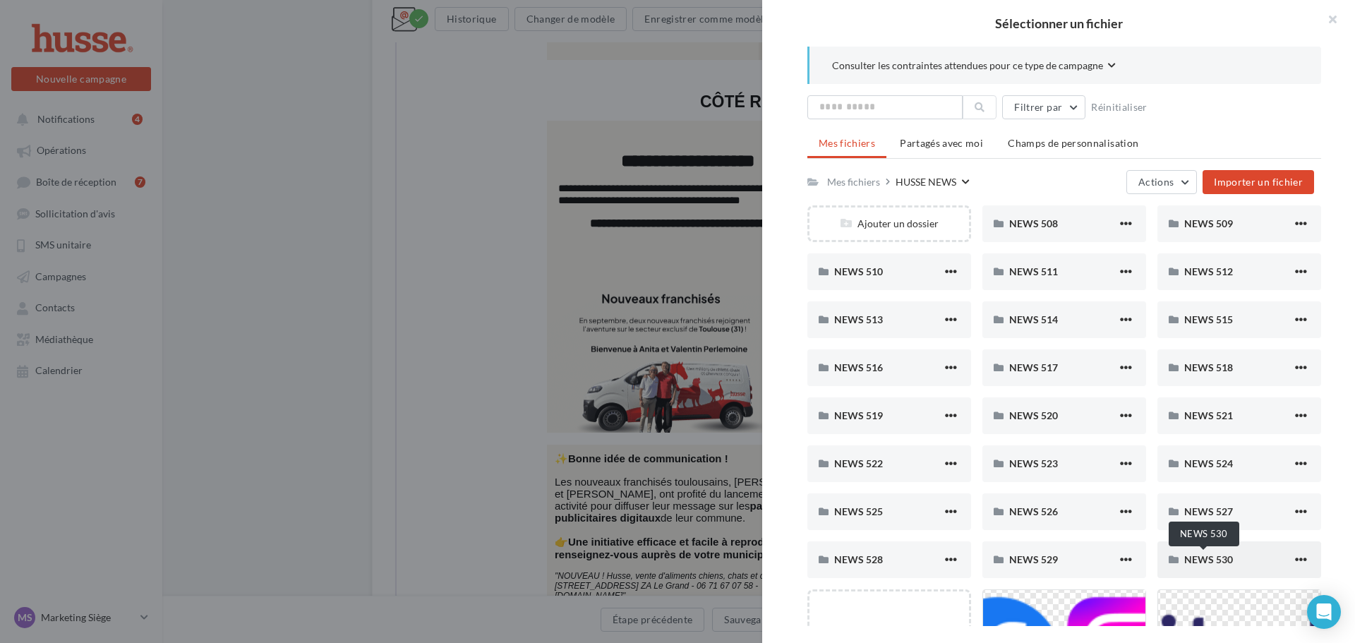
click at [1202, 555] on span "NEWS 530" at bounding box center [1208, 559] width 49 height 12
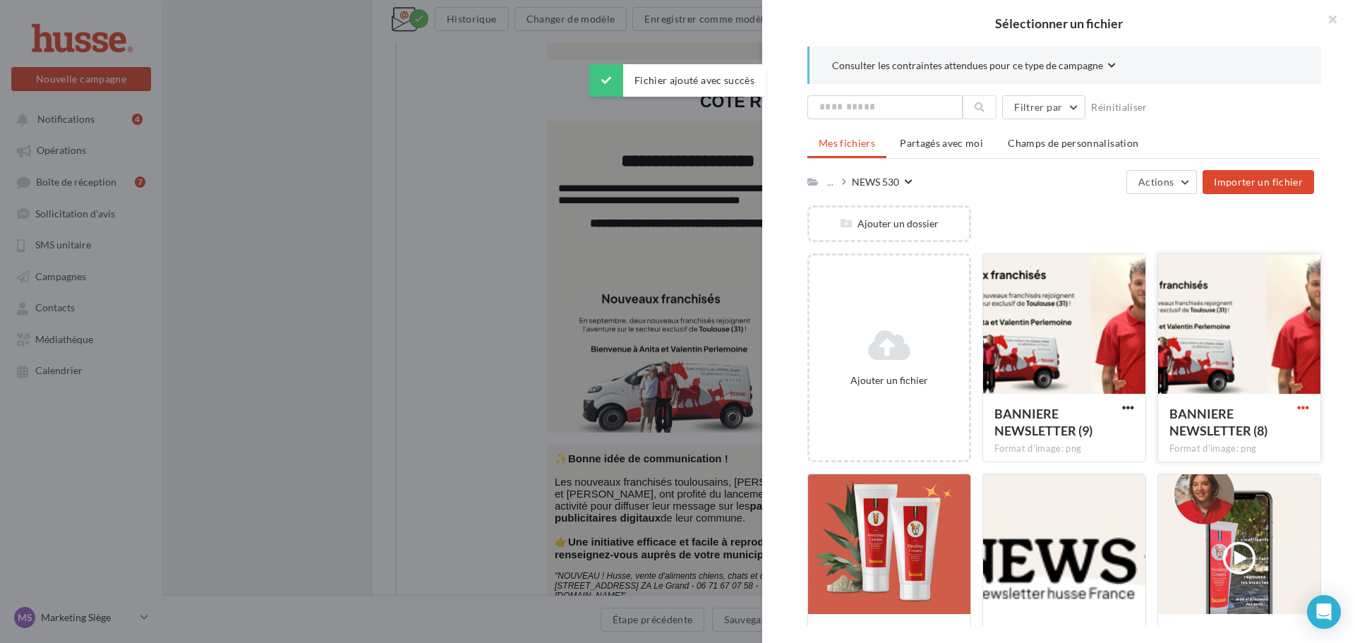
click at [1297, 409] on span "button" at bounding box center [1303, 407] width 12 height 12
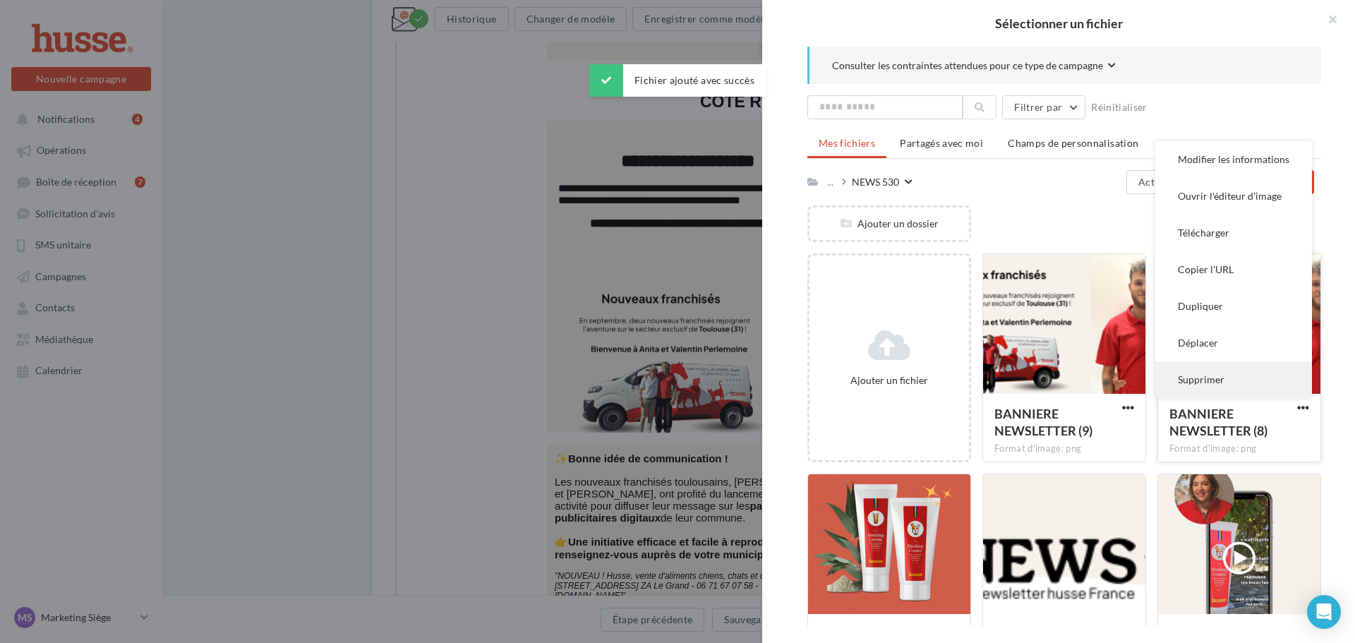
click at [1219, 377] on button "Supprimer" at bounding box center [1233, 379] width 157 height 37
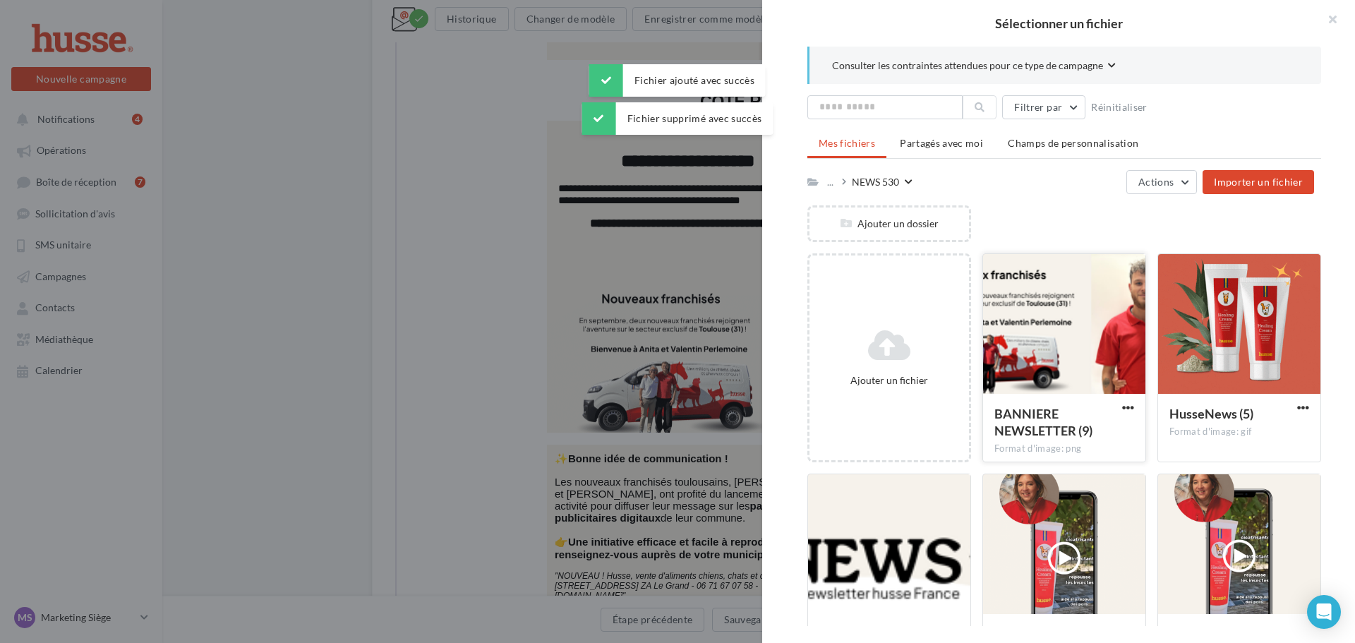
click at [1073, 355] on div at bounding box center [1064, 324] width 162 height 141
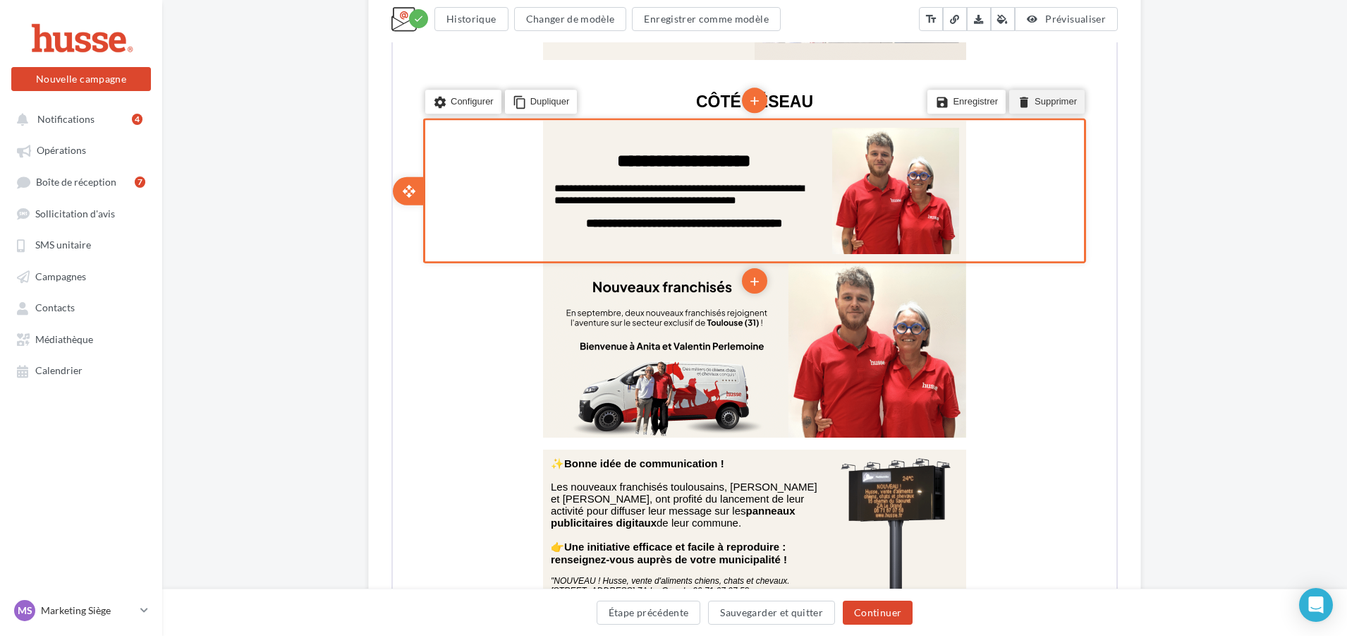
click at [1038, 99] on li "delete Supprimer" at bounding box center [1045, 101] width 75 height 24
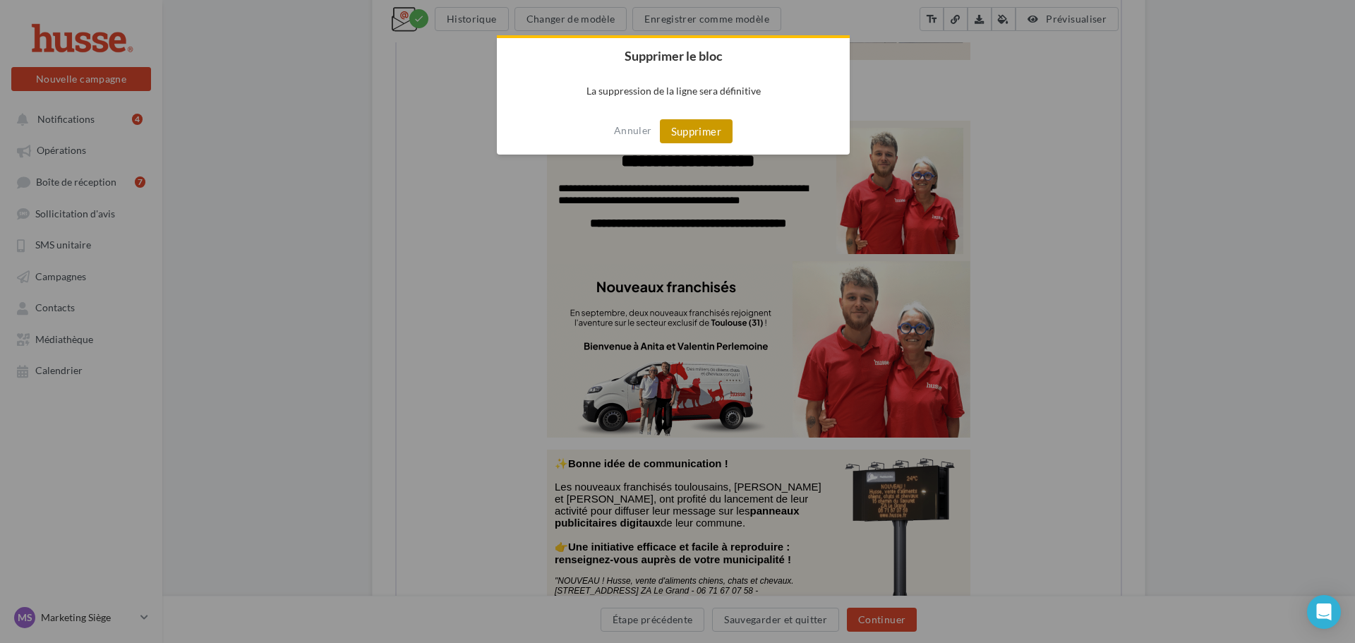
click at [721, 133] on button "Supprimer" at bounding box center [696, 131] width 73 height 24
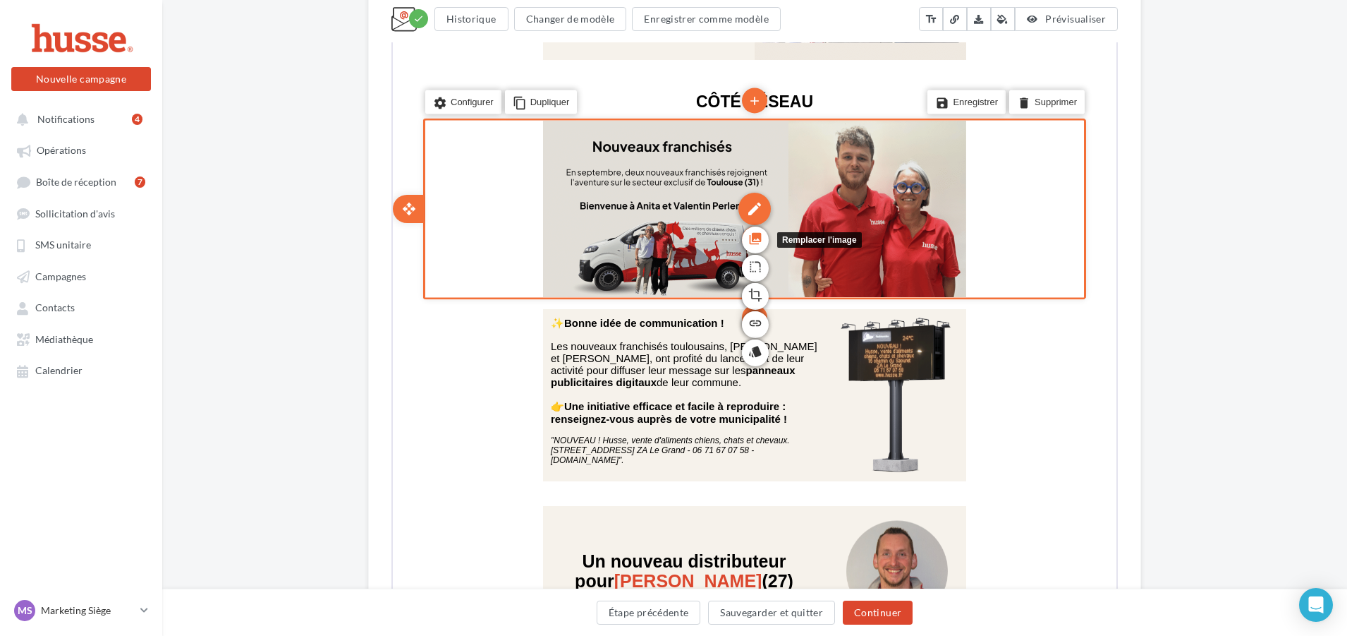
click at [756, 231] on icon "photo_library" at bounding box center [754, 237] width 14 height 24
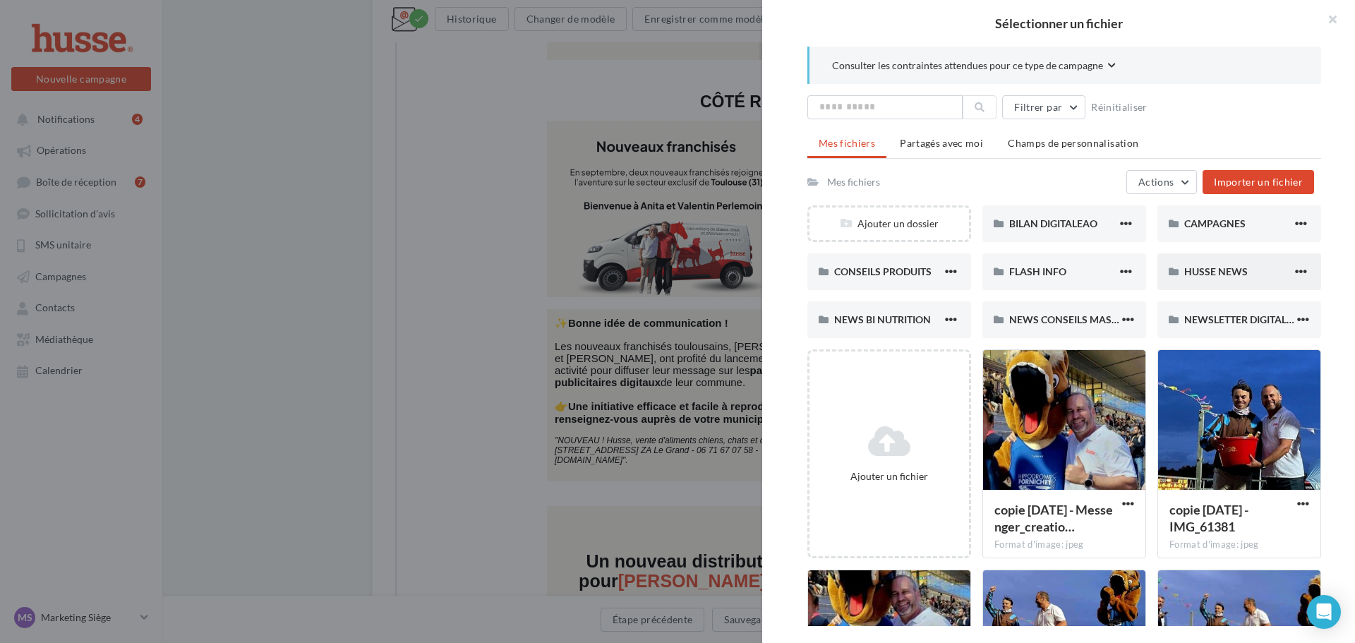
click at [1209, 283] on div "HUSSE NEWS" at bounding box center [1239, 271] width 164 height 37
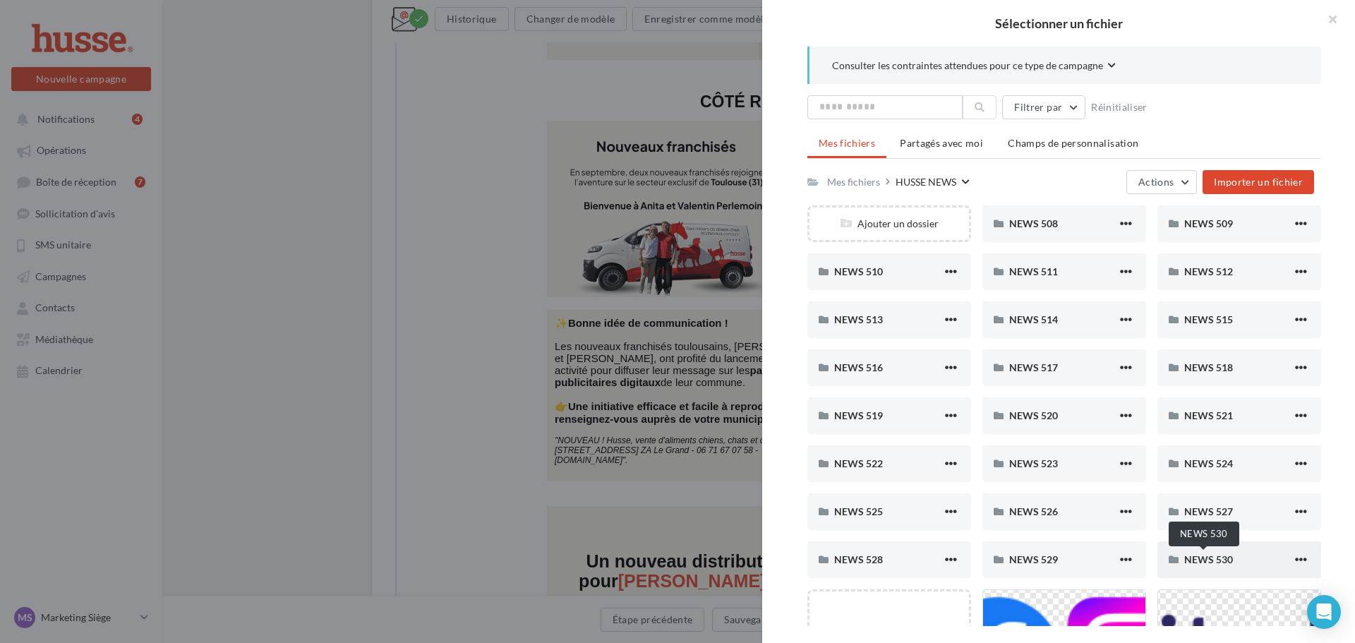
click at [1204, 562] on span "NEWS 530" at bounding box center [1208, 559] width 49 height 12
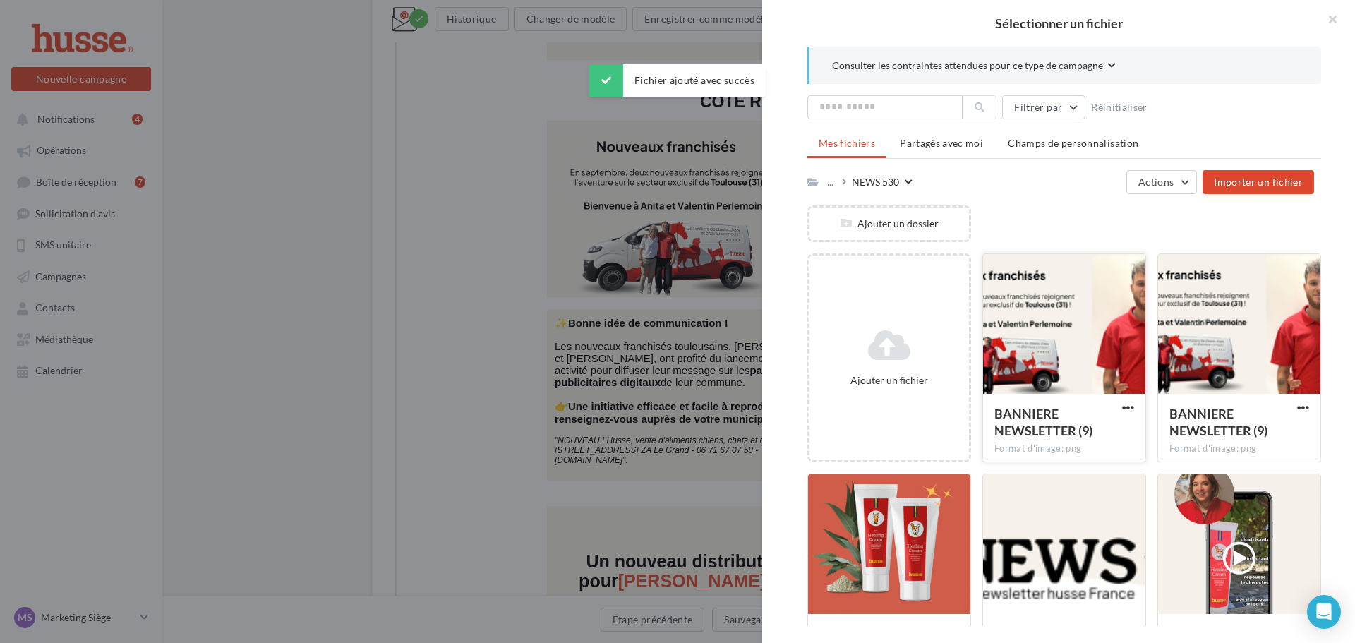
click at [1046, 351] on div at bounding box center [1064, 324] width 162 height 141
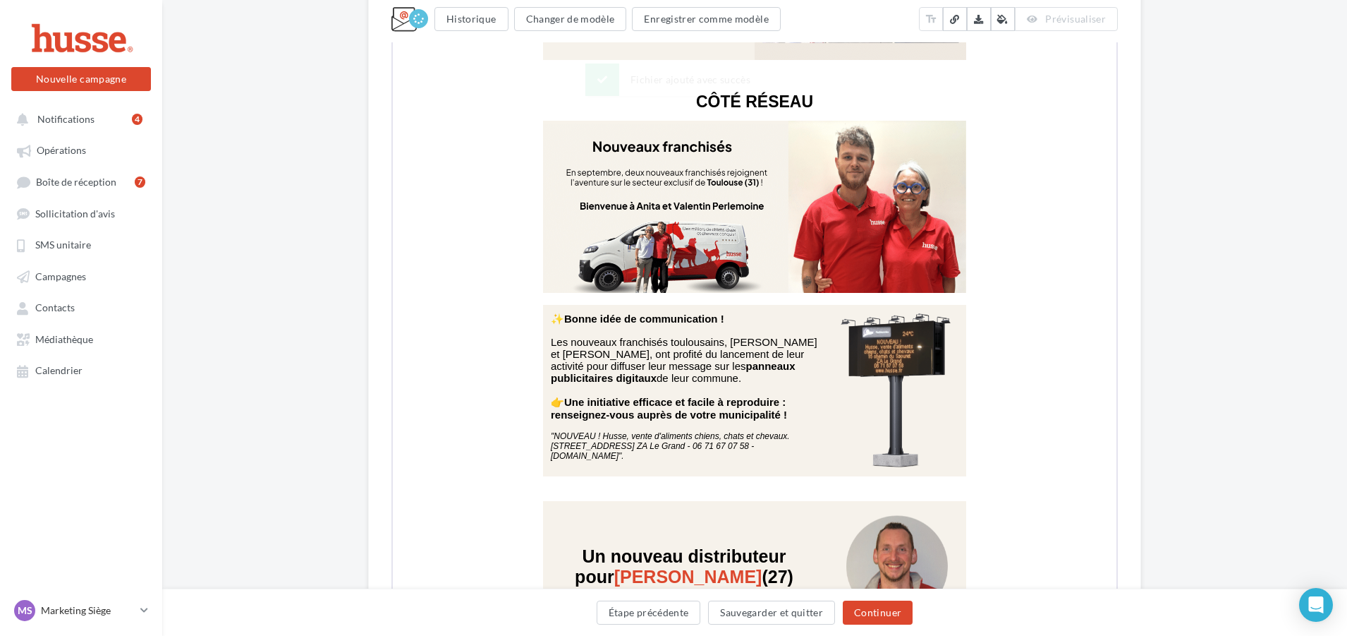
click at [779, 617] on button "Sauvegarder et quitter" at bounding box center [771, 612] width 127 height 24
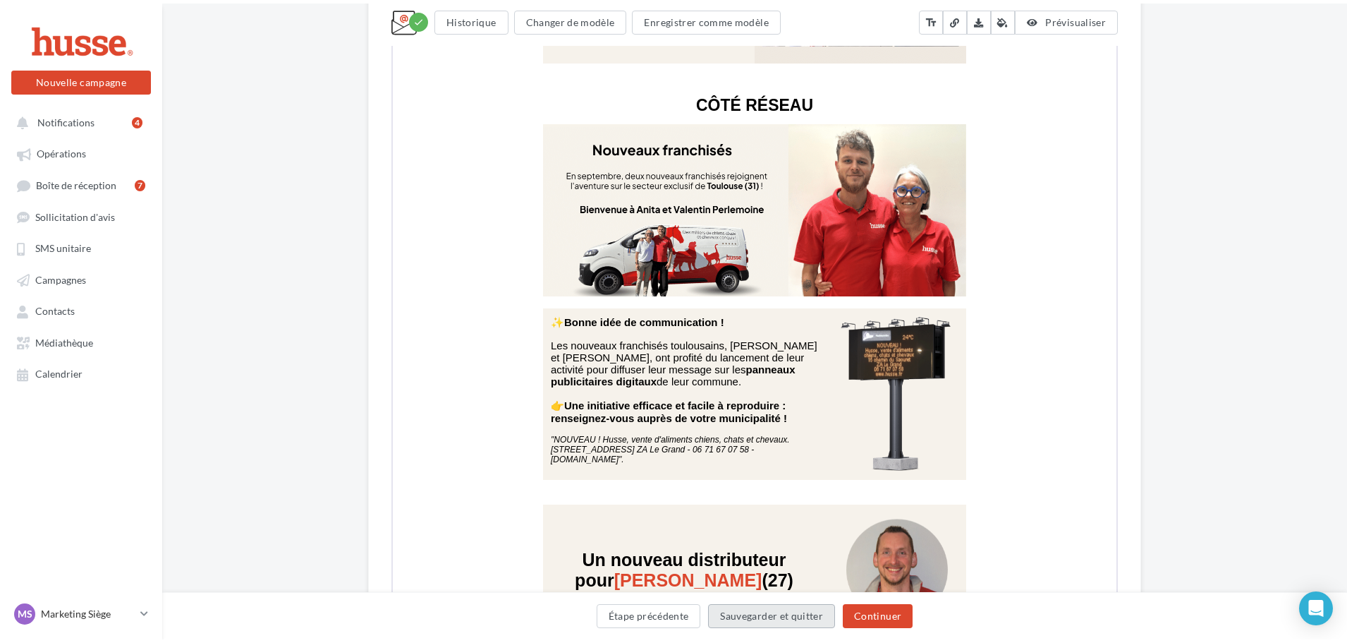
scroll to position [23, 0]
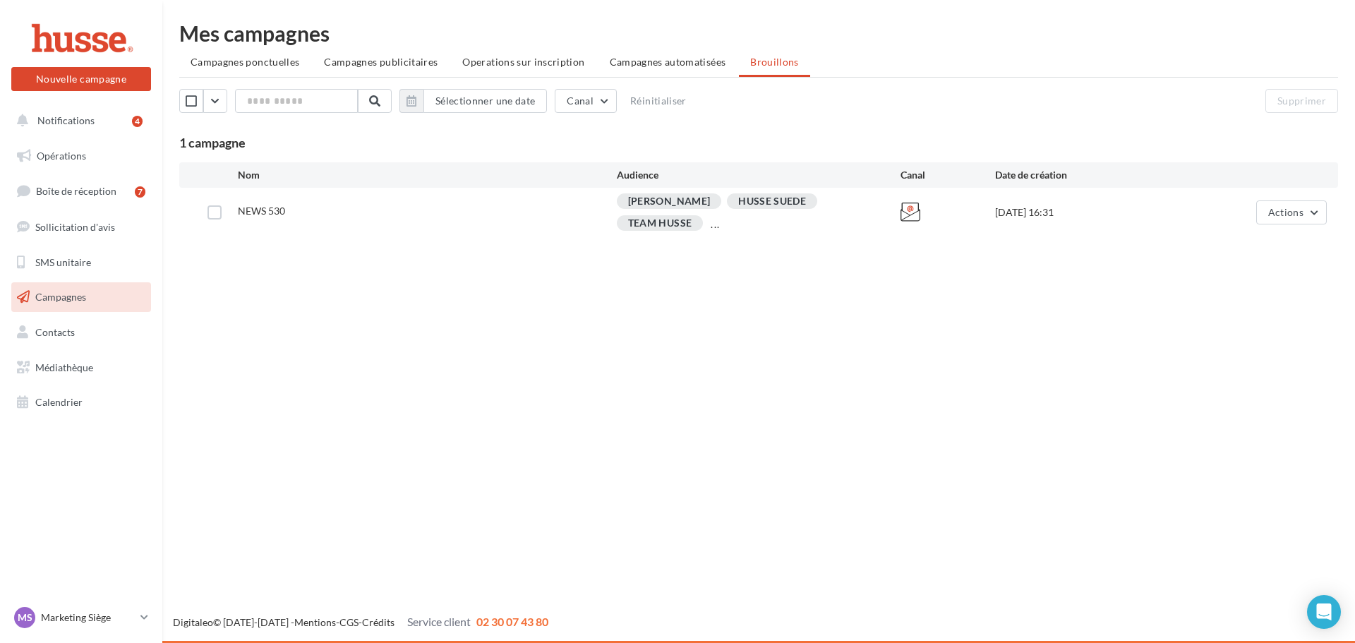
click at [463, 394] on div "Nouvelle campagne Nouvelle campagne Notifications 4 Opérations Boîte de récepti…" at bounding box center [677, 321] width 1355 height 643
click at [1290, 210] on span "Actions" at bounding box center [1285, 212] width 35 height 12
click at [1238, 250] on button "Editer" at bounding box center [1255, 245] width 141 height 37
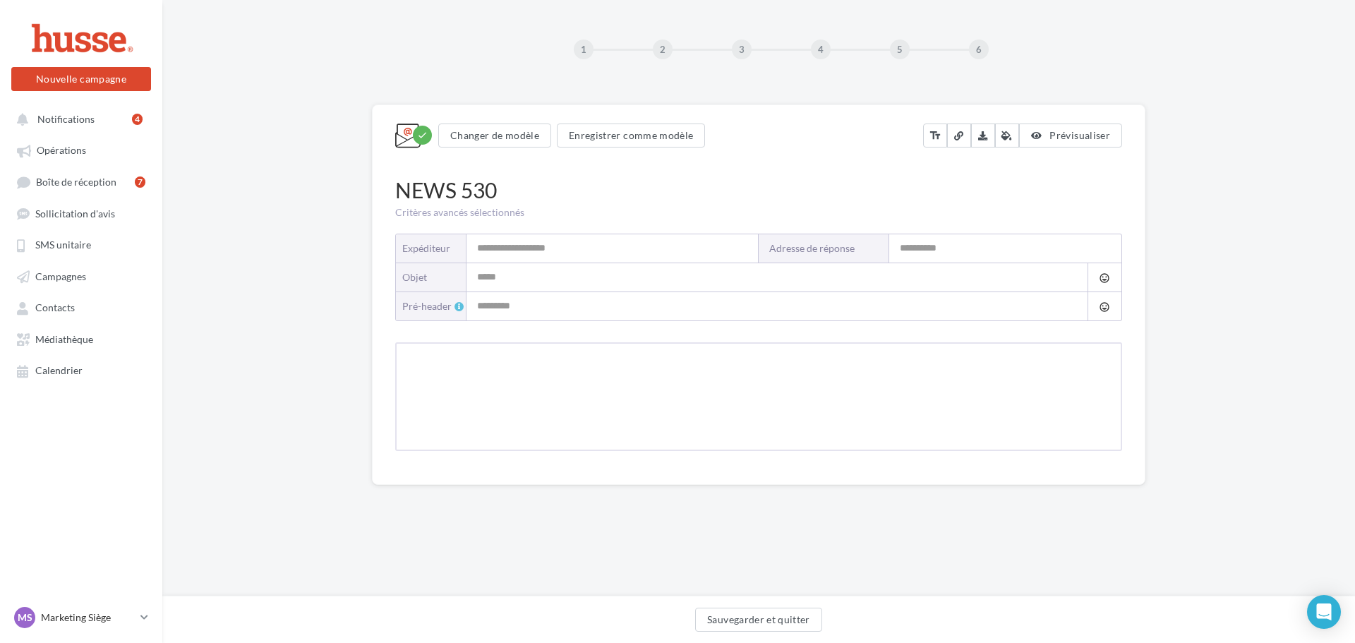
type input "**********"
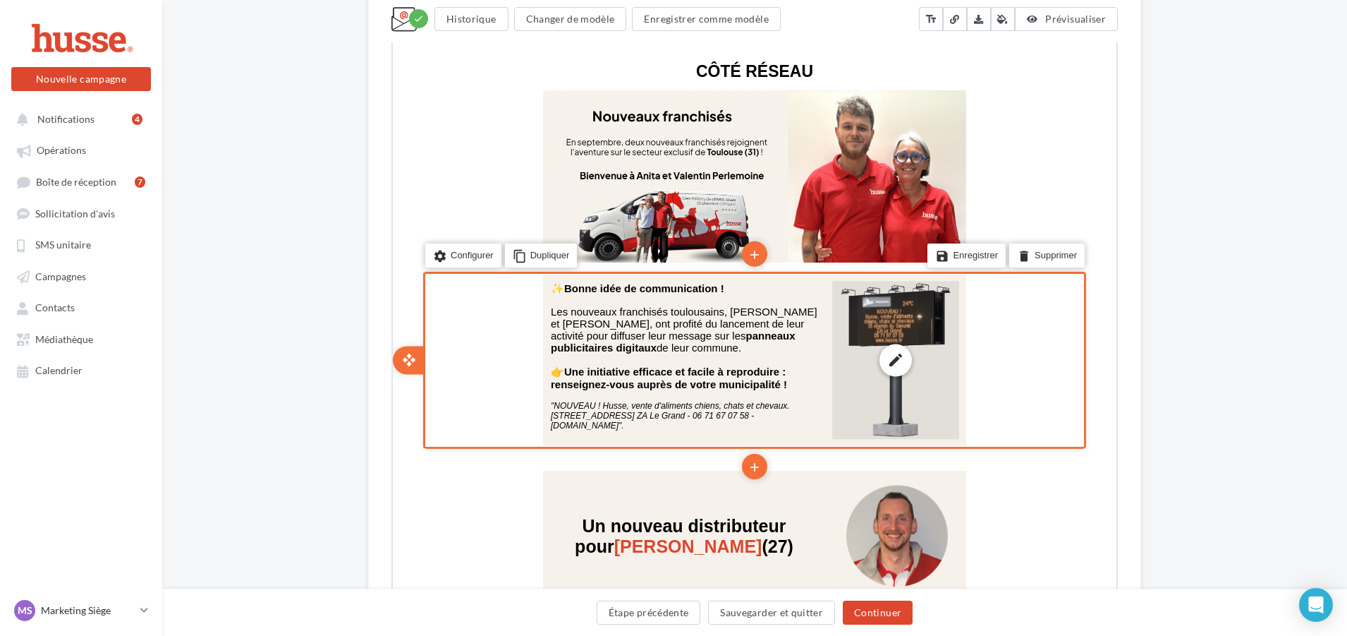
scroll to position [3499, 0]
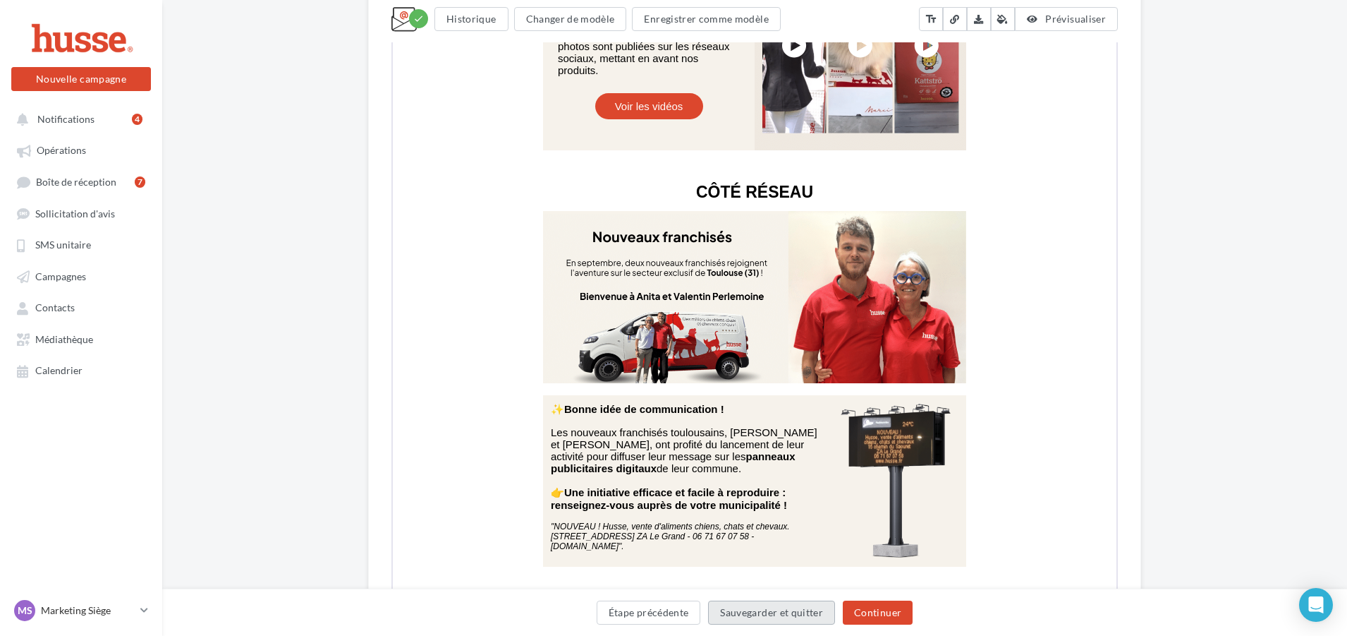
click at [779, 609] on button "Sauvegarder et quitter" at bounding box center [771, 612] width 127 height 24
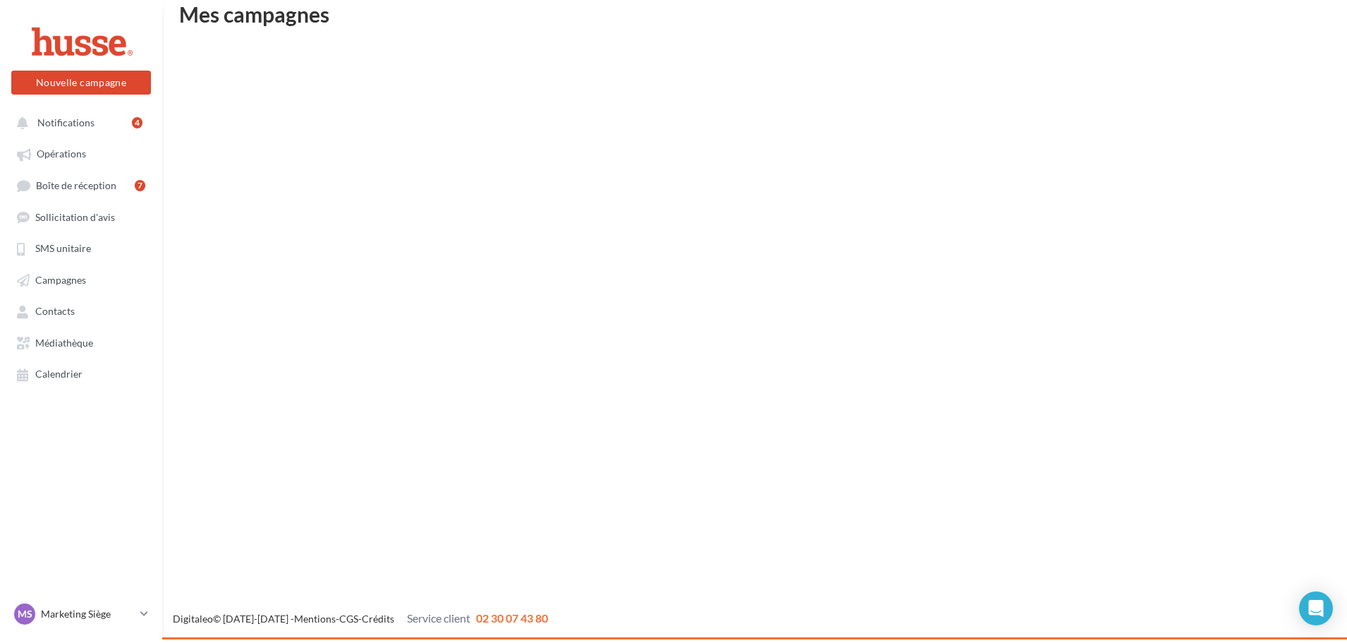
scroll to position [23, 0]
